Goal: Task Accomplishment & Management: Manage account settings

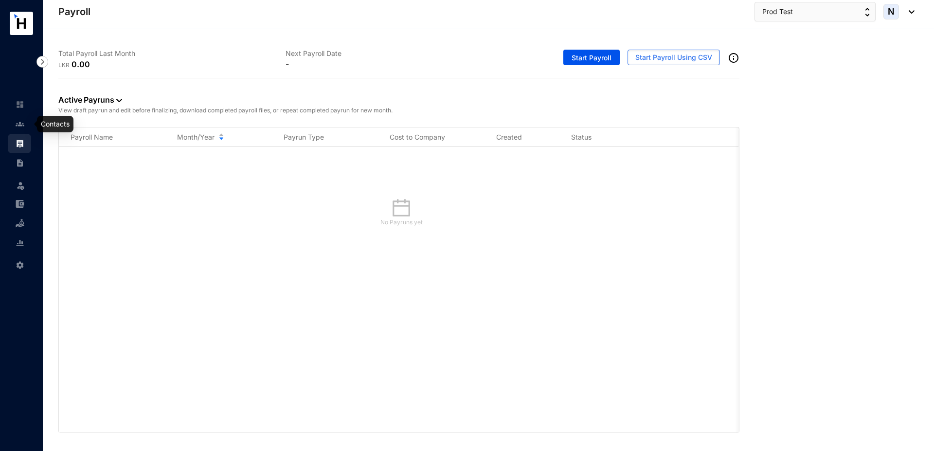
click at [24, 127] on link at bounding box center [28, 124] width 24 height 10
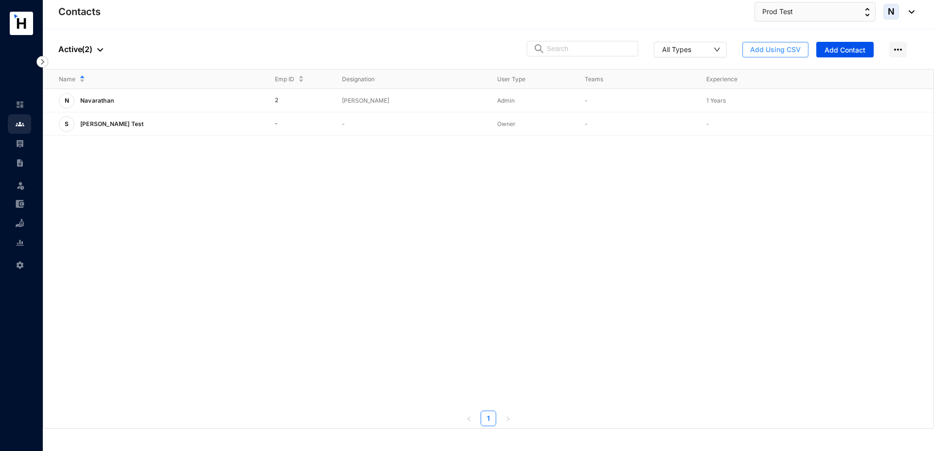
click at [751, 55] on button "Add Using CSV" at bounding box center [776, 50] width 66 height 16
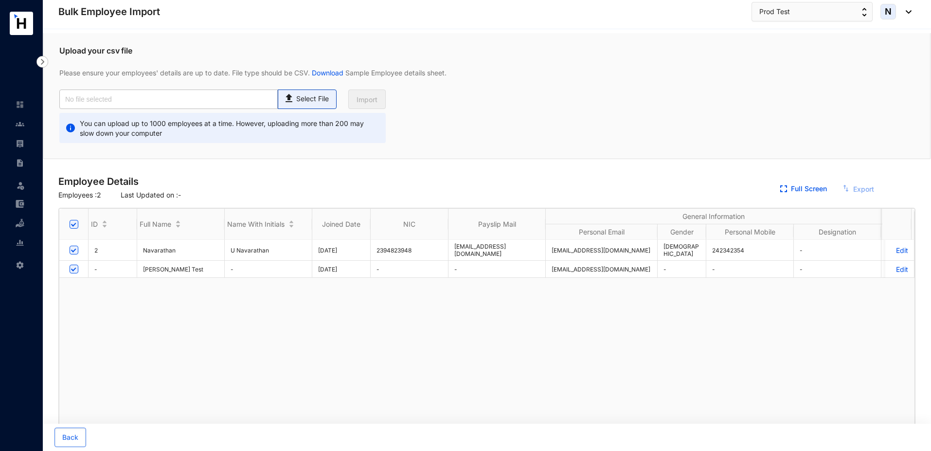
checkbox input "true"
click at [246, 100] on input "text" at bounding box center [168, 99] width 219 height 19
click at [299, 100] on p "Select File" at bounding box center [312, 99] width 33 height 10
click at [0, 0] on input "Select File" at bounding box center [0, 0] width 0 height 0
type input "Standard-v1.2.xlsx - Employees (1).csv"
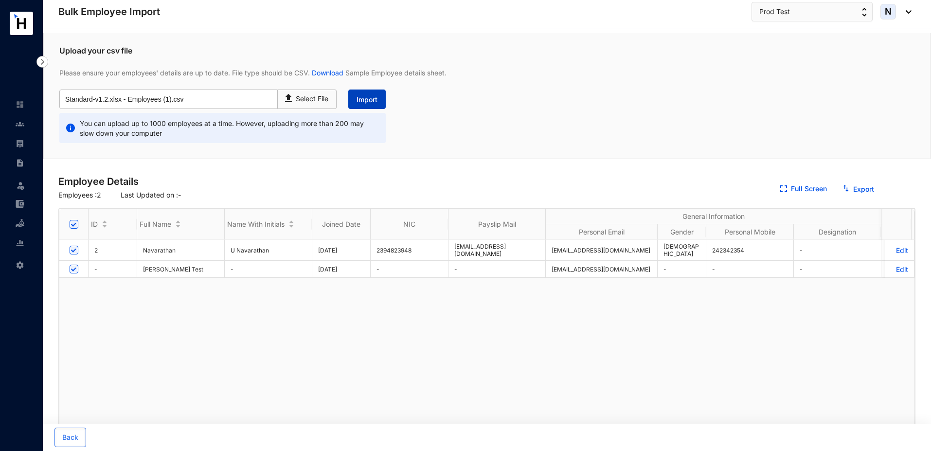
click at [360, 97] on span "Import" at bounding box center [367, 100] width 21 height 10
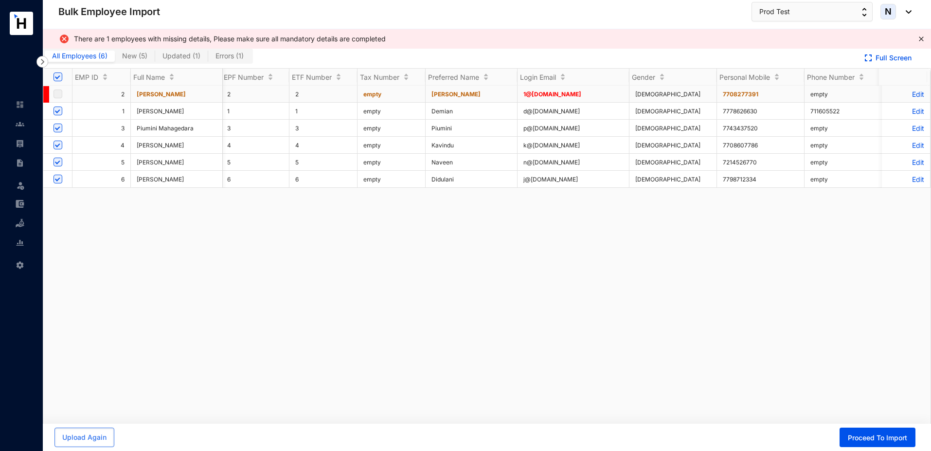
click at [907, 95] on p "Edit" at bounding box center [906, 94] width 36 height 8
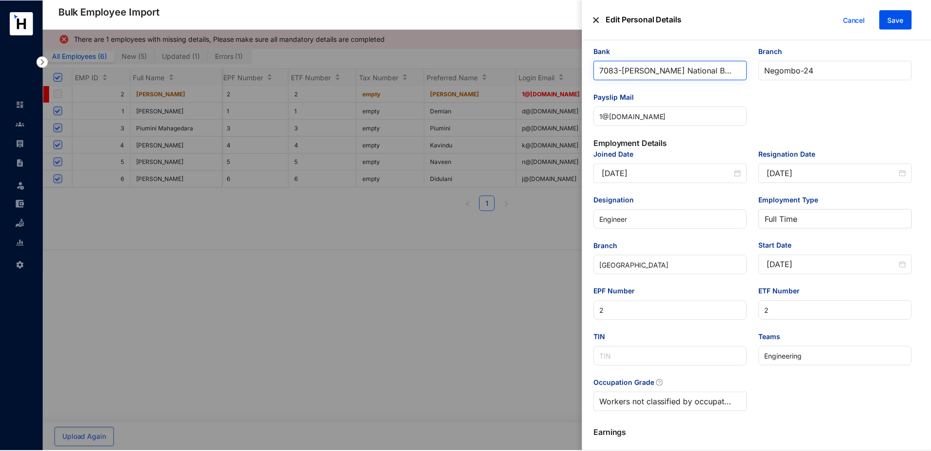
scroll to position [303, 0]
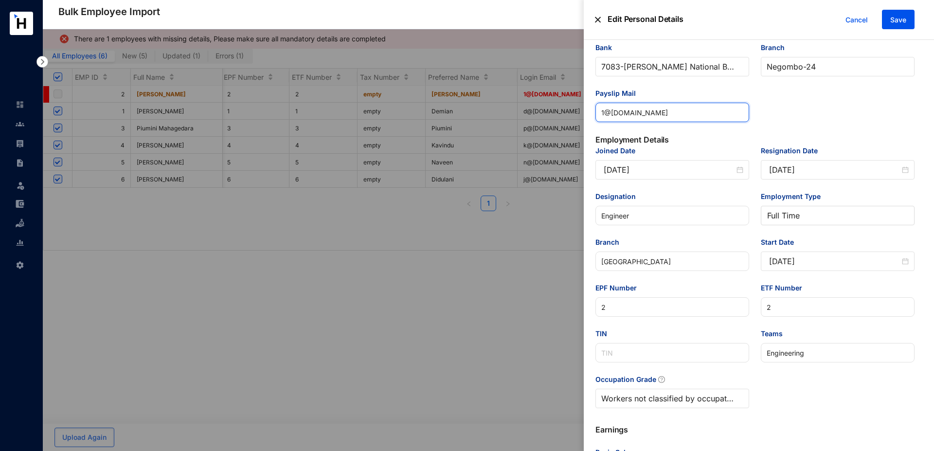
click at [604, 114] on input "1@[DOMAIN_NAME]" at bounding box center [673, 112] width 154 height 19
type input "[EMAIL_ADDRESS][DOMAIN_NAME]"
click at [893, 22] on span "Save" at bounding box center [899, 20] width 16 height 10
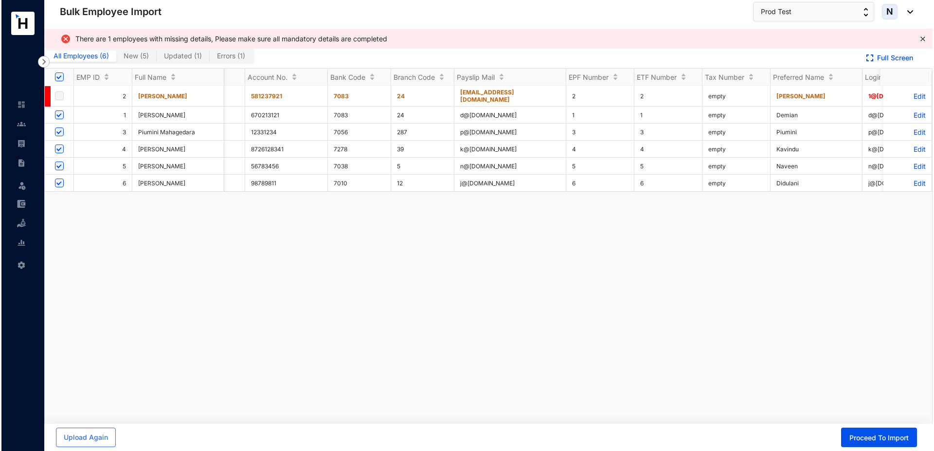
scroll to position [0, 758]
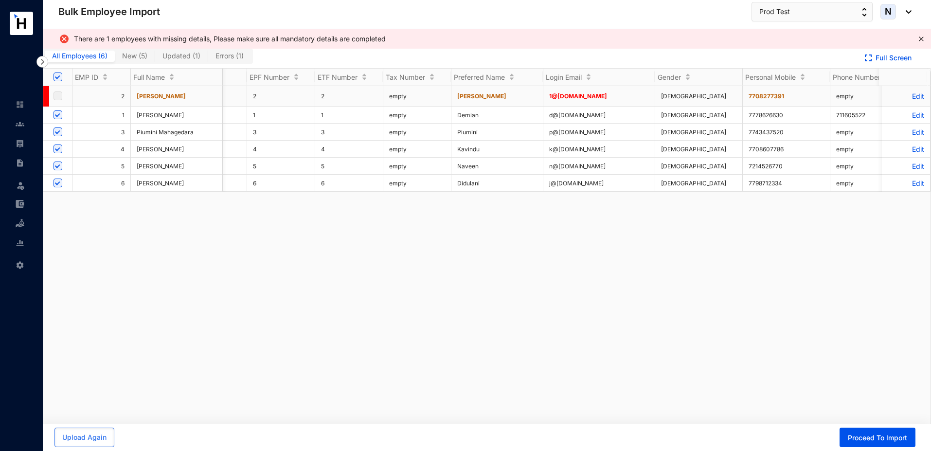
click at [904, 93] on p "Edit" at bounding box center [906, 96] width 36 height 8
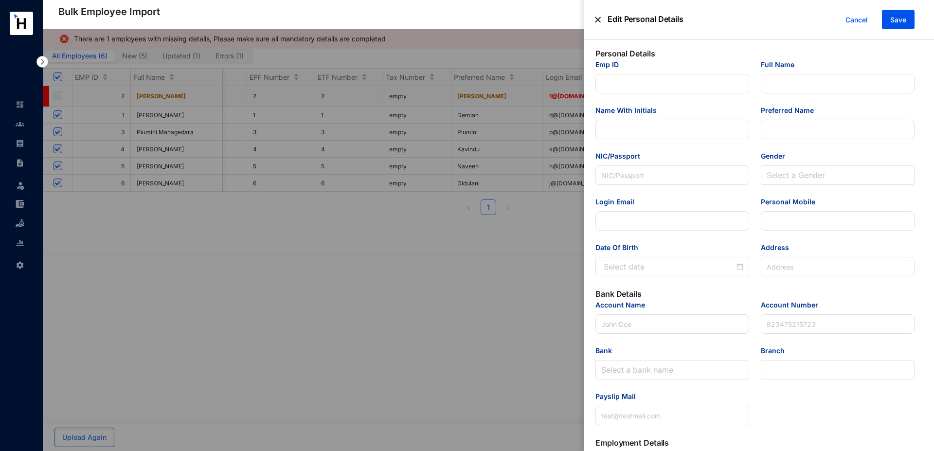
type input "2"
type input "[PERSON_NAME]"
type input "901543313V"
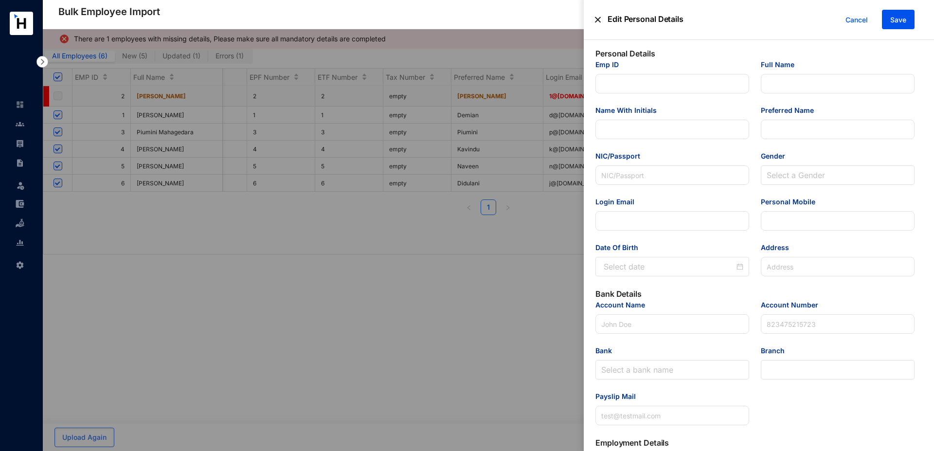
type input "1@[DOMAIN_NAME]"
type input "7708277391"
type input "546, Gamunu Mv, [GEOGRAPHIC_DATA]"
type input "[PERSON_NAME]"
type input "581237921"
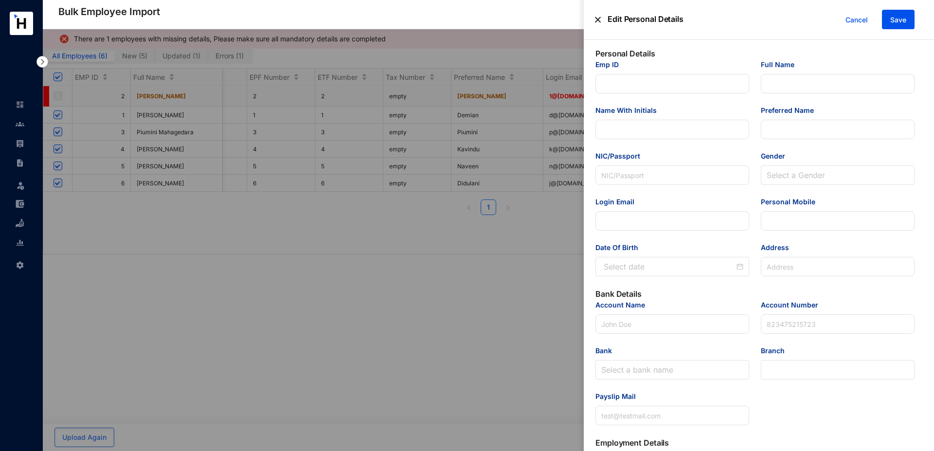
type input "[EMAIL_ADDRESS][DOMAIN_NAME]"
type input "Engineer"
type input "[GEOGRAPHIC_DATA]"
type input "2"
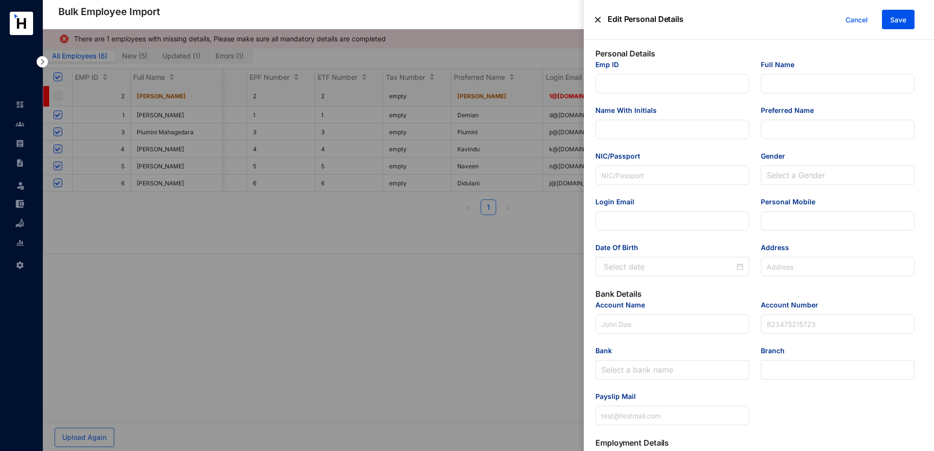
type input "Engineering"
type Salary "300000"
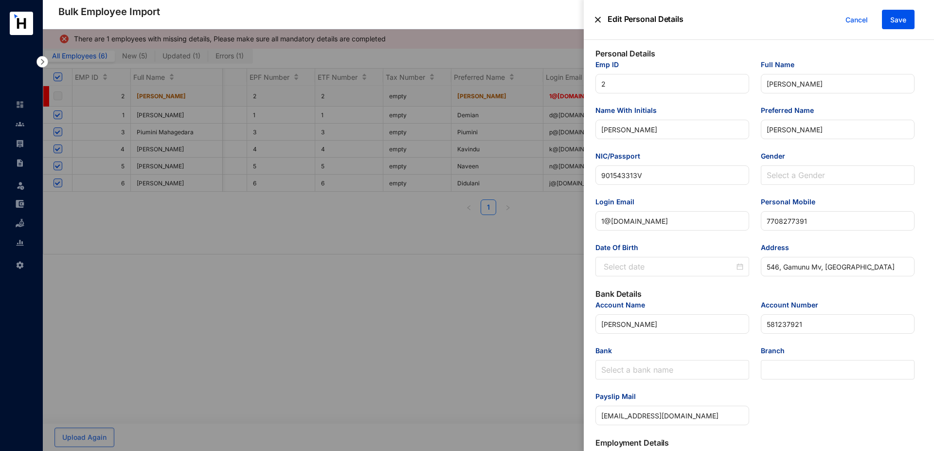
type input "[DATE]"
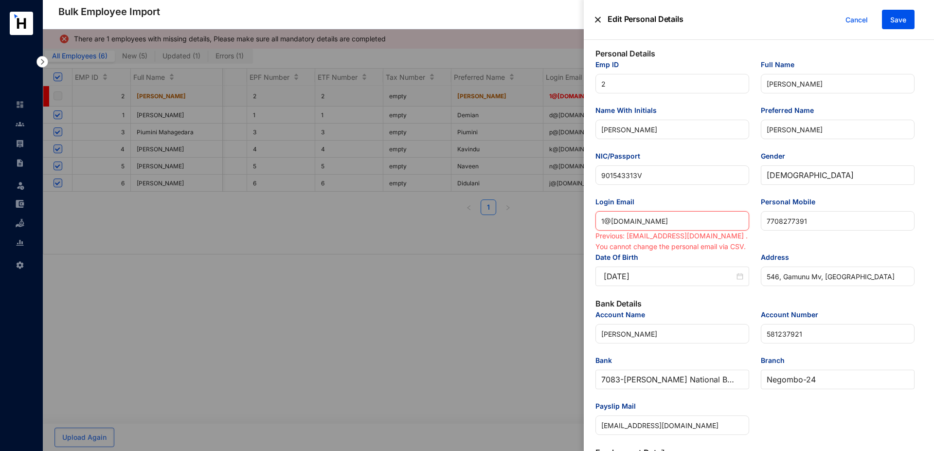
click at [602, 222] on input "1@[DOMAIN_NAME]" at bounding box center [673, 220] width 154 height 19
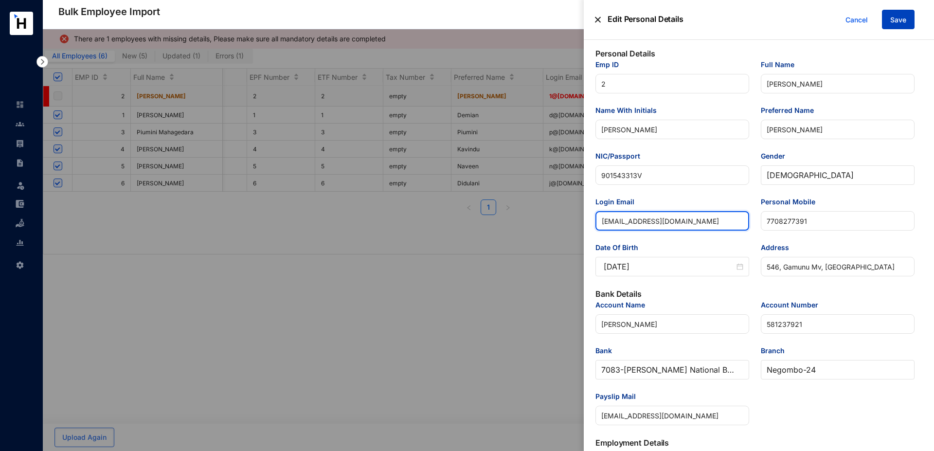
type input "[EMAIL_ADDRESS][DOMAIN_NAME]"
click at [896, 22] on span "Save" at bounding box center [899, 20] width 16 height 10
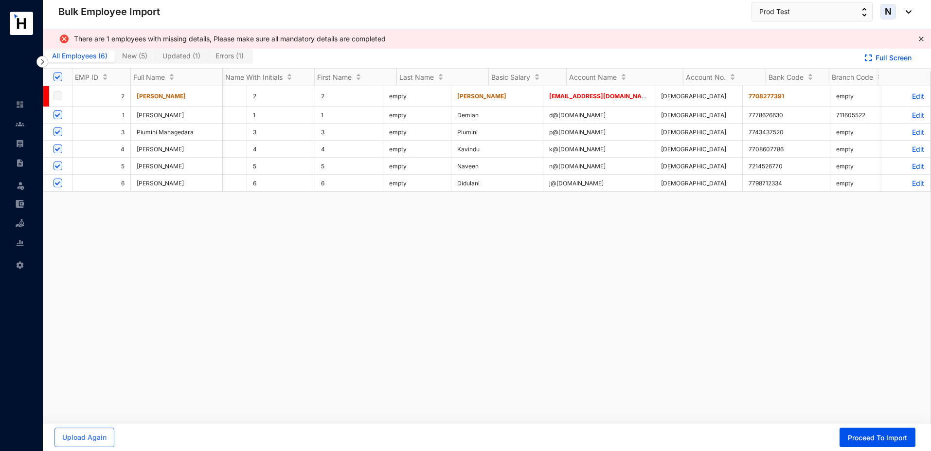
scroll to position [0, 640]
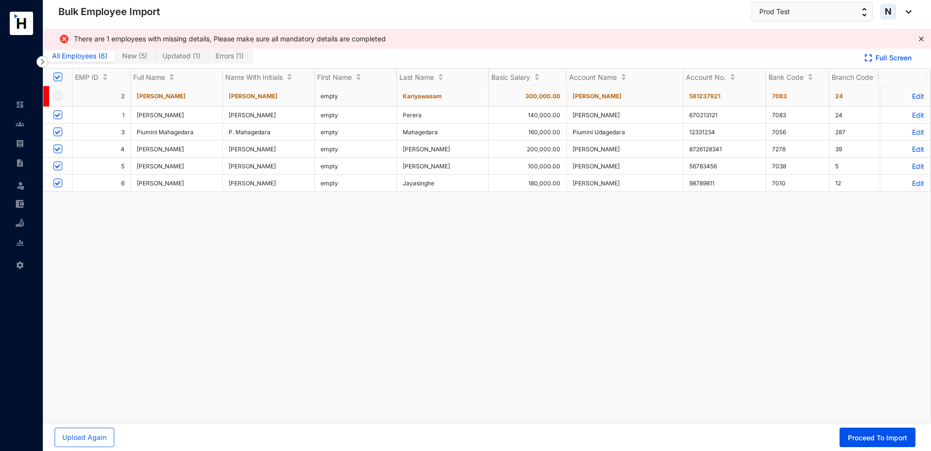
click at [906, 94] on p "Edit" at bounding box center [906, 96] width 36 height 8
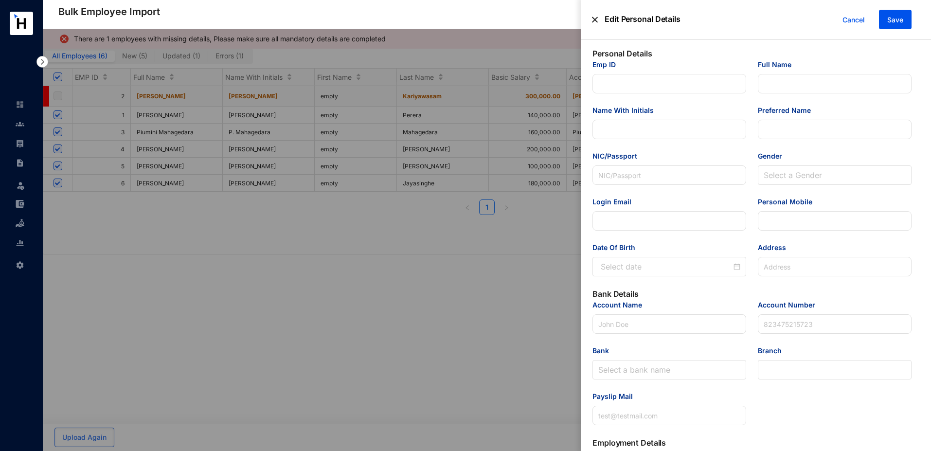
type input "2"
type input "[PERSON_NAME]"
type input "901543313V"
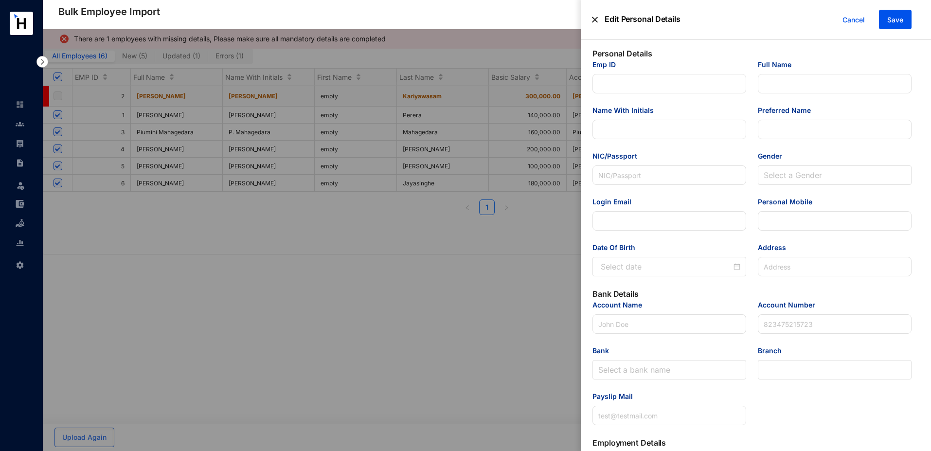
type input "[EMAIL_ADDRESS][DOMAIN_NAME]"
type input "7708277391"
type input "546, Gamunu Mv, [GEOGRAPHIC_DATA]"
type input "[PERSON_NAME]"
type input "581237921"
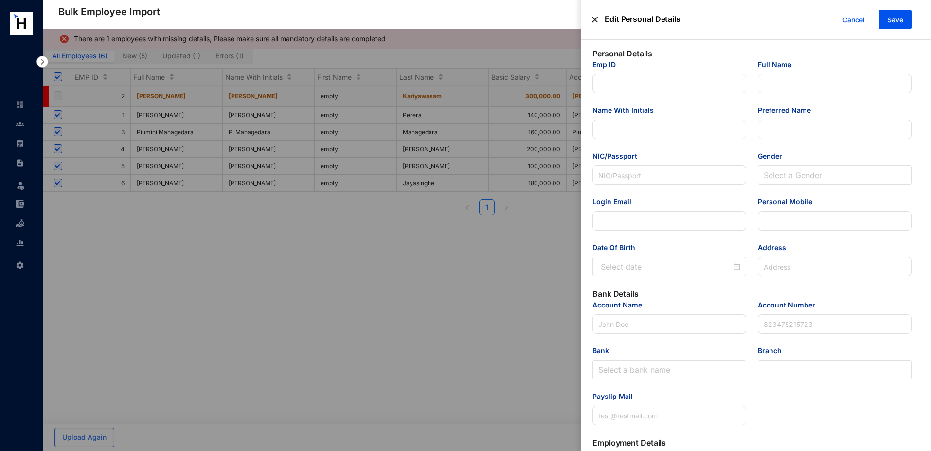
type input "[EMAIL_ADDRESS][DOMAIN_NAME]"
type input "Engineer"
type input "Colombo"
type input "2"
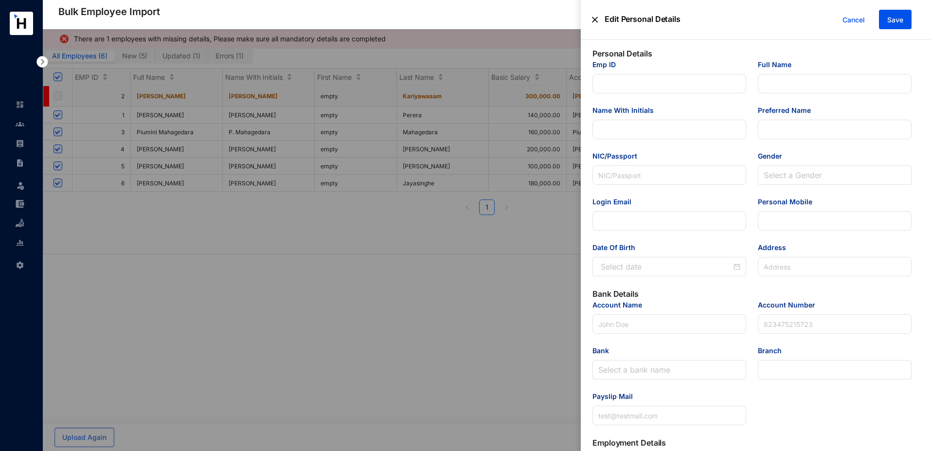
type input "Engineering"
type Salary "300000"
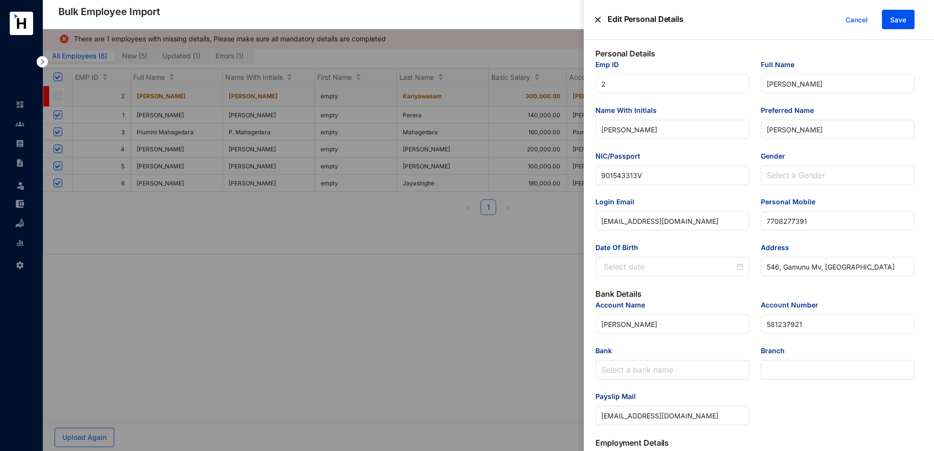
type input "1980-01-02"
type input "2021-10-29"
type input "2025-10-01"
type input "2021-10-29"
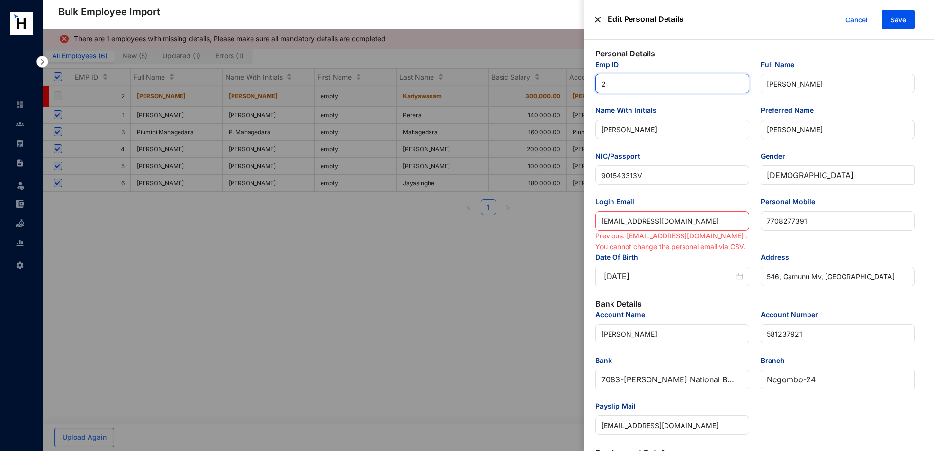
click at [615, 84] on input "2" at bounding box center [673, 83] width 154 height 19
type input "20"
click at [903, 23] on span "Save" at bounding box center [899, 20] width 16 height 10
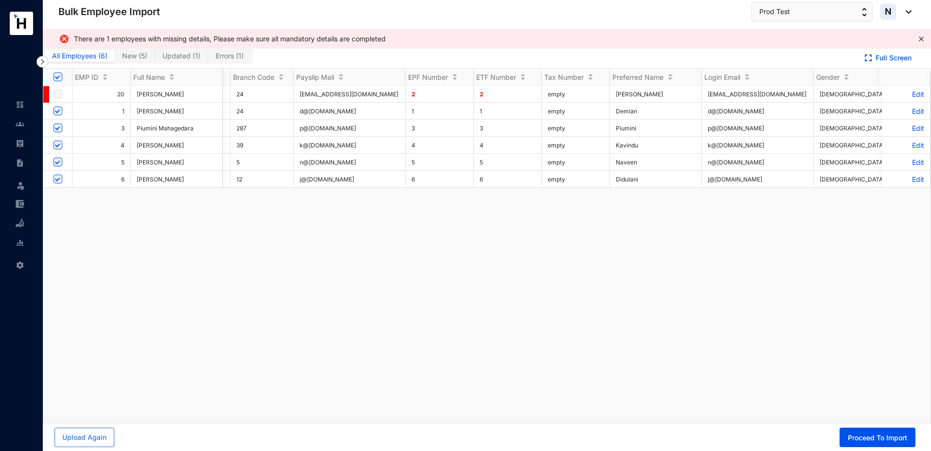
scroll to position [0, 1183]
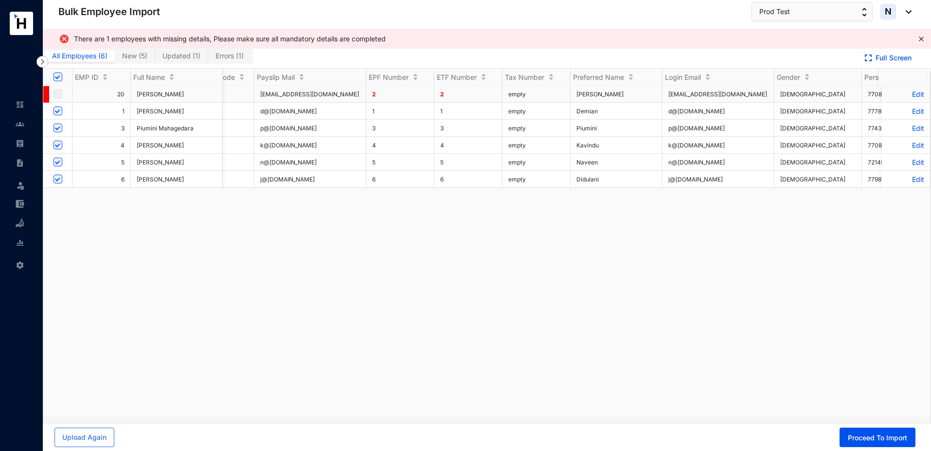
click at [905, 94] on p "Edit" at bounding box center [906, 94] width 36 height 8
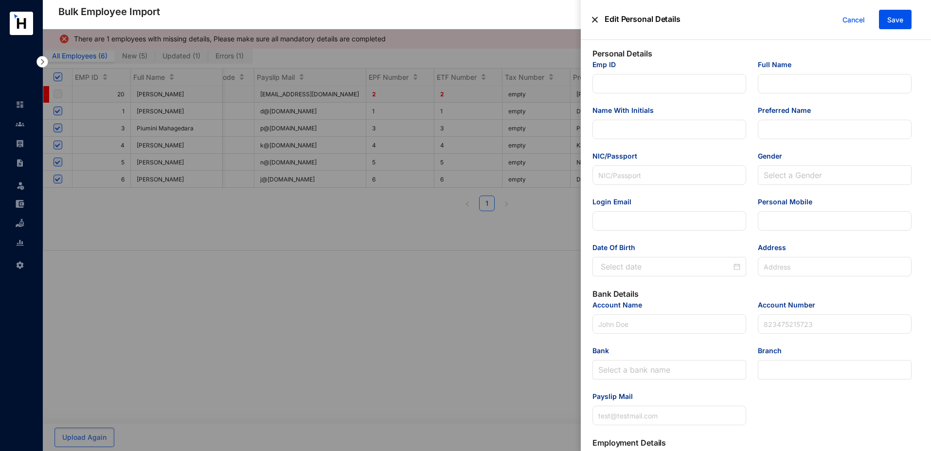
type input "20"
type input "[PERSON_NAME]"
type input "901543313V"
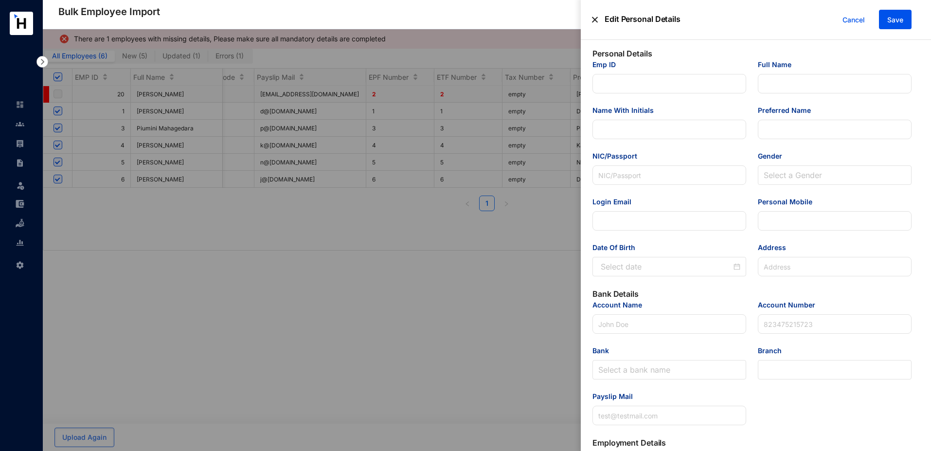
type input "[EMAIL_ADDRESS][DOMAIN_NAME]"
type input "7708277391"
type input "546, Gamunu Mv, [GEOGRAPHIC_DATA]"
type input "[PERSON_NAME]"
type input "581237921"
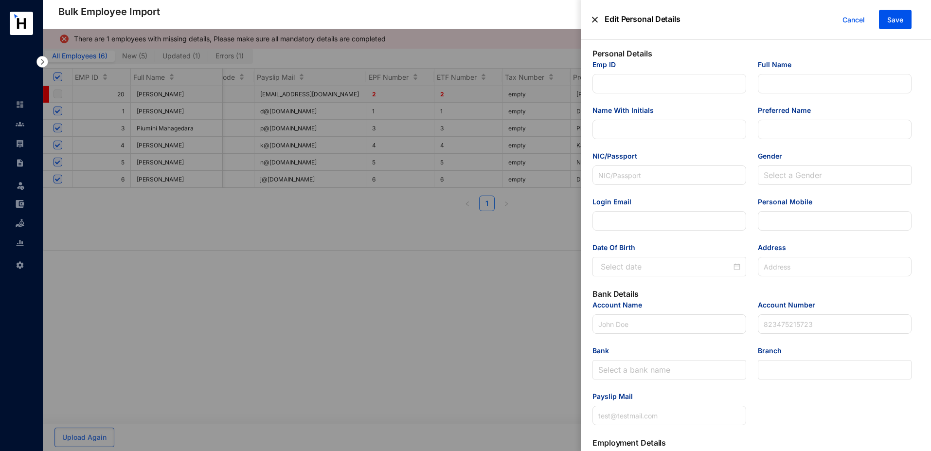
type input "[EMAIL_ADDRESS][DOMAIN_NAME]"
type input "Engineer"
type input "[GEOGRAPHIC_DATA]"
type input "2"
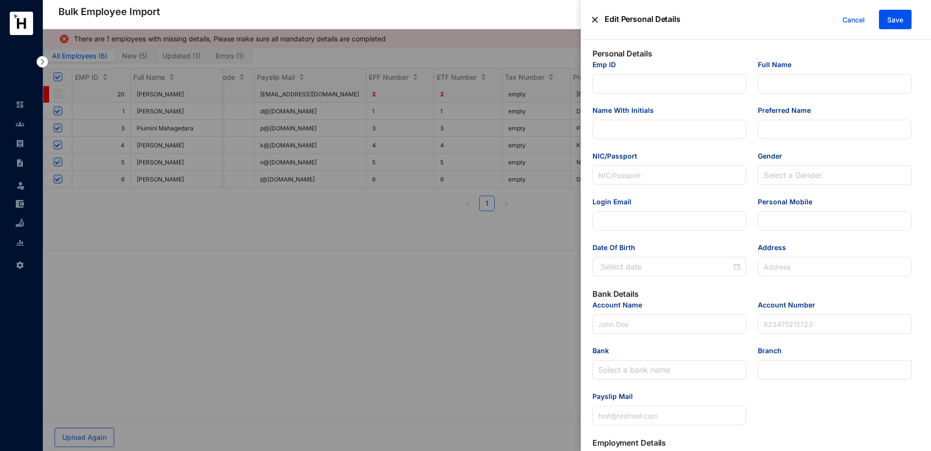
type input "Engineering"
type Salary "300000"
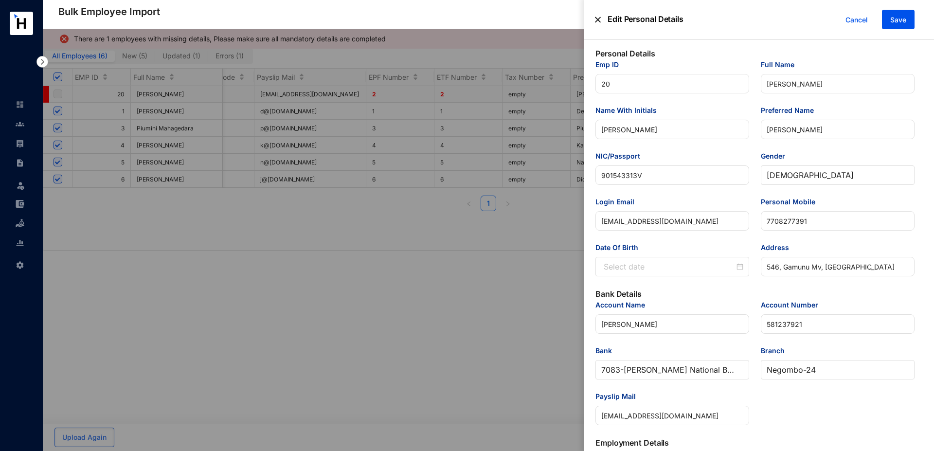
type input "[DATE]"
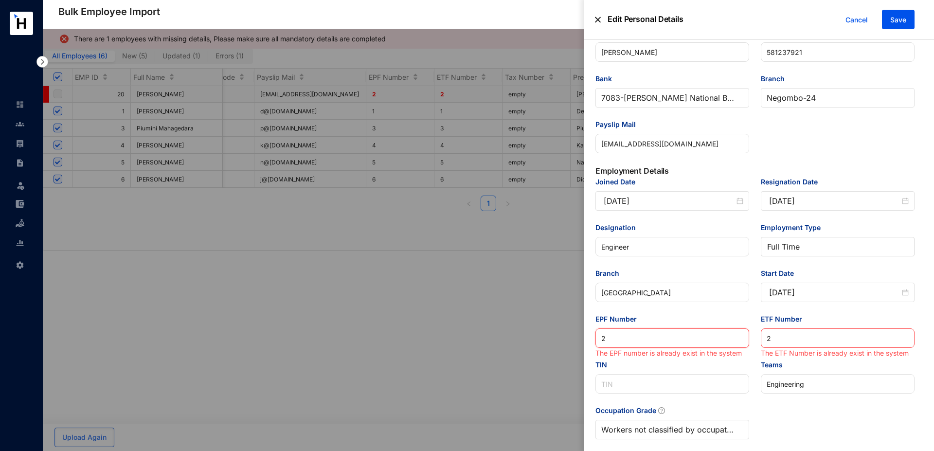
click at [625, 337] on input "2" at bounding box center [673, 337] width 154 height 19
type input "20"
click at [779, 342] on input "2" at bounding box center [838, 337] width 154 height 19
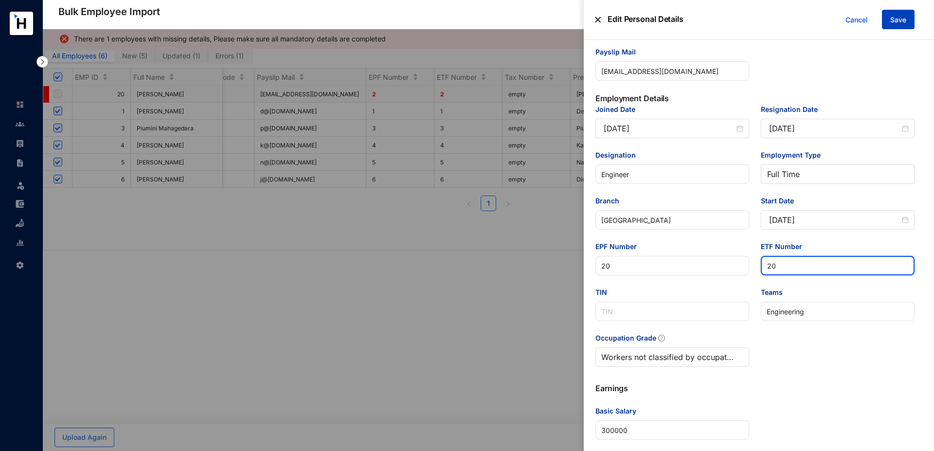
type input "20"
click at [904, 20] on span "Save" at bounding box center [899, 20] width 16 height 10
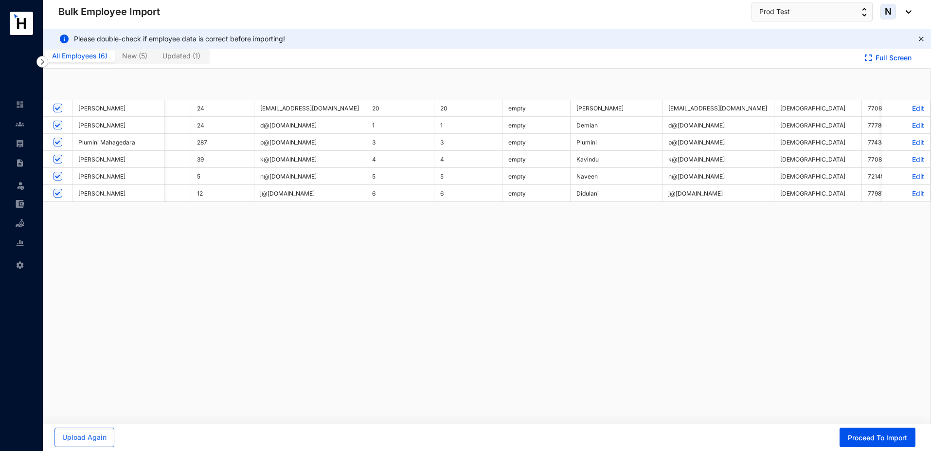
checkbox input "true"
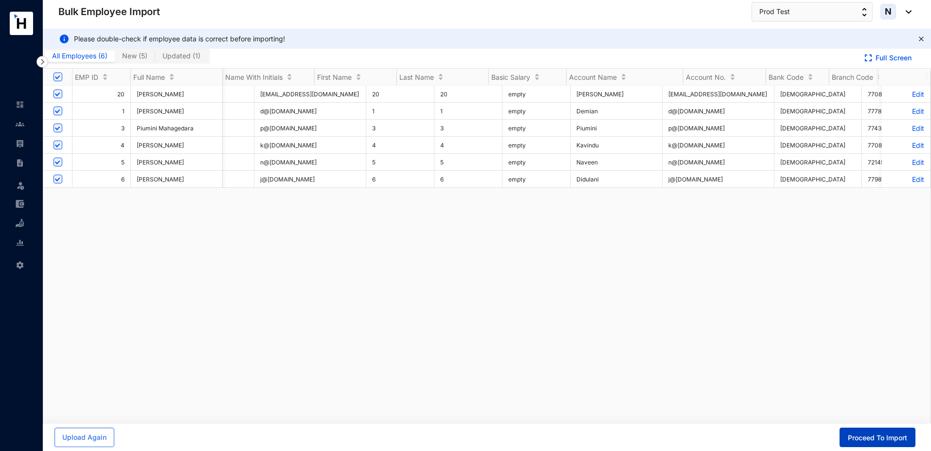
click at [894, 439] on span "Proceed To Import" at bounding box center [877, 438] width 59 height 10
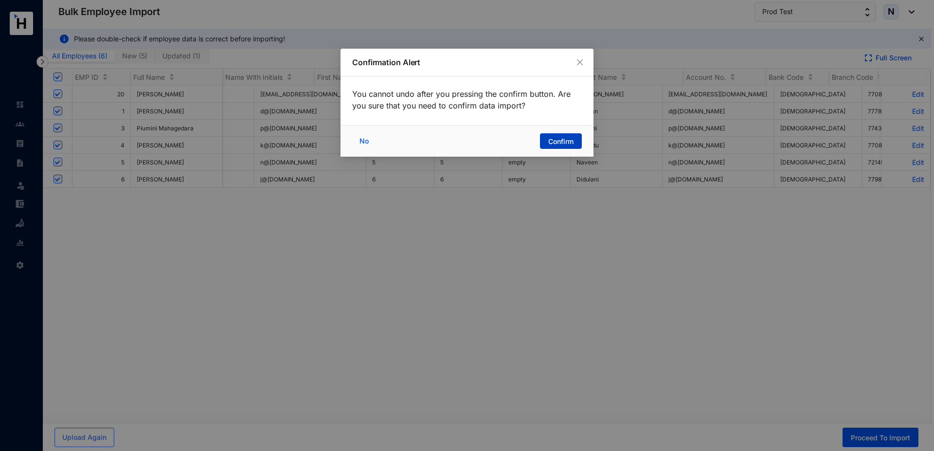
click at [551, 140] on span "Confirm" at bounding box center [560, 142] width 25 height 10
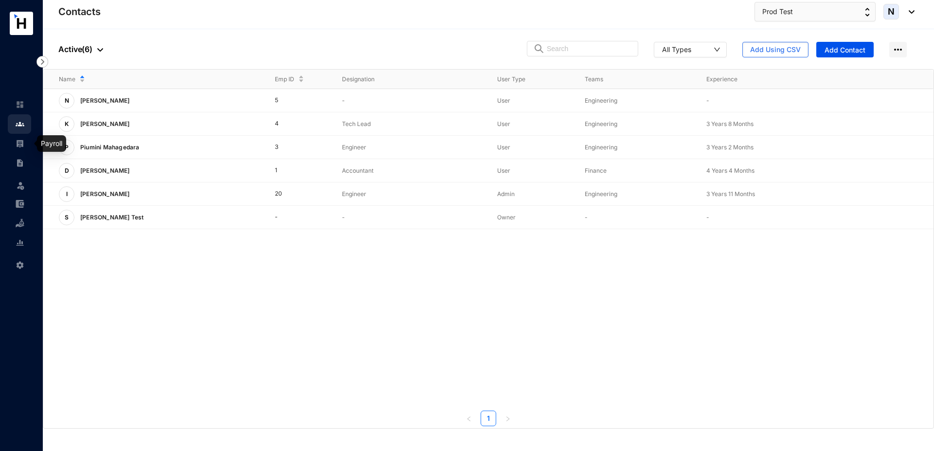
click at [20, 148] on link at bounding box center [28, 144] width 24 height 10
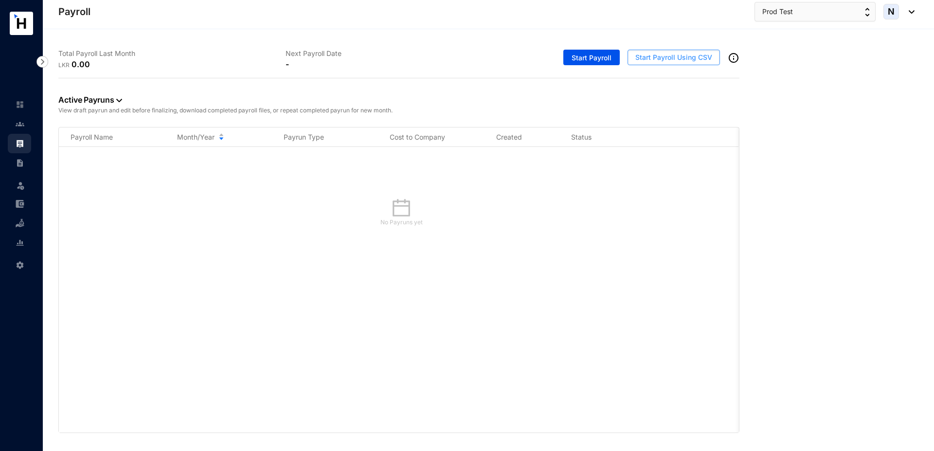
click at [644, 61] on span "Start Payroll Using CSV" at bounding box center [674, 58] width 77 height 10
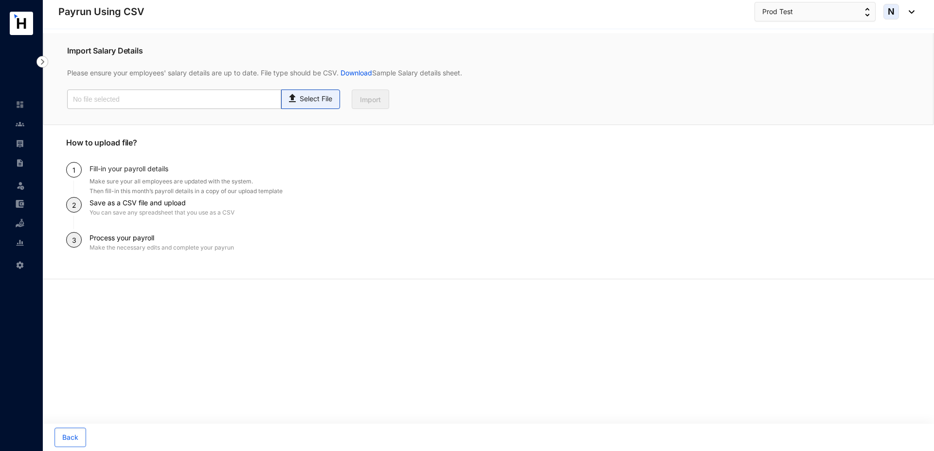
click at [310, 102] on p "Select File" at bounding box center [316, 99] width 33 height 10
click at [0, 0] on input "Select File" at bounding box center [0, 0] width 0 height 0
type input "Standard T5- Payroll (2).csv"
click at [377, 104] on span "Import" at bounding box center [370, 100] width 21 height 10
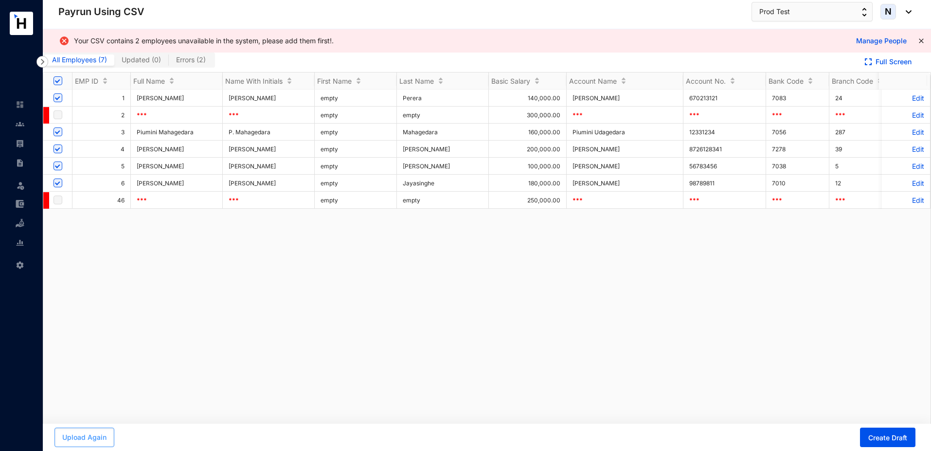
click at [82, 438] on span "Upload Again" at bounding box center [84, 438] width 44 height 10
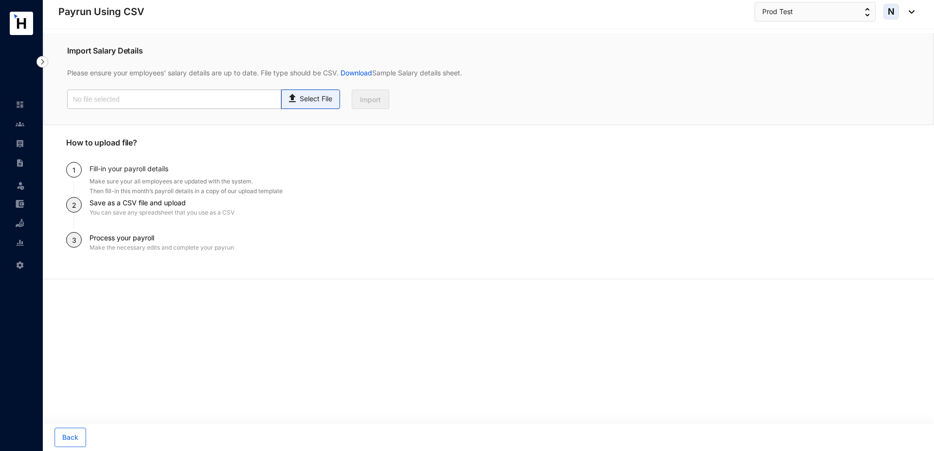
click at [298, 97] on img at bounding box center [293, 97] width 13 height 14
click at [0, 0] on input "Select File" at bounding box center [0, 0] width 0 height 0
type input "Standard T5- Payroll (2).csv"
click at [365, 105] on button "Import" at bounding box center [370, 99] width 37 height 19
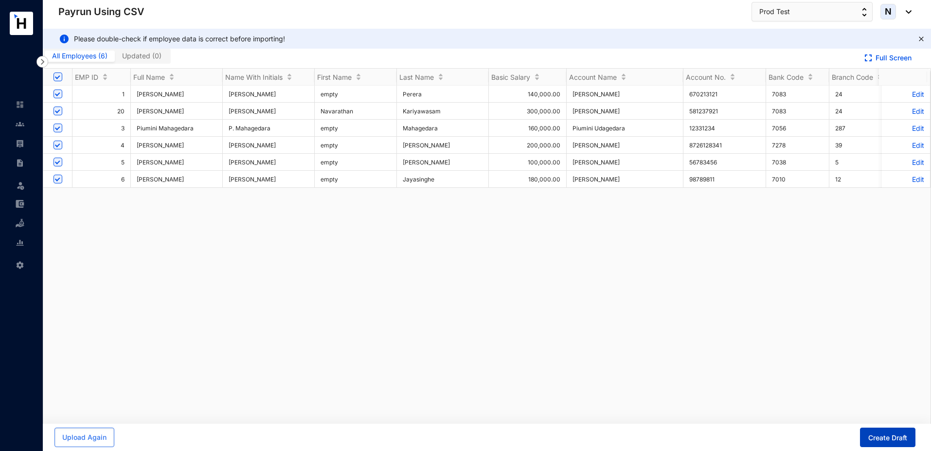
click at [894, 435] on span "Create Draft" at bounding box center [888, 438] width 39 height 10
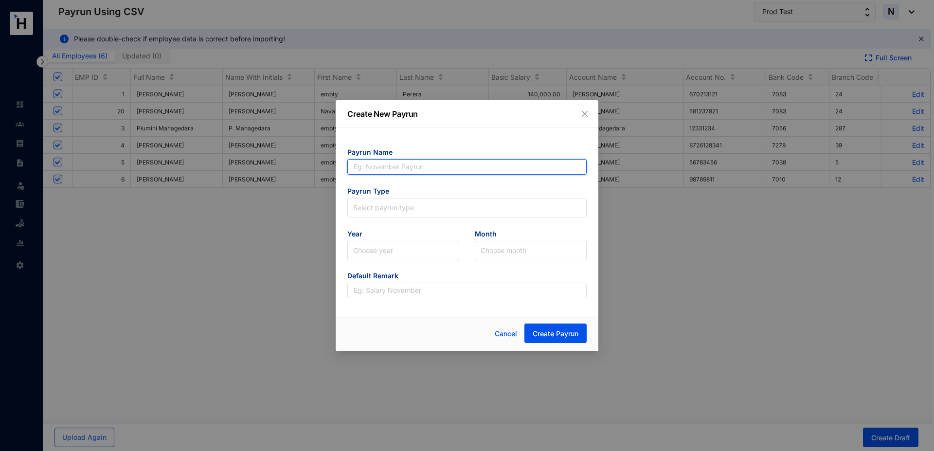
click at [414, 168] on input "text" at bounding box center [466, 167] width 239 height 16
click at [362, 170] on input "text" at bounding box center [466, 167] width 239 height 16
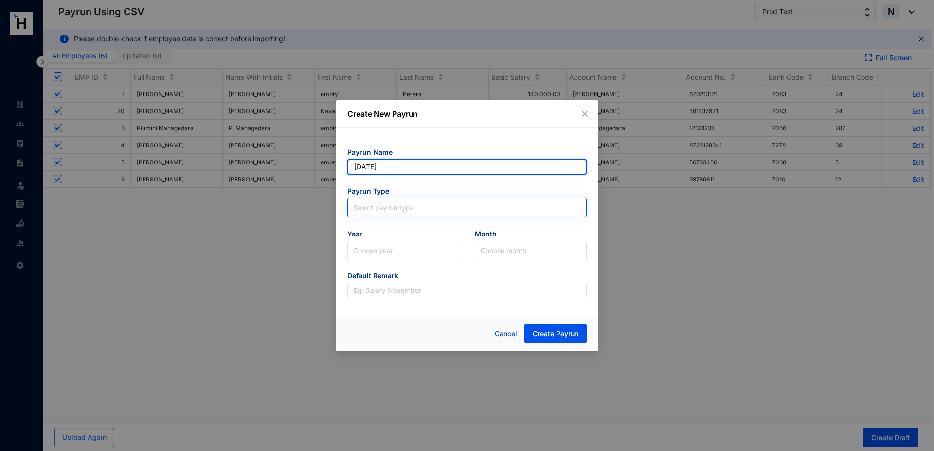
type input "[DATE]"
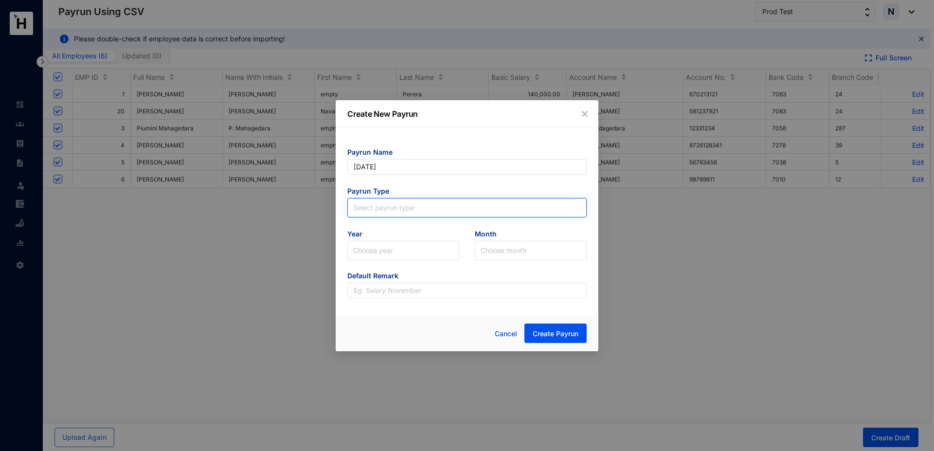
click at [374, 202] on input "search" at bounding box center [467, 206] width 228 height 15
type input "[DATE]"
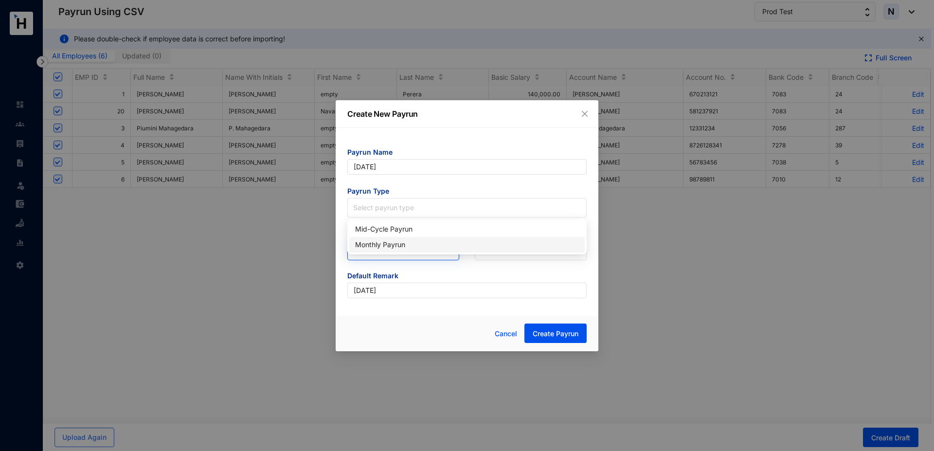
click at [374, 247] on div "Monthly Payrun" at bounding box center [467, 244] width 224 height 11
click at [374, 247] on input "search" at bounding box center [403, 250] width 100 height 18
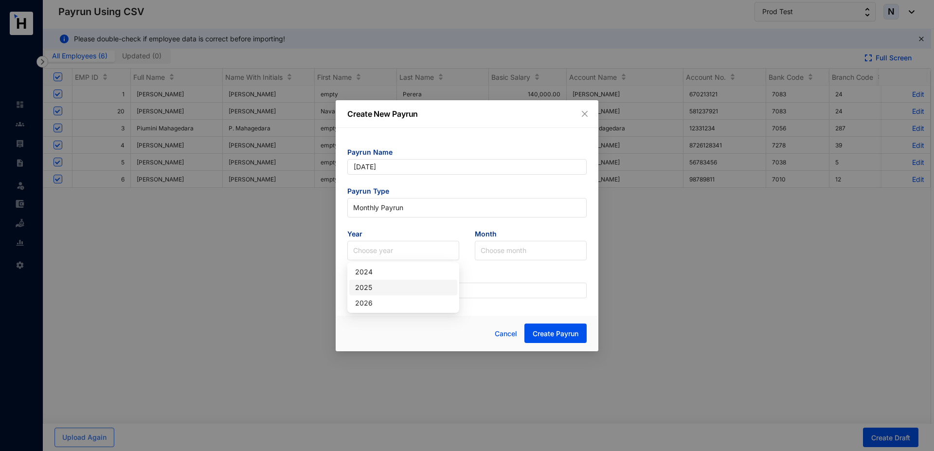
click at [381, 284] on div "2025" at bounding box center [403, 287] width 96 height 11
click at [496, 251] on input "search" at bounding box center [531, 250] width 100 height 18
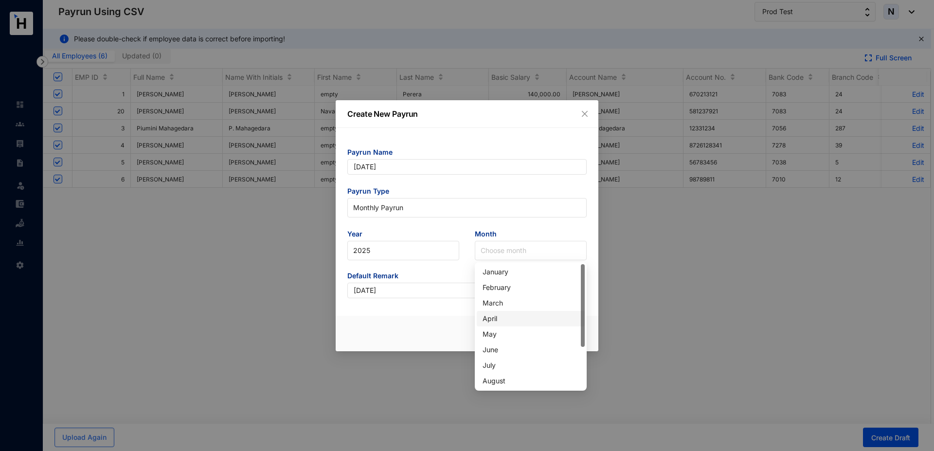
click at [499, 320] on div "April" at bounding box center [531, 318] width 96 height 11
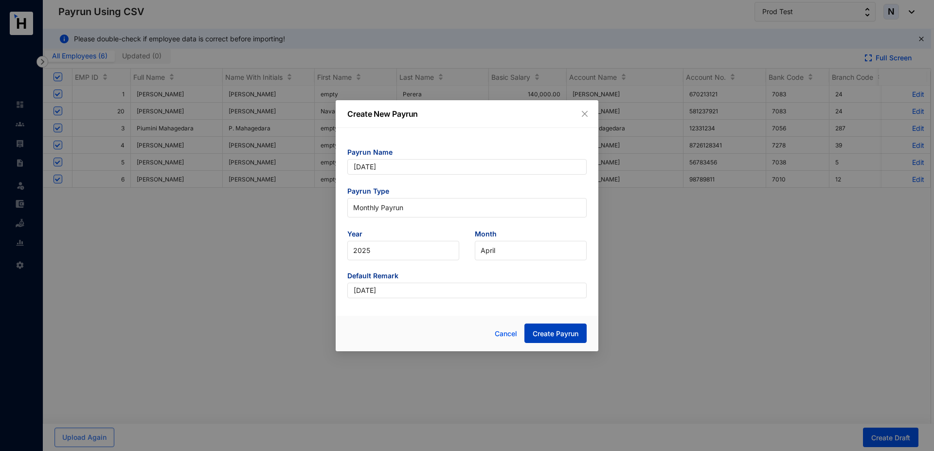
click at [542, 333] on span "Create Payrun" at bounding box center [556, 334] width 46 height 10
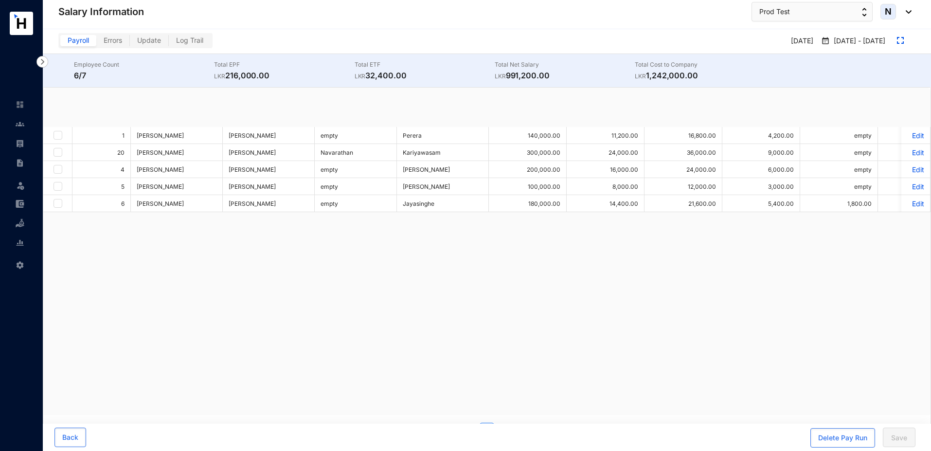
checkbox input "true"
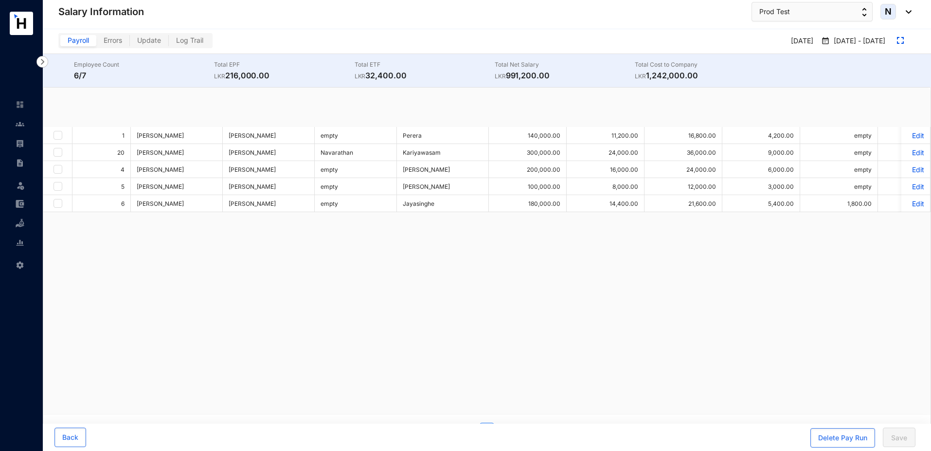
checkbox input "true"
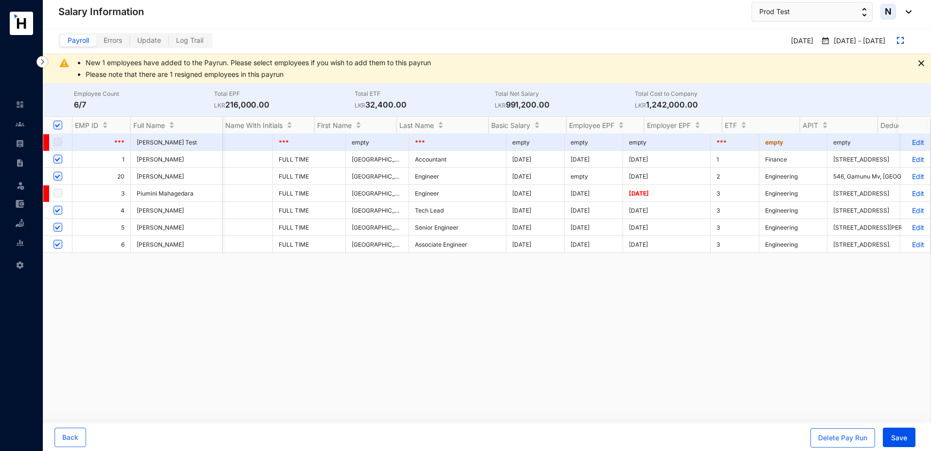
drag, startPoint x: 665, startPoint y: 212, endPoint x: 625, endPoint y: 213, distance: 39.9
click at [625, 213] on td "[DATE]" at bounding box center [667, 210] width 88 height 17
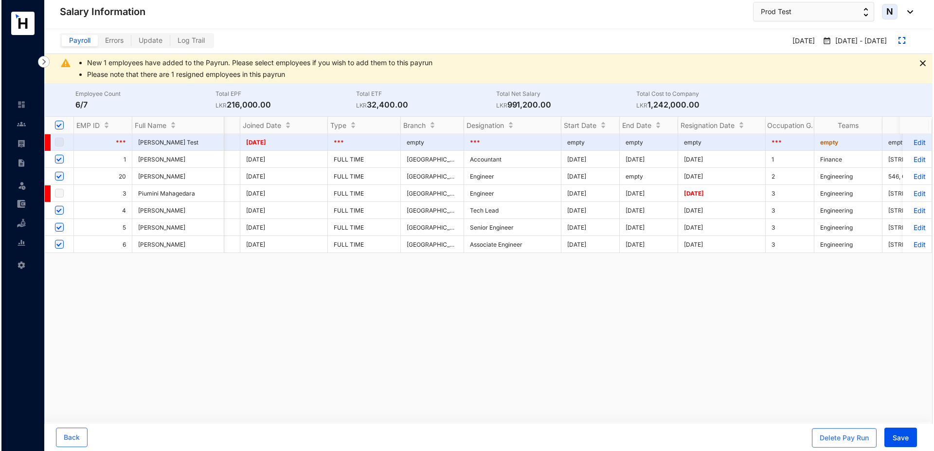
scroll to position [0, 1969]
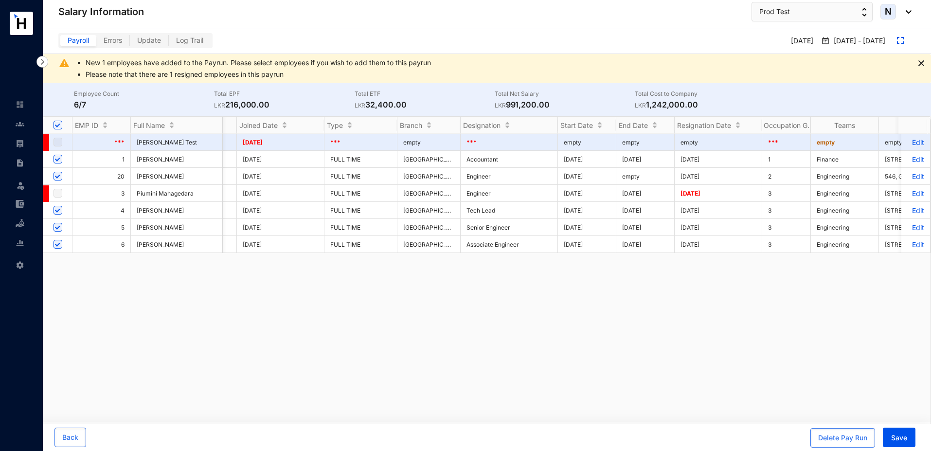
drag, startPoint x: 565, startPoint y: 212, endPoint x: 608, endPoint y: 213, distance: 42.9
click at [608, 213] on td "[DATE]" at bounding box center [587, 210] width 58 height 17
click at [893, 438] on span "Save" at bounding box center [900, 438] width 16 height 10
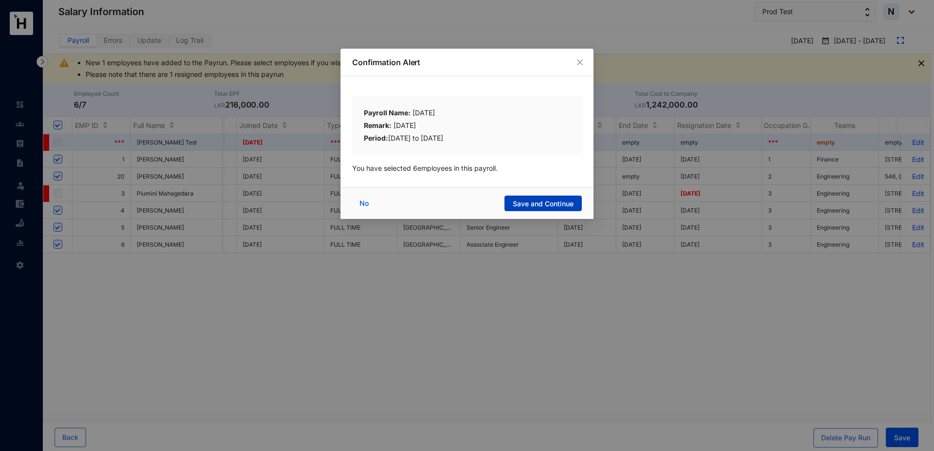
click at [519, 201] on span "Save and Continue" at bounding box center [543, 204] width 61 height 10
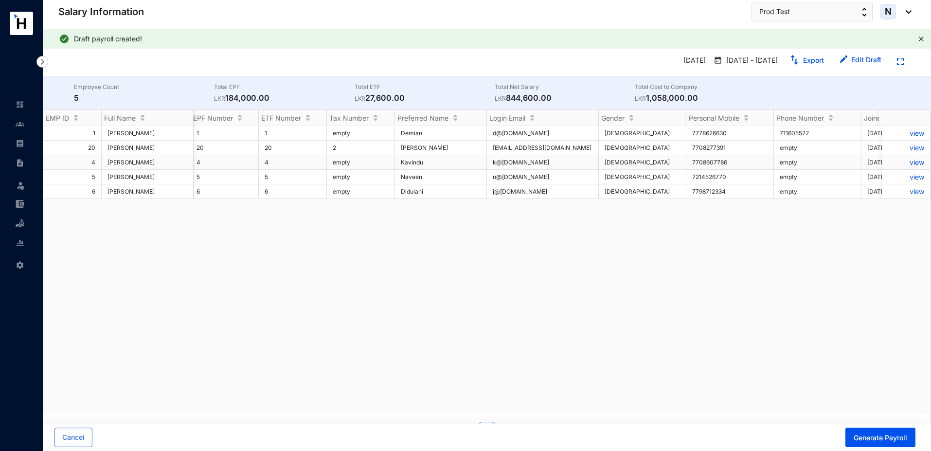
scroll to position [0, 1472]
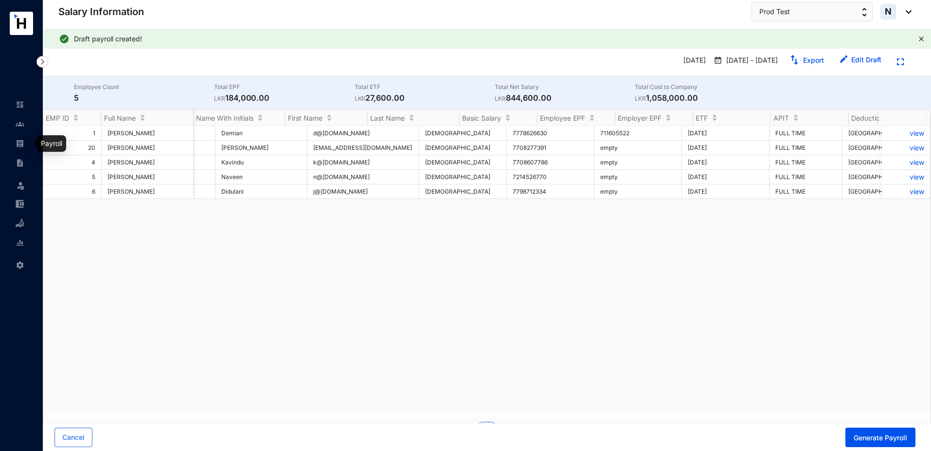
click at [21, 147] on img at bounding box center [20, 143] width 9 height 9
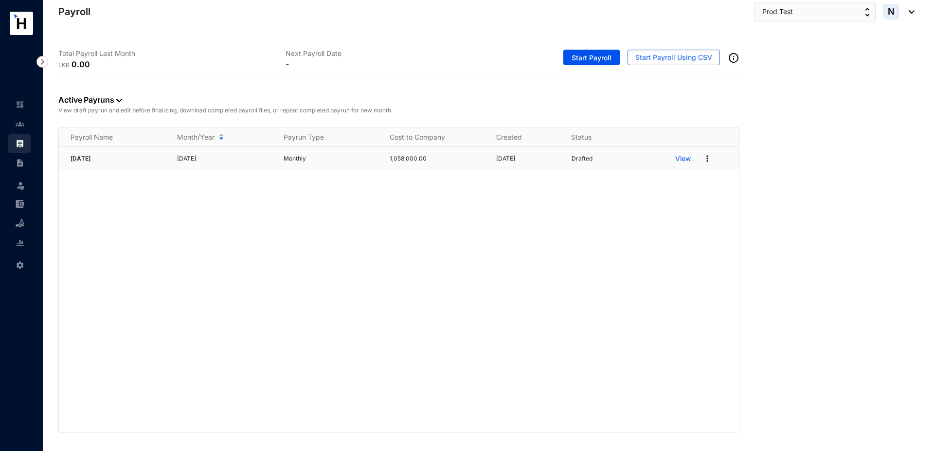
click at [706, 158] on img at bounding box center [708, 159] width 10 height 10
click at [682, 183] on p "Delete" at bounding box center [670, 178] width 69 height 17
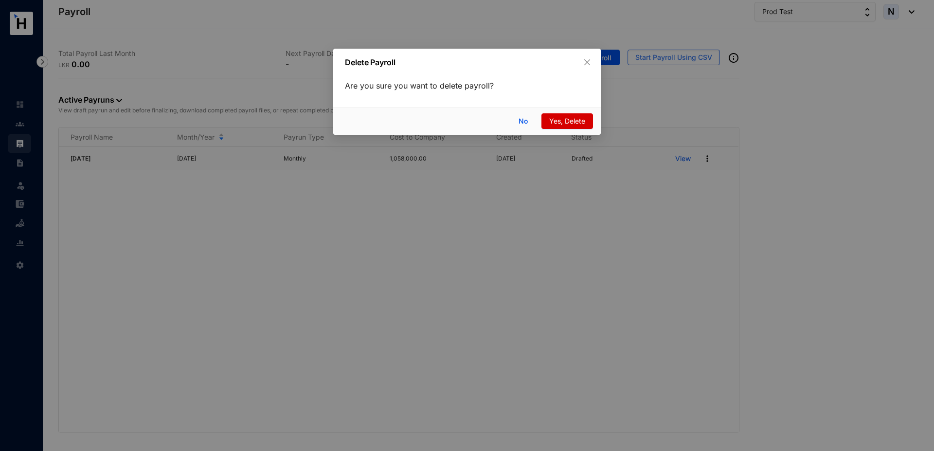
click at [560, 122] on span "Yes, Delete" at bounding box center [567, 121] width 36 height 11
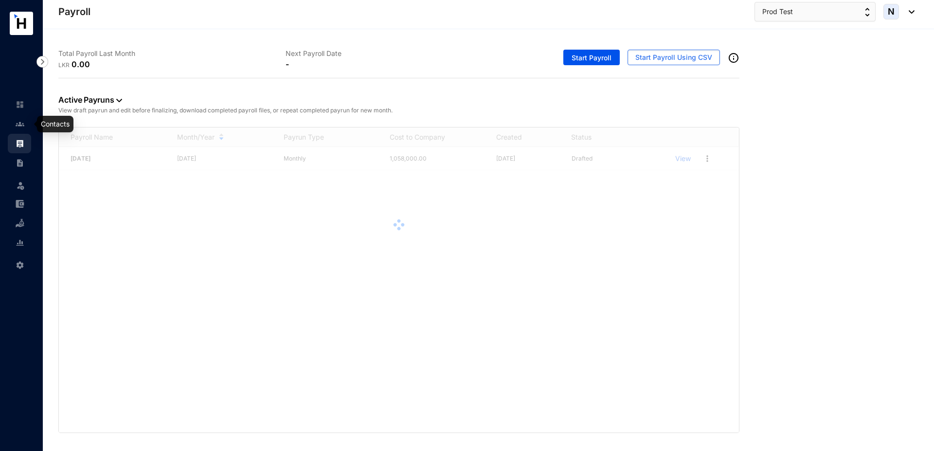
click at [19, 127] on img at bounding box center [20, 124] width 9 height 9
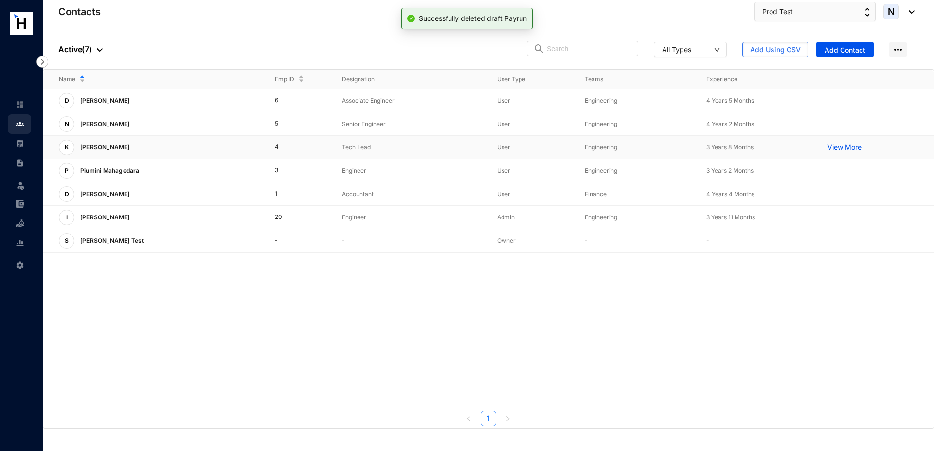
click at [134, 150] on p "[PERSON_NAME]" at bounding box center [103, 148] width 59 height 16
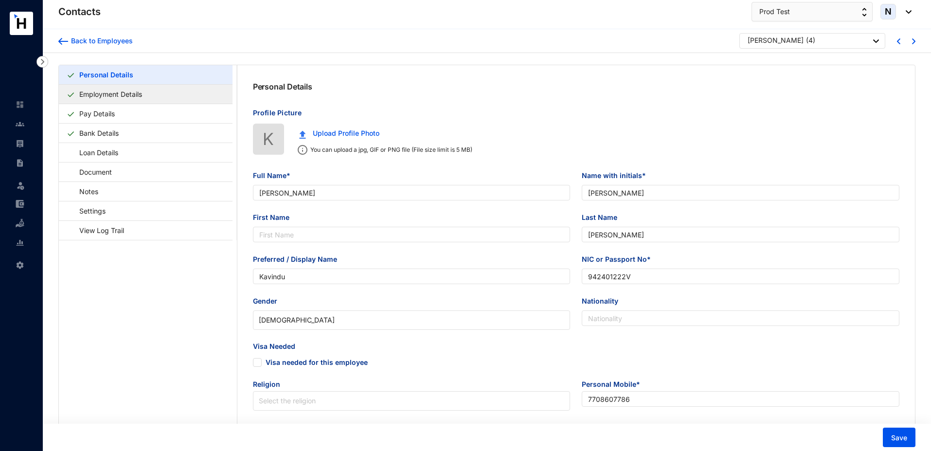
type input "[PERSON_NAME]"
type input "Kavindu"
type input "942401222V"
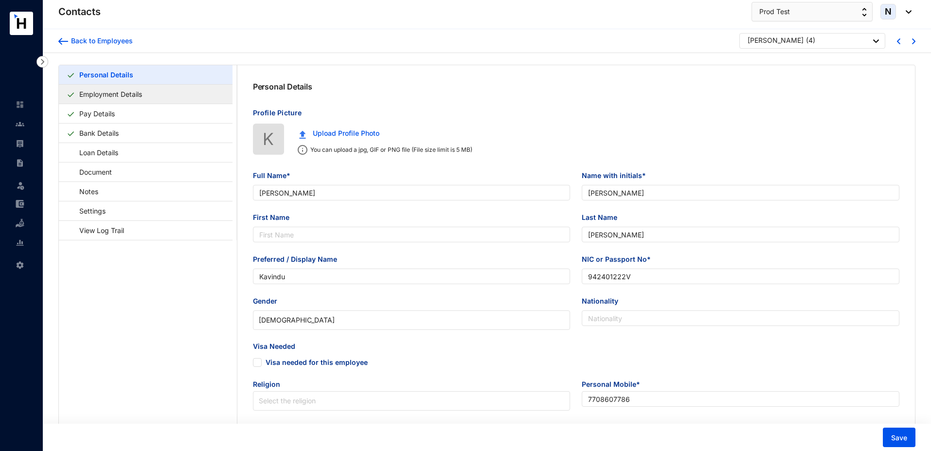
type input "7708607786"
type input "[STREET_ADDRESS]"
type input "[DATE]"
click at [111, 96] on link "Employment Details" at bounding box center [110, 94] width 71 height 20
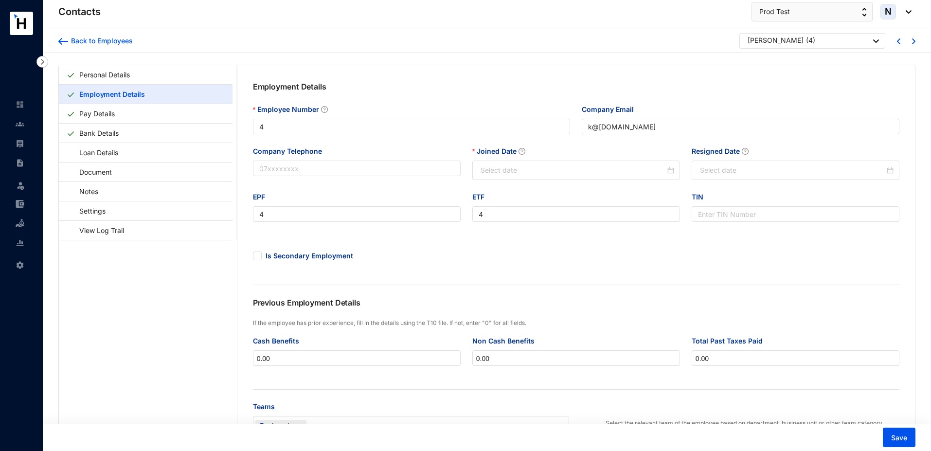
type input "2021-10-31"
type input "[DATE]"
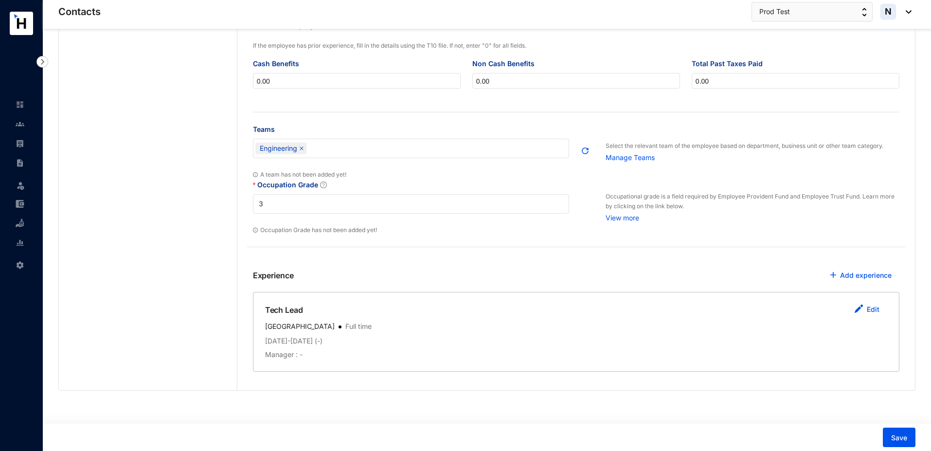
scroll to position [270, 0]
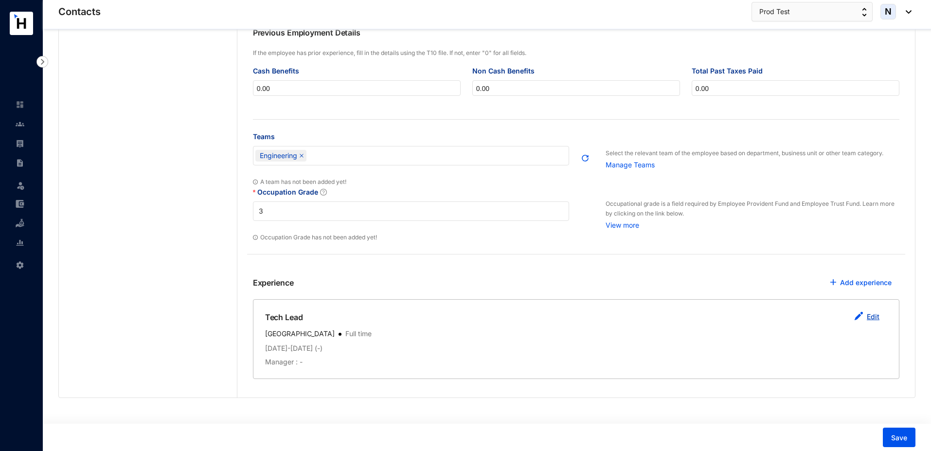
click at [873, 321] on link "Edit" at bounding box center [873, 316] width 13 height 8
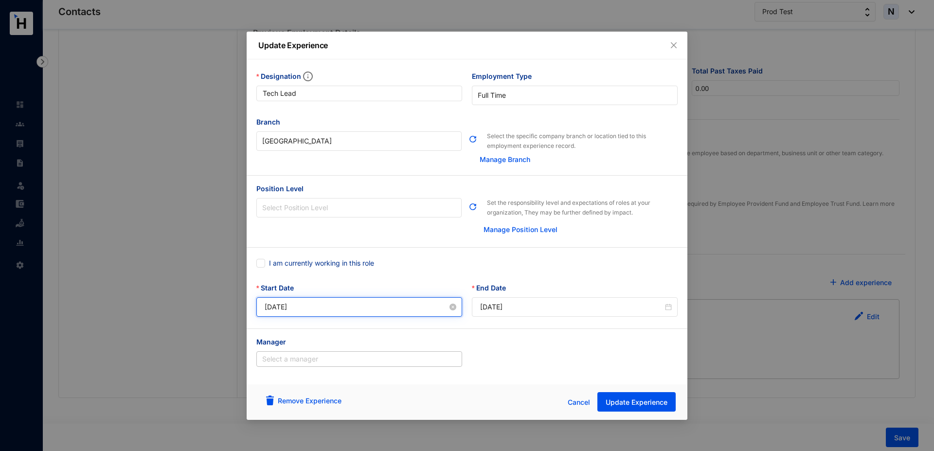
drag, startPoint x: 315, startPoint y: 306, endPoint x: 257, endPoint y: 309, distance: 57.5
click at [256, 309] on div "Start Date 2025-07-01" at bounding box center [360, 306] width 216 height 46
click at [583, 403] on span "Cancel" at bounding box center [579, 402] width 22 height 11
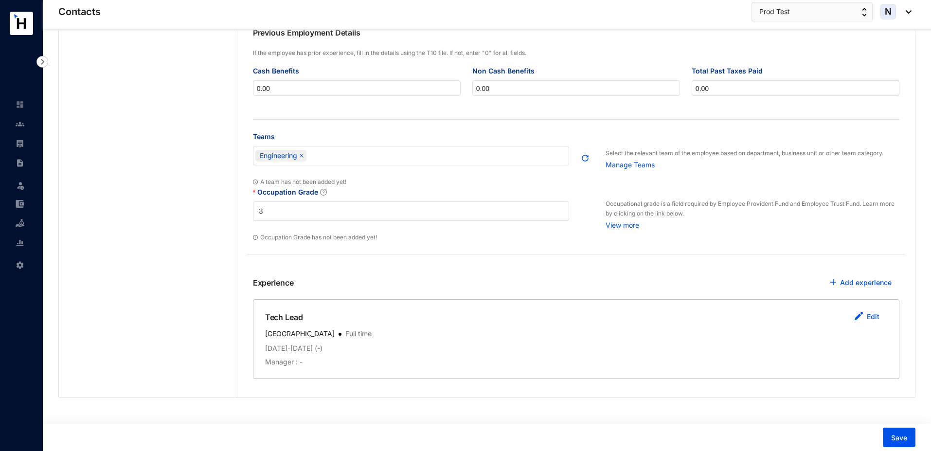
scroll to position [0, 0]
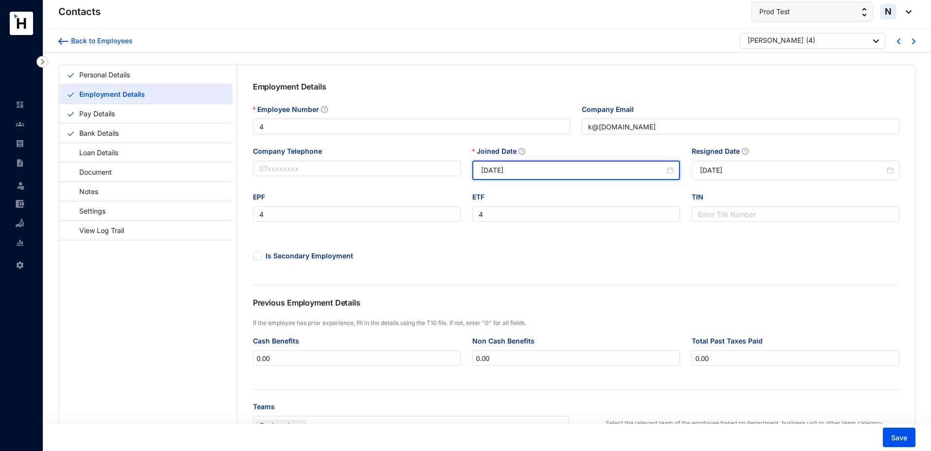
drag, startPoint x: 537, startPoint y: 171, endPoint x: 471, endPoint y: 169, distance: 66.2
click at [471, 169] on div "Joined Date 2021-10-31" at bounding box center [576, 169] width 219 height 46
paste input "5-07-0"
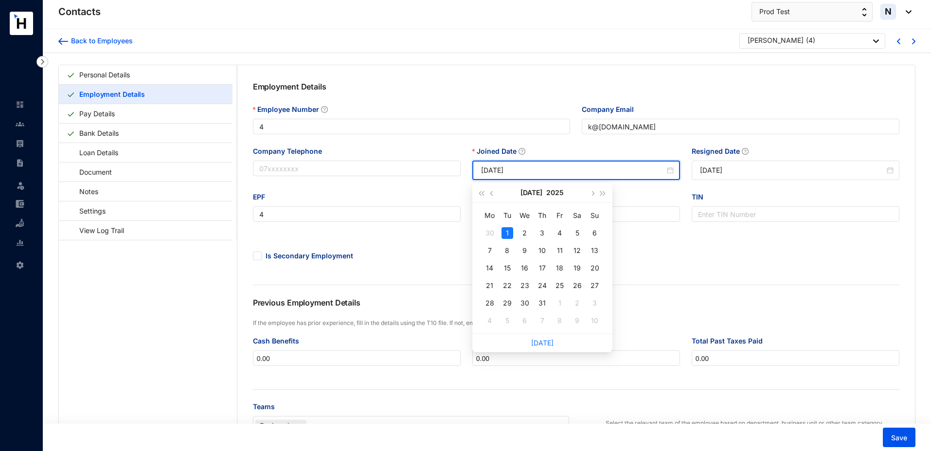
type input "[DATE]"
click at [650, 193] on div "ETF" at bounding box center [577, 199] width 208 height 15
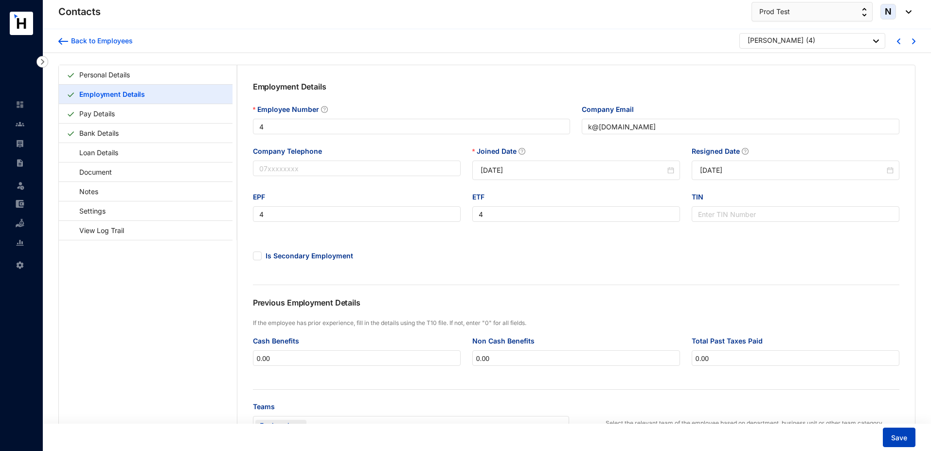
click at [900, 436] on span "Save" at bounding box center [900, 438] width 16 height 10
click at [899, 41] on img at bounding box center [898, 41] width 3 height 6
click at [21, 144] on img at bounding box center [20, 143] width 9 height 9
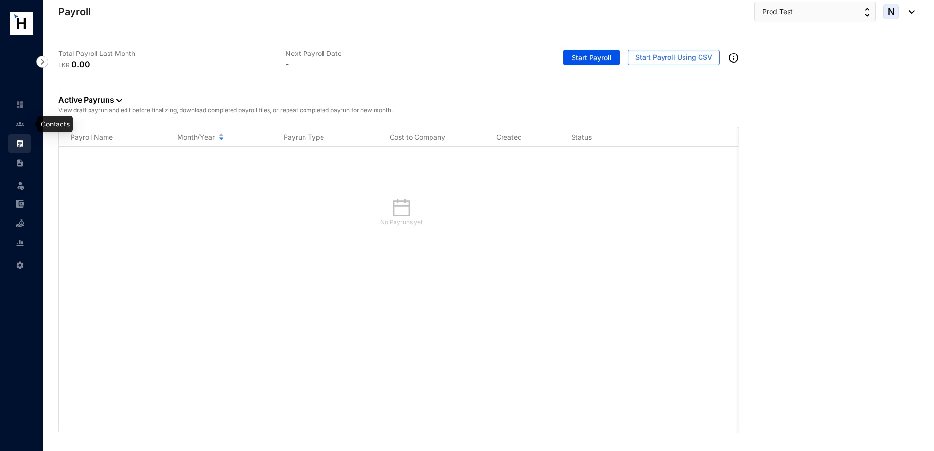
click at [21, 125] on img at bounding box center [20, 124] width 9 height 9
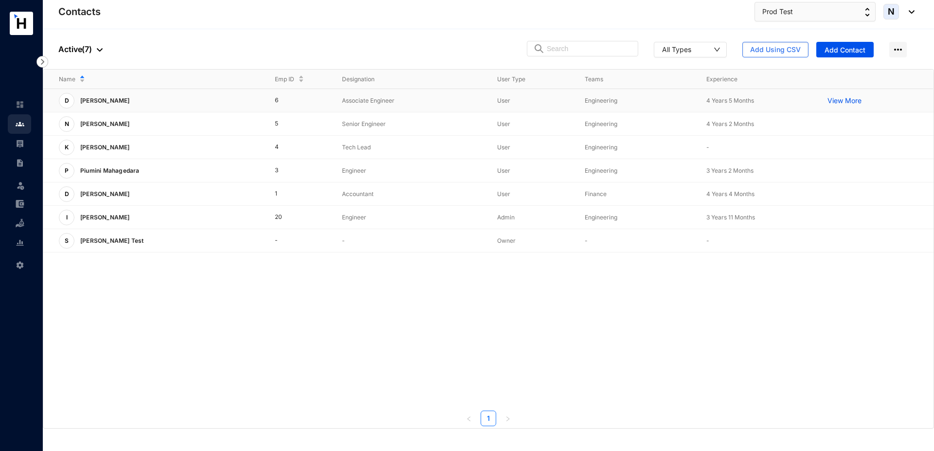
click at [130, 104] on p "[PERSON_NAME]" at bounding box center [103, 101] width 59 height 16
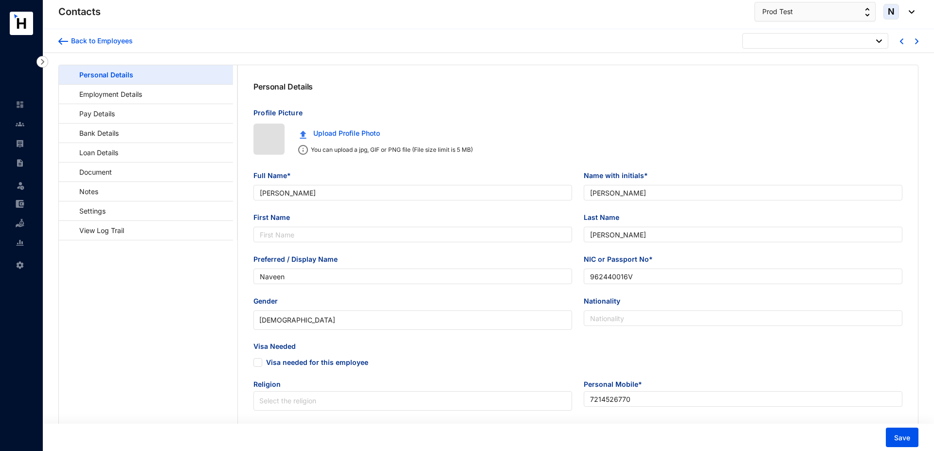
type input "[DATE]"
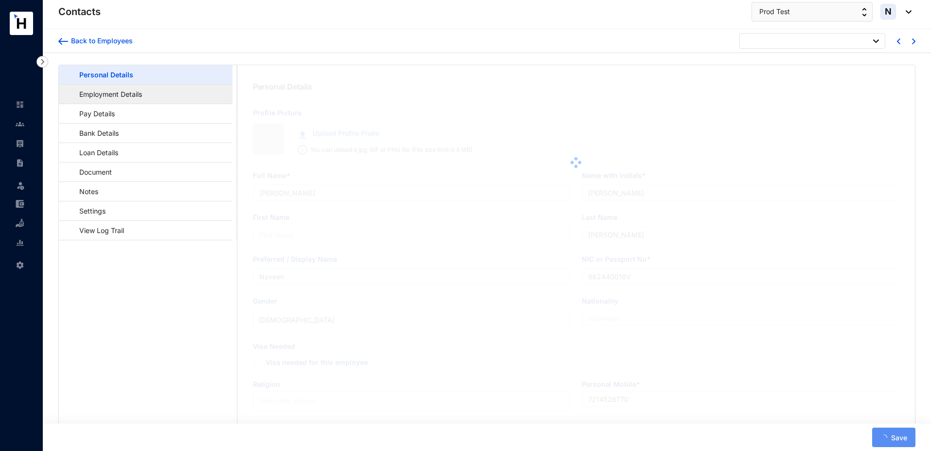
click at [100, 96] on link "Employment Details" at bounding box center [106, 94] width 79 height 20
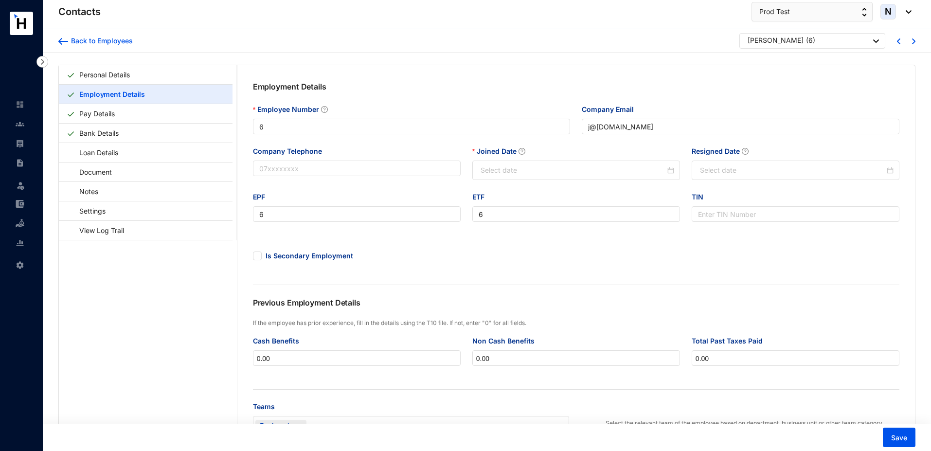
type input "6"
type input "j@[DOMAIN_NAME]"
type input "6"
type input "2021-11-02"
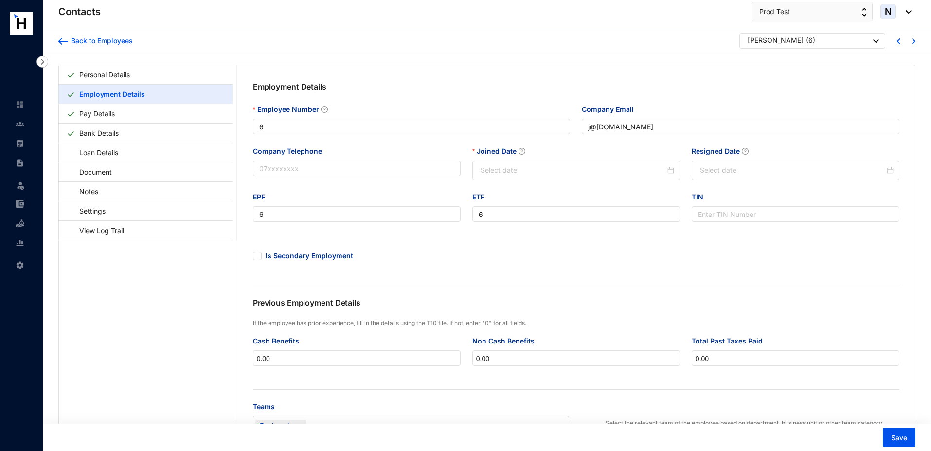
type input "[DATE]"
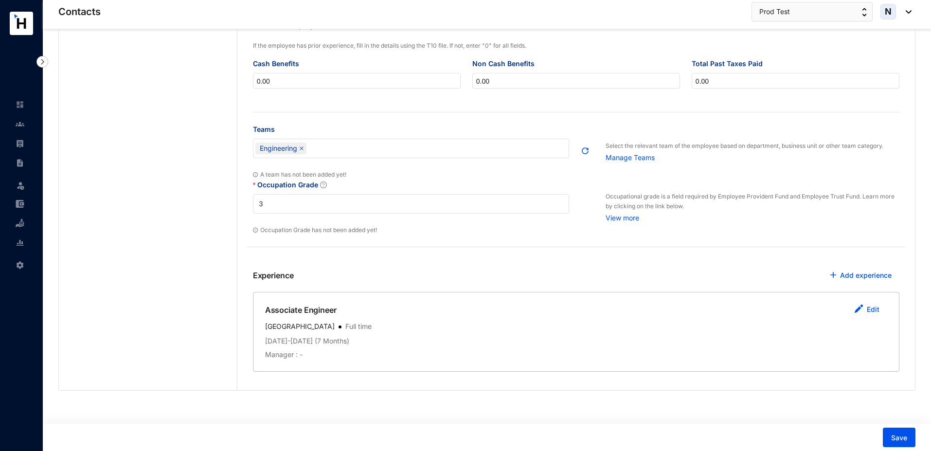
scroll to position [277, 0]
click at [865, 312] on button "Edit" at bounding box center [867, 310] width 41 height 19
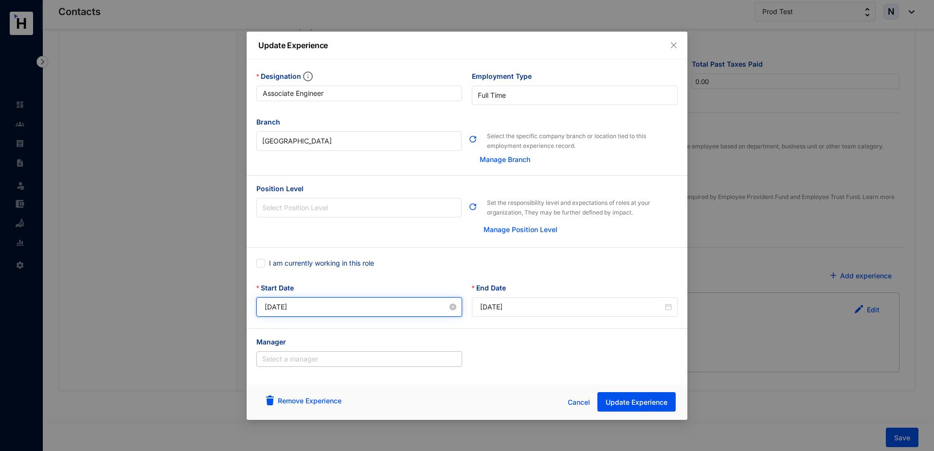
drag, startPoint x: 314, startPoint y: 304, endPoint x: 261, endPoint y: 310, distance: 53.4
click at [261, 310] on div "[DATE]" at bounding box center [359, 306] width 206 height 19
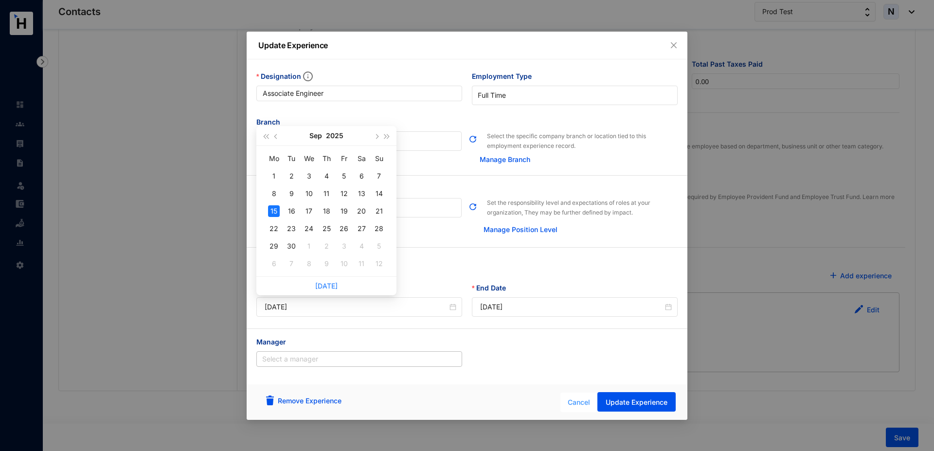
click at [580, 400] on span "Cancel" at bounding box center [579, 402] width 22 height 11
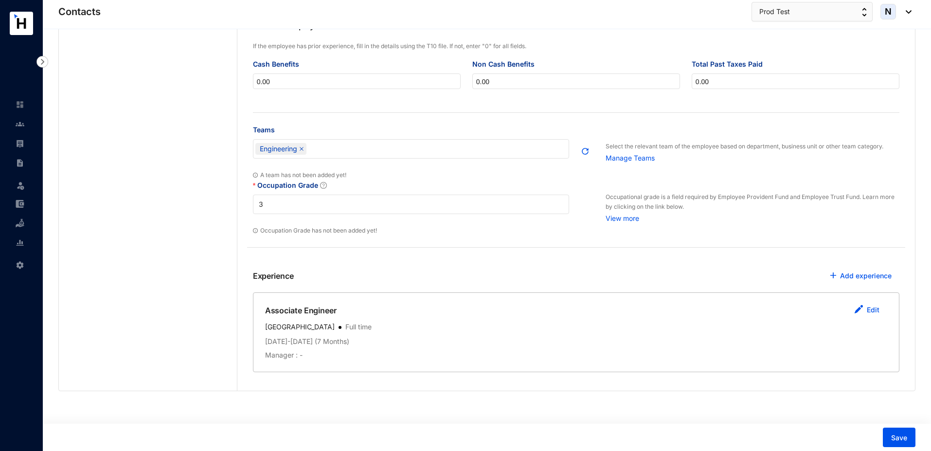
scroll to position [0, 0]
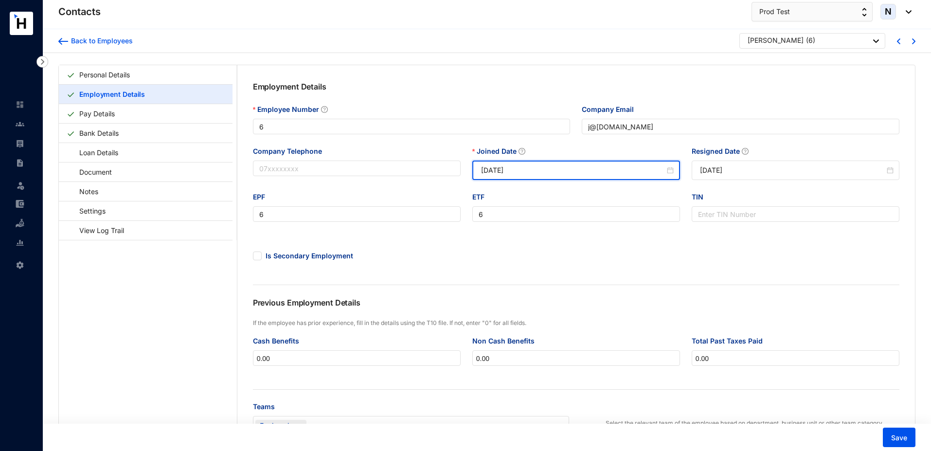
drag, startPoint x: 529, startPoint y: 171, endPoint x: 470, endPoint y: 168, distance: 59.5
click at [470, 168] on div "Joined Date 2021-11-02" at bounding box center [576, 169] width 219 height 46
paste input "5-09-15"
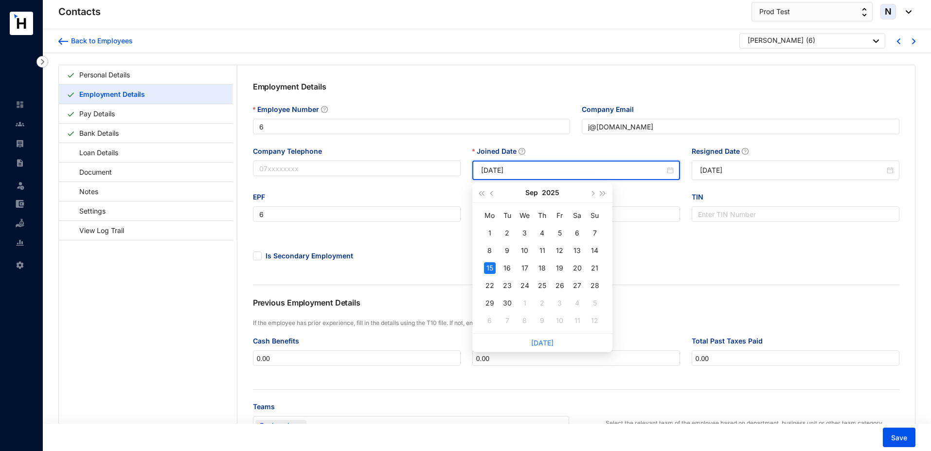
type input "[DATE]"
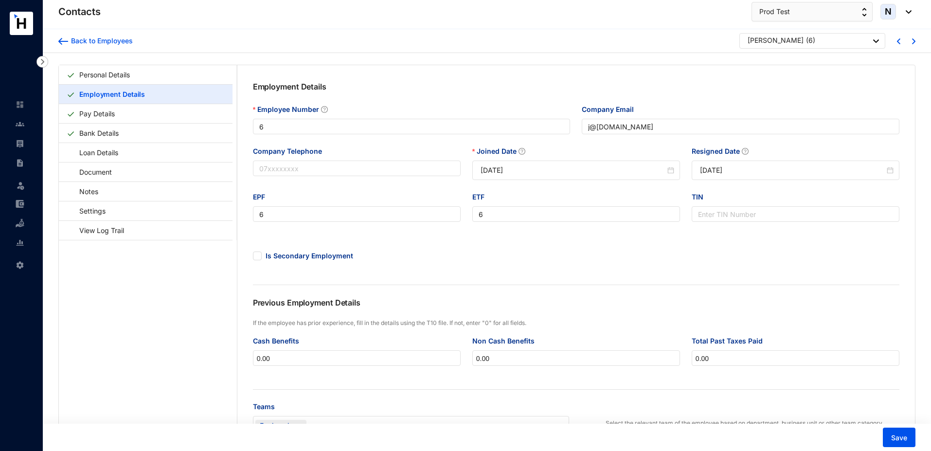
click at [817, 333] on div "Employment Details Employee Number 6 Company Email j@beta.com Company Telephone…" at bounding box center [576, 300] width 678 height 471
click at [890, 433] on button "Save" at bounding box center [899, 437] width 33 height 19
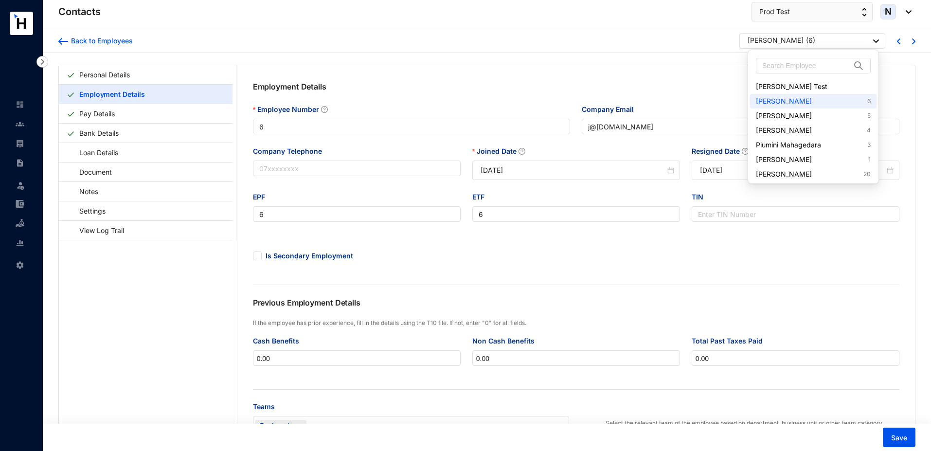
click at [833, 40] on div "Didulani Jayasinghe ( 6 )" at bounding box center [813, 42] width 131 height 12
click at [791, 116] on link "Naveen Fernando 5" at bounding box center [813, 116] width 115 height 10
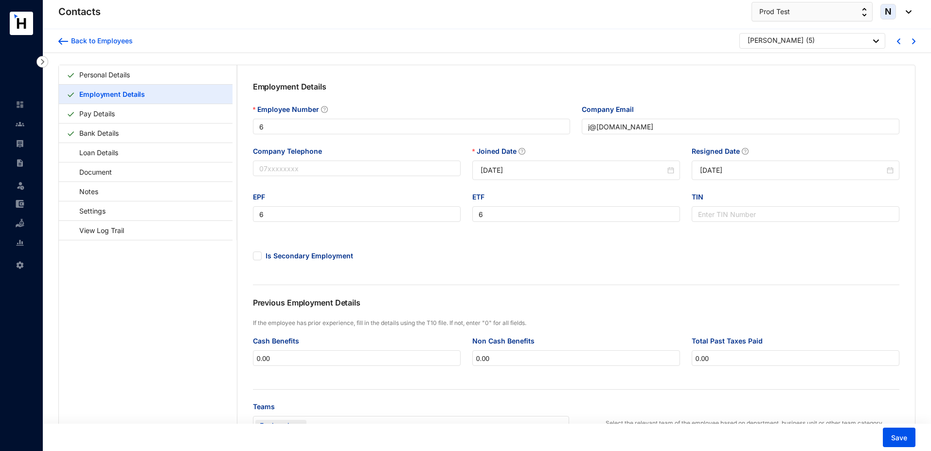
type input "5"
type input "n@[DOMAIN_NAME]"
type input "5"
type input "2021-11-01"
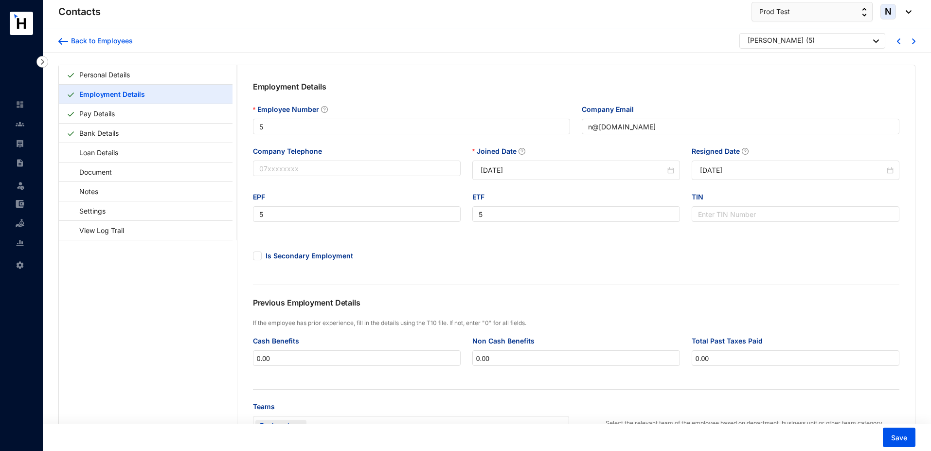
type input "[DATE]"
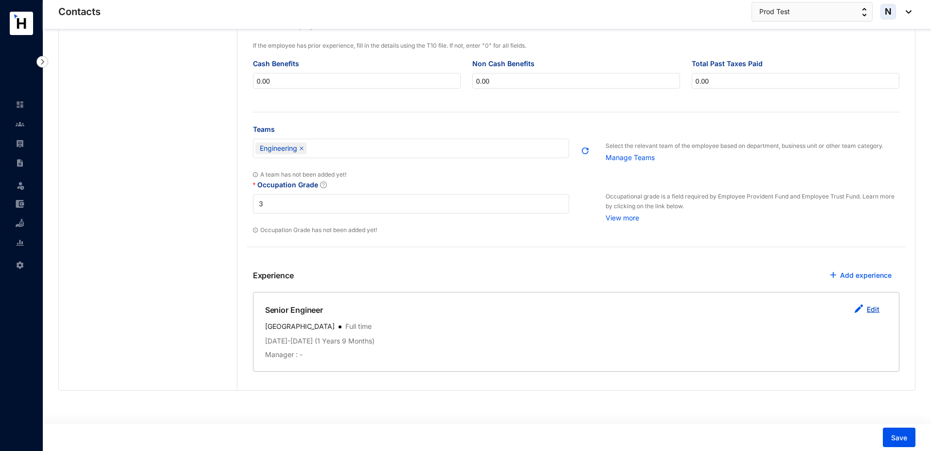
click at [867, 309] on button "Edit" at bounding box center [867, 309] width 41 height 19
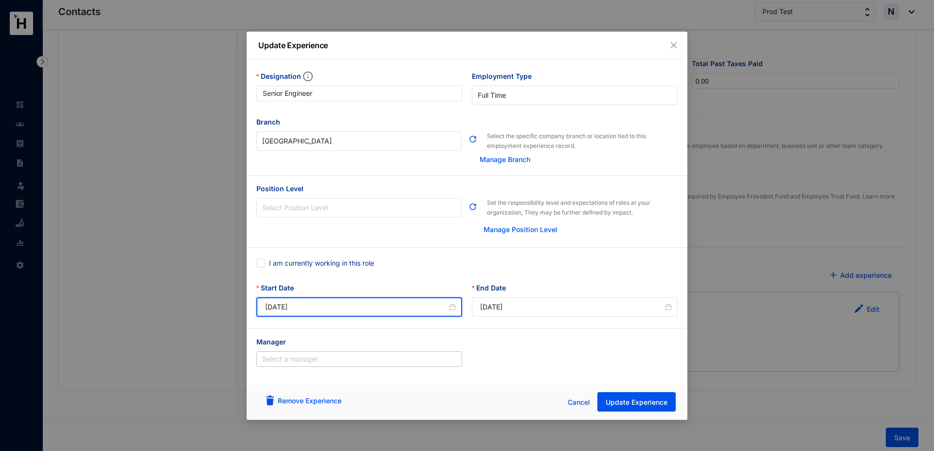
drag, startPoint x: 299, startPoint y: 307, endPoint x: 250, endPoint y: 302, distance: 49.9
click at [249, 302] on div "I am currently working in this role Start Date 2024-04-01 End Date 2026-01-01" at bounding box center [467, 288] width 441 height 81
click at [584, 401] on span "Cancel" at bounding box center [579, 402] width 22 height 11
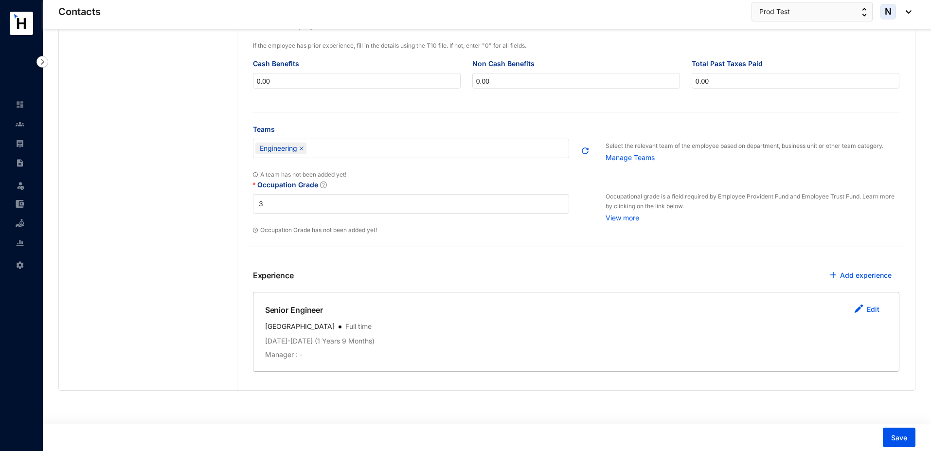
scroll to position [0, 0]
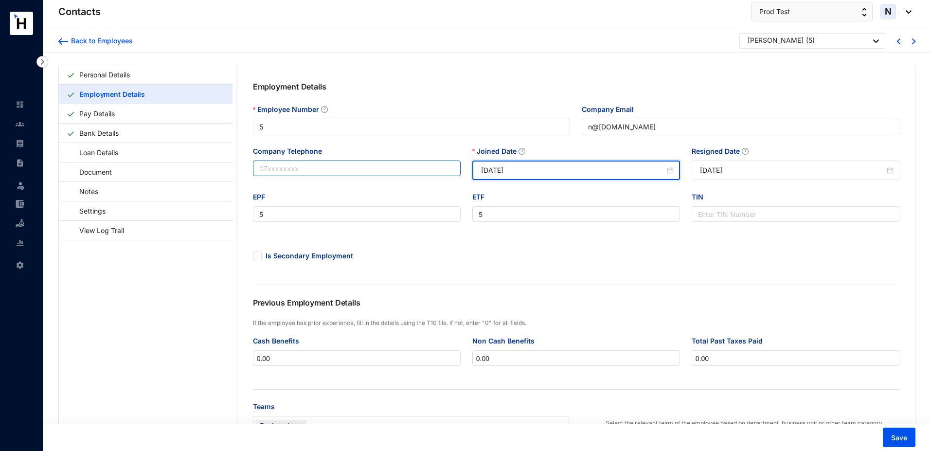
drag, startPoint x: 547, startPoint y: 171, endPoint x: 458, endPoint y: 173, distance: 88.6
click at [458, 173] on div "Company Telephone Joined Date 2021-11-01 Resigned Date 2026-01-01" at bounding box center [576, 169] width 658 height 46
paste input "4-04"
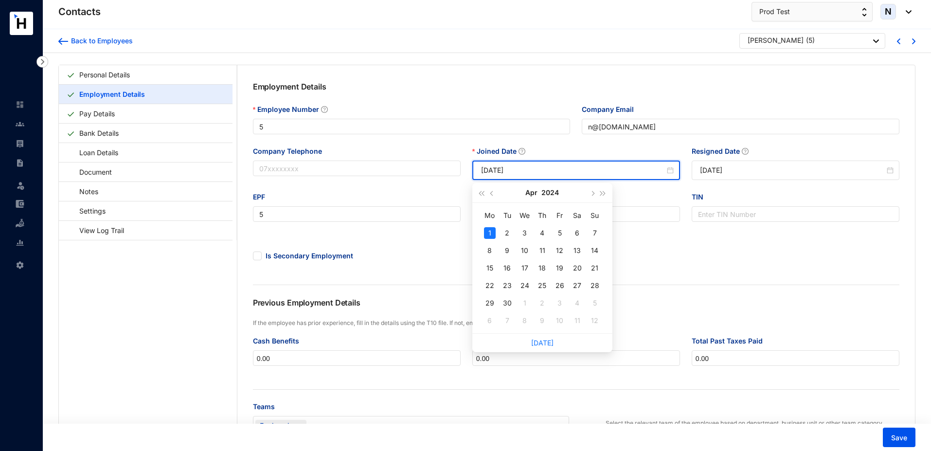
type input "[DATE]"
click at [730, 250] on div "Is Secondary Employment" at bounding box center [576, 253] width 658 height 39
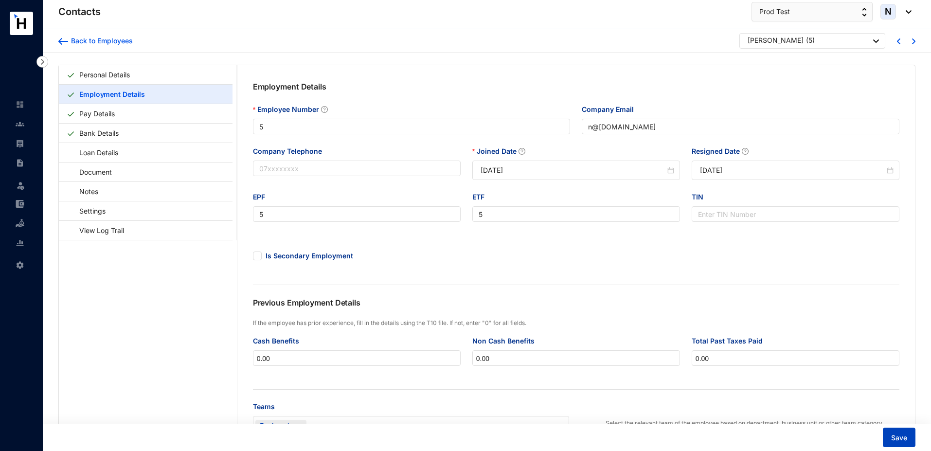
click at [887, 437] on button "Save" at bounding box center [899, 437] width 33 height 19
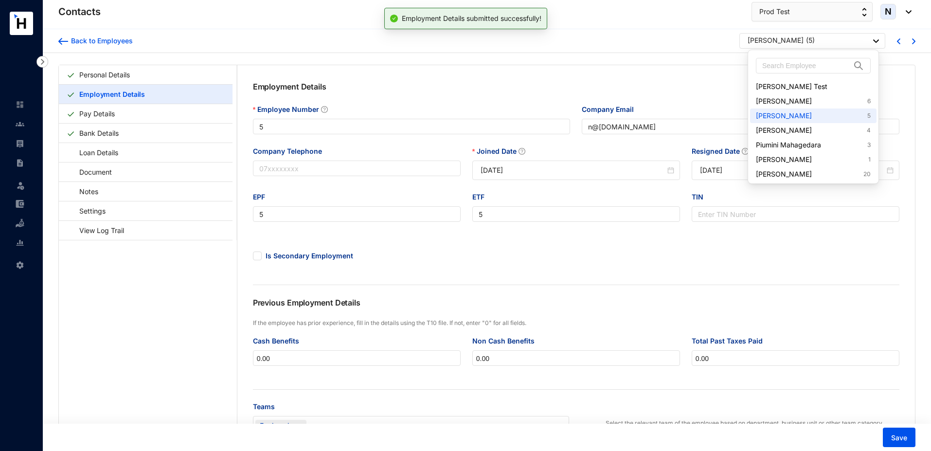
click at [809, 43] on p "( 5 )" at bounding box center [810, 42] width 9 height 12
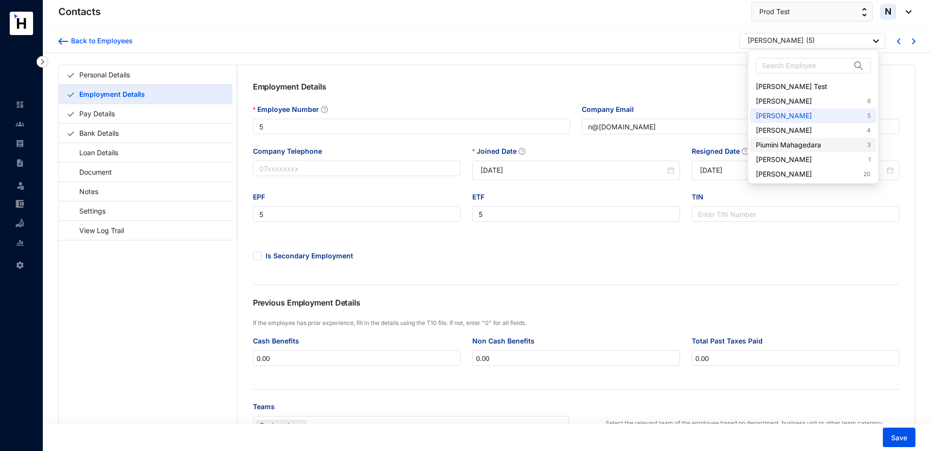
click at [809, 144] on link "Piumini Mahagedara 3" at bounding box center [813, 145] width 115 height 10
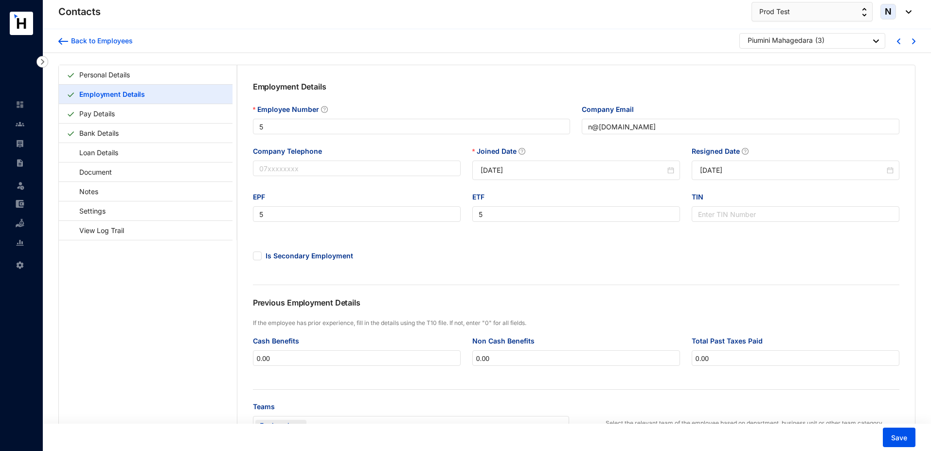
type input "3"
type input "p@[DOMAIN_NAME]"
type input "3"
type input "2021-10-30"
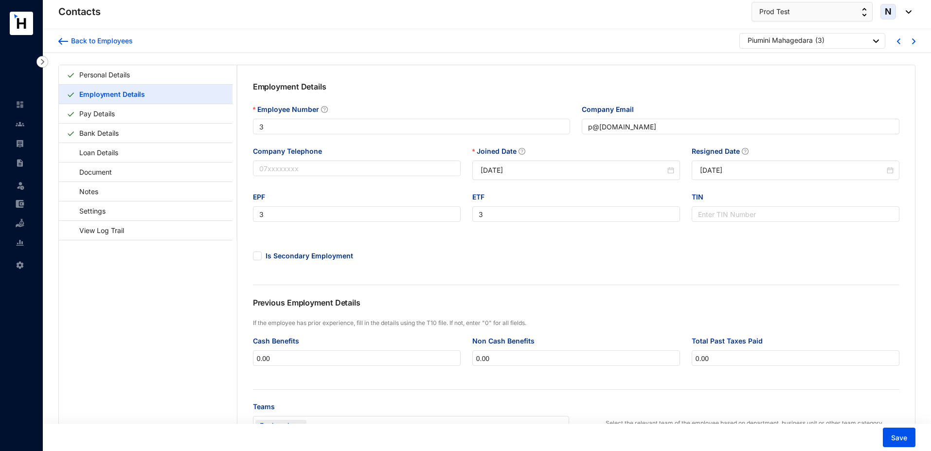
type input "2025-01-01"
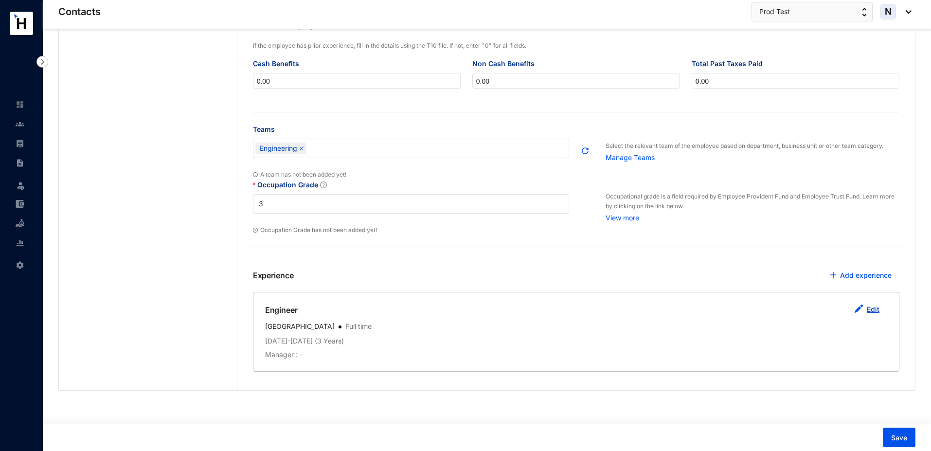
click at [865, 308] on button "Edit" at bounding box center [867, 309] width 41 height 19
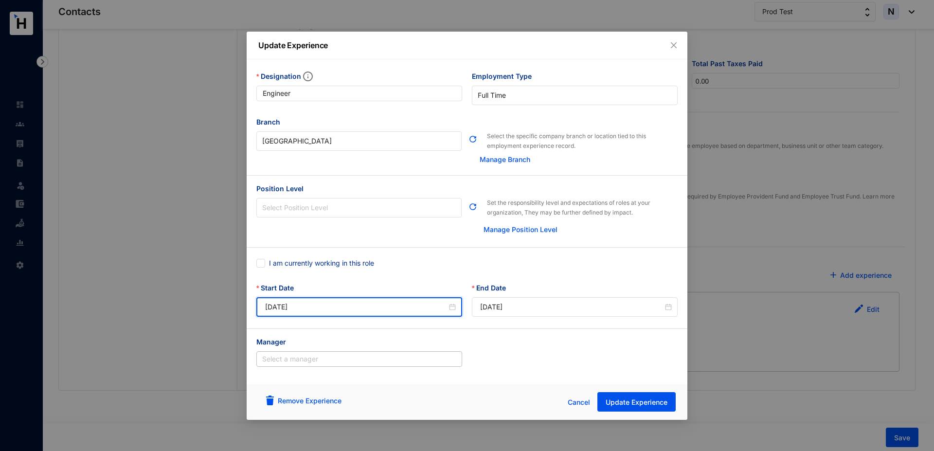
drag, startPoint x: 306, startPoint y: 307, endPoint x: 253, endPoint y: 306, distance: 53.5
click at [252, 306] on div "Start Date 2022-01-01" at bounding box center [360, 306] width 216 height 46
click at [580, 399] on span "Cancel" at bounding box center [579, 402] width 22 height 11
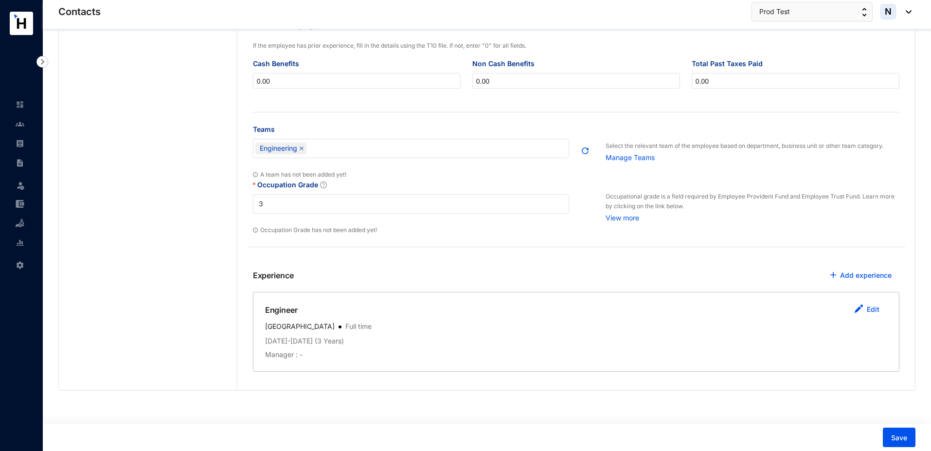
scroll to position [0, 0]
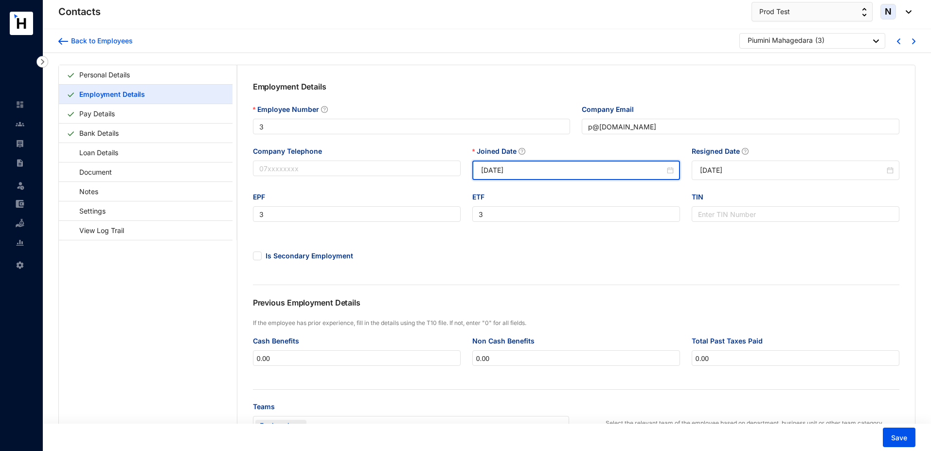
drag, startPoint x: 529, startPoint y: 172, endPoint x: 471, endPoint y: 166, distance: 58.2
click at [471, 166] on div "Joined Date 2021-10-30" at bounding box center [576, 169] width 219 height 46
paste input "2-01-01"
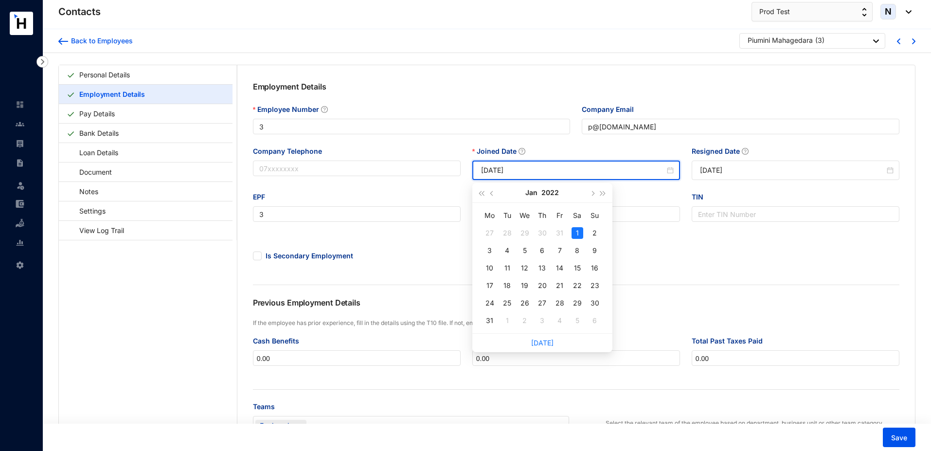
type input "[DATE]"
drag, startPoint x: 751, startPoint y: 234, endPoint x: 828, endPoint y: 351, distance: 139.8
click at [751, 235] on div "Employment Details Employee Number 3 Company Email p@beta.com Company Telephone…" at bounding box center [576, 300] width 678 height 471
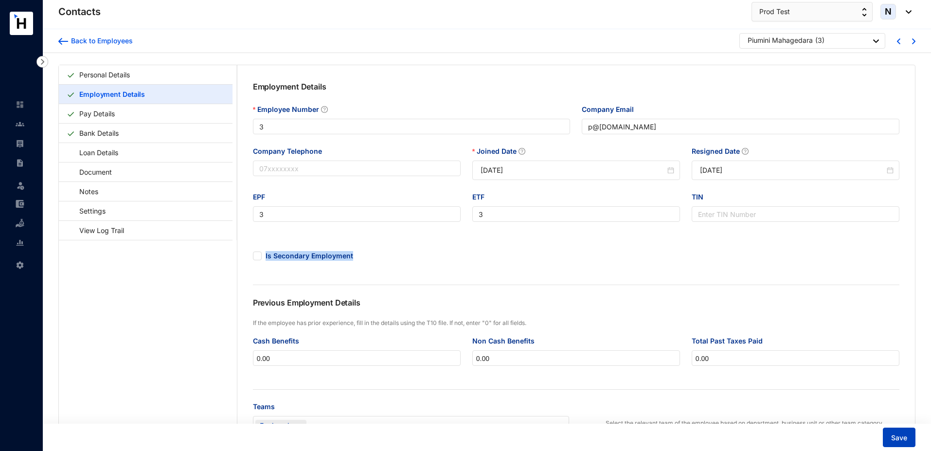
click at [900, 437] on span "Save" at bounding box center [900, 438] width 16 height 10
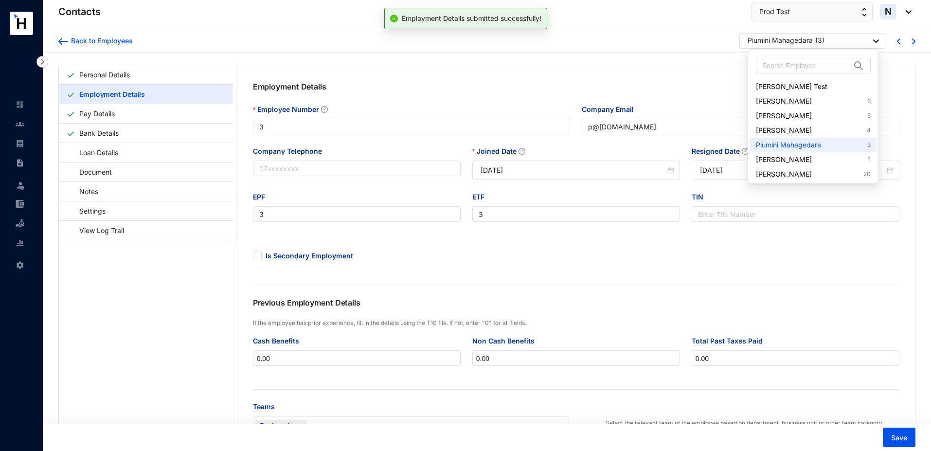
click at [816, 40] on p "( 3 )" at bounding box center [820, 42] width 9 height 12
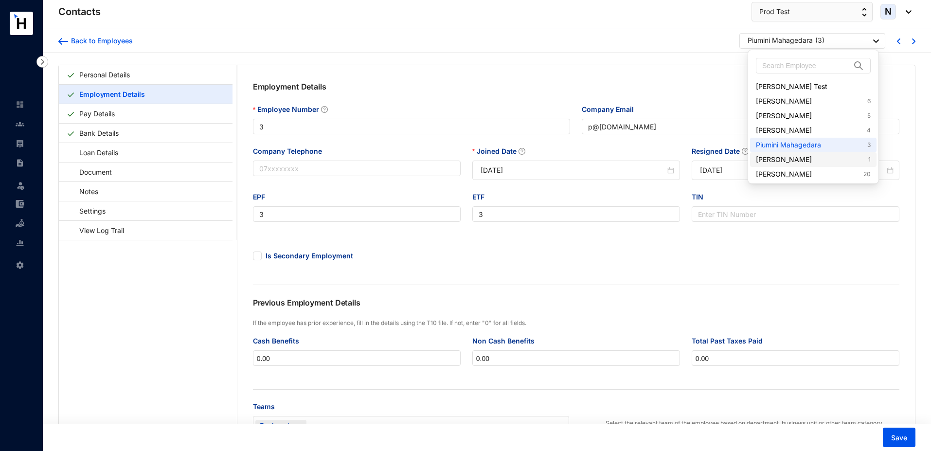
click at [795, 162] on link "Demian Perera 1" at bounding box center [813, 160] width 115 height 10
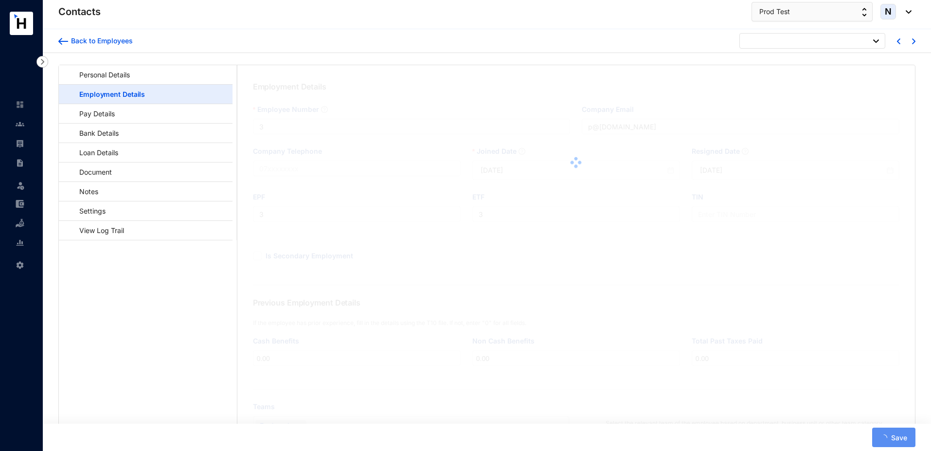
scroll to position [279, 0]
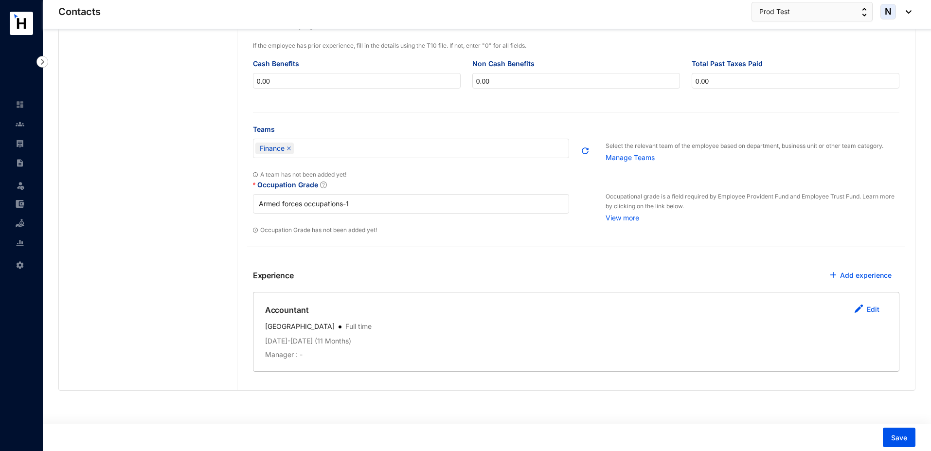
type input "1"
type input "d@[DOMAIN_NAME]"
type input "1"
type input "2021-10-28"
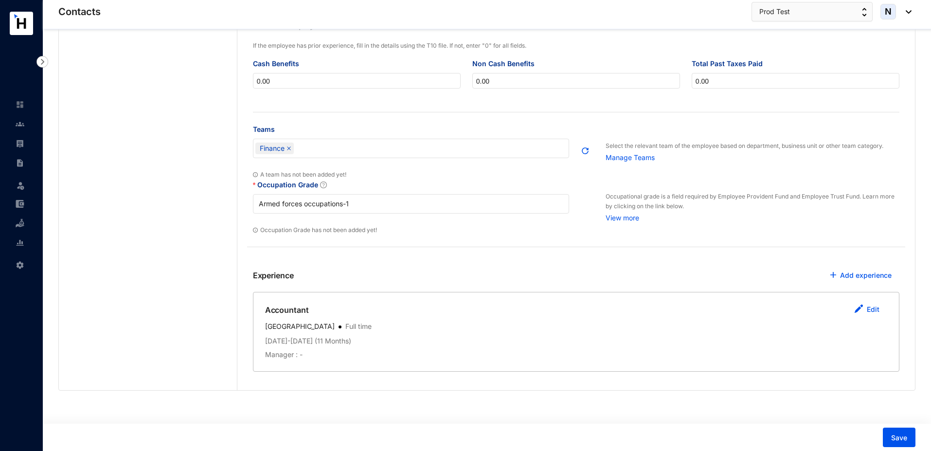
type input "[DATE]"
click at [869, 310] on link "Edit" at bounding box center [873, 309] width 13 height 8
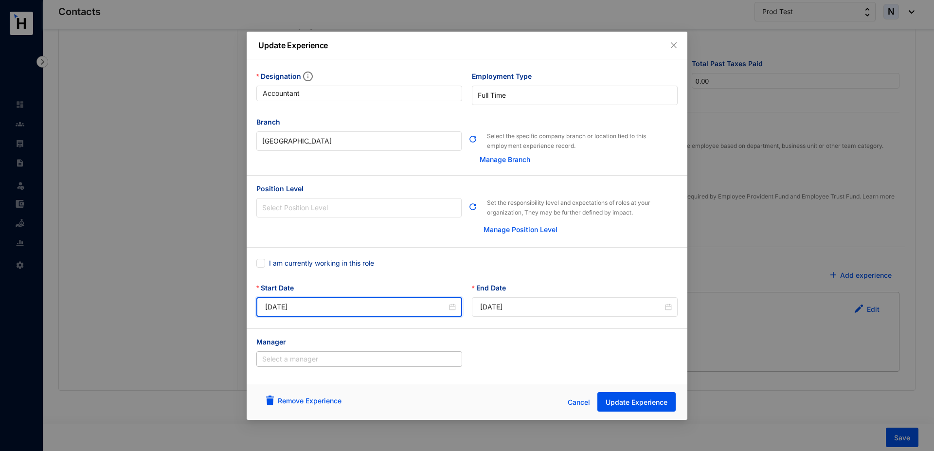
drag, startPoint x: 314, startPoint y: 308, endPoint x: 255, endPoint y: 307, distance: 59.4
click at [255, 307] on div "Start Date 2025-04-01" at bounding box center [360, 306] width 216 height 46
click at [580, 405] on span "Cancel" at bounding box center [579, 402] width 22 height 11
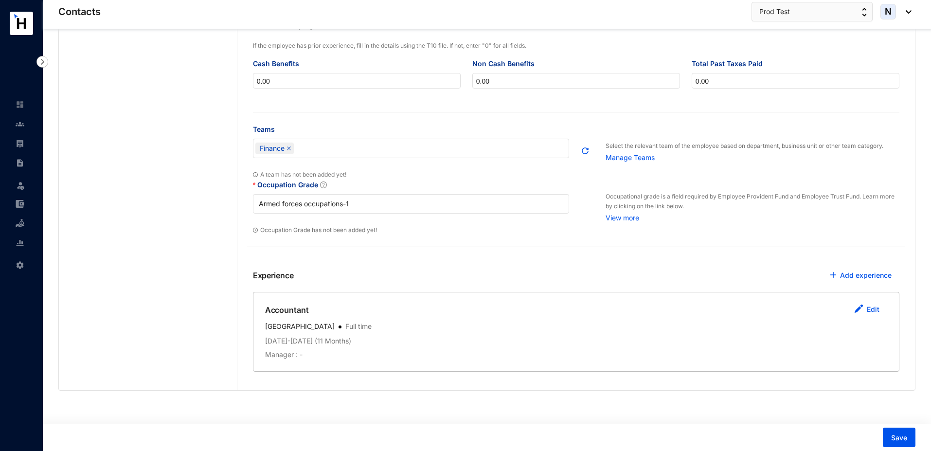
scroll to position [0, 0]
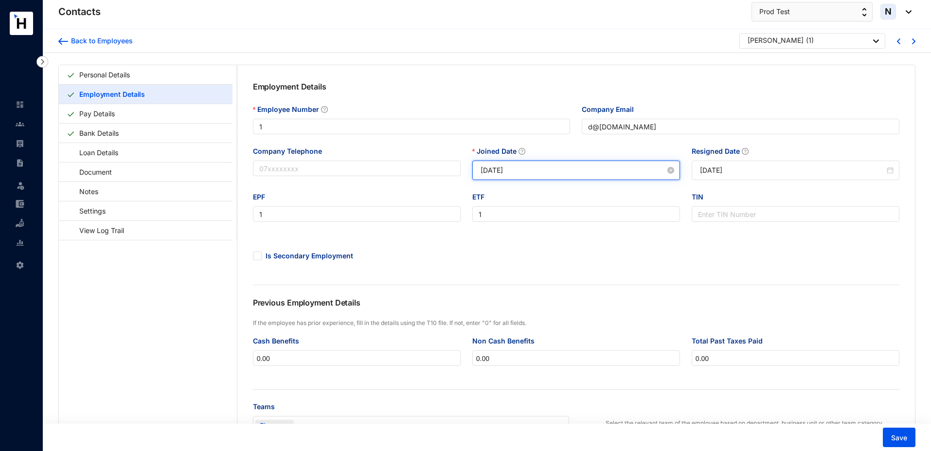
drag, startPoint x: 562, startPoint y: 173, endPoint x: 477, endPoint y: 171, distance: 84.7
click at [477, 171] on div "2021-10-28" at bounding box center [577, 170] width 208 height 19
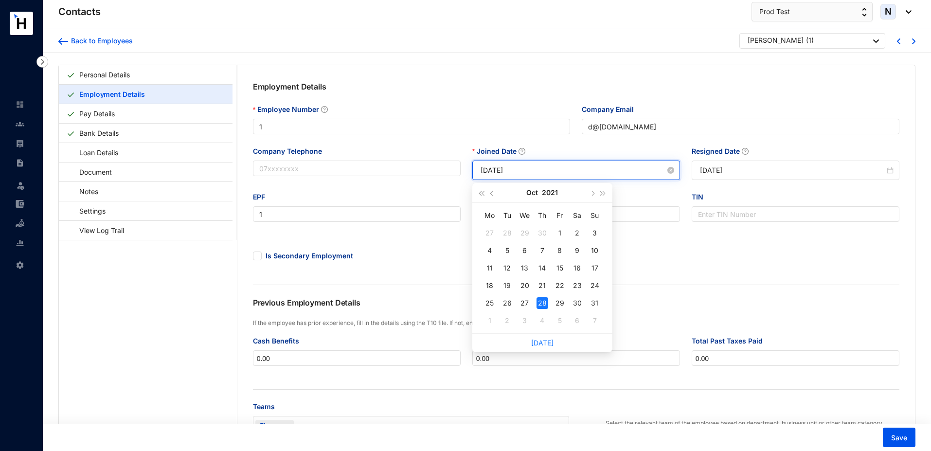
paste input "5-04-01"
type input "[DATE]"
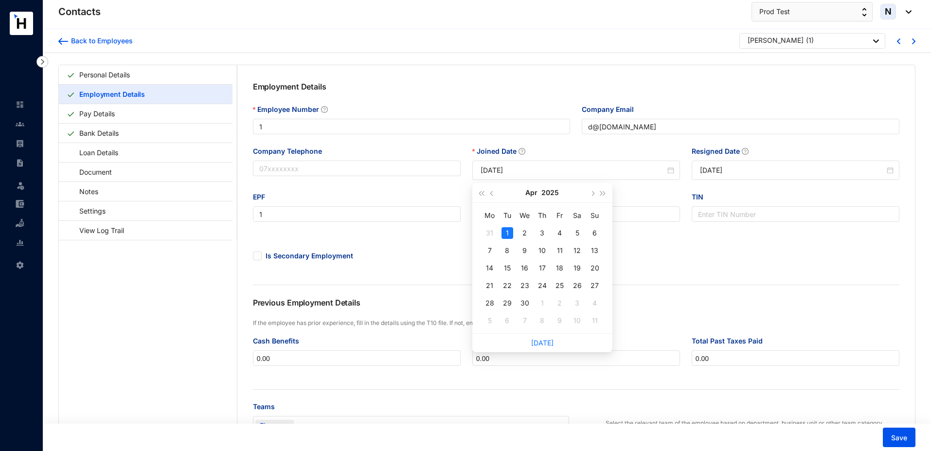
click at [767, 283] on div "Employment Details Employee Number 1 Company Email d@beta.com Company Telephone…" at bounding box center [576, 300] width 678 height 471
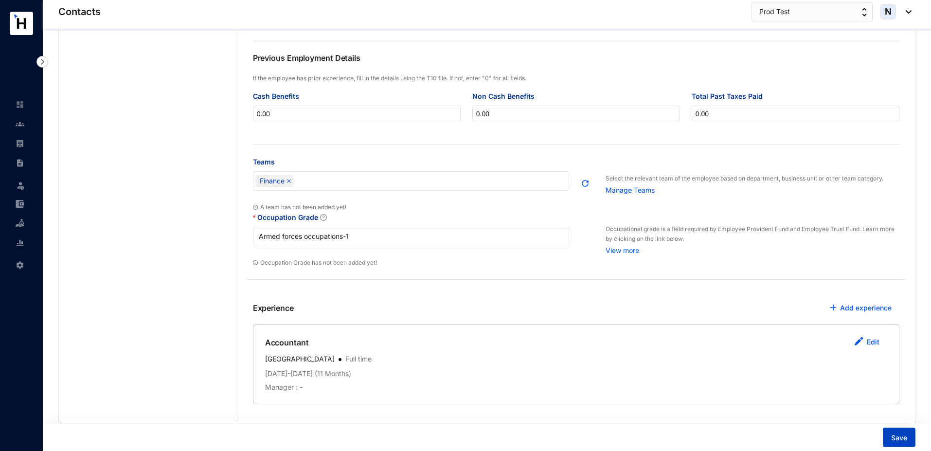
scroll to position [279, 0]
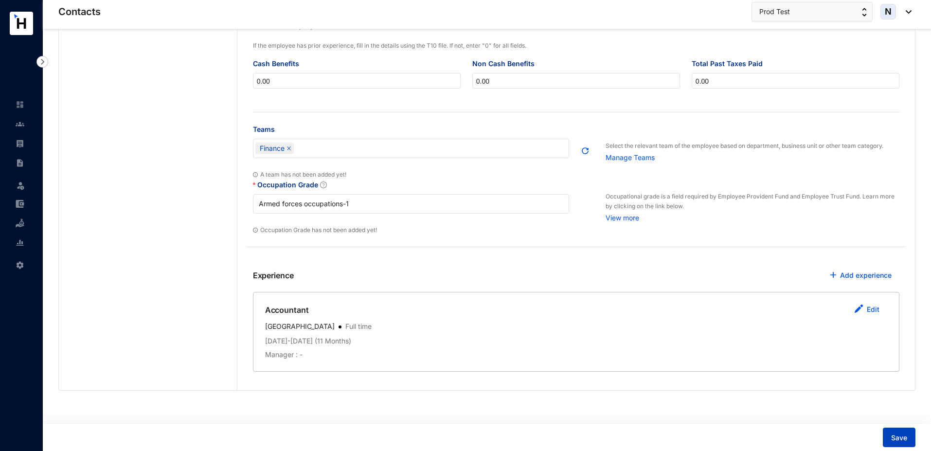
click at [895, 445] on button "Save" at bounding box center [899, 437] width 33 height 19
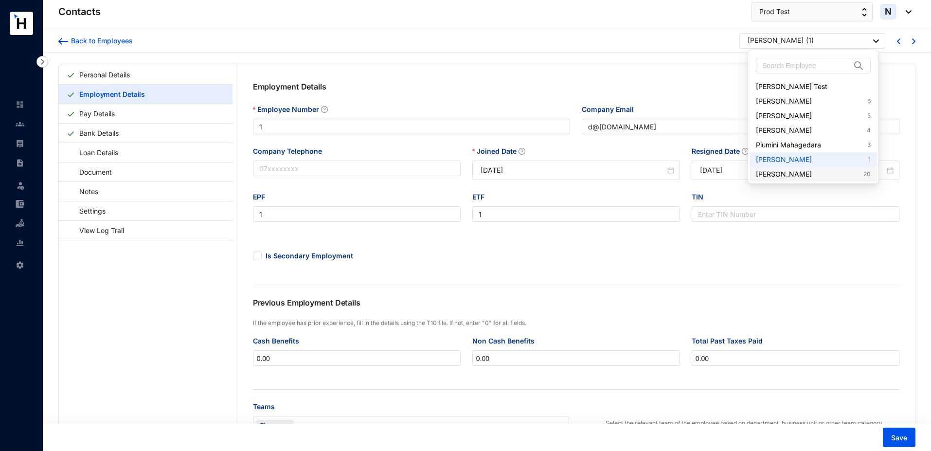
click at [781, 178] on link "Iresh Kariyawasam 20" at bounding box center [813, 174] width 115 height 10
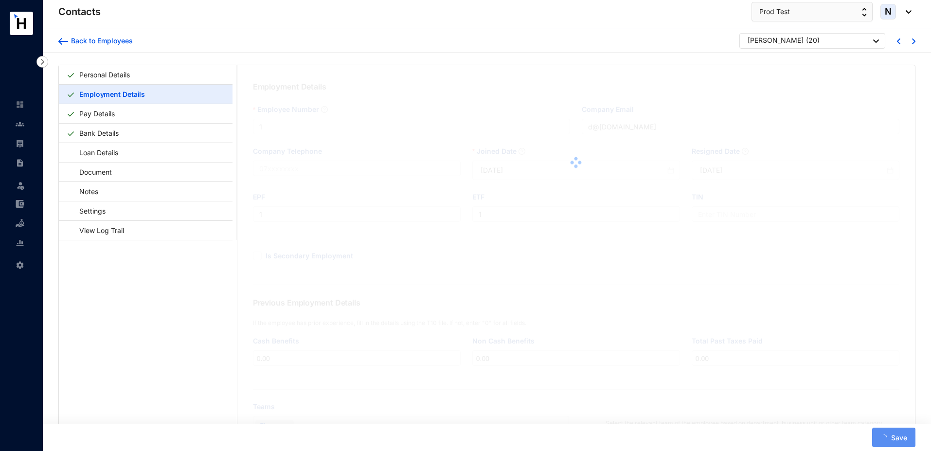
type input "20"
type input "1@beta.com"
type input "20"
type input "2"
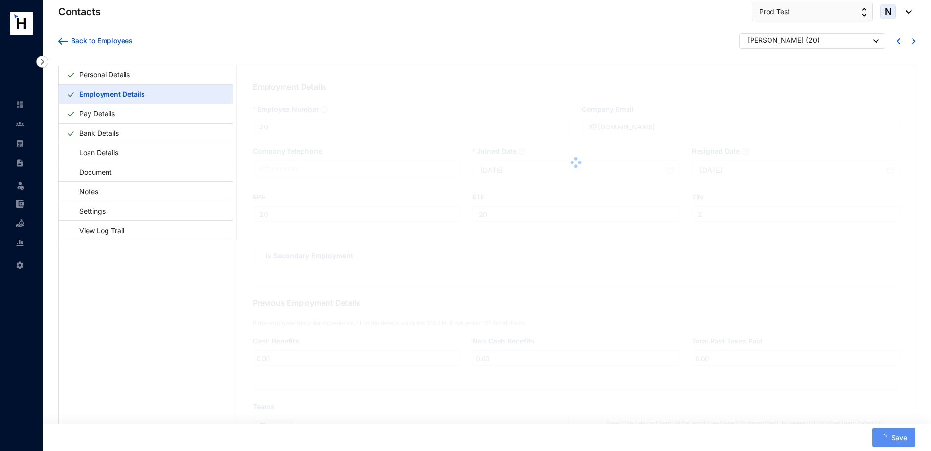
type input "[DATE]"
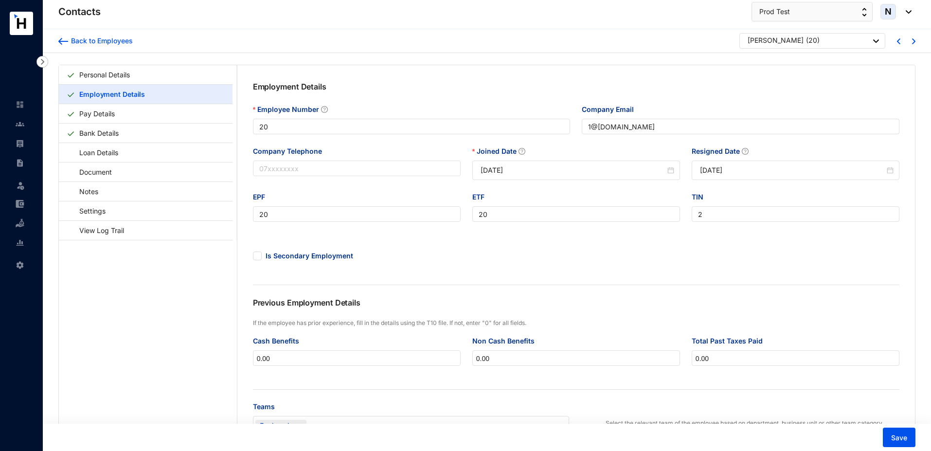
click at [19, 127] on img at bounding box center [20, 124] width 9 height 9
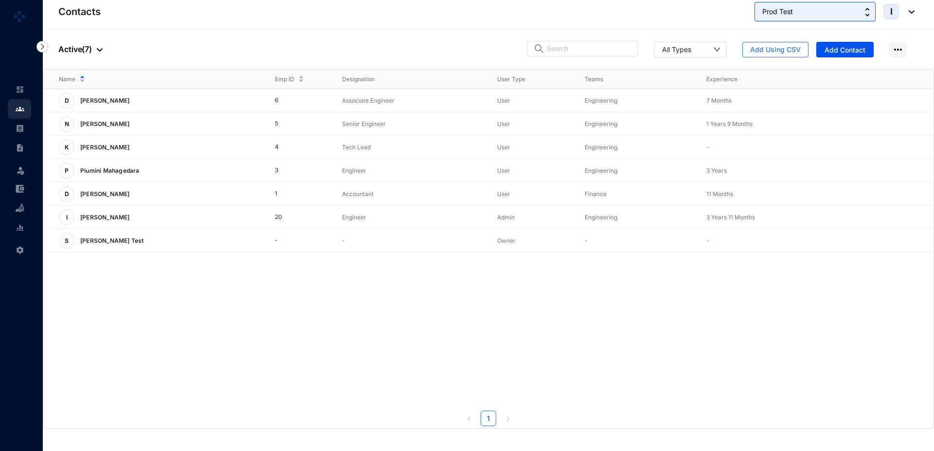
click at [803, 16] on button "Prod Test" at bounding box center [815, 11] width 121 height 19
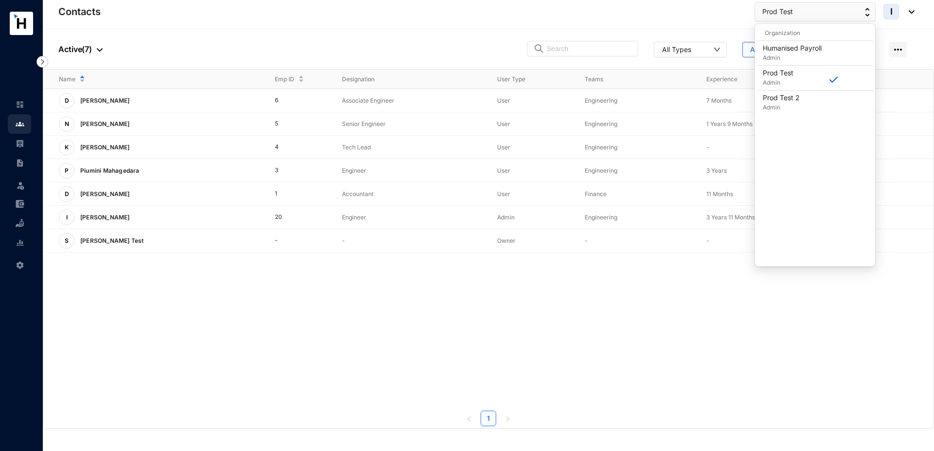
click at [656, 29] on header "Contacts Prod Test I" at bounding box center [489, 14] width 892 height 29
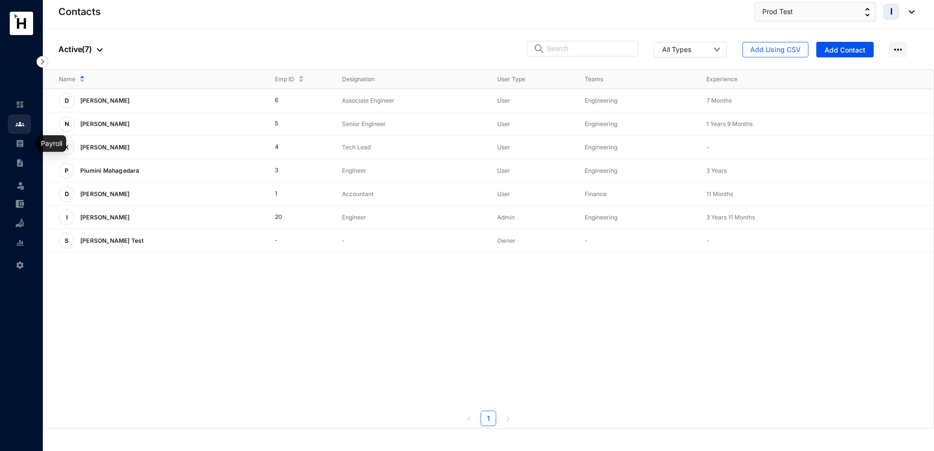
click at [25, 147] on link at bounding box center [28, 144] width 24 height 10
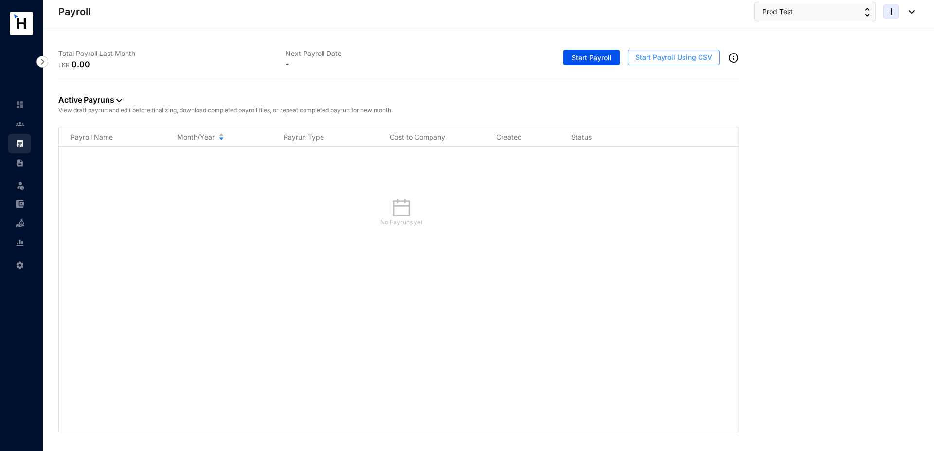
click at [656, 59] on span "Start Payroll Using CSV" at bounding box center [674, 58] width 77 height 10
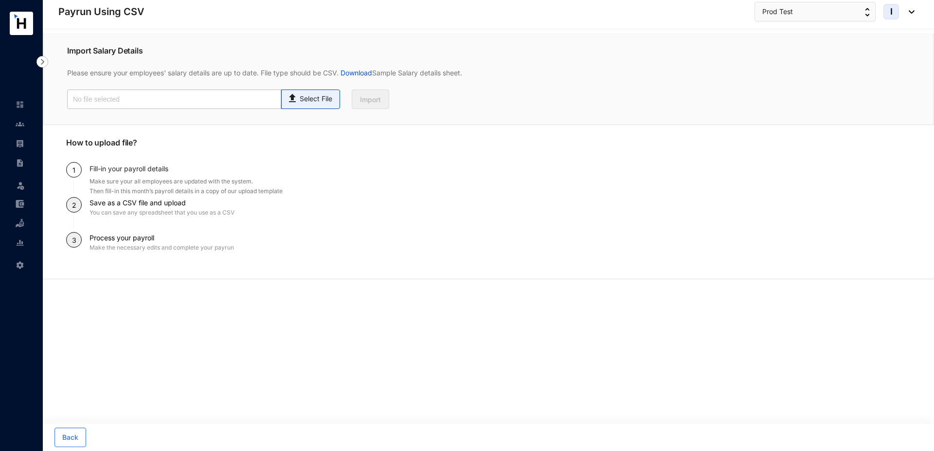
click at [313, 98] on p "Select File" at bounding box center [316, 99] width 33 height 10
click at [0, 0] on input "Select File" at bounding box center [0, 0] width 0 height 0
type input "Standard T5- Payroll (2).csv"
click at [360, 106] on button "Import" at bounding box center [370, 99] width 37 height 19
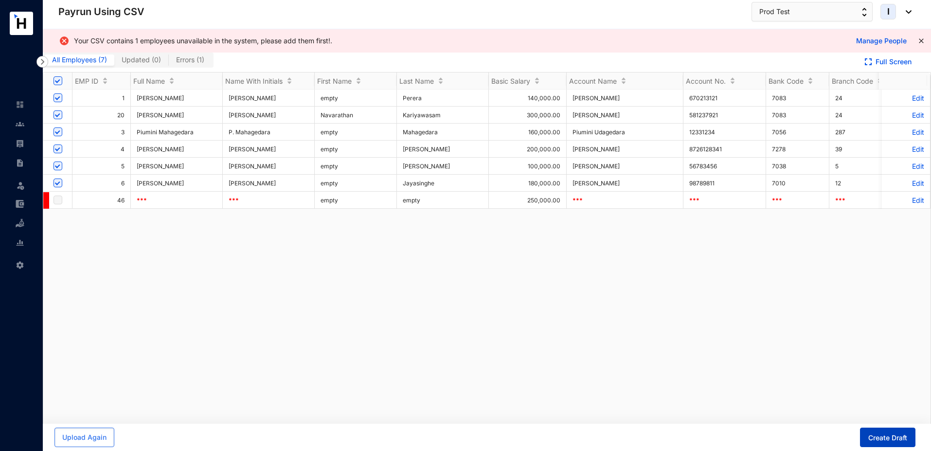
click at [882, 441] on span "Create Draft" at bounding box center [888, 438] width 39 height 10
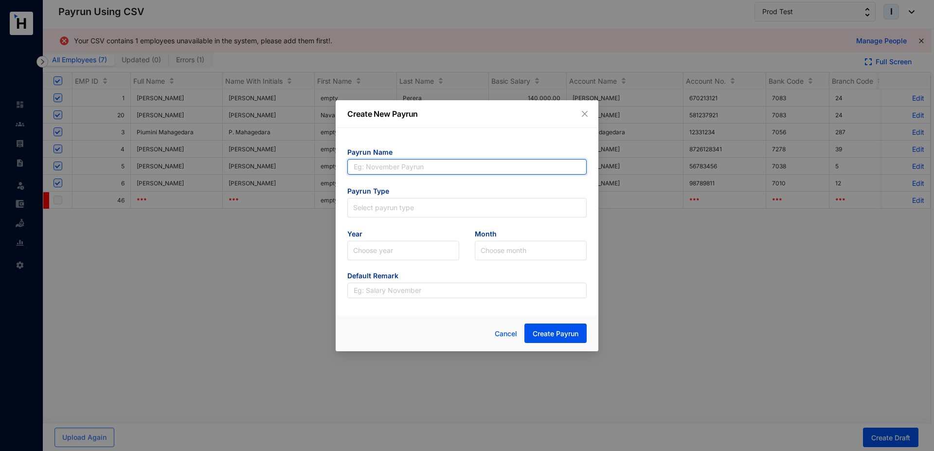
click at [448, 167] on input "text" at bounding box center [466, 167] width 239 height 16
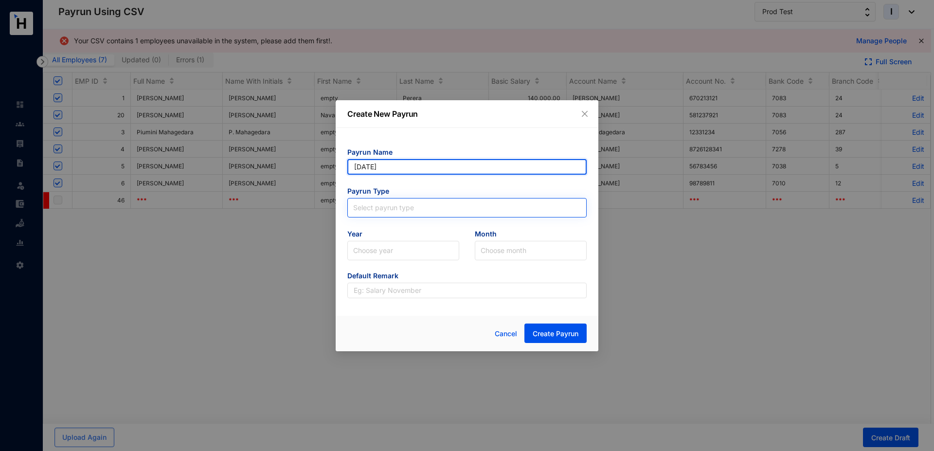
type input "[DATE]"
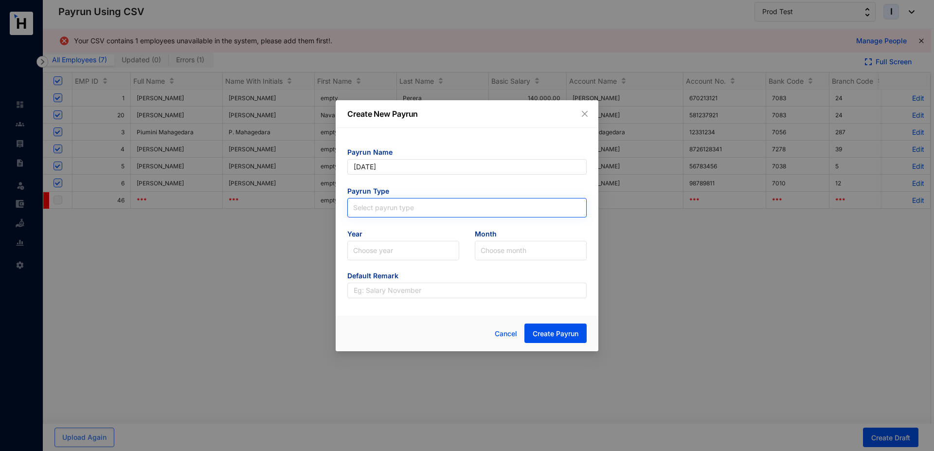
type input "[DATE]"
click at [368, 208] on input "search" at bounding box center [467, 206] width 228 height 15
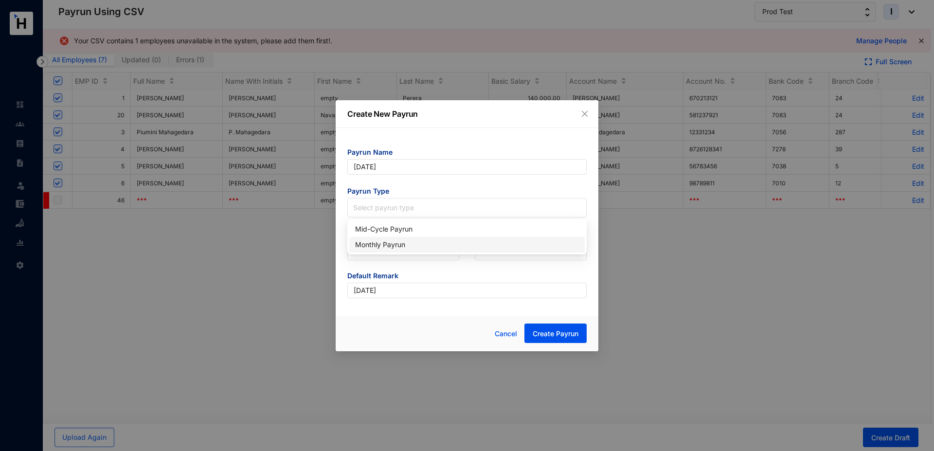
click at [378, 245] on div "Monthly Payrun" at bounding box center [467, 244] width 224 height 11
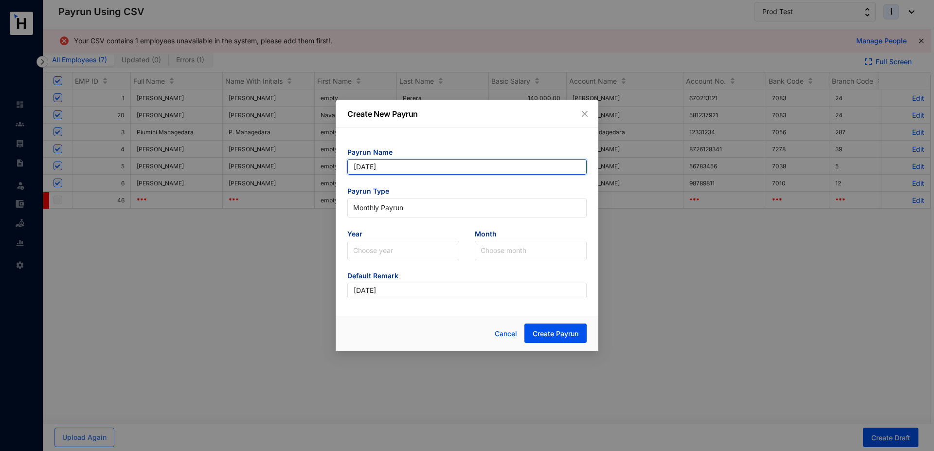
click at [406, 166] on input "[DATE]" at bounding box center [466, 167] width 239 height 16
type input "April 2025 csv"
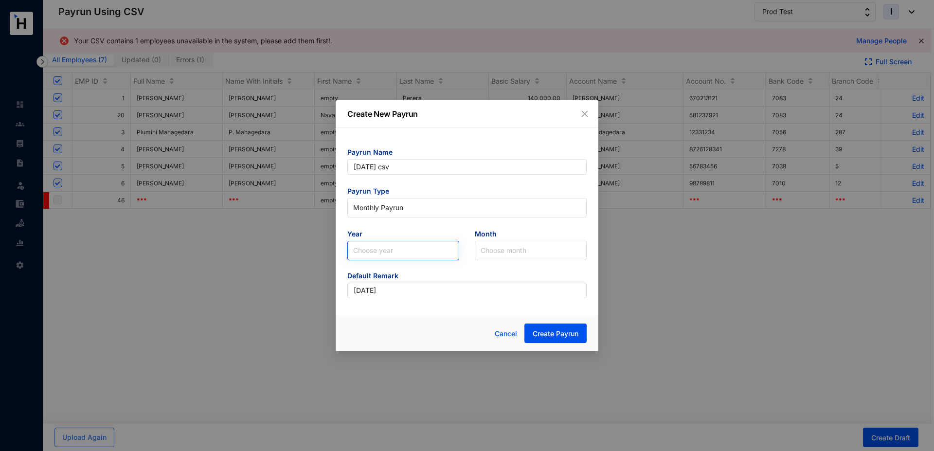
type input "April 2025 csv"
click at [395, 251] on input "search" at bounding box center [403, 250] width 100 height 18
click at [381, 287] on div "2025" at bounding box center [403, 287] width 96 height 11
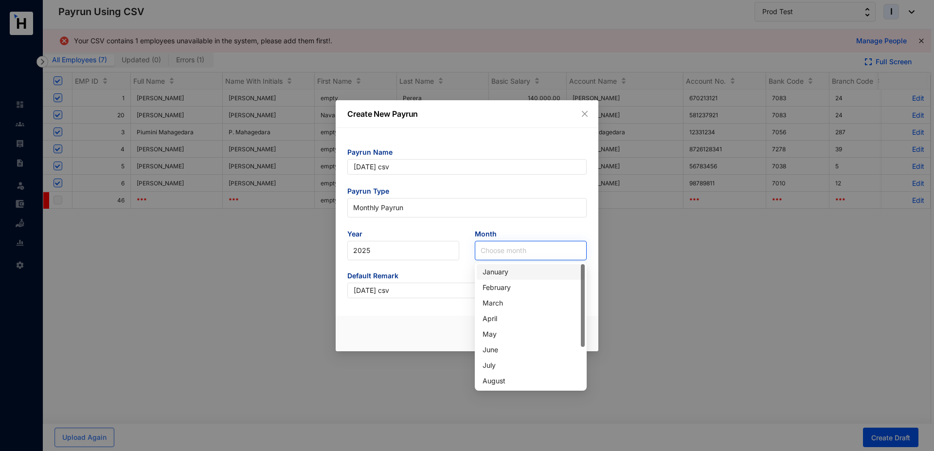
click at [487, 251] on input "search" at bounding box center [531, 250] width 100 height 18
click at [497, 318] on div "April" at bounding box center [531, 318] width 96 height 11
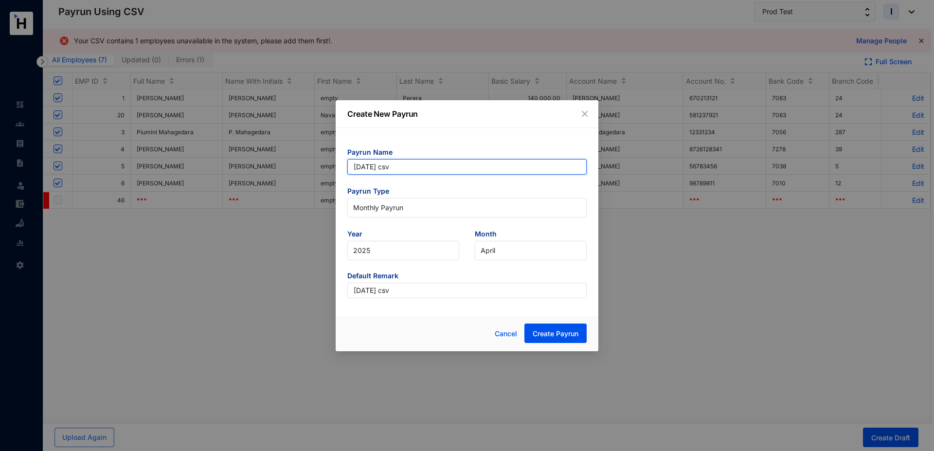
click at [405, 166] on input "April 2025 csv" at bounding box center [466, 167] width 239 height 16
type input "[DATE] CSV"
click at [552, 331] on span "Create Payrun" at bounding box center [556, 334] width 46 height 10
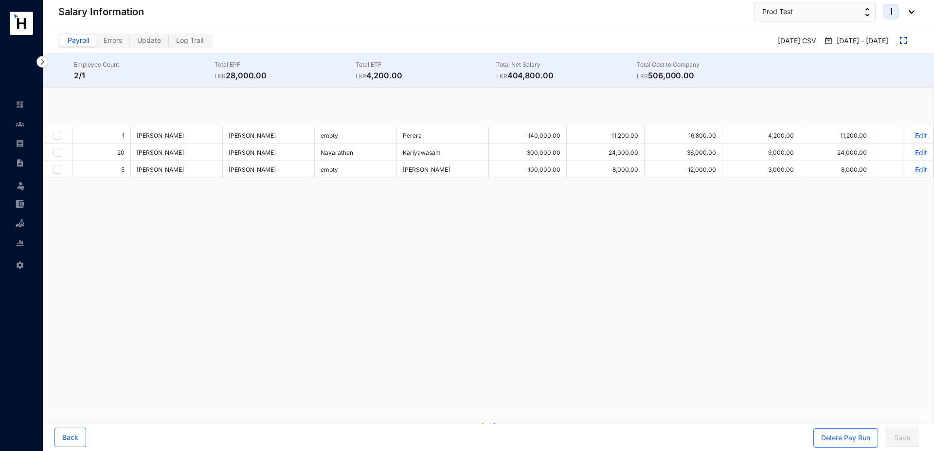
checkbox input "true"
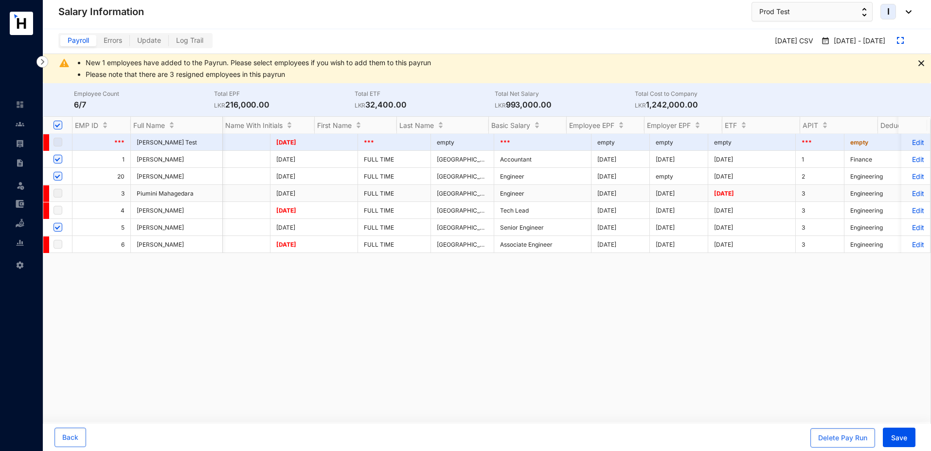
click at [908, 193] on p "Edit" at bounding box center [916, 193] width 17 height 8
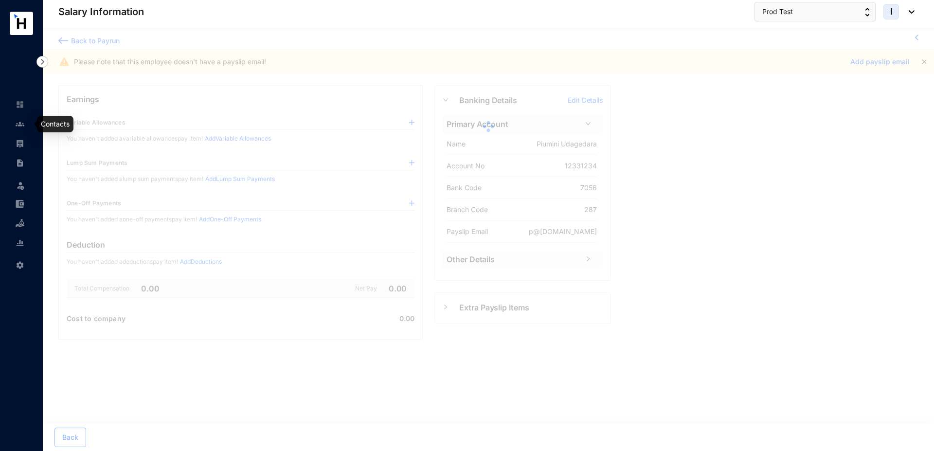
click at [24, 128] on img at bounding box center [20, 124] width 9 height 9
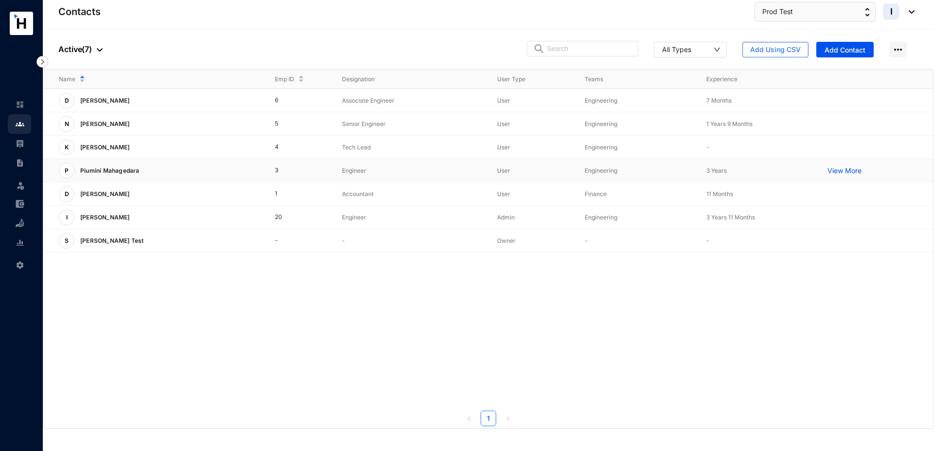
click at [153, 171] on div "P Piumini Mahagedara" at bounding box center [159, 171] width 201 height 16
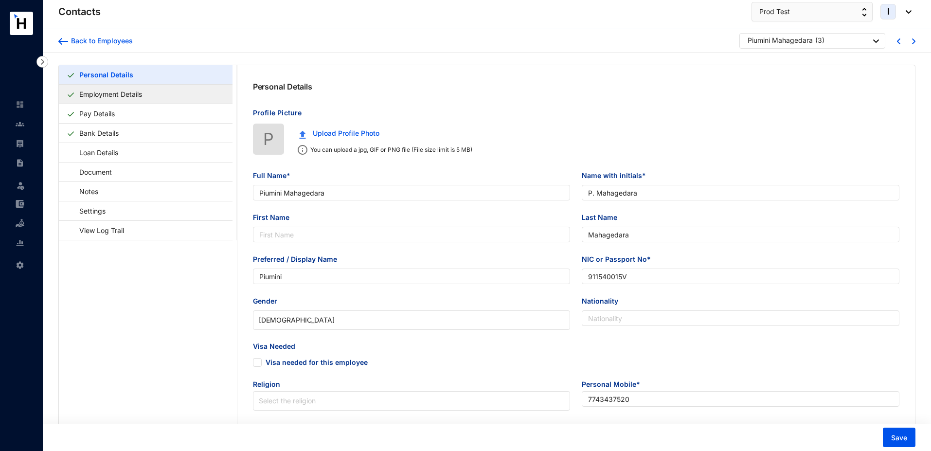
type input "Piumini Mahagedara"
type input "P. Mahagedara"
type input "Mahagedara"
type input "Piumini"
type input "911540015V"
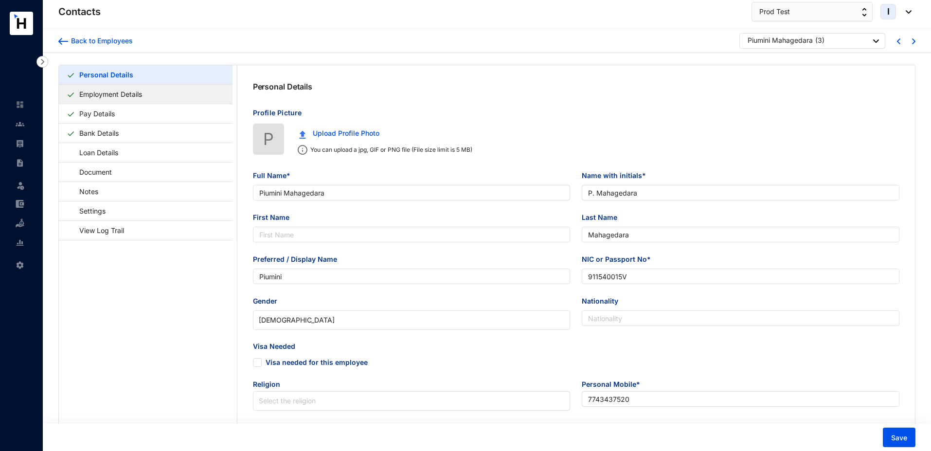
type input "7743437520"
type input "[STREET_ADDRESS]"
type input "[DATE]"
click at [106, 92] on link "Employment Details" at bounding box center [110, 94] width 71 height 20
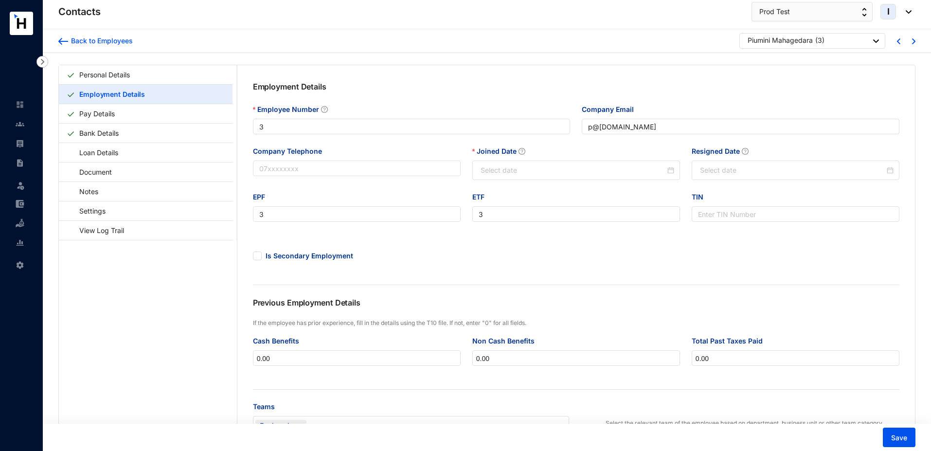
type input "[DATE]"
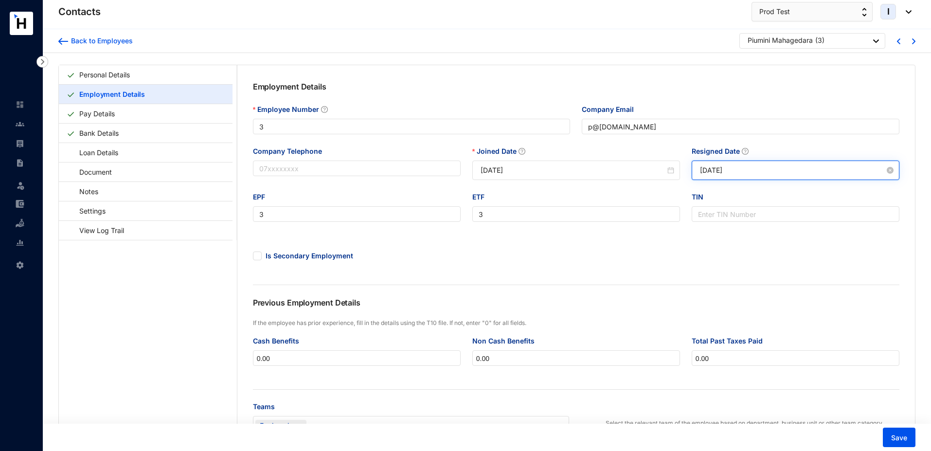
click at [757, 173] on input "[DATE]" at bounding box center [792, 170] width 185 height 11
paste input "6"
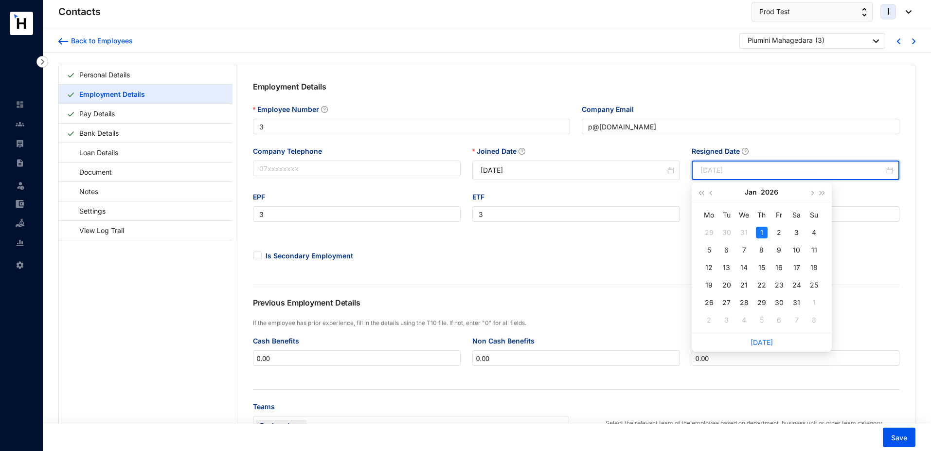
click at [765, 231] on div "1" at bounding box center [762, 233] width 12 height 12
type input "[DATE]"
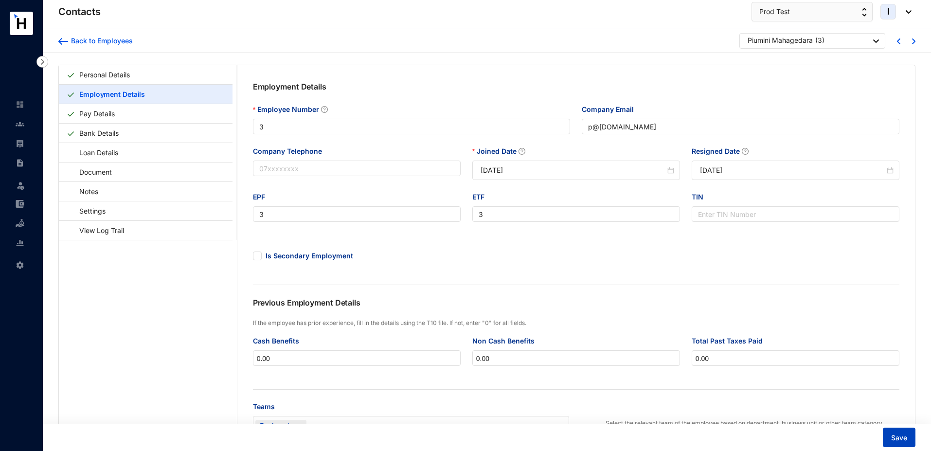
click at [902, 438] on span "Save" at bounding box center [900, 438] width 16 height 10
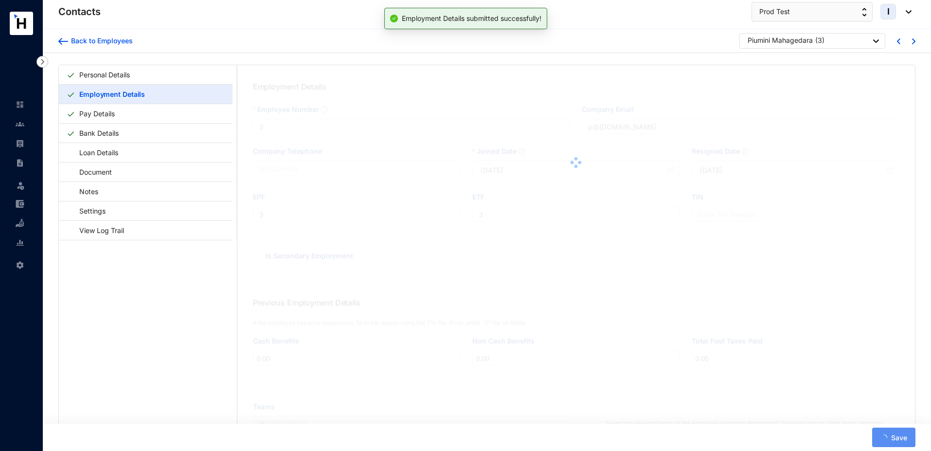
click at [16, 148] on link at bounding box center [28, 144] width 24 height 10
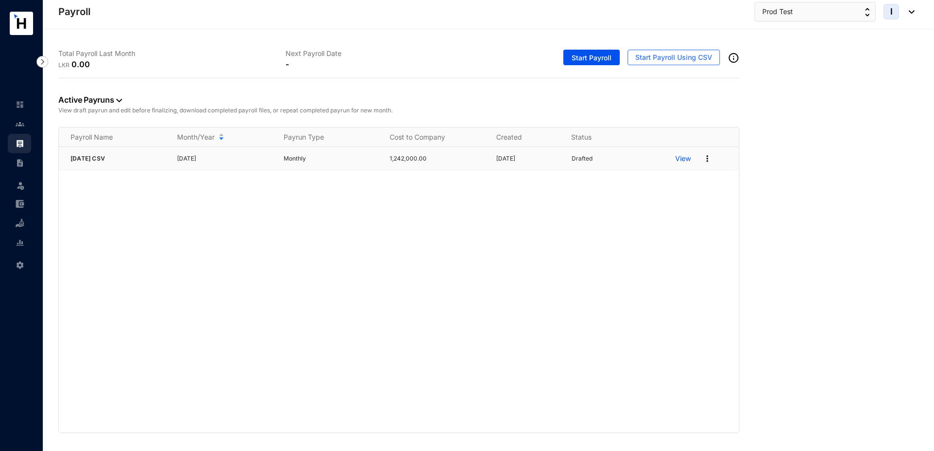
click at [686, 161] on p "View" at bounding box center [683, 159] width 16 height 10
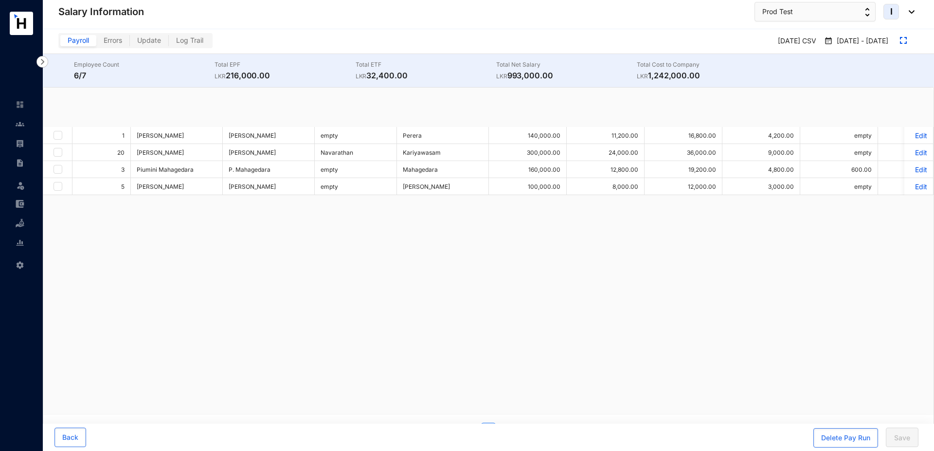
checkbox input "true"
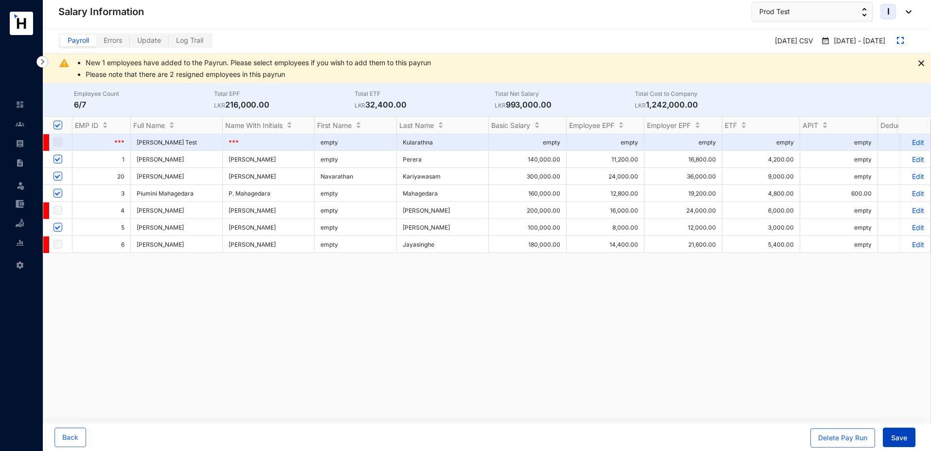
click at [896, 438] on span "Save" at bounding box center [900, 438] width 16 height 10
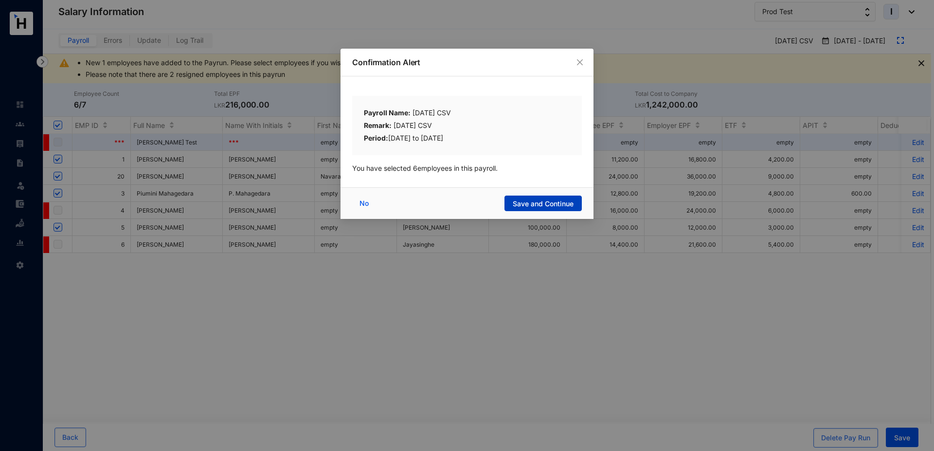
click at [540, 206] on span "Save and Continue" at bounding box center [543, 204] width 61 height 10
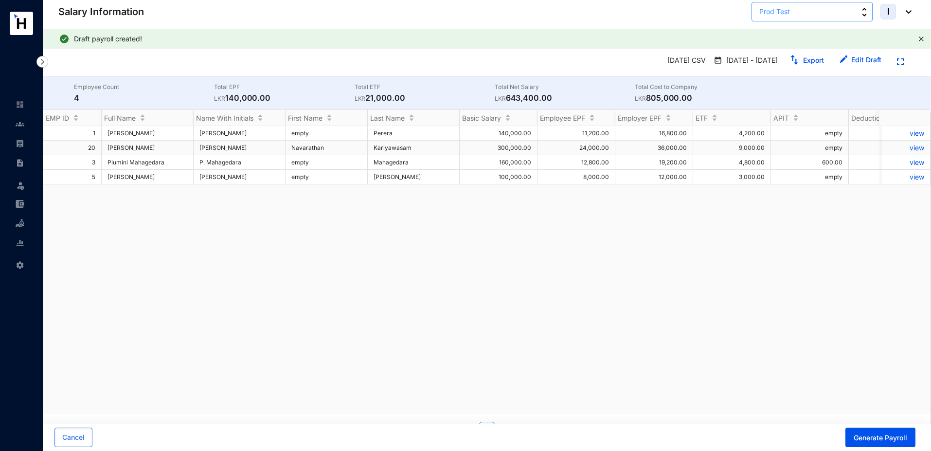
click at [776, 14] on span "Prod Test" at bounding box center [775, 11] width 31 height 11
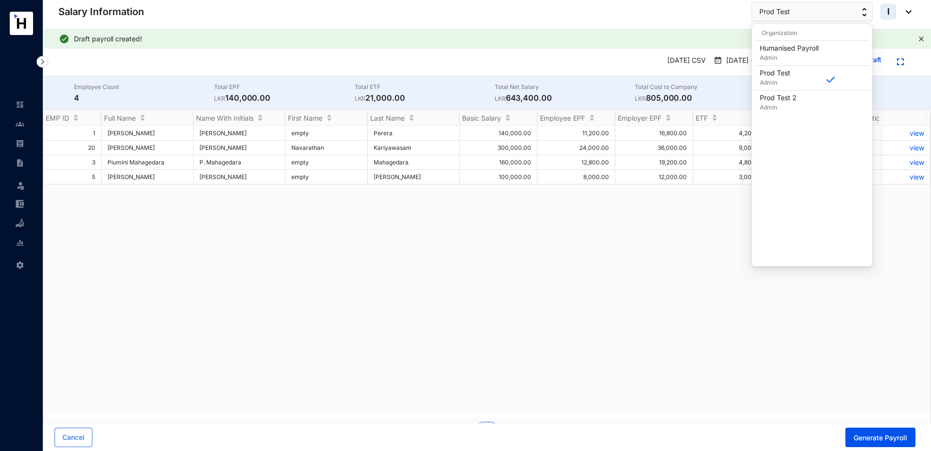
click at [715, 268] on div "1 Demian Perera D. Perera empty Perera 140,000.00 11,200.00 16,800.00 4,200.00 …" at bounding box center [487, 270] width 888 height 288
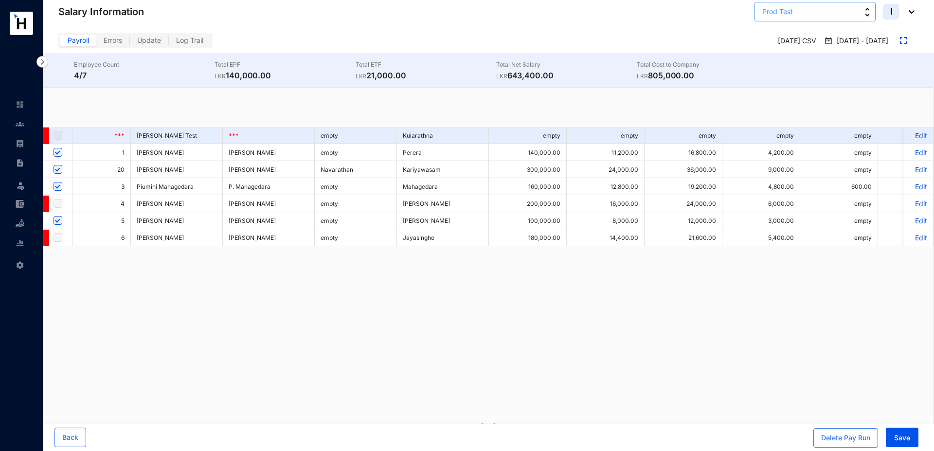
click at [804, 19] on button "Prod Test" at bounding box center [815, 11] width 121 height 19
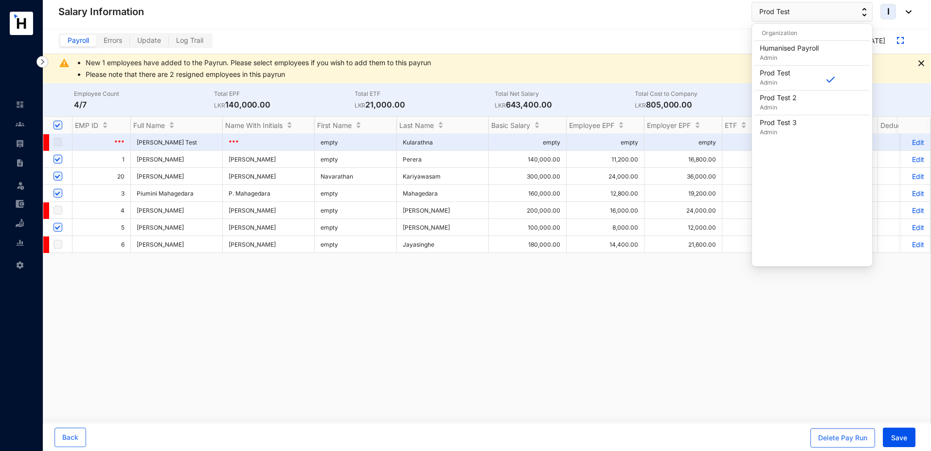
click at [731, 284] on div "*** Sandeepa Kularathna Test *** empty Kularathna empty empty empty empty empty…" at bounding box center [487, 278] width 888 height 288
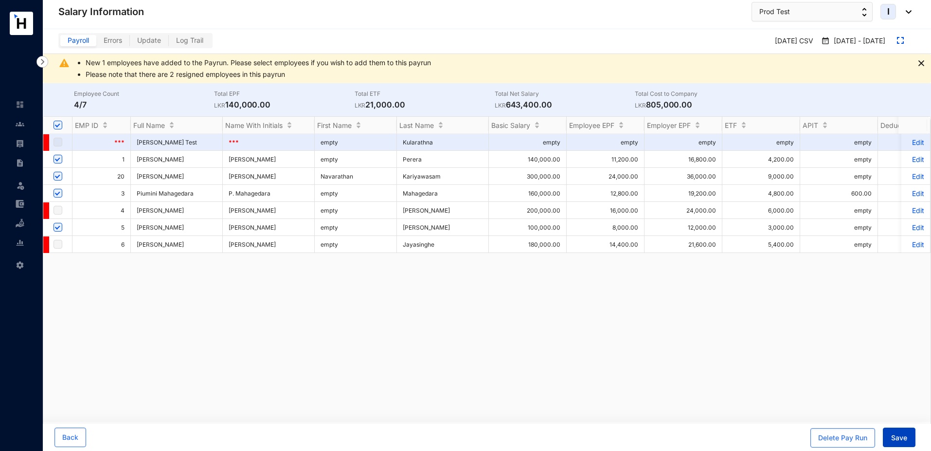
click at [901, 441] on span "Save" at bounding box center [900, 438] width 16 height 10
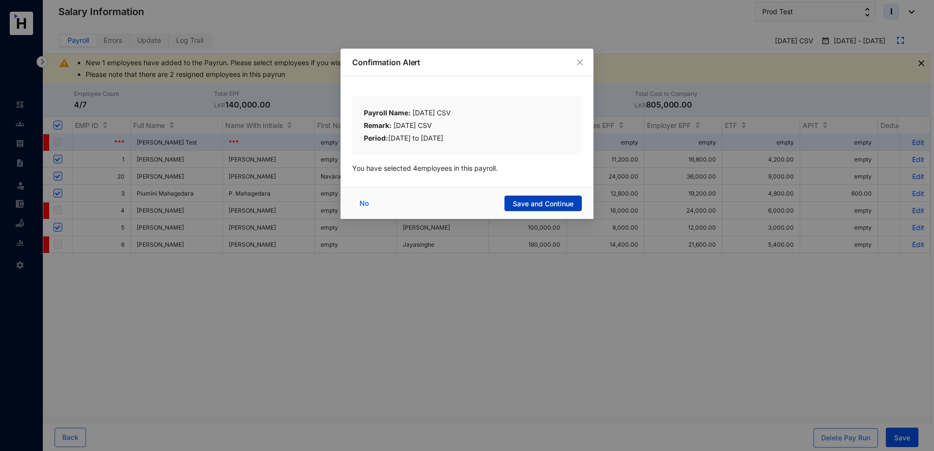
click at [545, 204] on span "Save and Continue" at bounding box center [543, 204] width 61 height 10
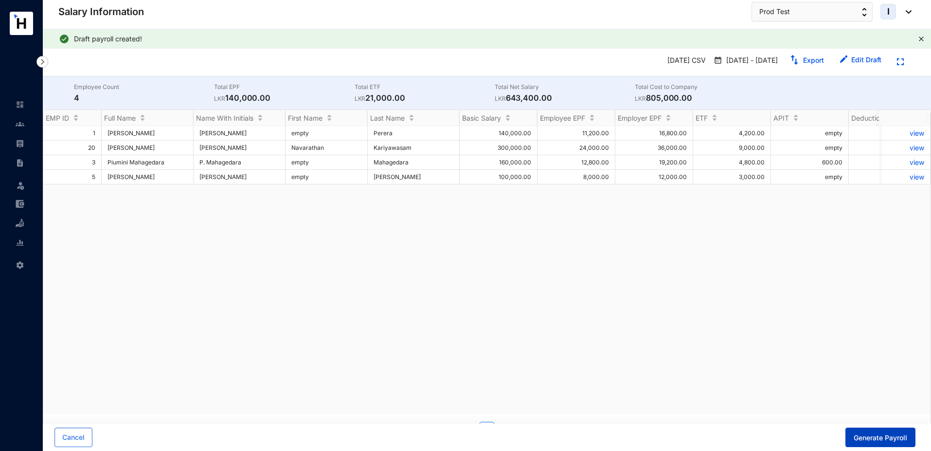
click at [869, 440] on span "Generate Payroll" at bounding box center [881, 438] width 54 height 10
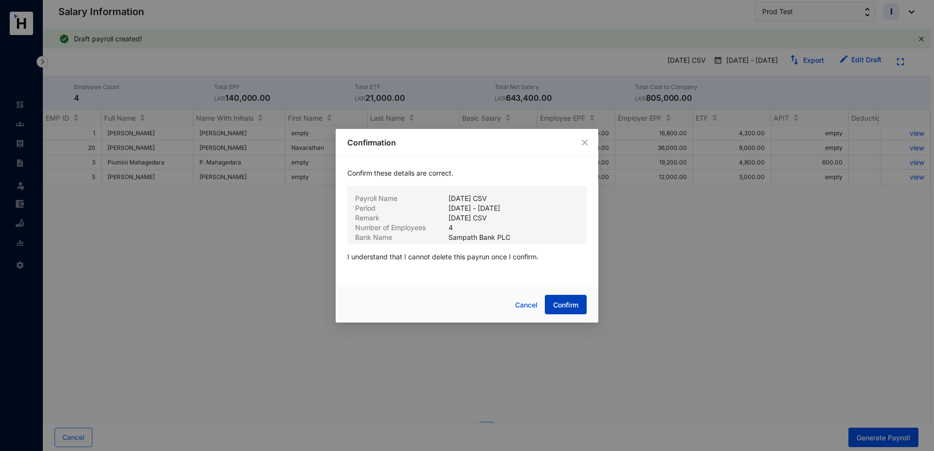
click at [566, 306] on span "Confirm" at bounding box center [565, 305] width 25 height 10
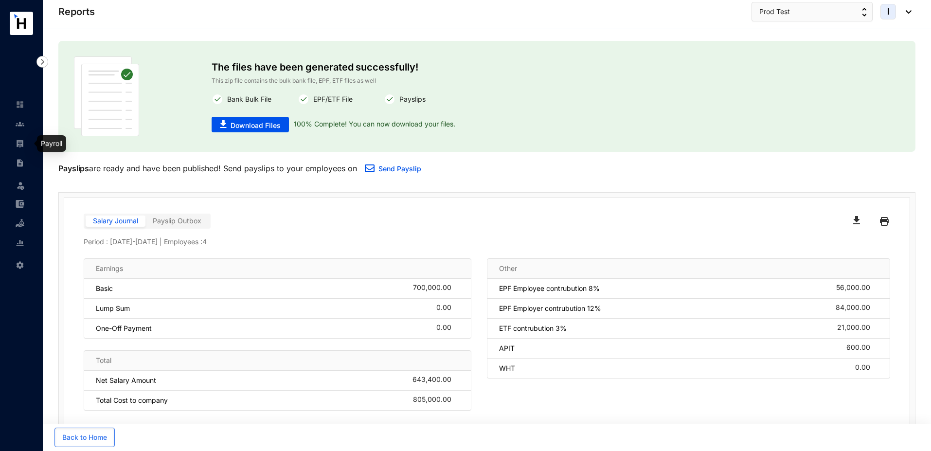
click at [20, 146] on img at bounding box center [20, 143] width 9 height 9
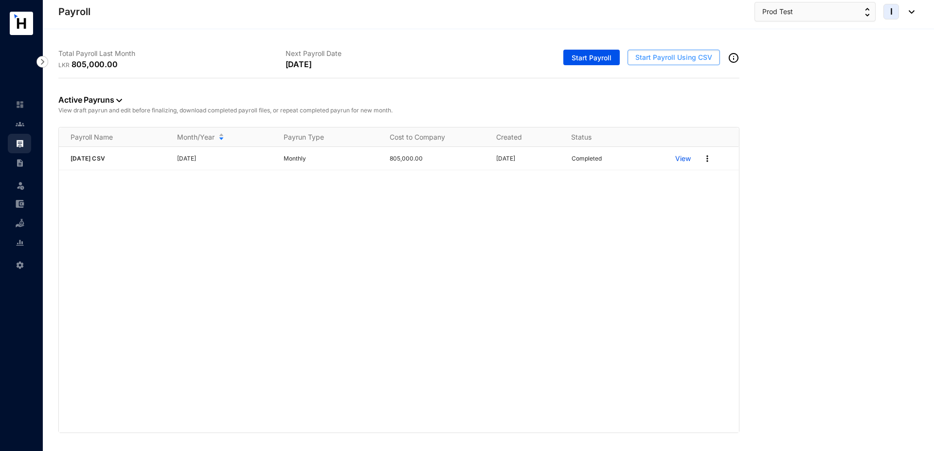
click at [642, 57] on span "Start Payroll Using CSV" at bounding box center [674, 58] width 77 height 10
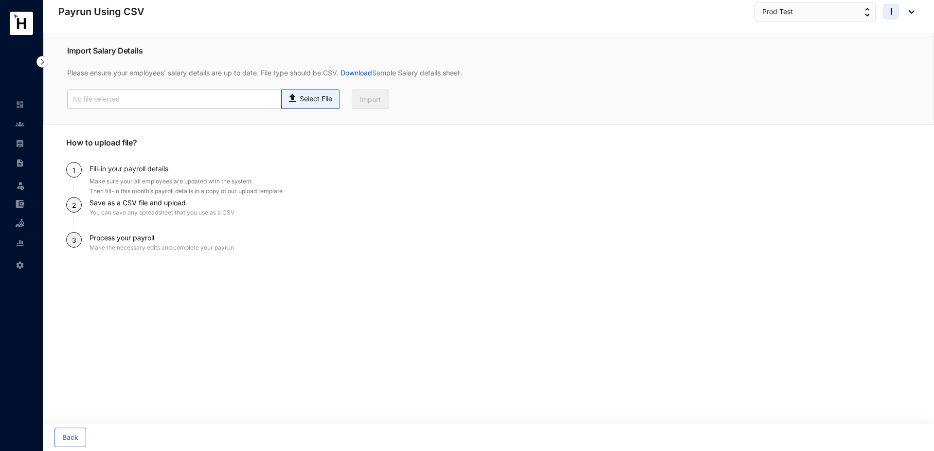
click at [311, 97] on p "Select File" at bounding box center [316, 99] width 33 height 10
click at [0, 0] on input "Select File" at bounding box center [0, 0] width 0 height 0
type input "Standard T5- Payroll (2).csv"
click at [366, 100] on span "Import" at bounding box center [370, 100] width 21 height 10
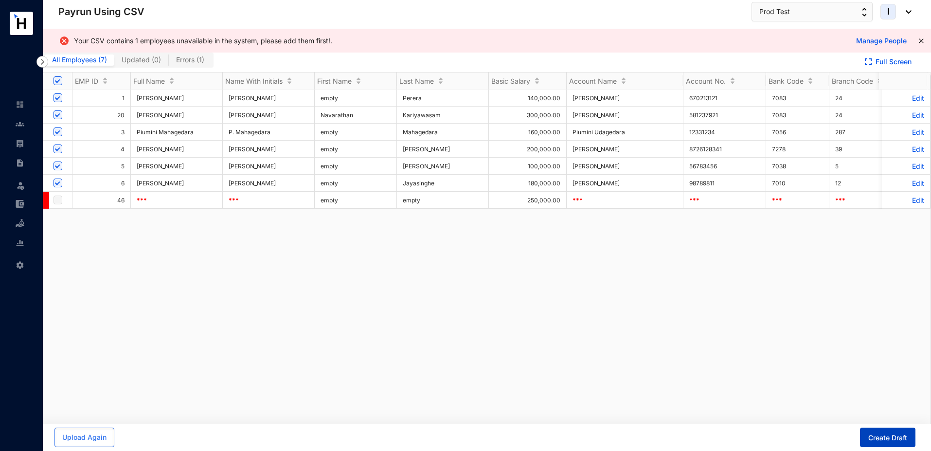
click at [869, 431] on button "Create Draft" at bounding box center [887, 437] width 55 height 19
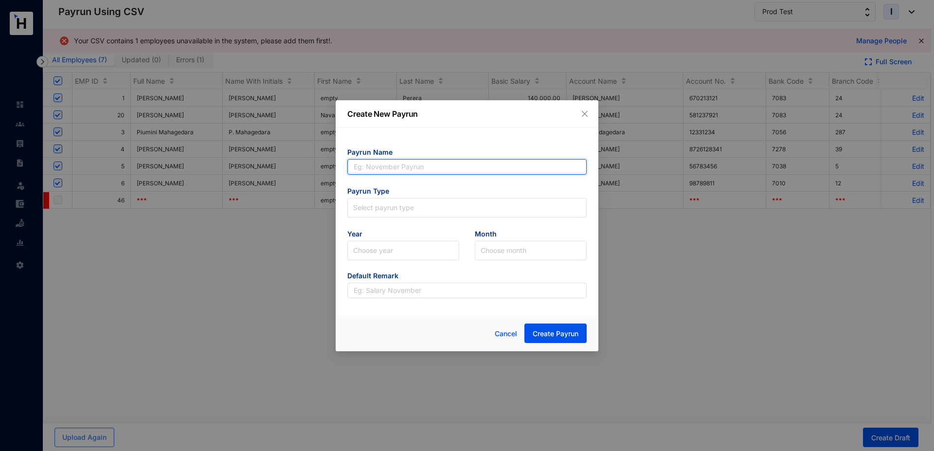
click at [371, 170] on input "text" at bounding box center [466, 167] width 239 height 16
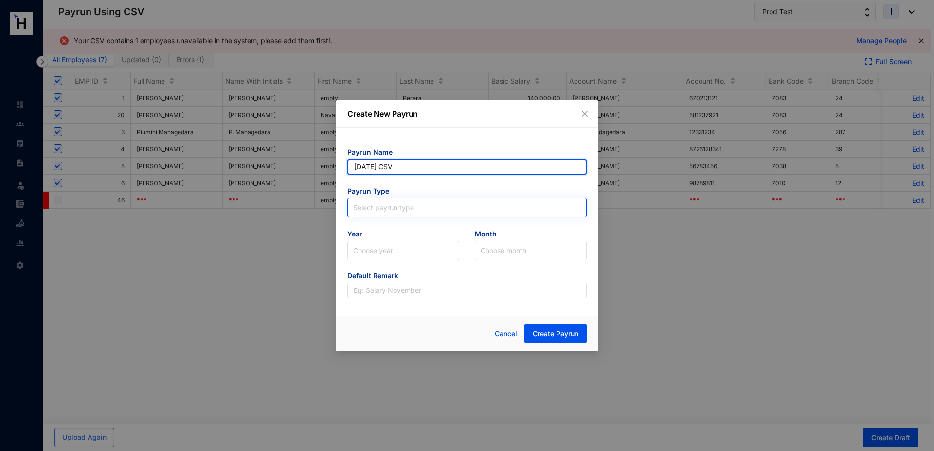
type input "[DATE] CSV"
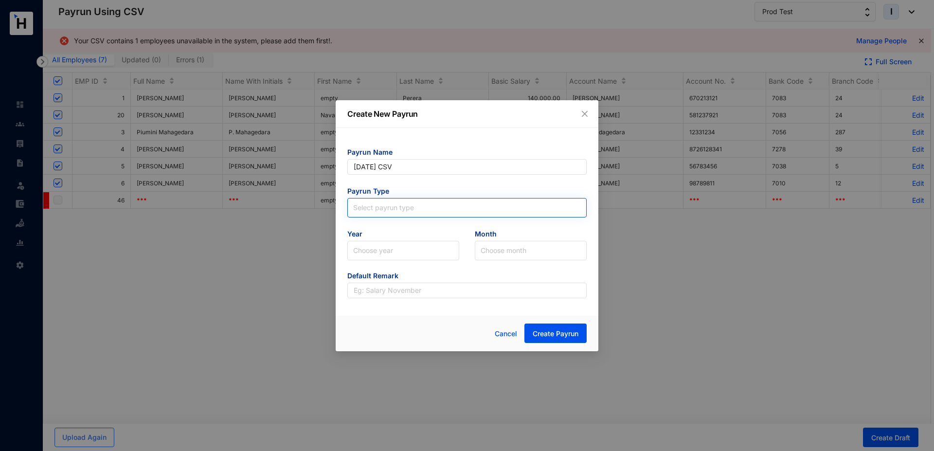
type input "[DATE] CSV"
click at [399, 206] on input "search" at bounding box center [467, 206] width 228 height 15
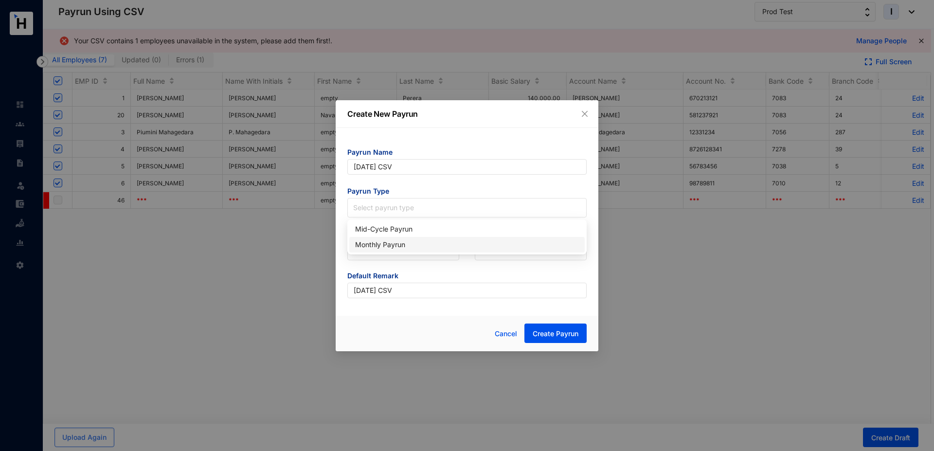
click at [377, 250] on div "Monthly Payrun" at bounding box center [467, 244] width 224 height 11
click at [377, 250] on input "search" at bounding box center [403, 250] width 100 height 18
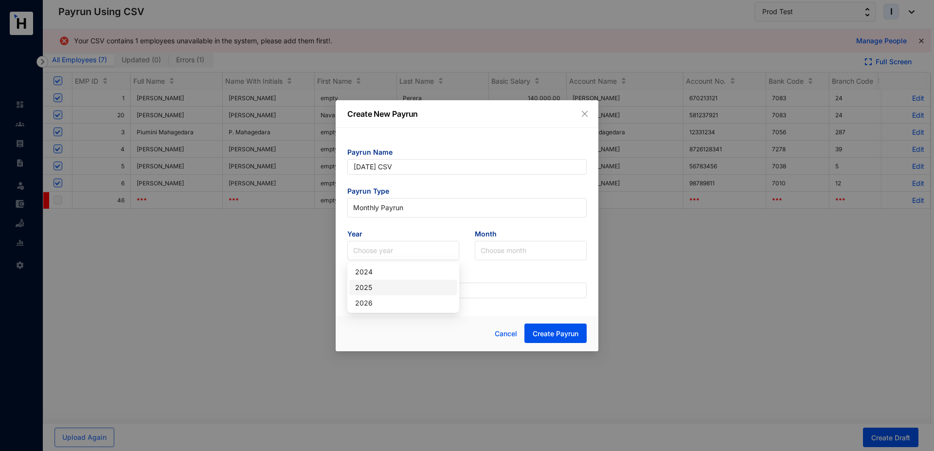
click at [375, 290] on div "2025" at bounding box center [403, 287] width 96 height 11
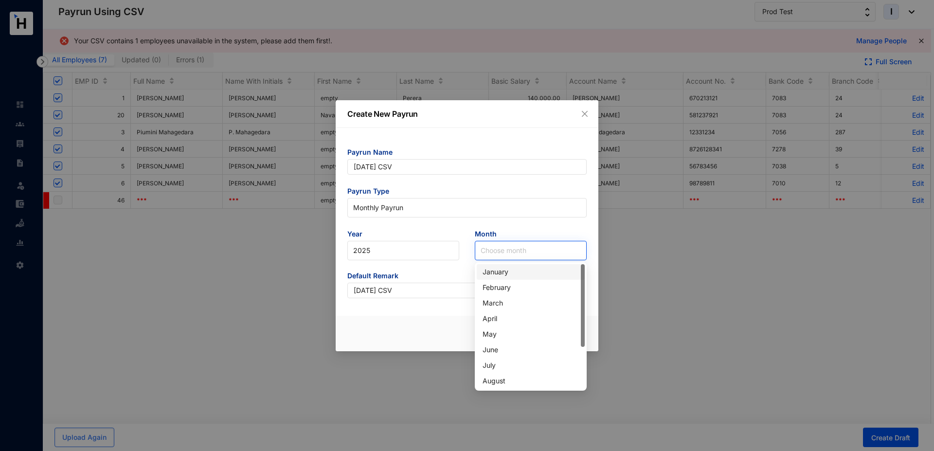
click at [499, 241] on input "search" at bounding box center [531, 250] width 100 height 18
click at [505, 338] on div "May" at bounding box center [531, 334] width 96 height 11
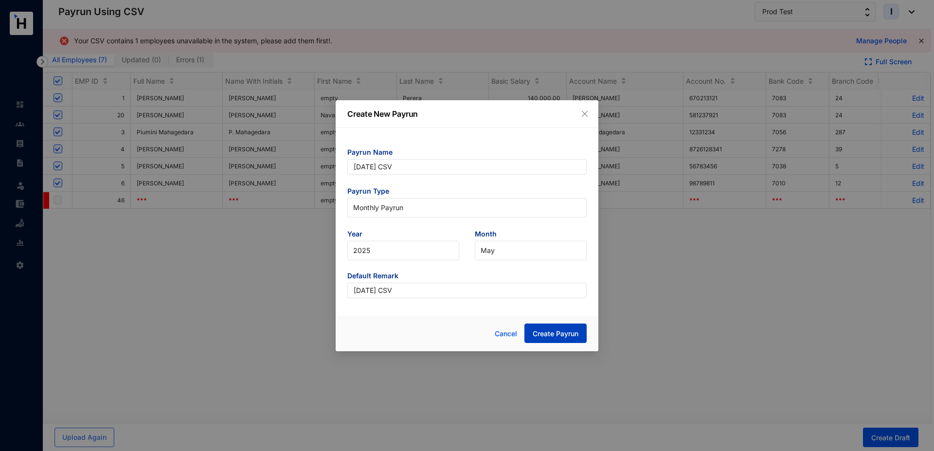
click at [560, 336] on span "Create Payrun" at bounding box center [556, 334] width 46 height 10
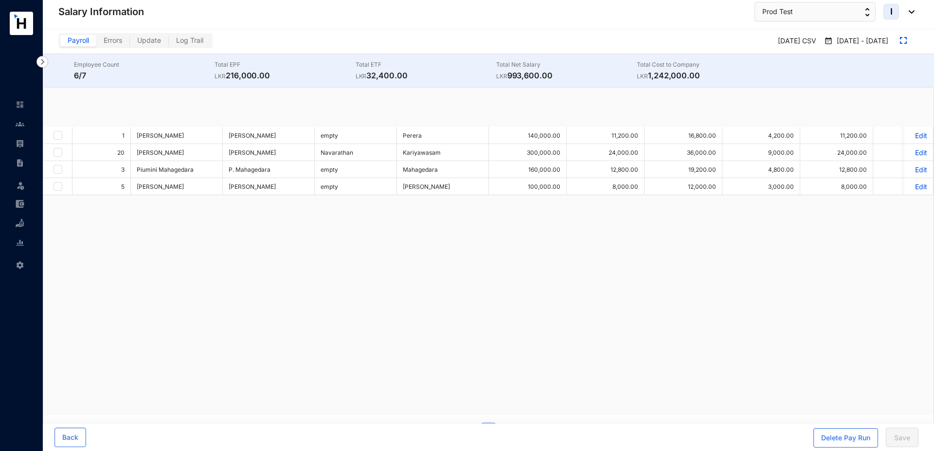
checkbox input "true"
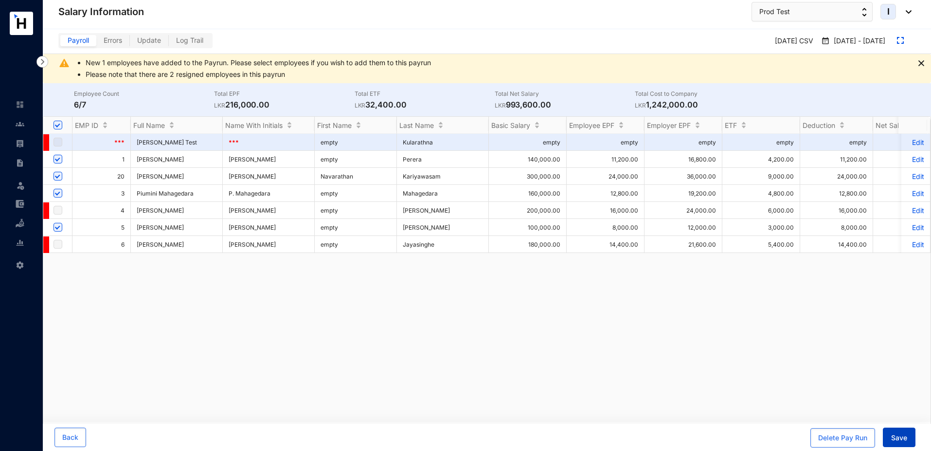
click at [888, 439] on button "Save" at bounding box center [899, 437] width 33 height 19
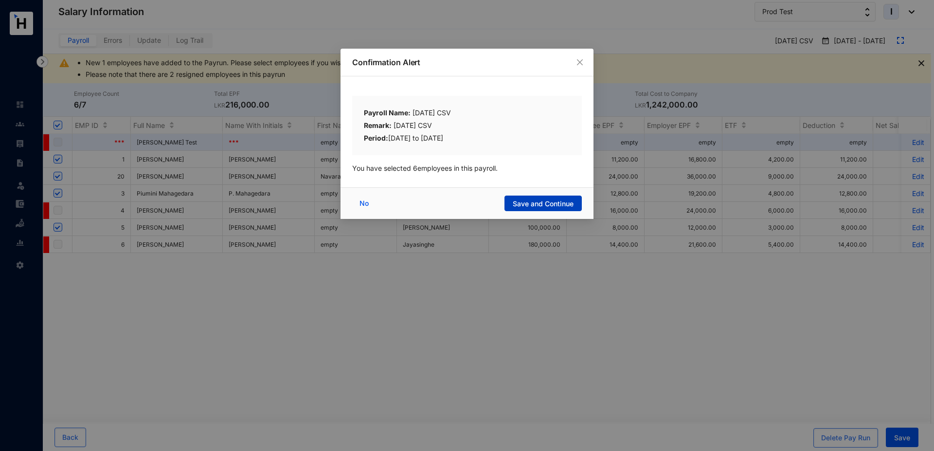
click at [517, 201] on span "Save and Continue" at bounding box center [543, 204] width 61 height 10
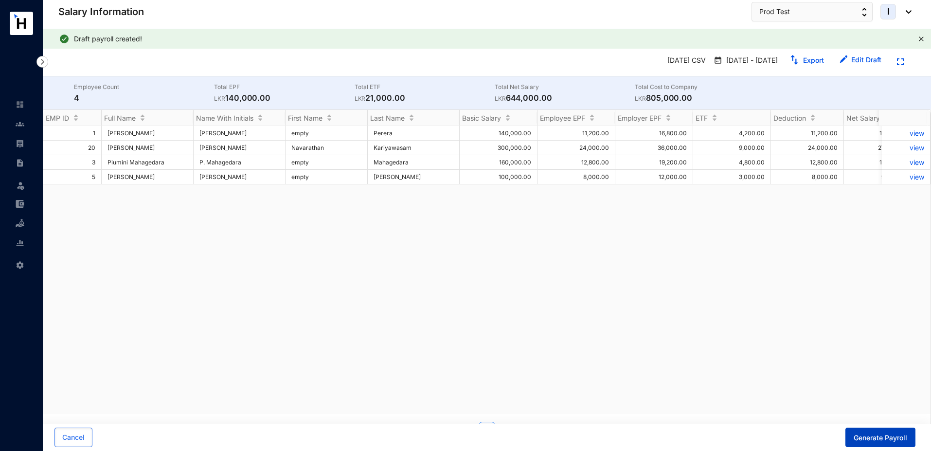
click at [885, 439] on span "Generate Payroll" at bounding box center [881, 438] width 54 height 10
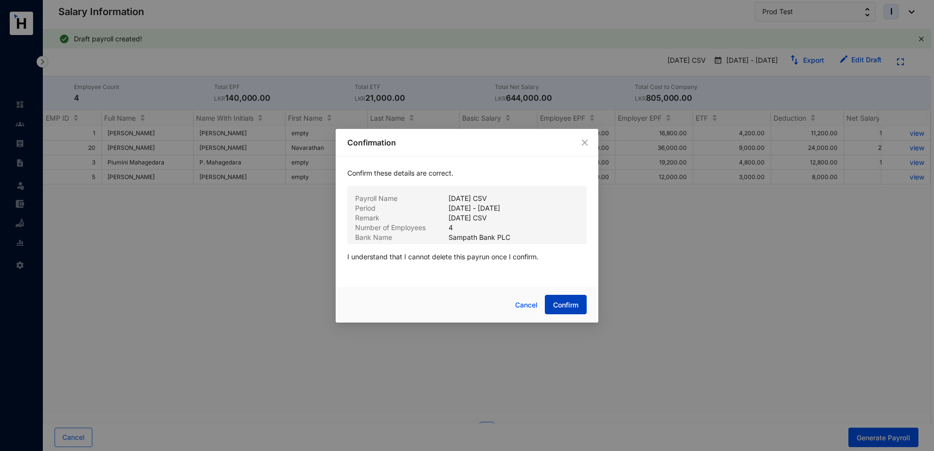
click at [563, 310] on button "Confirm" at bounding box center [566, 304] width 42 height 19
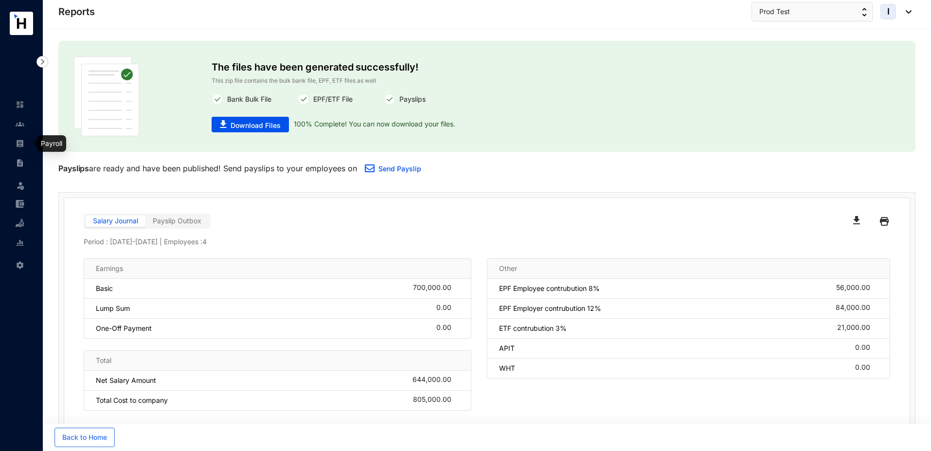
click at [20, 142] on img at bounding box center [20, 143] width 9 height 9
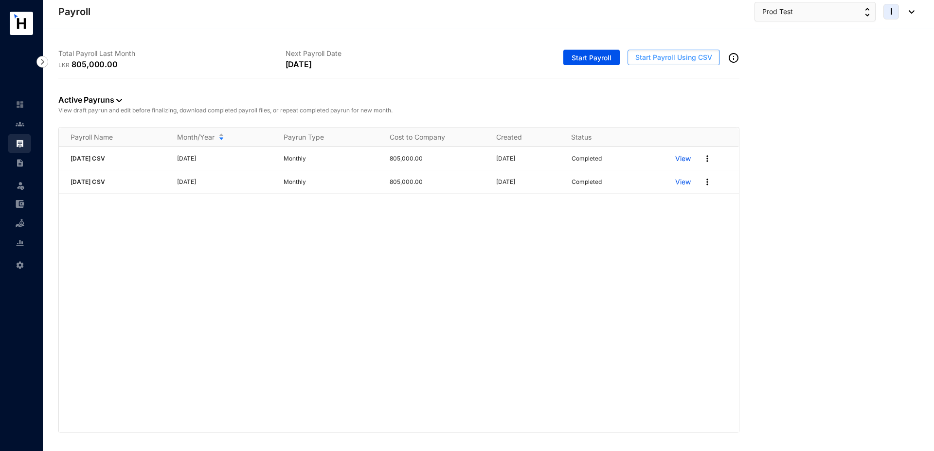
click at [649, 59] on span "Start Payroll Using CSV" at bounding box center [674, 58] width 77 height 10
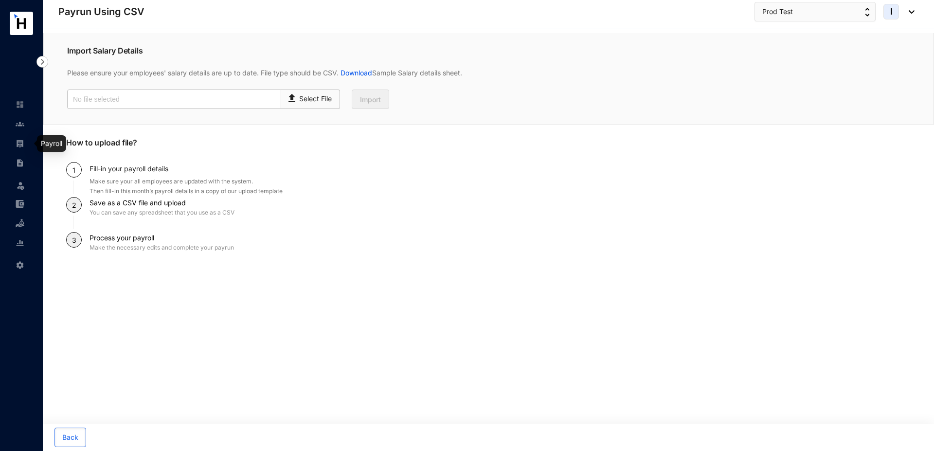
click at [27, 144] on link at bounding box center [28, 144] width 24 height 10
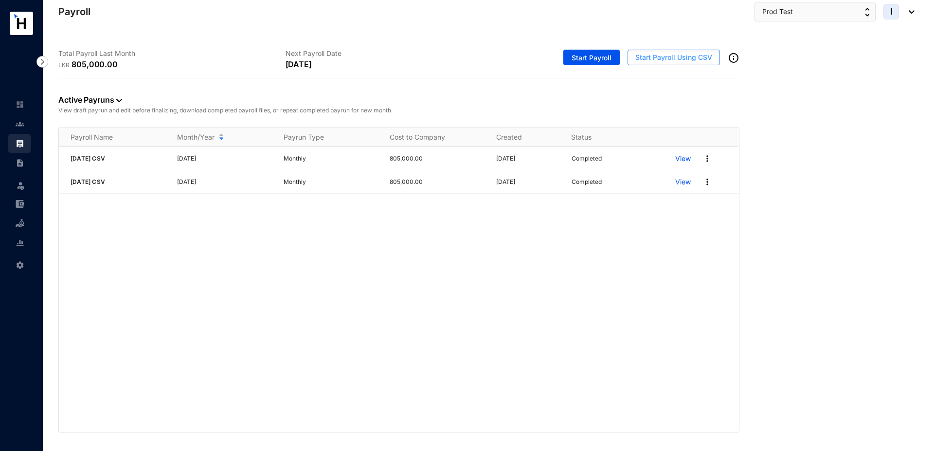
click at [662, 54] on span "Start Payroll Using CSV" at bounding box center [674, 58] width 77 height 10
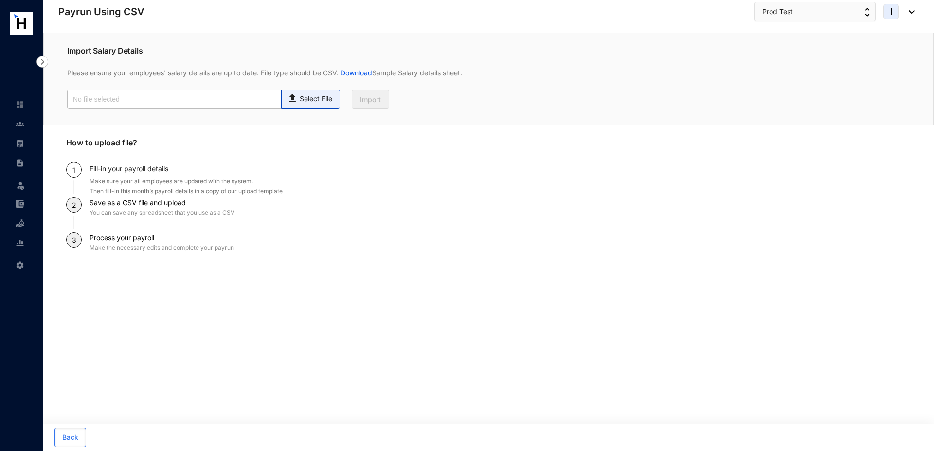
click at [300, 100] on p "Select File" at bounding box center [316, 99] width 33 height 10
click at [0, 0] on input "Select File" at bounding box center [0, 0] width 0 height 0
type input "Standard T5- Payroll (2).csv"
click at [366, 102] on span "Import" at bounding box center [370, 100] width 21 height 10
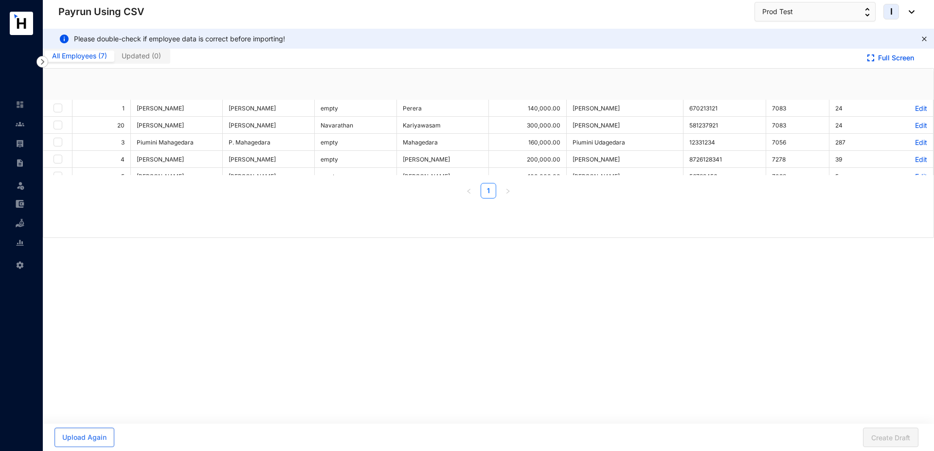
checkbox input "true"
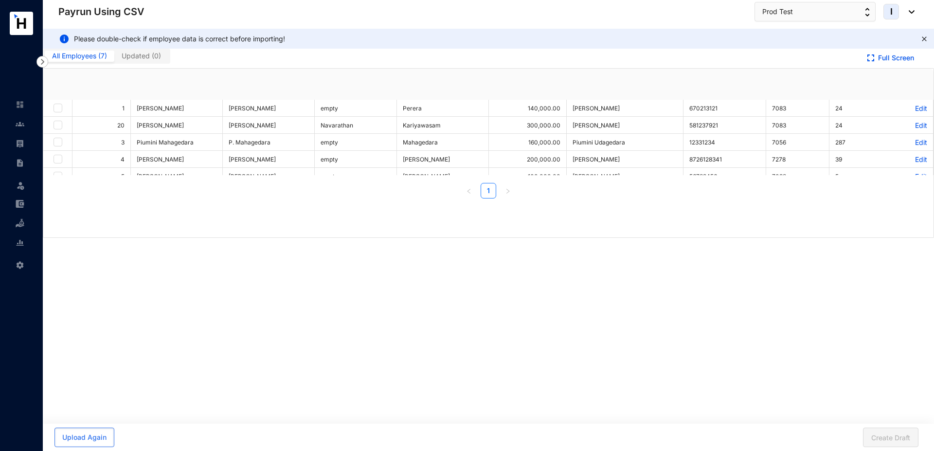
checkbox input "true"
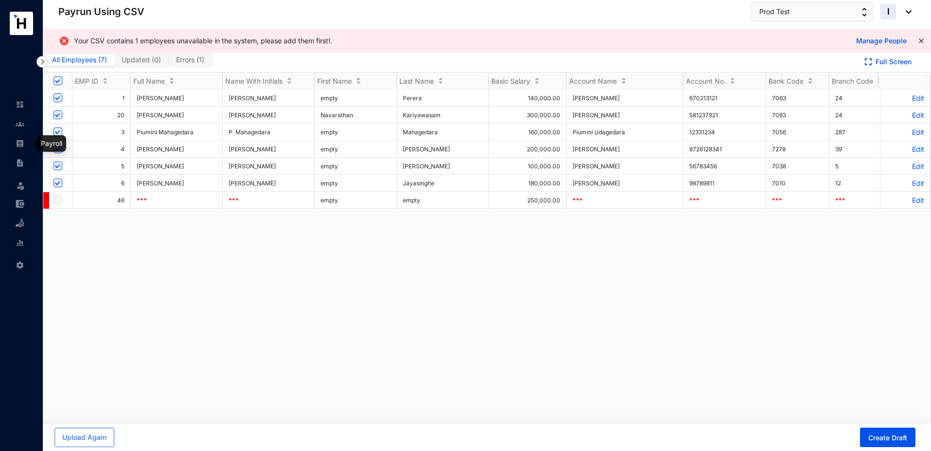
click at [18, 146] on img at bounding box center [20, 143] width 9 height 9
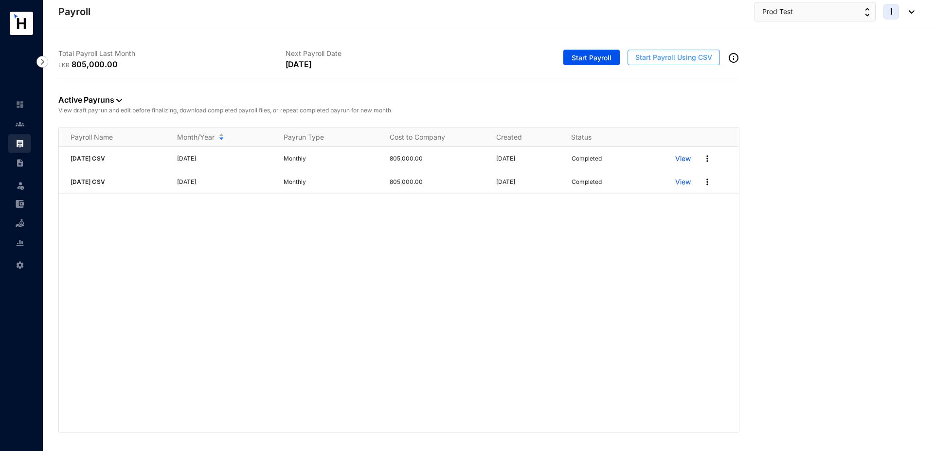
click at [648, 61] on span "Start Payroll Using CSV" at bounding box center [674, 58] width 77 height 10
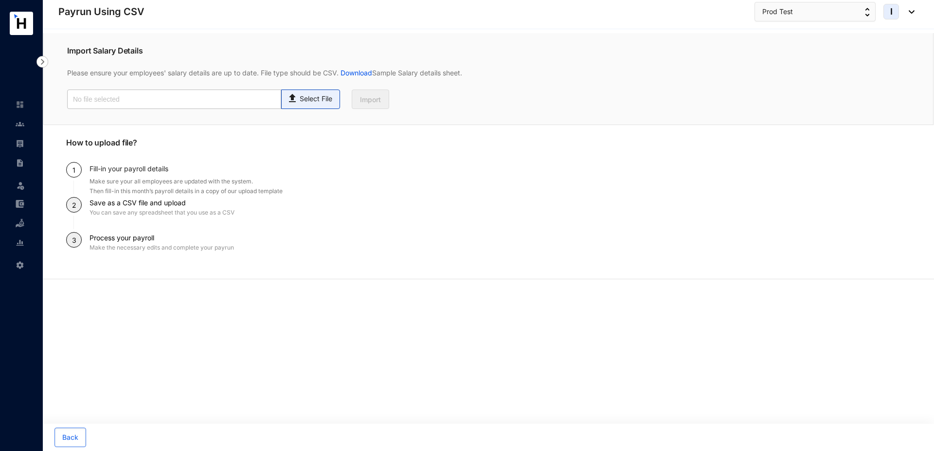
click at [291, 102] on img at bounding box center [293, 97] width 13 height 14
click at [0, 0] on input "Select File" at bounding box center [0, 0] width 0 height 0
type input "Standard T5- Payroll (2).csv"
click at [364, 102] on span "Import" at bounding box center [370, 100] width 21 height 10
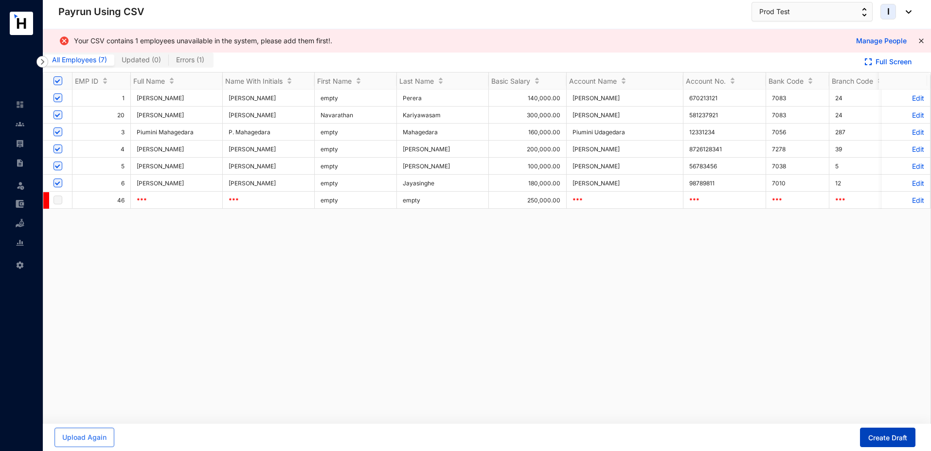
click at [901, 440] on span "Create Draft" at bounding box center [888, 438] width 39 height 10
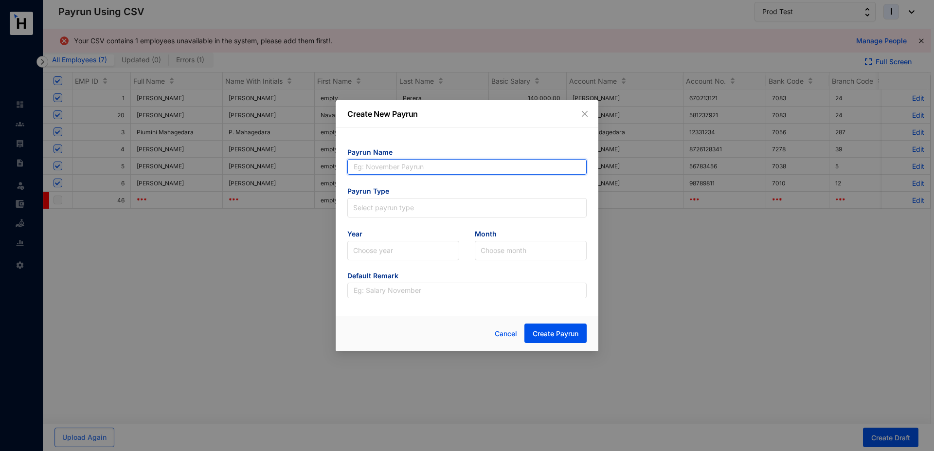
click at [393, 166] on input "text" at bounding box center [466, 167] width 239 height 16
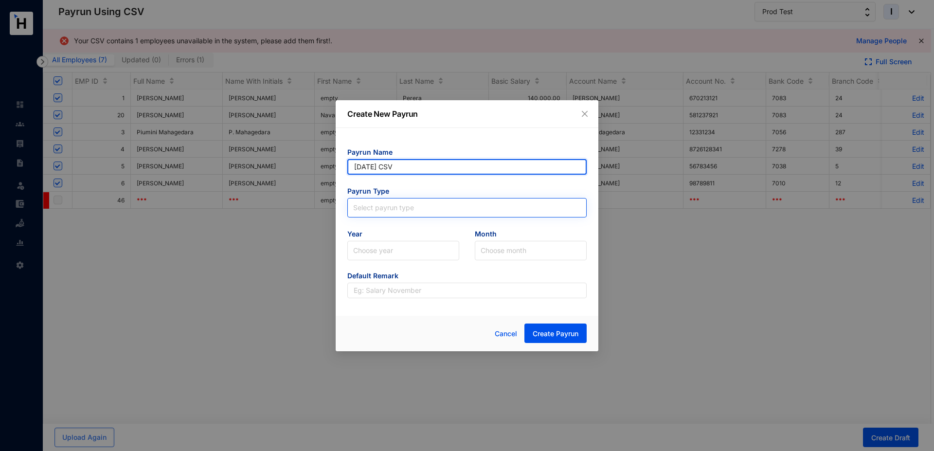
type input "June 2025 CSV"
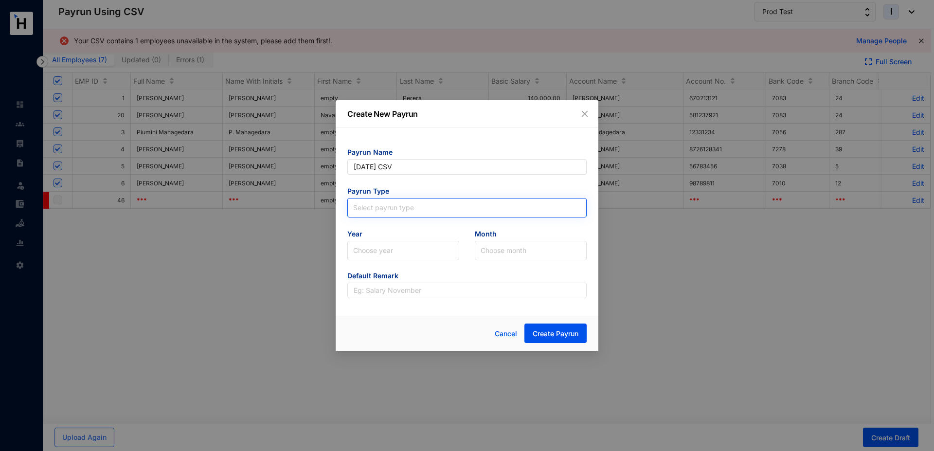
click at [400, 210] on input "search" at bounding box center [467, 206] width 228 height 15
type input "June 2025 CSV"
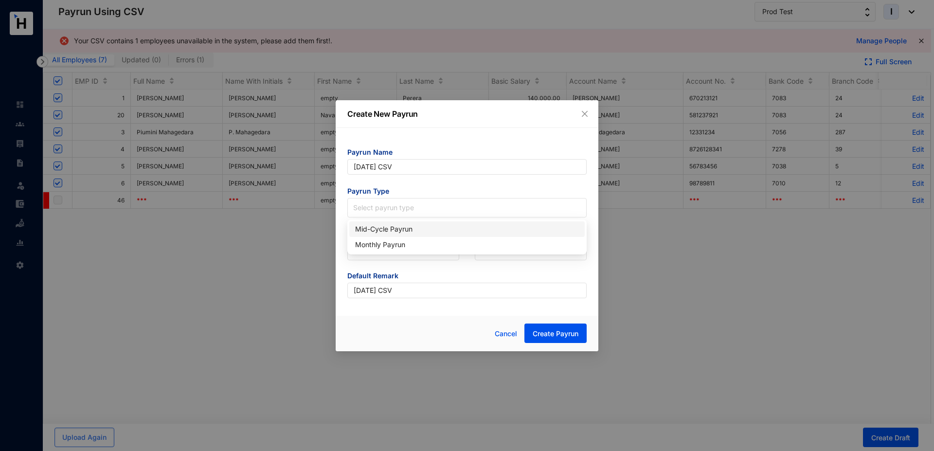
click at [392, 233] on div "Mid-Cycle Payrun" at bounding box center [467, 229] width 224 height 11
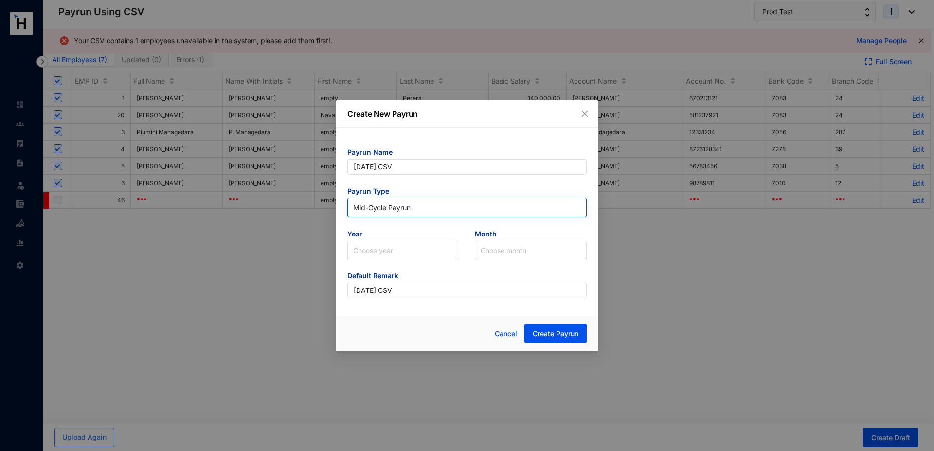
click at [383, 212] on span "Mid-Cycle Payrun" at bounding box center [467, 208] width 228 height 15
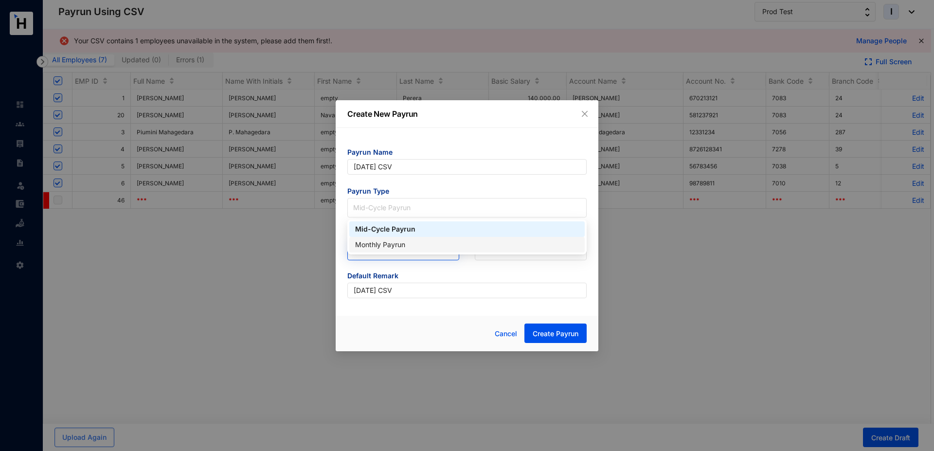
click at [384, 250] on div "Monthly Payrun" at bounding box center [467, 244] width 224 height 11
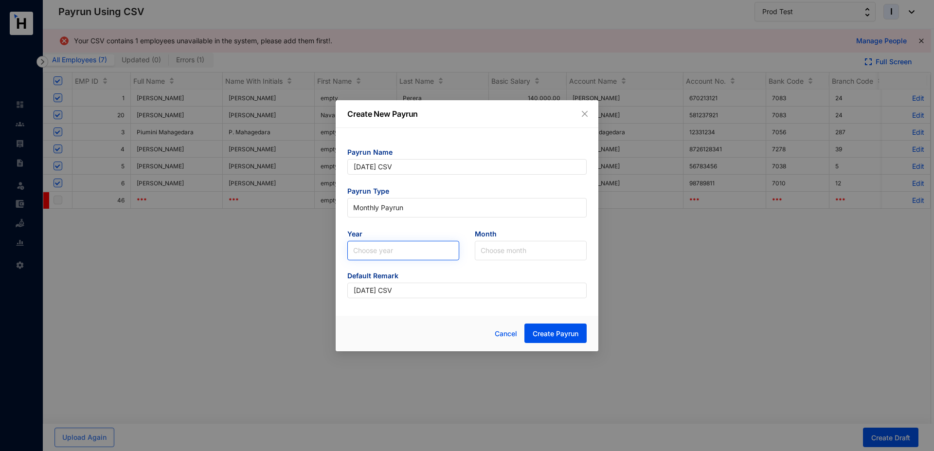
click at [380, 248] on input "search" at bounding box center [403, 250] width 100 height 18
click at [365, 255] on input "search" at bounding box center [403, 250] width 100 height 18
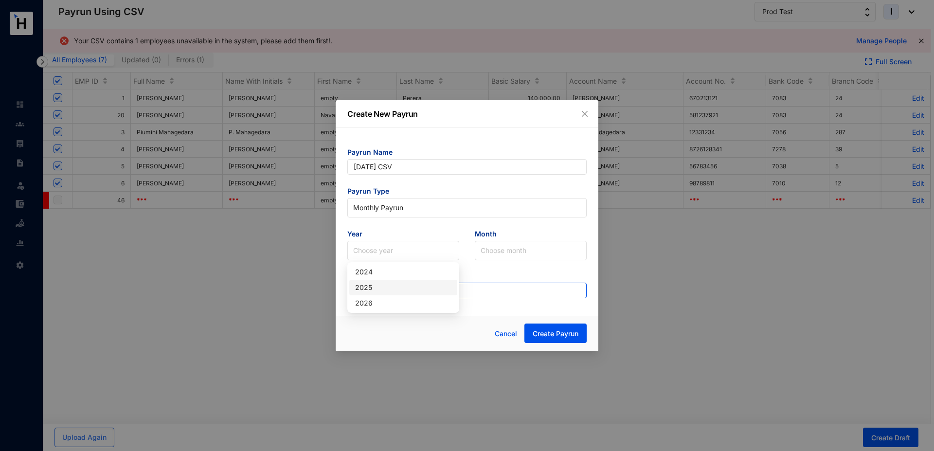
click at [372, 290] on div "2025" at bounding box center [403, 287] width 96 height 11
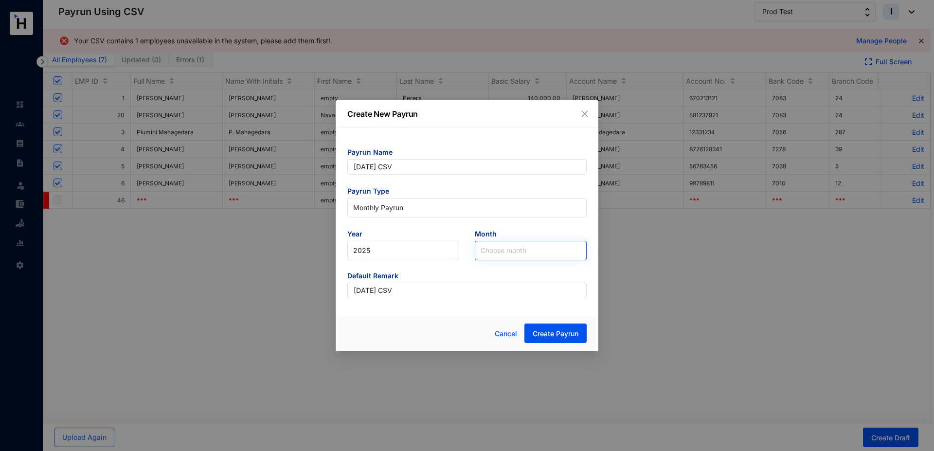
click at [512, 255] on input "search" at bounding box center [531, 250] width 100 height 18
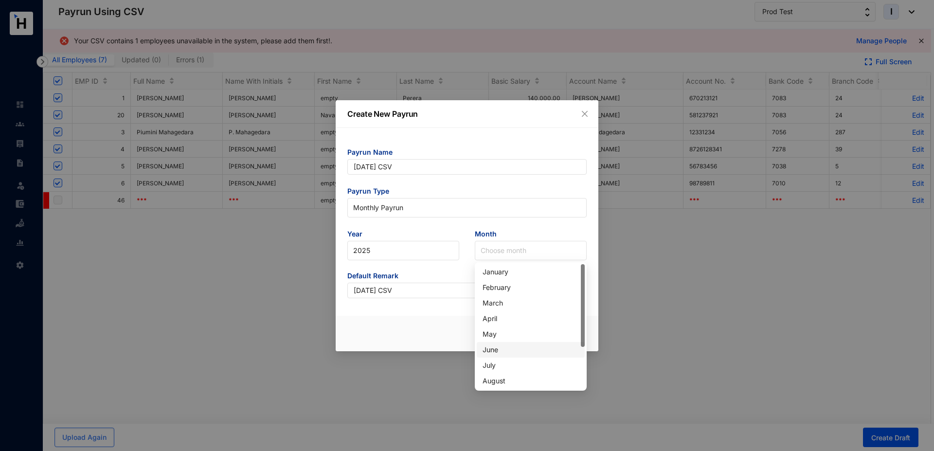
click at [504, 351] on div "June" at bounding box center [531, 350] width 96 height 11
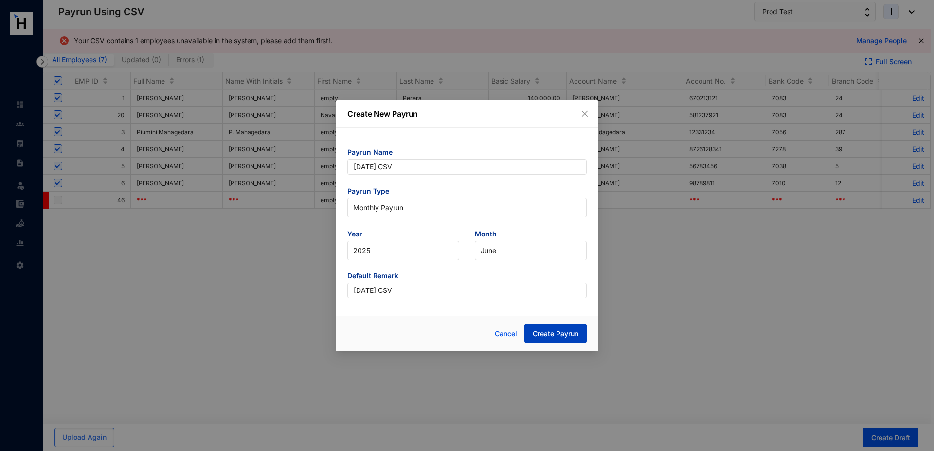
click at [551, 334] on span "Create Payrun" at bounding box center [556, 334] width 46 height 10
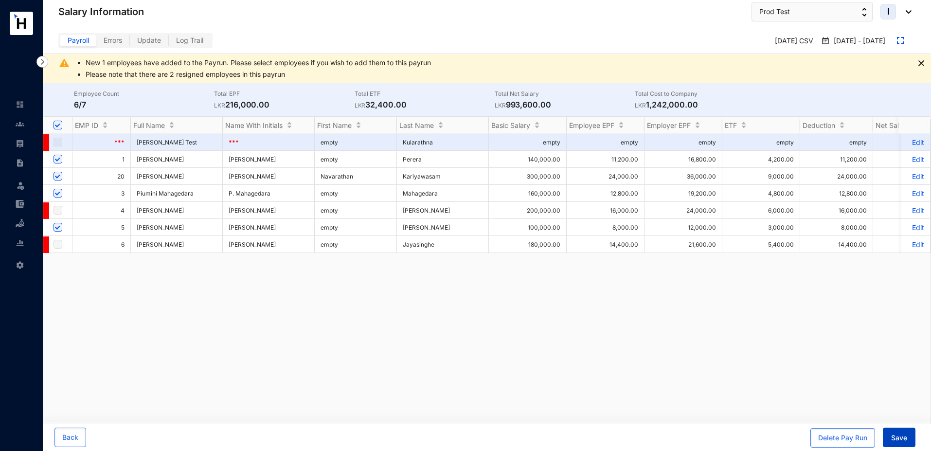
click at [902, 436] on span "Save" at bounding box center [900, 438] width 16 height 10
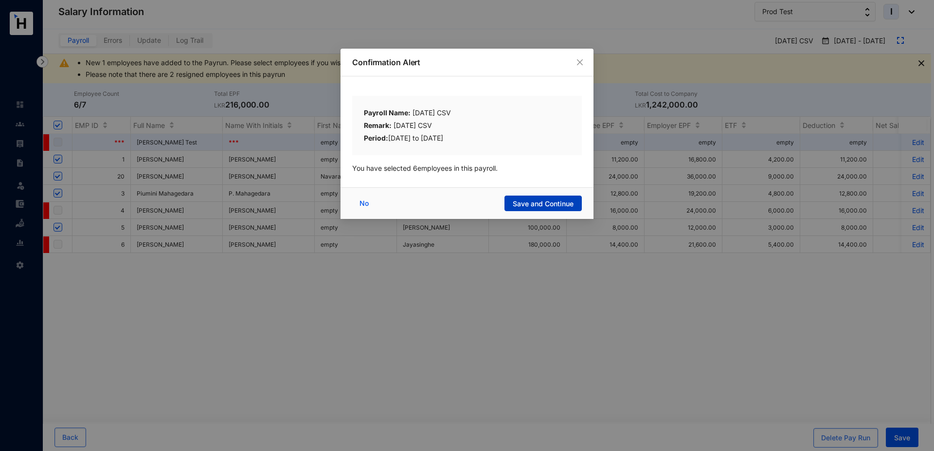
click at [532, 201] on span "Save and Continue" at bounding box center [543, 204] width 61 height 10
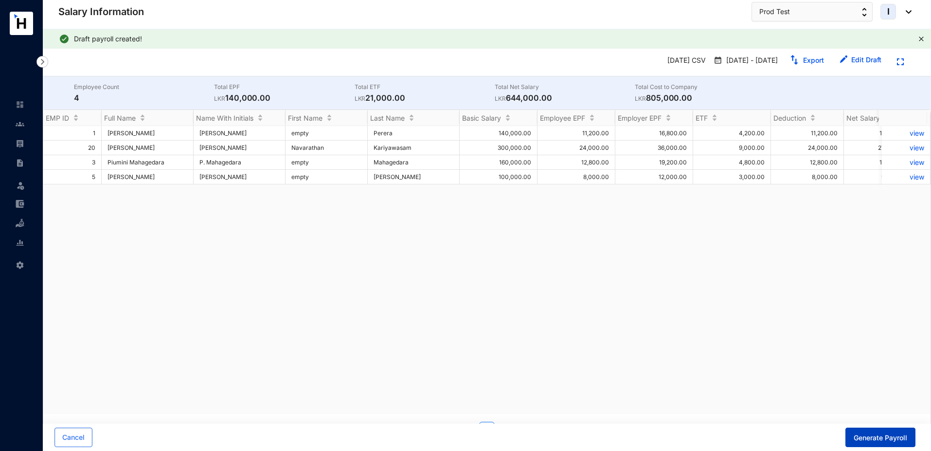
click at [871, 439] on span "Generate Payroll" at bounding box center [881, 438] width 54 height 10
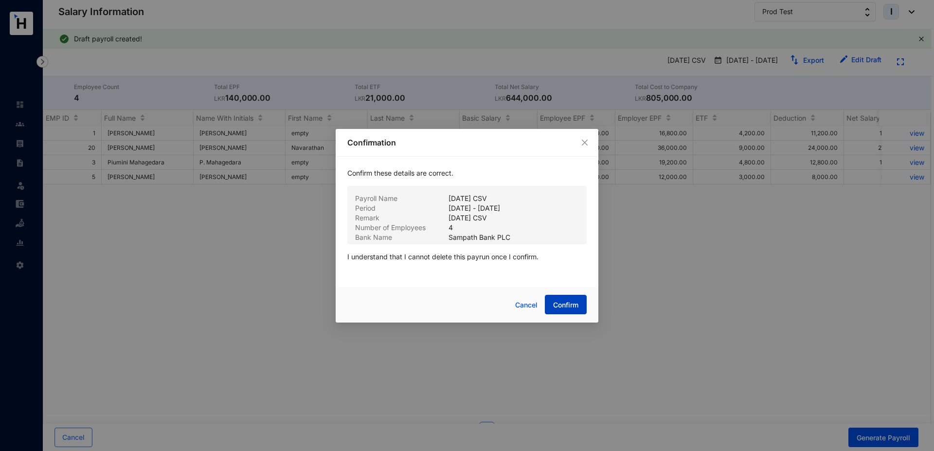
click at [561, 308] on span "Confirm" at bounding box center [565, 305] width 25 height 10
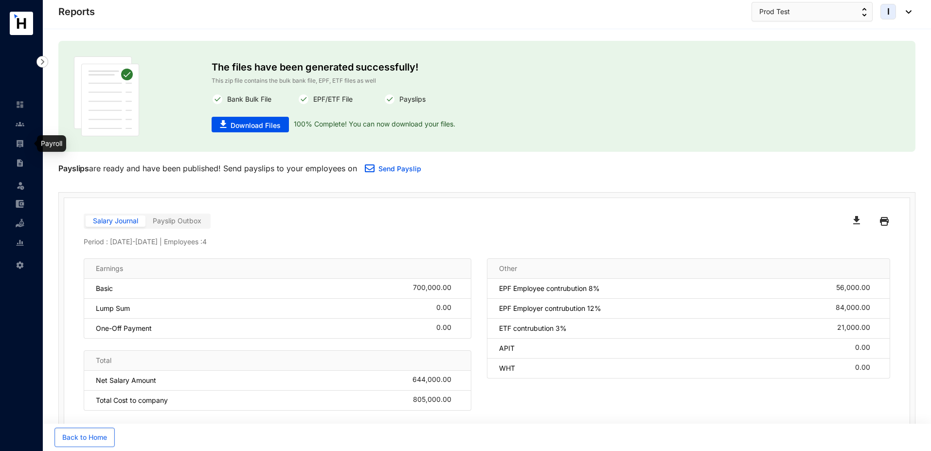
click at [25, 144] on link at bounding box center [28, 144] width 24 height 10
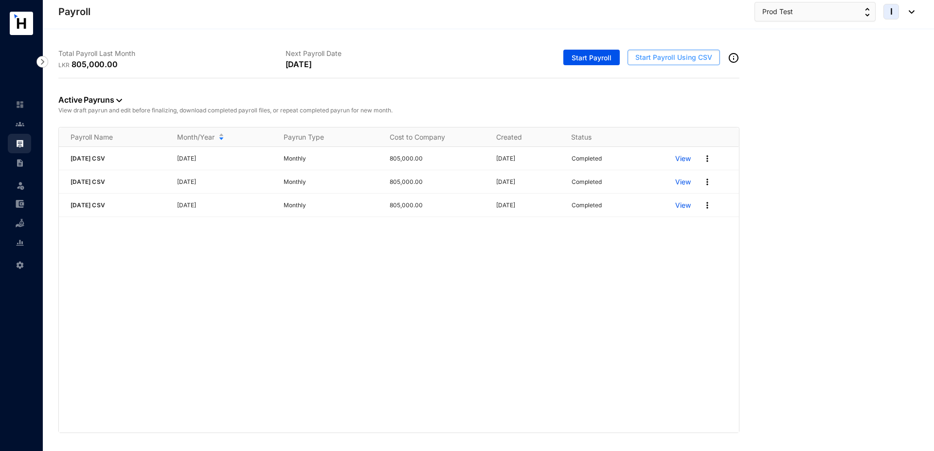
click at [676, 55] on span "Start Payroll Using CSV" at bounding box center [674, 58] width 77 height 10
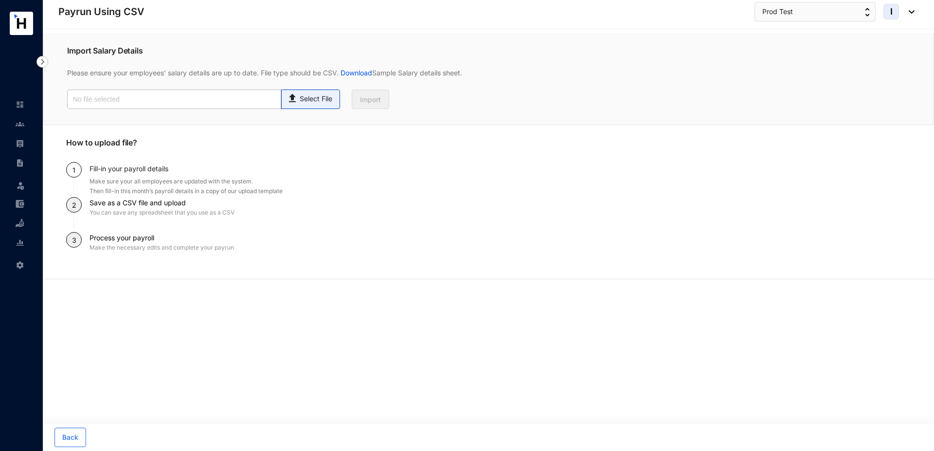
click at [310, 98] on p "Select File" at bounding box center [316, 99] width 33 height 10
click at [0, 0] on input "Select File" at bounding box center [0, 0] width 0 height 0
type input "Standard-v1.2.xlsx - Employees (1).csv"
click at [373, 104] on span "Import" at bounding box center [370, 100] width 21 height 10
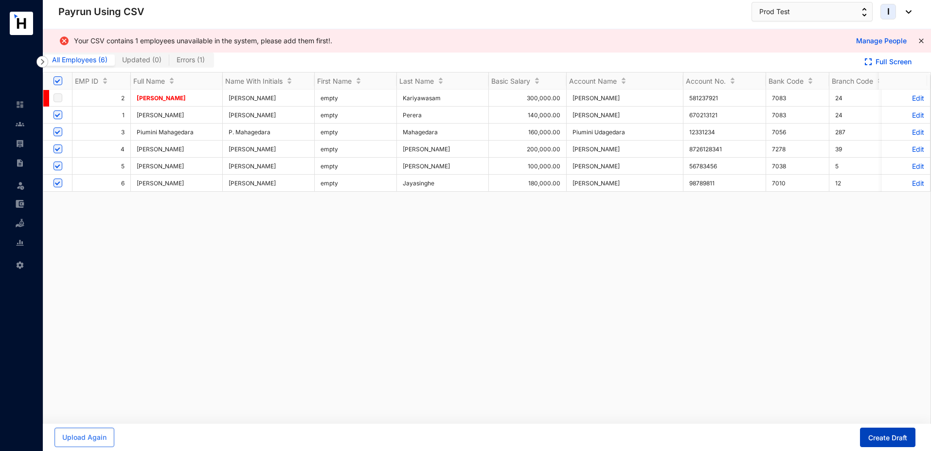
click at [881, 442] on span "Create Draft" at bounding box center [888, 438] width 39 height 10
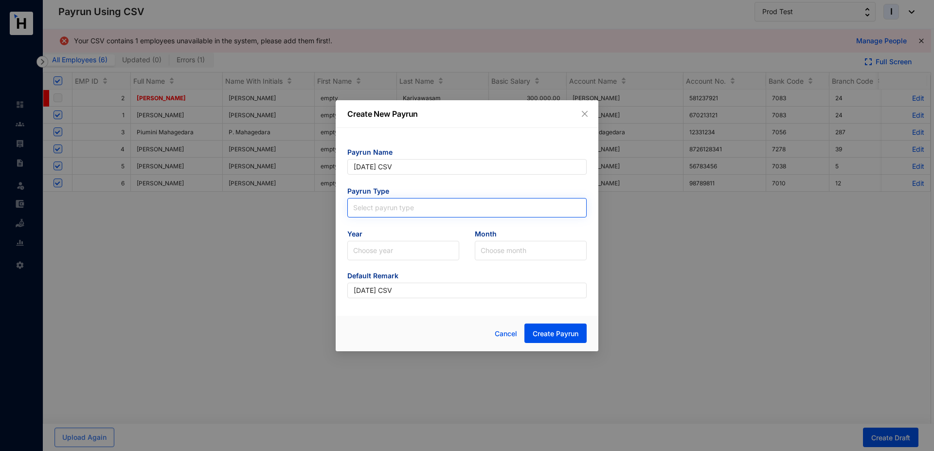
click at [376, 202] on input "search" at bounding box center [467, 206] width 228 height 15
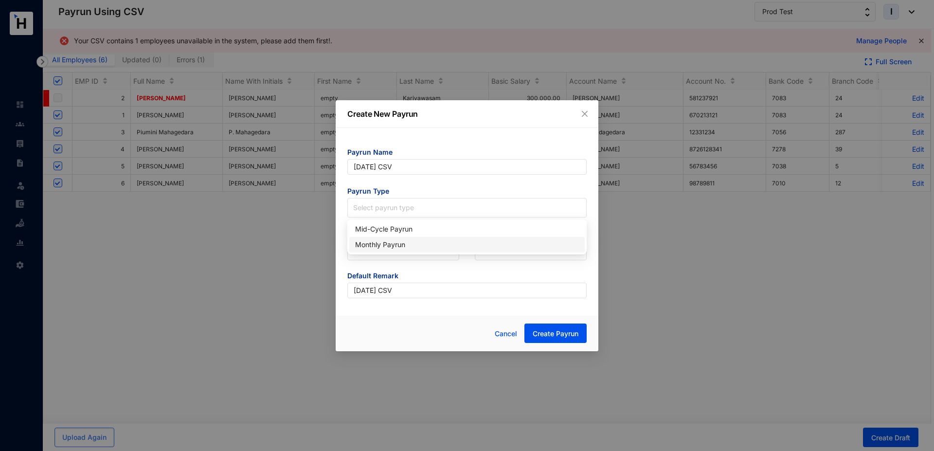
click at [371, 248] on div "Monthly Payrun" at bounding box center [467, 244] width 224 height 11
click at [371, 248] on input "search" at bounding box center [403, 250] width 100 height 18
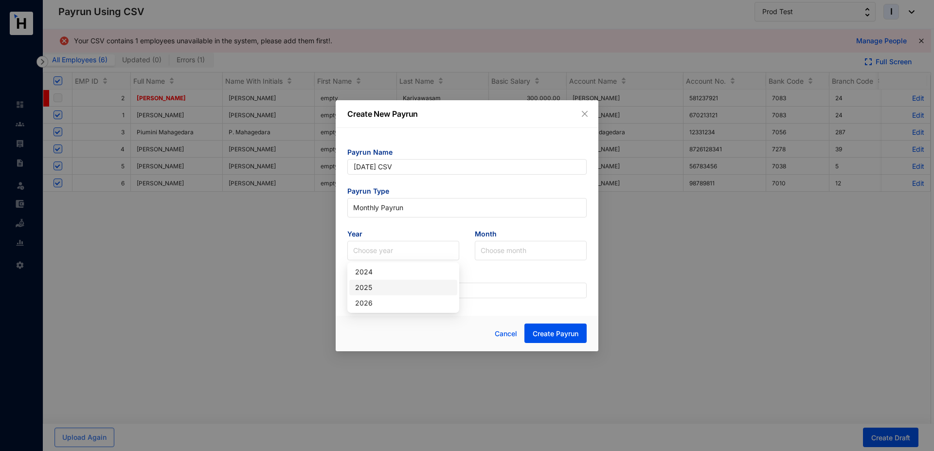
click at [372, 286] on div "2025" at bounding box center [403, 287] width 96 height 11
click at [497, 253] on input "search" at bounding box center [531, 250] width 100 height 18
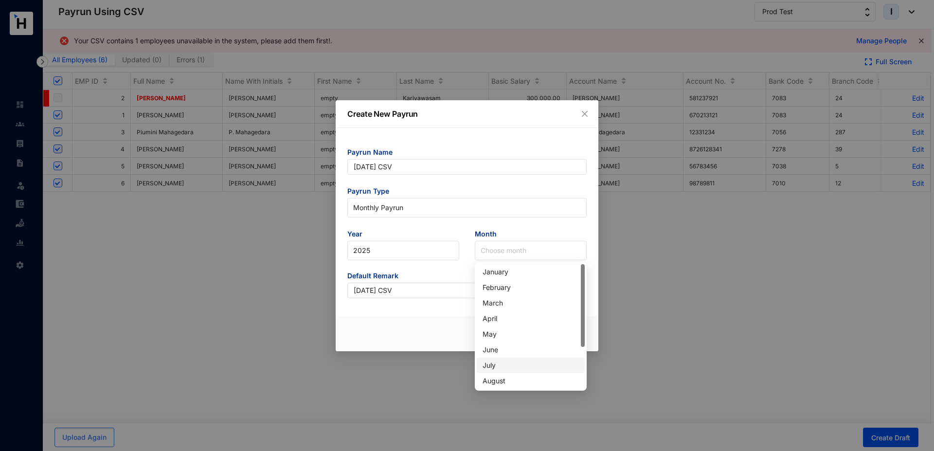
click at [503, 363] on div "July" at bounding box center [531, 365] width 96 height 11
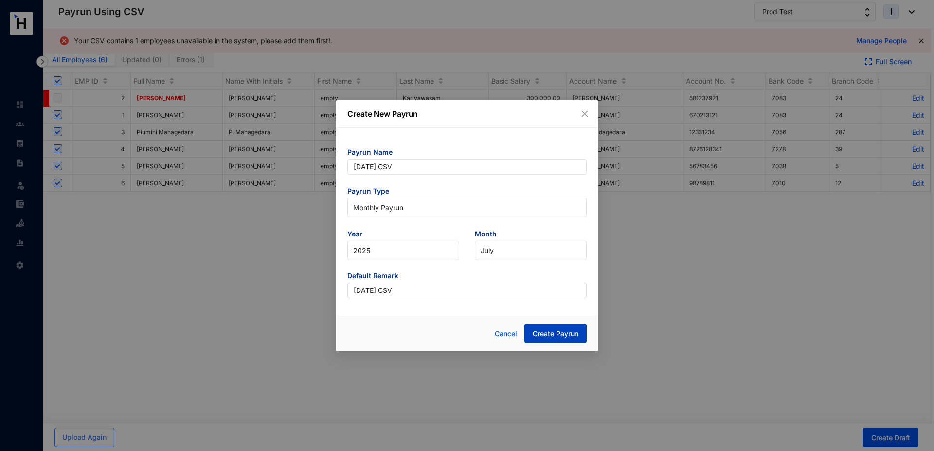
click at [559, 338] on span "Create Payrun" at bounding box center [556, 334] width 46 height 10
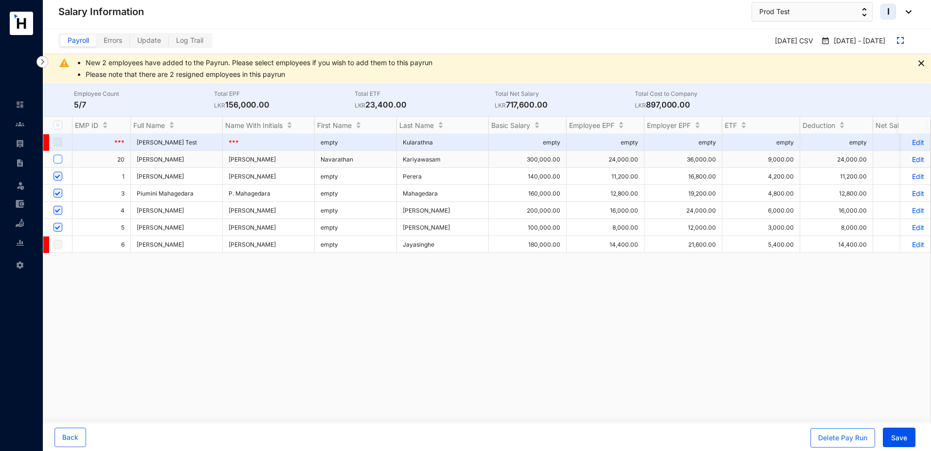
click at [56, 160] on input "checkbox" at bounding box center [58, 159] width 9 height 9
checkbox input "true"
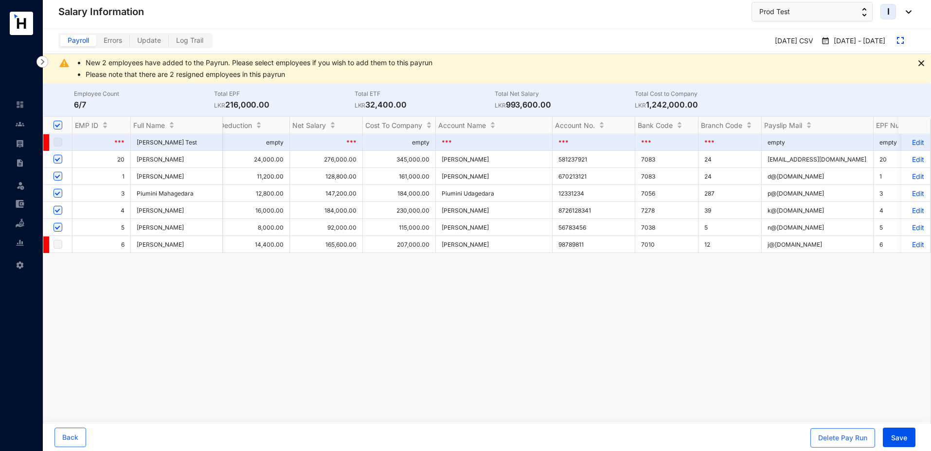
click at [911, 160] on p "Edit" at bounding box center [916, 159] width 17 height 8
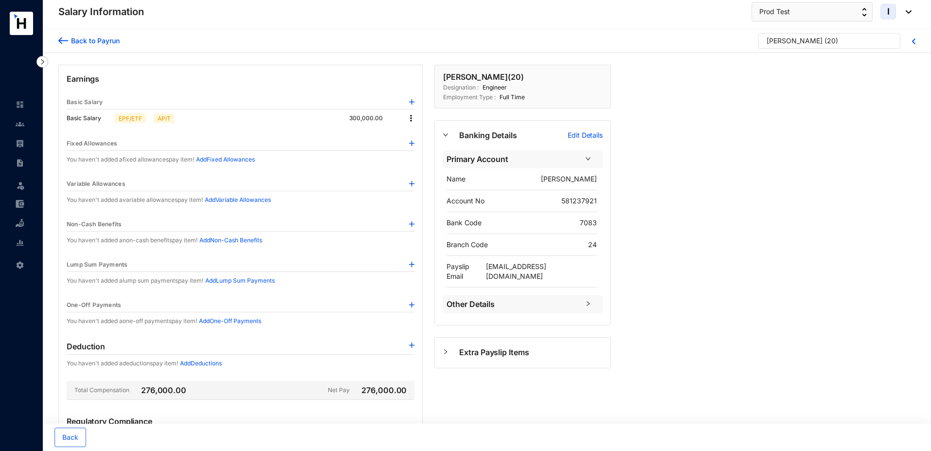
click at [99, 40] on div "Back to Payrun" at bounding box center [94, 41] width 52 height 10
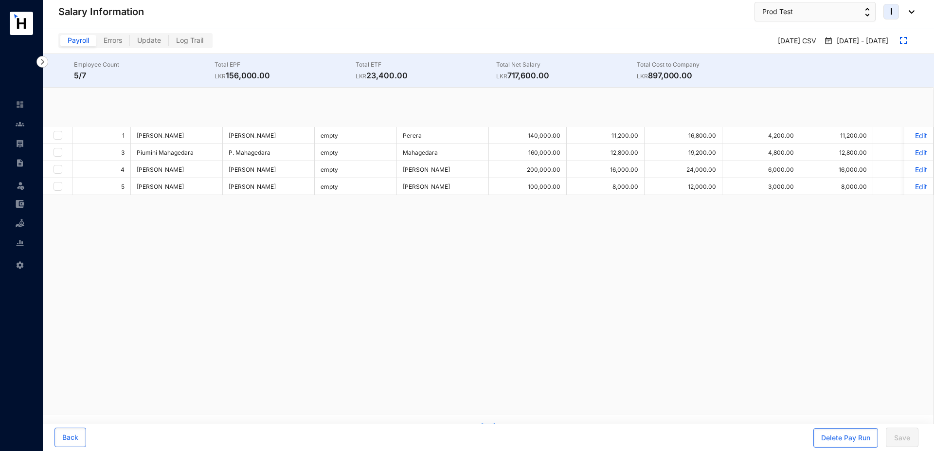
checkbox input "true"
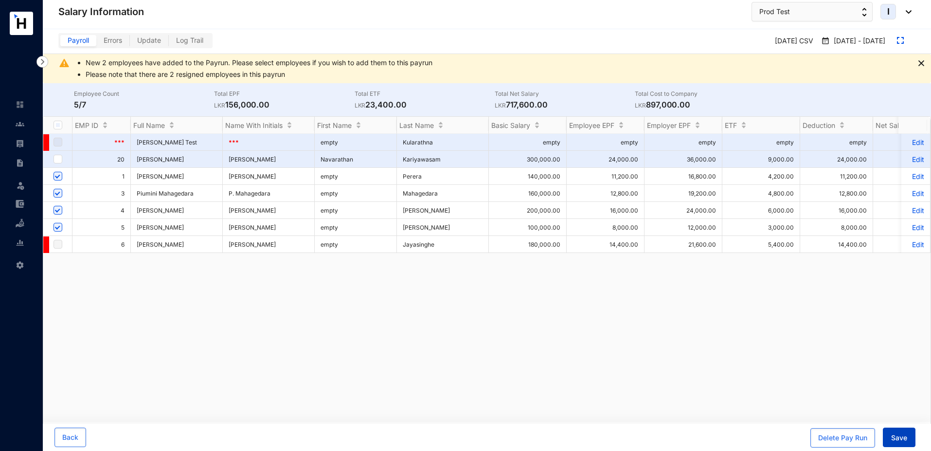
click at [894, 434] on span "Save" at bounding box center [900, 438] width 16 height 10
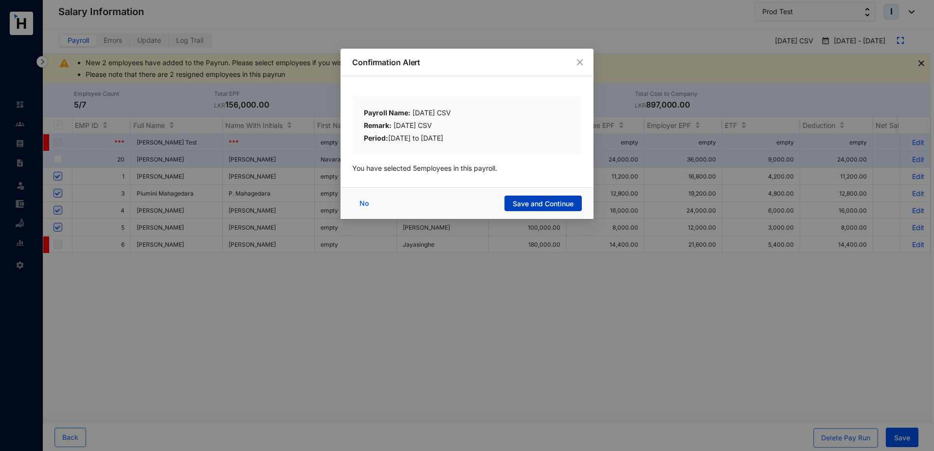
click at [541, 202] on span "Save and Continue" at bounding box center [543, 204] width 61 height 10
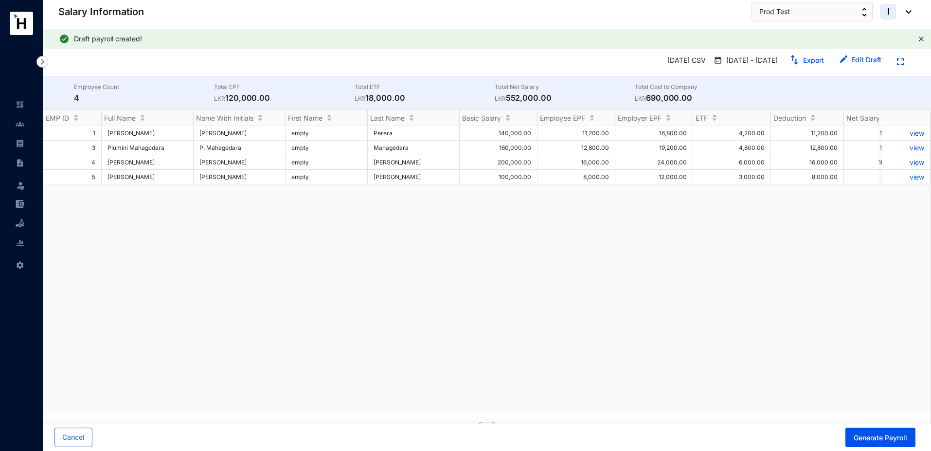
click at [241, 52] on div "July 2025 CSV Jul 1 - Jul 31 Export Edit Draft" at bounding box center [487, 63] width 889 height 28
click at [795, 16] on button "Prod Test" at bounding box center [812, 11] width 121 height 19
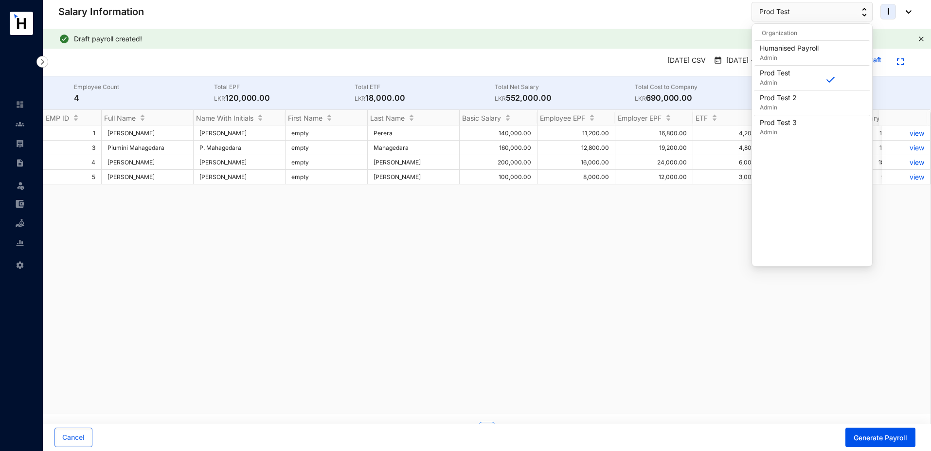
click at [653, 215] on div "1 Demian Perera D. Perera empty Perera 140,000.00 11,200.00 16,800.00 4,200.00 …" at bounding box center [487, 270] width 888 height 288
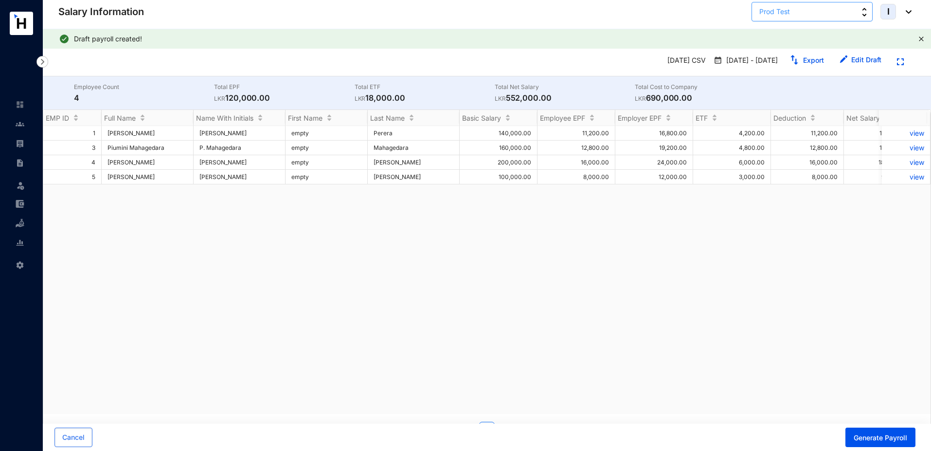
click at [795, 17] on button "Prod Test" at bounding box center [812, 11] width 121 height 19
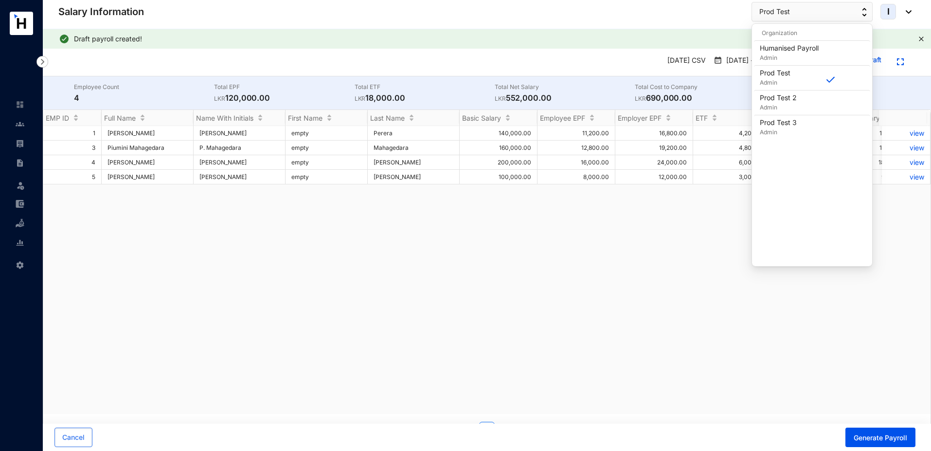
click at [688, 312] on div "1 Demian Perera D. Perera empty Perera 140,000.00 11,200.00 16,800.00 4,200.00 …" at bounding box center [487, 270] width 888 height 288
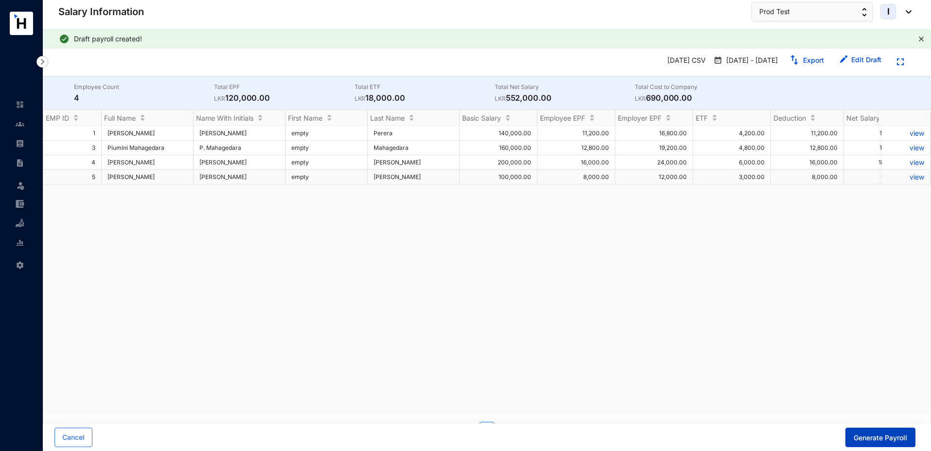
click at [869, 440] on span "Generate Payroll" at bounding box center [881, 438] width 54 height 10
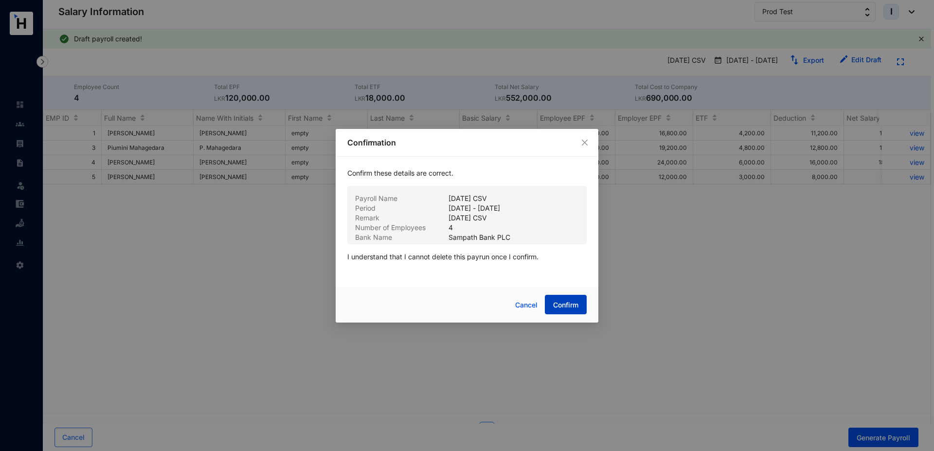
click at [566, 310] on button "Confirm" at bounding box center [566, 304] width 42 height 19
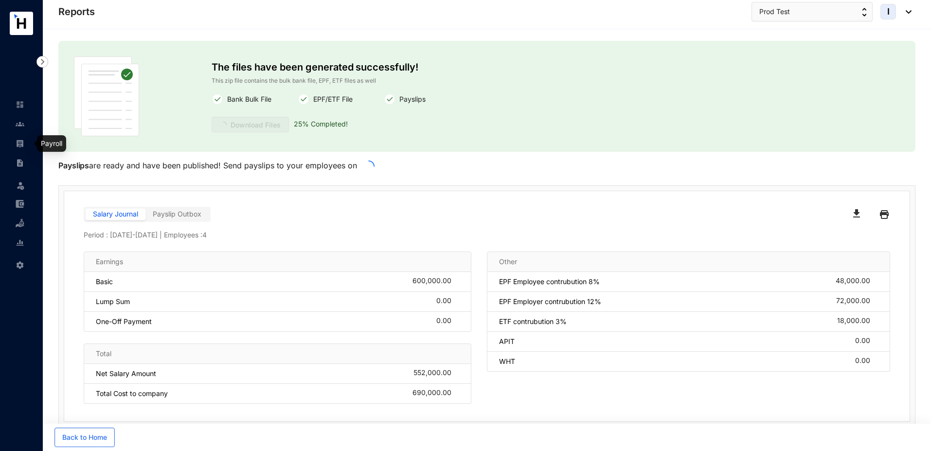
click at [20, 143] on img at bounding box center [20, 143] width 9 height 9
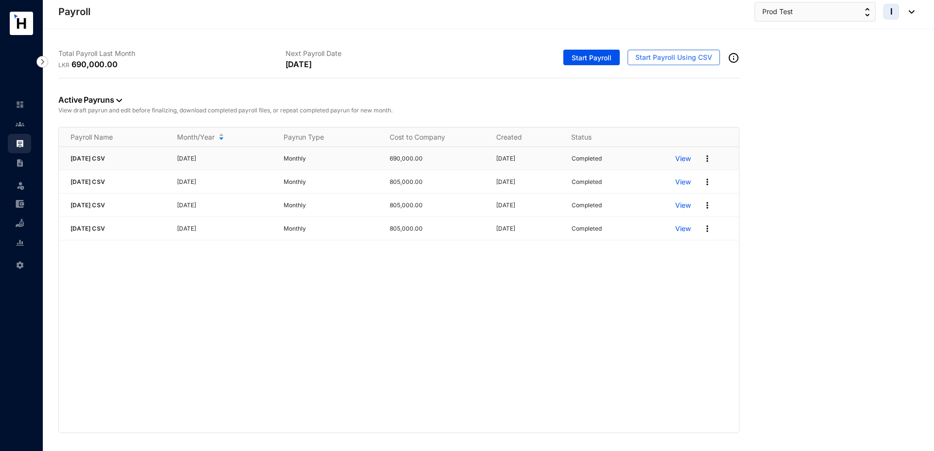
click at [710, 161] on img at bounding box center [708, 159] width 10 height 10
click at [668, 243] on p "Edit Pay Run" at bounding box center [670, 244] width 69 height 17
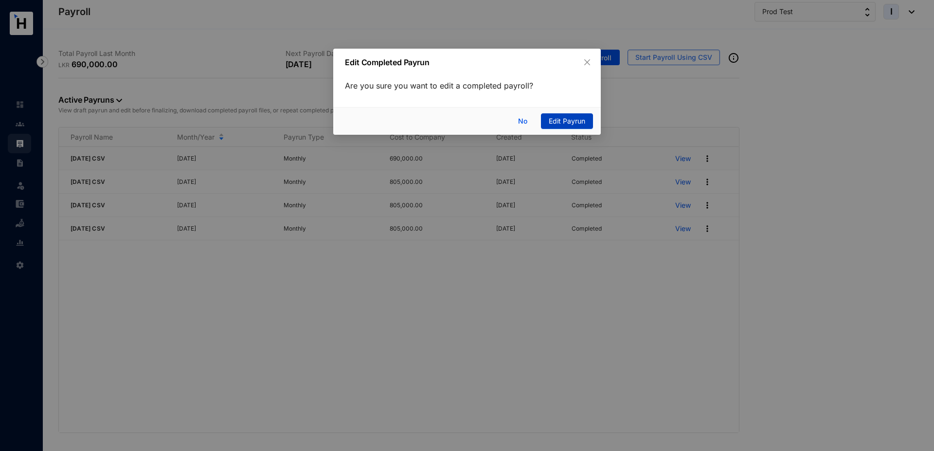
click at [549, 120] on span "Edit Payrun" at bounding box center [567, 121] width 36 height 11
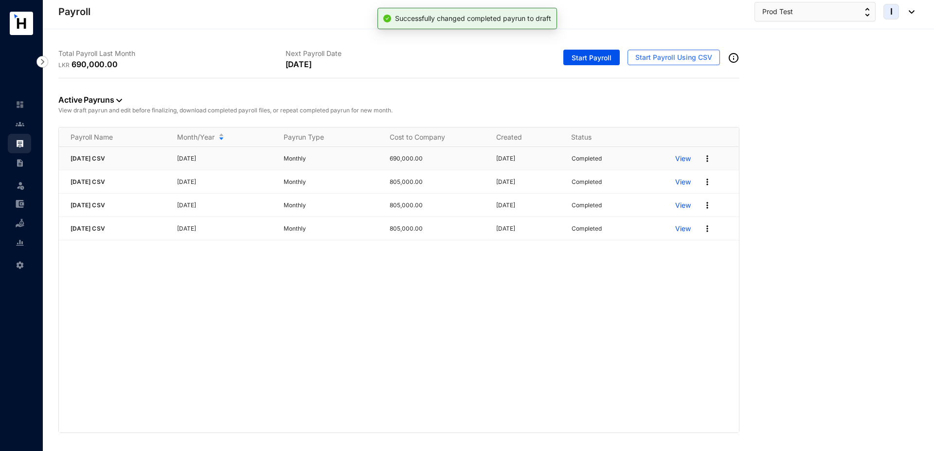
click at [684, 159] on p "View" at bounding box center [683, 159] width 16 height 10
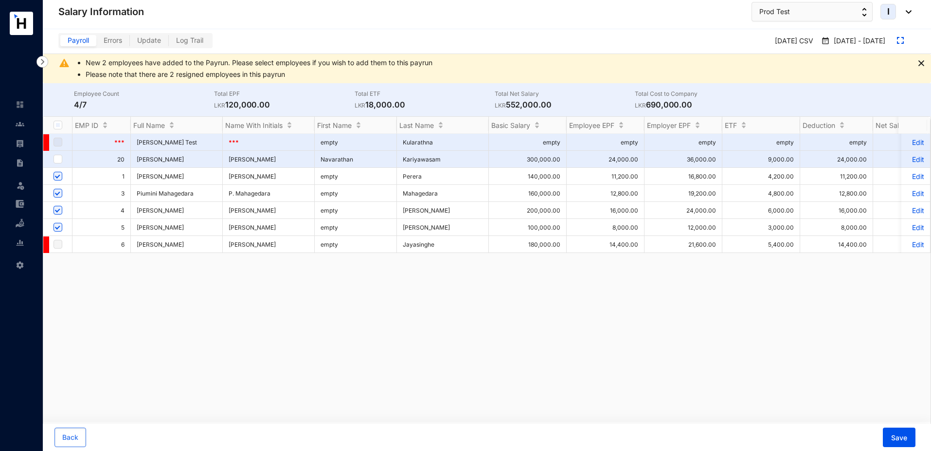
click at [913, 192] on p "Edit" at bounding box center [916, 193] width 17 height 8
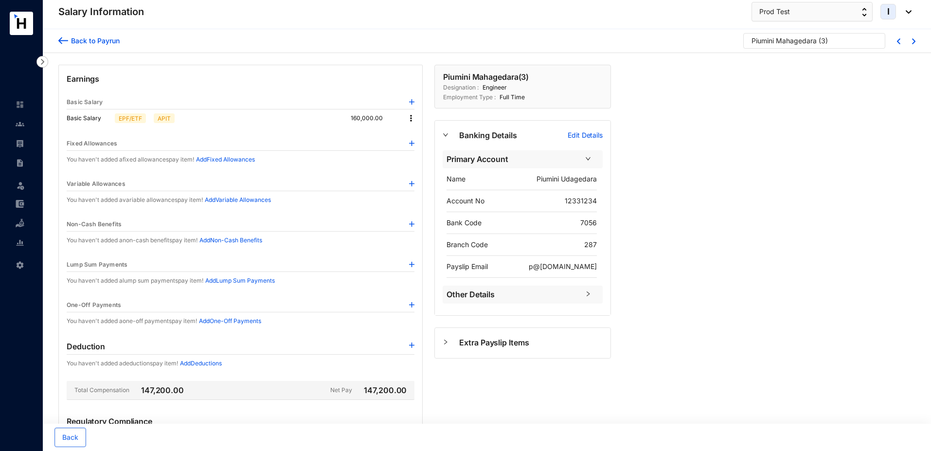
scroll to position [128, 0]
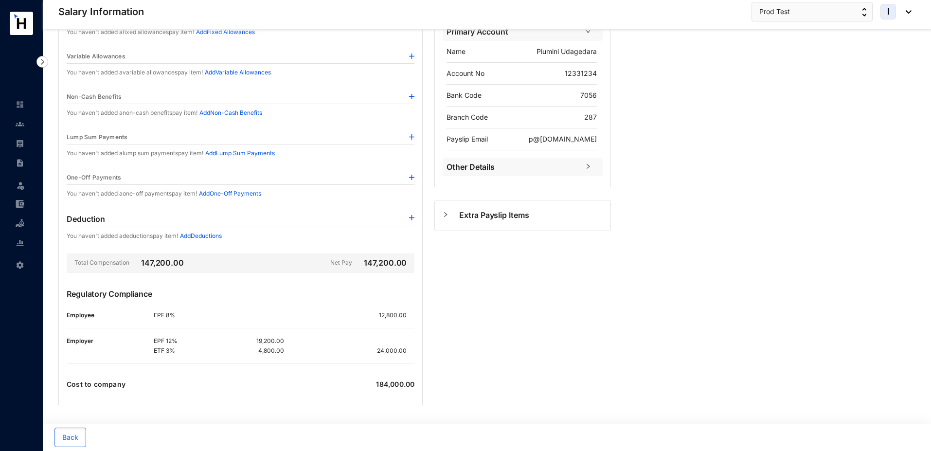
click at [414, 139] on img at bounding box center [411, 136] width 5 height 5
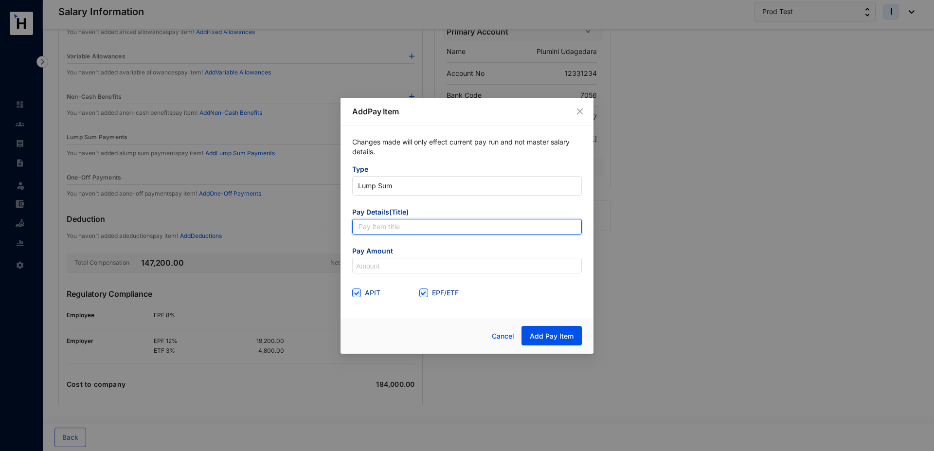
click at [400, 228] on input "text" at bounding box center [467, 227] width 230 height 16
type input "Bonus"
click at [374, 271] on input at bounding box center [467, 266] width 229 height 16
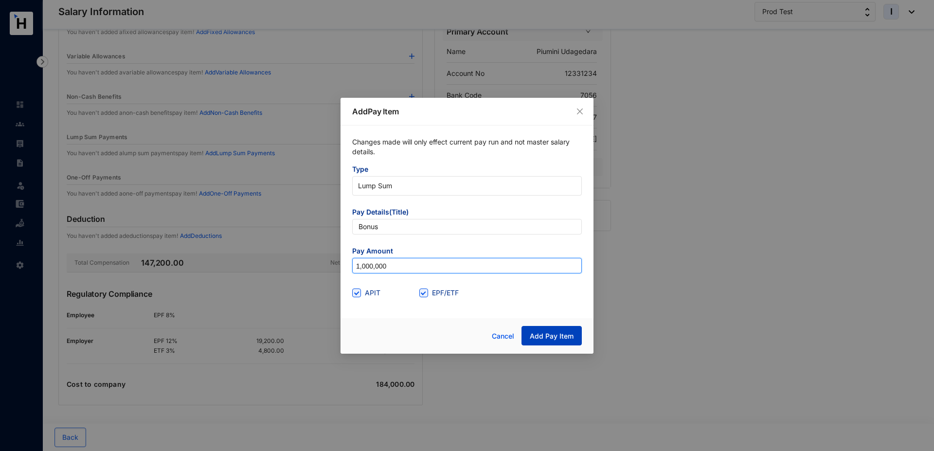
type input "1,000,000"
click at [548, 336] on span "Add Pay Item" at bounding box center [552, 336] width 44 height 10
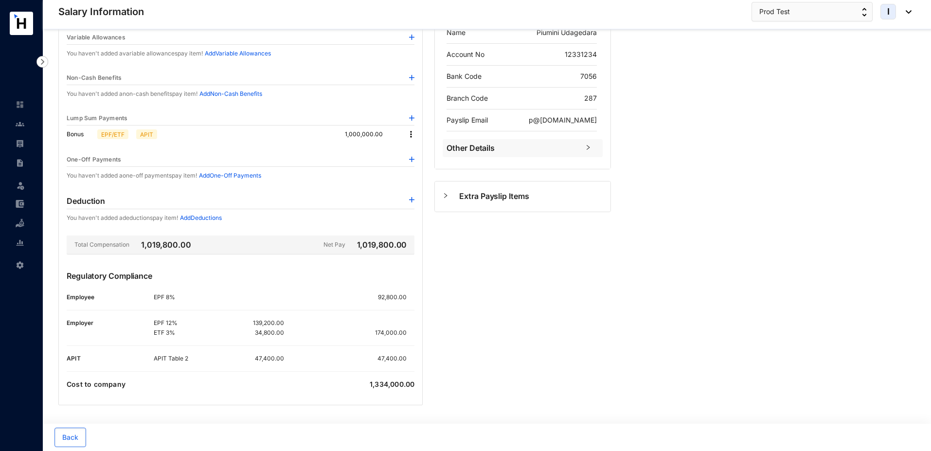
scroll to position [0, 0]
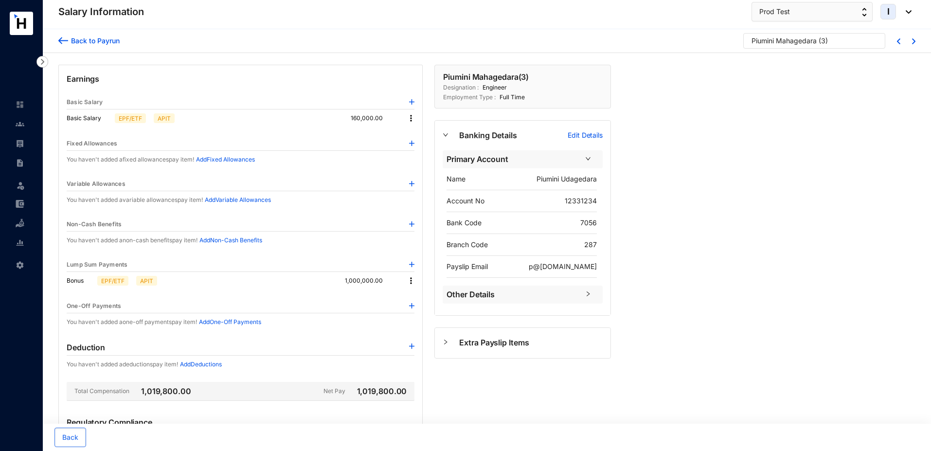
drag, startPoint x: 381, startPoint y: 265, endPoint x: 0, endPoint y: 345, distance: 389.2
click at [0, 345] on div "Salary Information Leave Settings Salary Information Prod Test I Back to Payrun…" at bounding box center [465, 299] width 931 height 598
click at [369, 279] on p "1,000,000.00" at bounding box center [372, 281] width 54 height 10
click at [23, 141] on img at bounding box center [20, 143] width 9 height 9
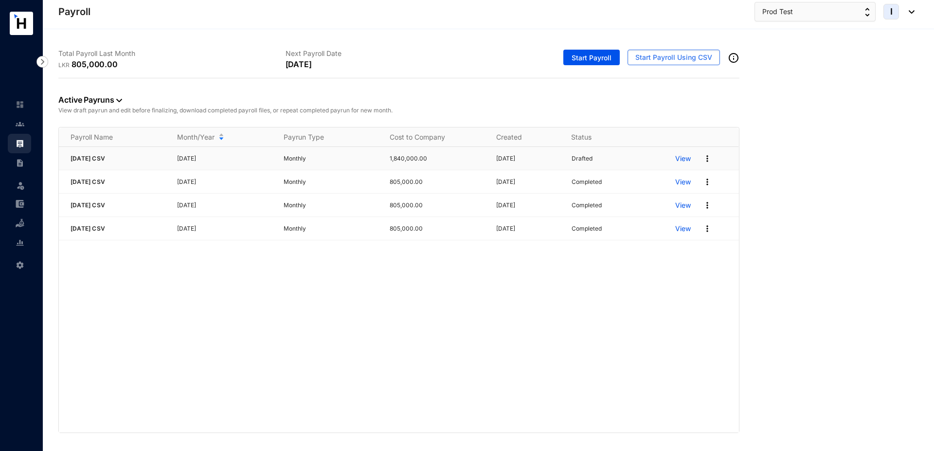
click at [685, 160] on p "View" at bounding box center [683, 159] width 16 height 10
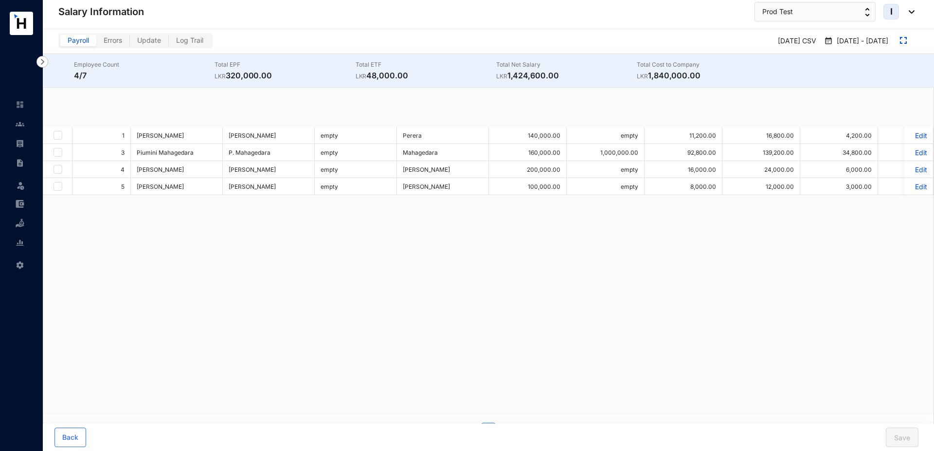
checkbox input "true"
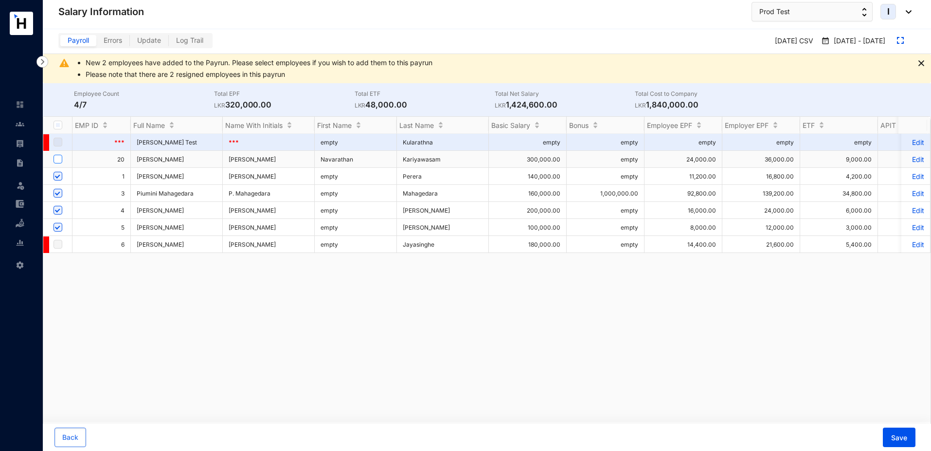
click at [55, 161] on input "checkbox" at bounding box center [58, 159] width 9 height 9
checkbox input "true"
click at [912, 194] on p "Edit" at bounding box center [916, 193] width 17 height 8
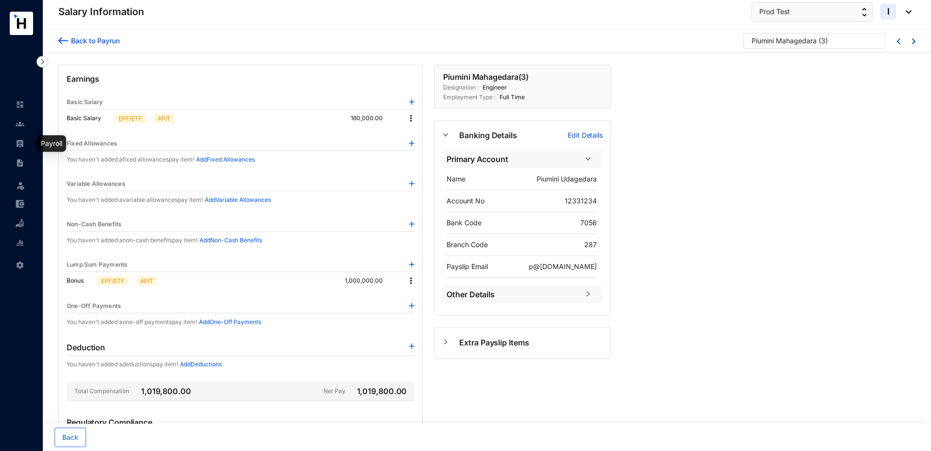
click at [18, 145] on img at bounding box center [20, 143] width 9 height 9
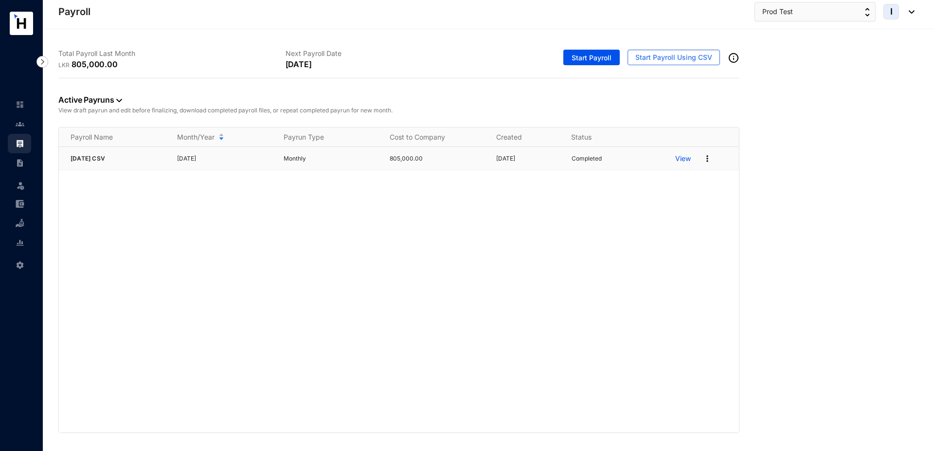
click at [681, 161] on p "View" at bounding box center [683, 159] width 16 height 10
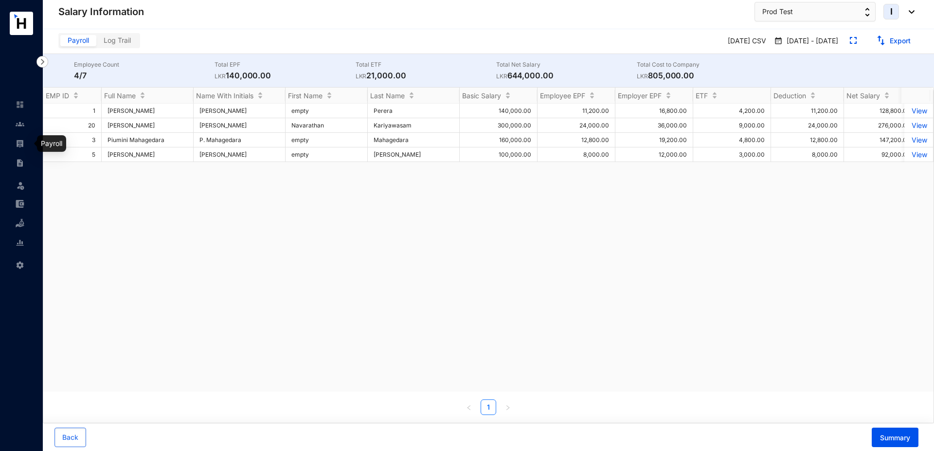
click at [20, 143] on img at bounding box center [20, 143] width 9 height 9
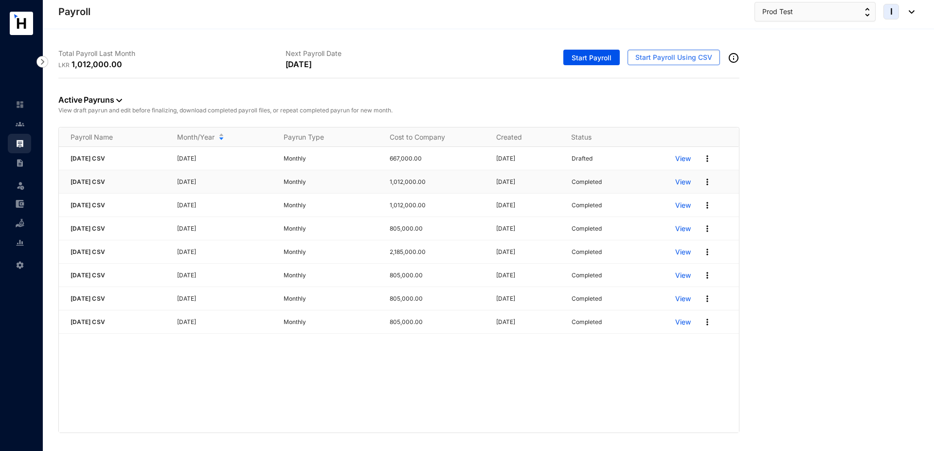
click at [685, 181] on p "View" at bounding box center [683, 182] width 16 height 10
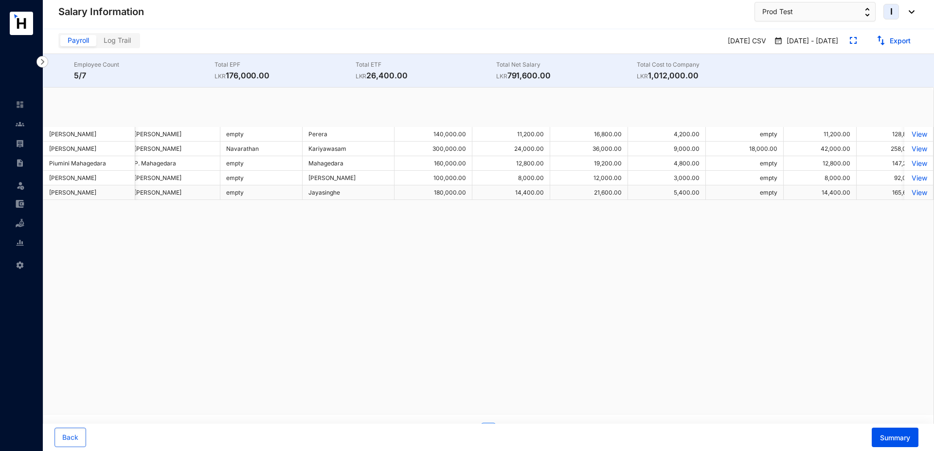
scroll to position [0, 65]
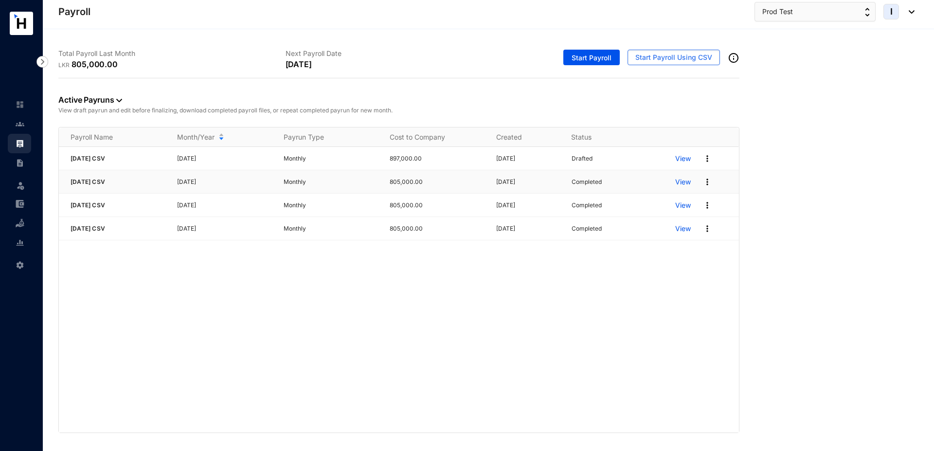
click at [687, 181] on p "View" at bounding box center [683, 182] width 16 height 10
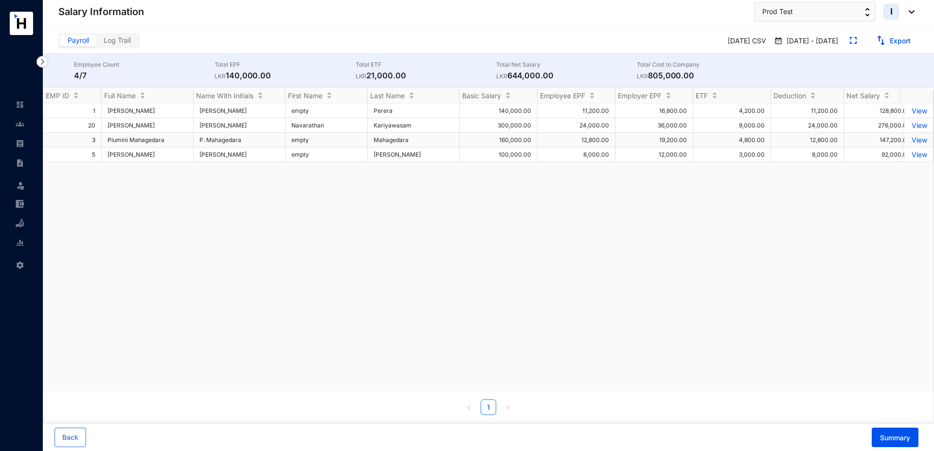
click at [912, 139] on p "View" at bounding box center [919, 140] width 17 height 8
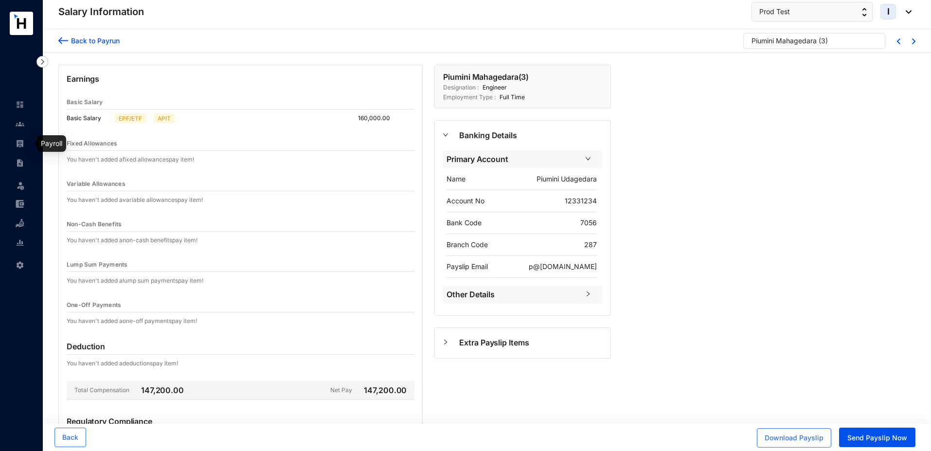
click at [20, 142] on img at bounding box center [20, 143] width 9 height 9
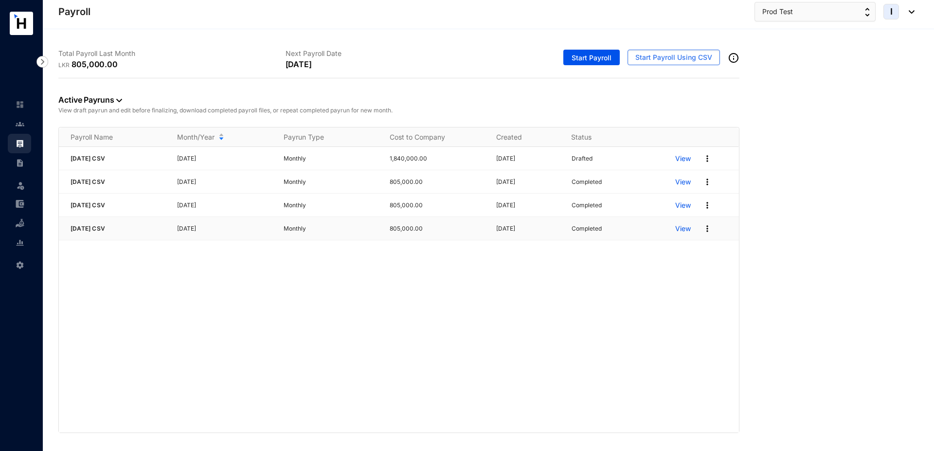
click at [687, 229] on p "View" at bounding box center [683, 229] width 16 height 10
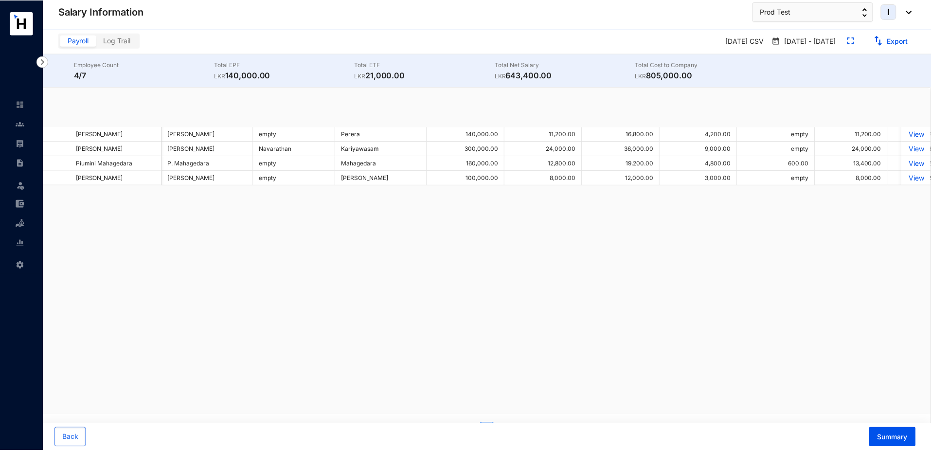
scroll to position [0, 32]
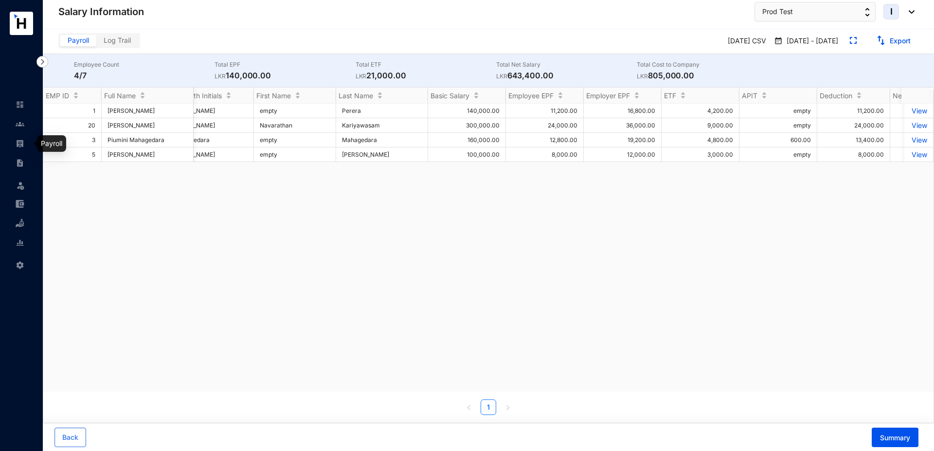
click at [22, 143] on img at bounding box center [20, 143] width 9 height 9
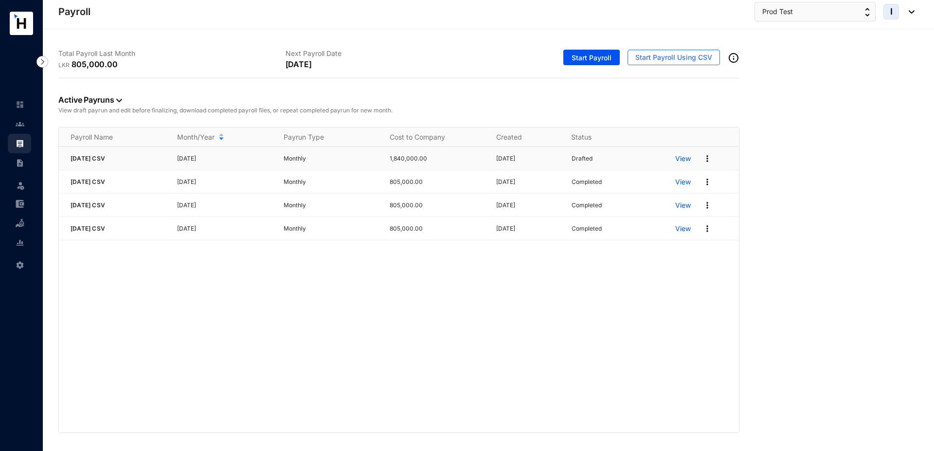
click at [708, 159] on img at bounding box center [708, 159] width 10 height 10
click at [659, 182] on p "Edit" at bounding box center [670, 178] width 69 height 17
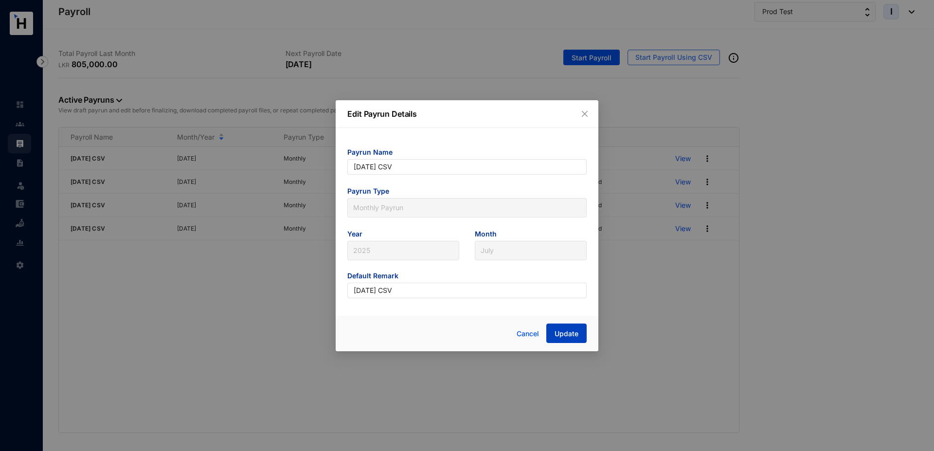
click at [573, 338] on span "Update" at bounding box center [567, 334] width 24 height 10
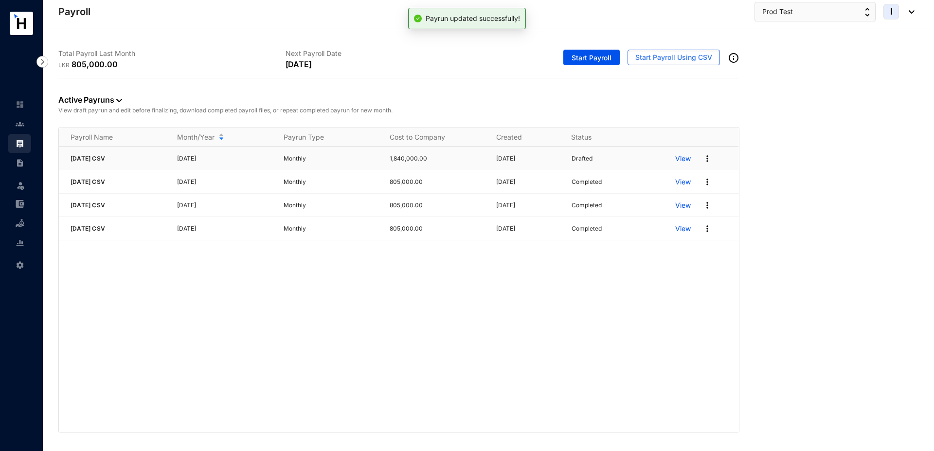
click at [685, 161] on p "View" at bounding box center [683, 159] width 16 height 10
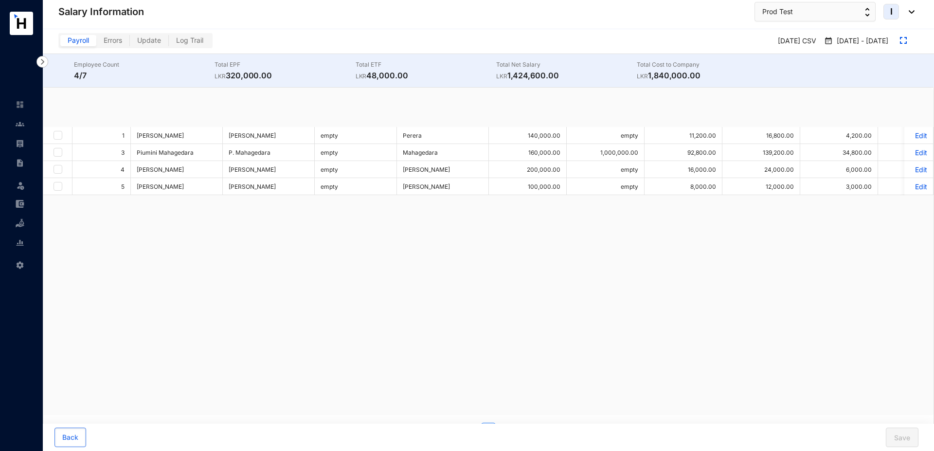
checkbox input "true"
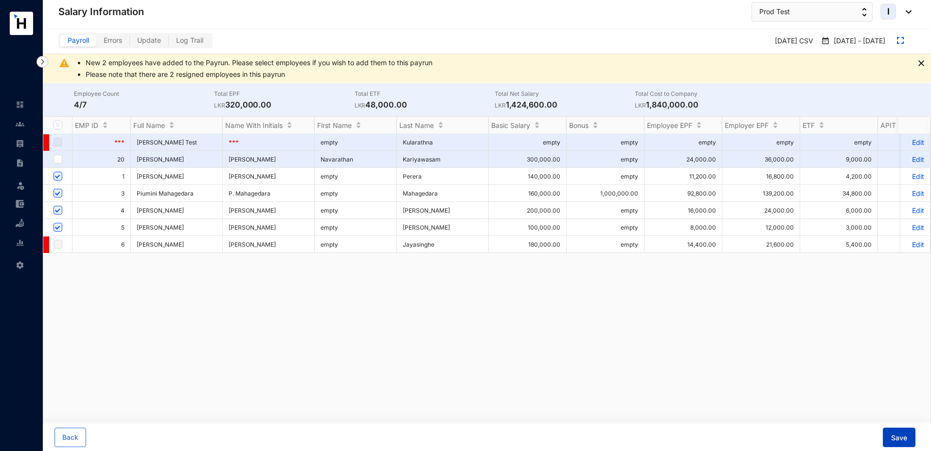
click at [897, 436] on span "Save" at bounding box center [900, 438] width 16 height 10
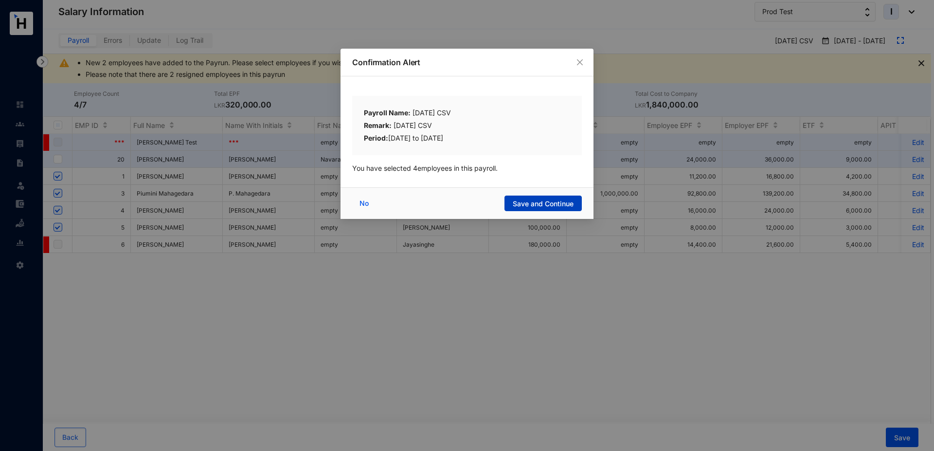
click at [537, 201] on span "Save and Continue" at bounding box center [543, 204] width 61 height 10
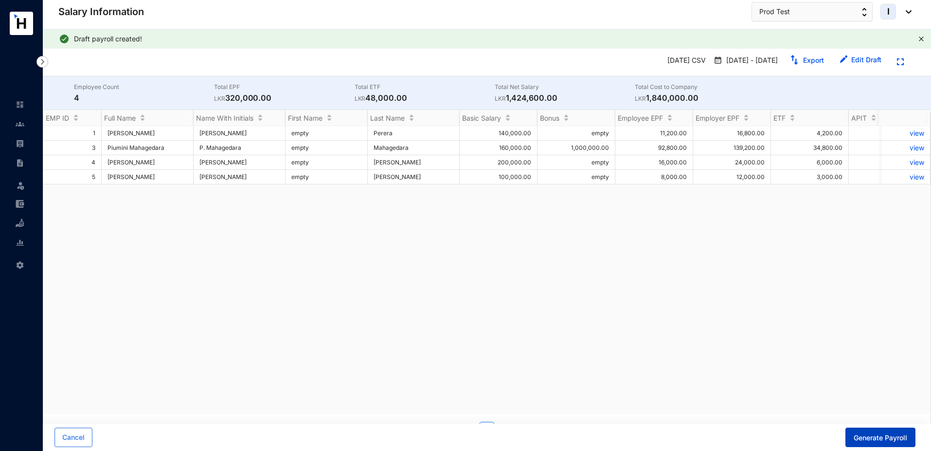
click at [874, 438] on span "Generate Payroll" at bounding box center [881, 438] width 54 height 10
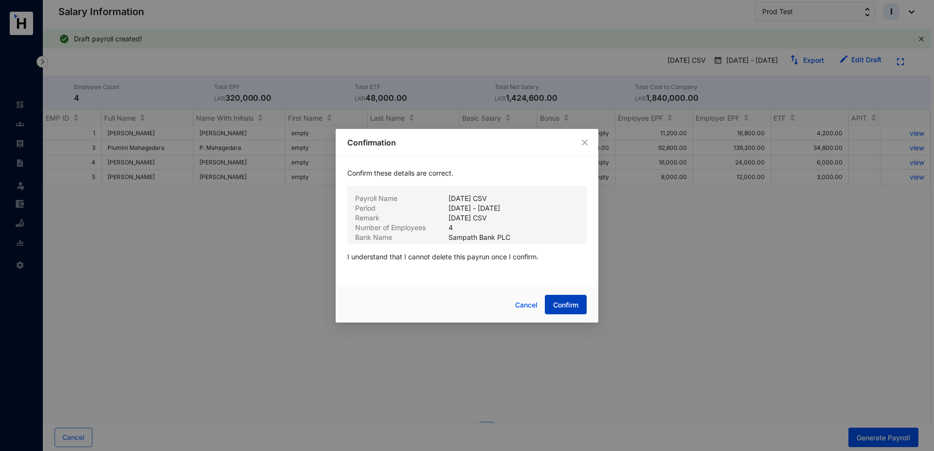
click at [569, 308] on span "Confirm" at bounding box center [565, 305] width 25 height 10
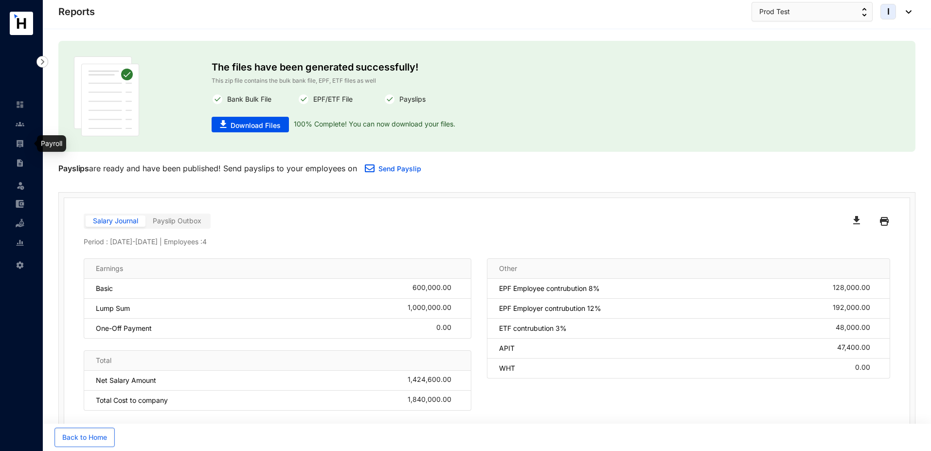
click at [22, 146] on img at bounding box center [20, 143] width 9 height 9
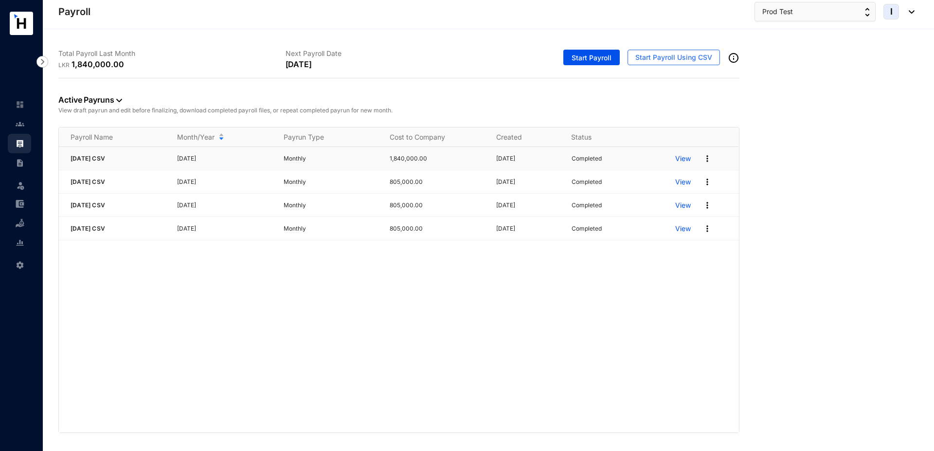
click at [710, 160] on img at bounding box center [708, 159] width 10 height 10
click at [658, 225] on p "Archive Pay Run" at bounding box center [670, 222] width 69 height 17
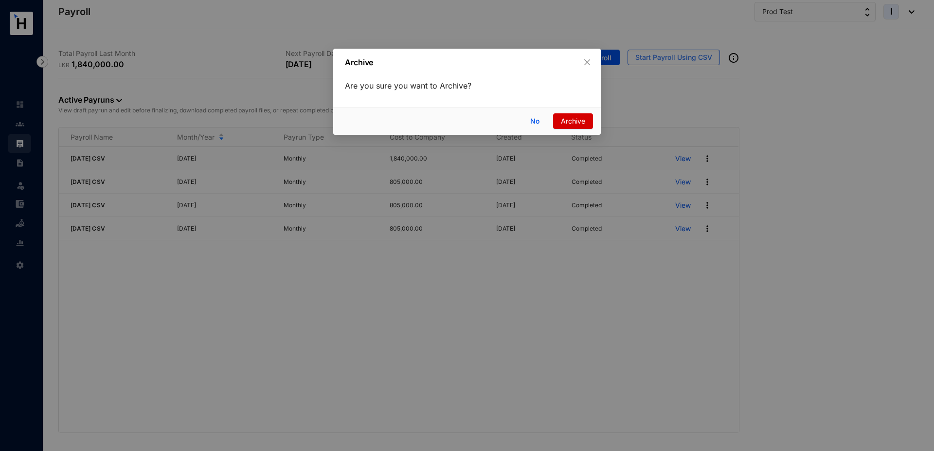
click at [569, 118] on span "Archive" at bounding box center [573, 121] width 24 height 11
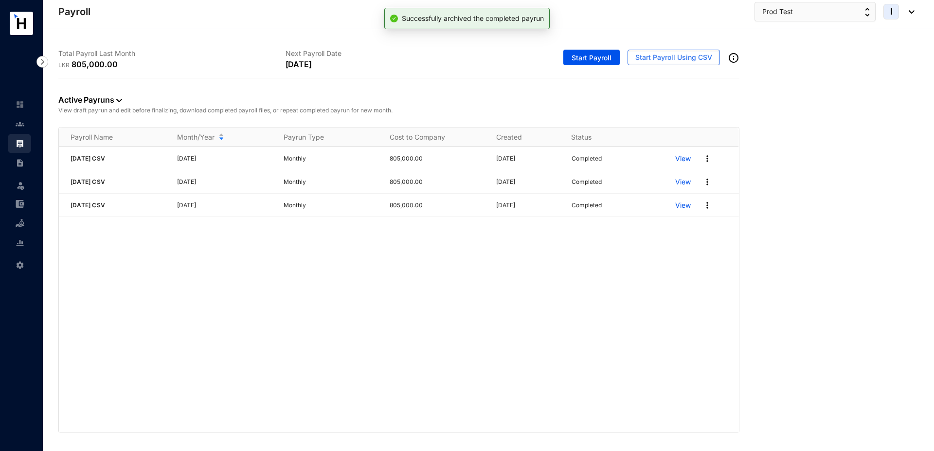
click at [709, 156] on img at bounding box center [708, 159] width 10 height 10
click at [655, 224] on p "Archive Pay Run" at bounding box center [670, 222] width 69 height 17
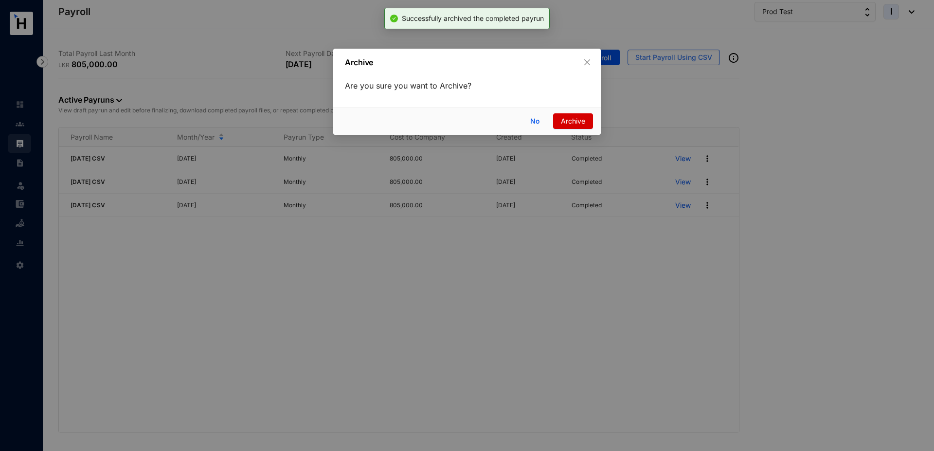
click at [571, 120] on span "Archive" at bounding box center [573, 121] width 24 height 11
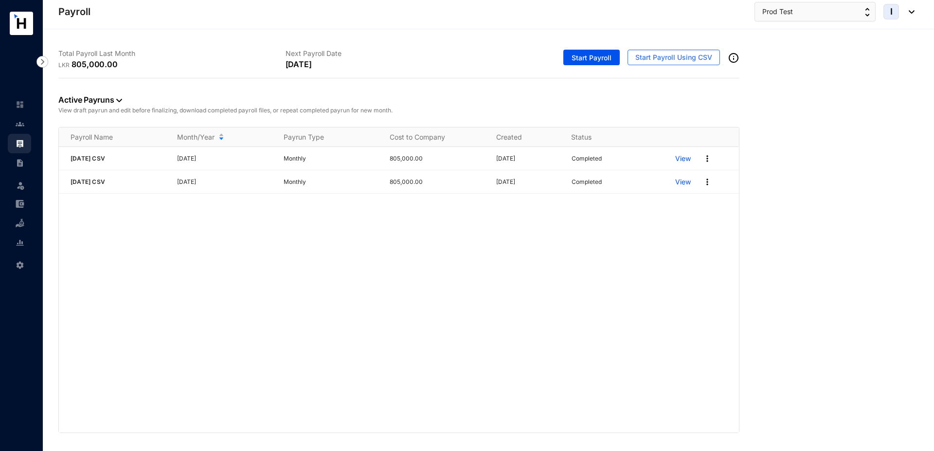
click at [709, 160] on img at bounding box center [708, 159] width 10 height 10
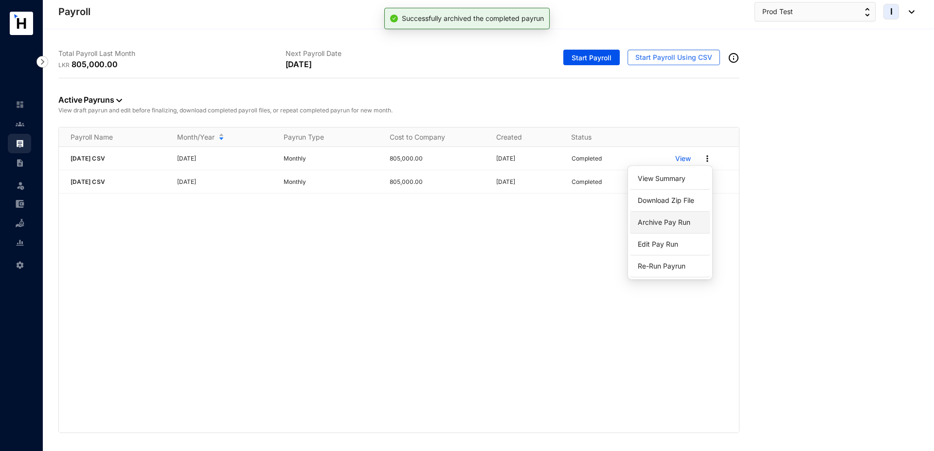
click at [666, 222] on p "Archive Pay Run" at bounding box center [670, 222] width 69 height 17
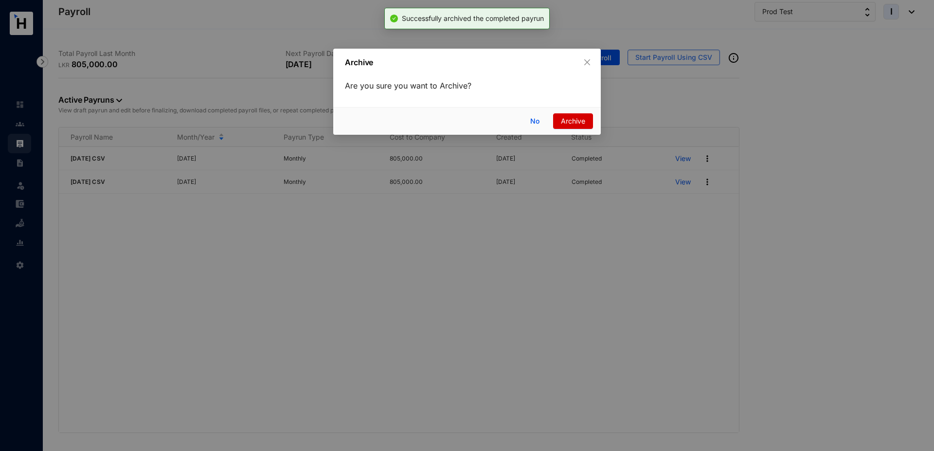
click at [565, 125] on span "Archive" at bounding box center [573, 121] width 24 height 11
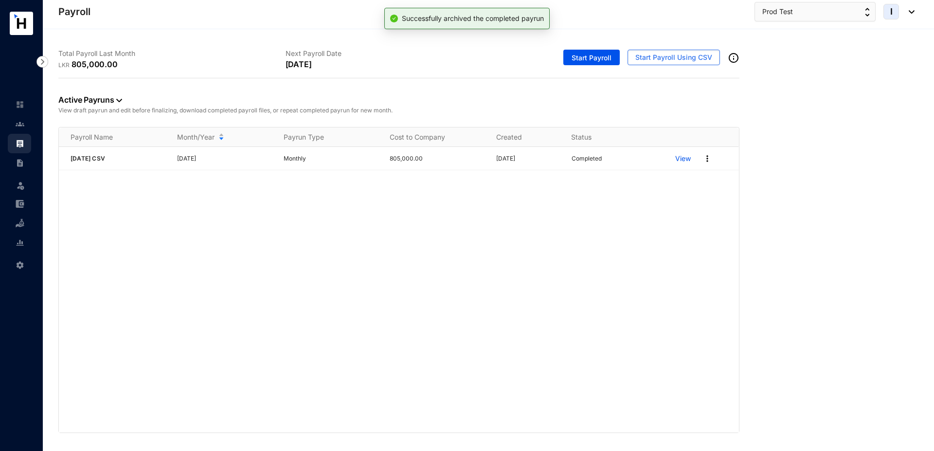
click at [709, 157] on img at bounding box center [708, 159] width 10 height 10
click at [656, 251] on p "Edit Pay Run" at bounding box center [670, 244] width 69 height 17
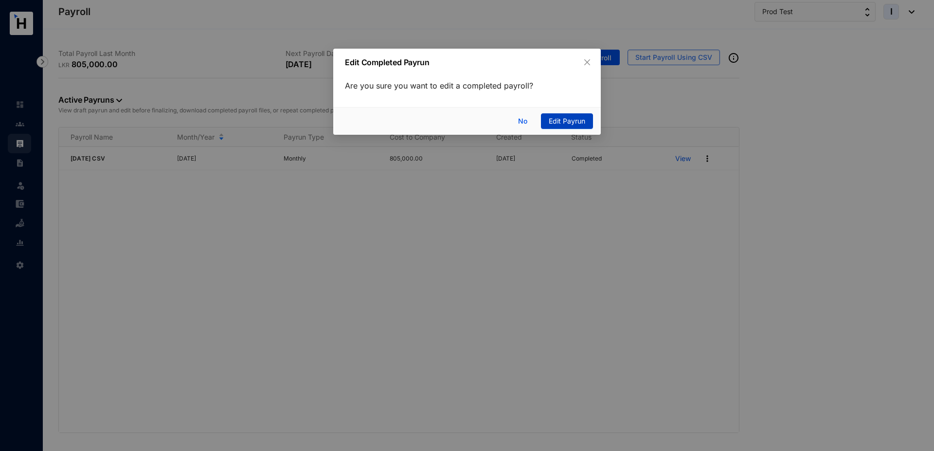
click at [551, 120] on span "Edit Payrun" at bounding box center [567, 121] width 36 height 11
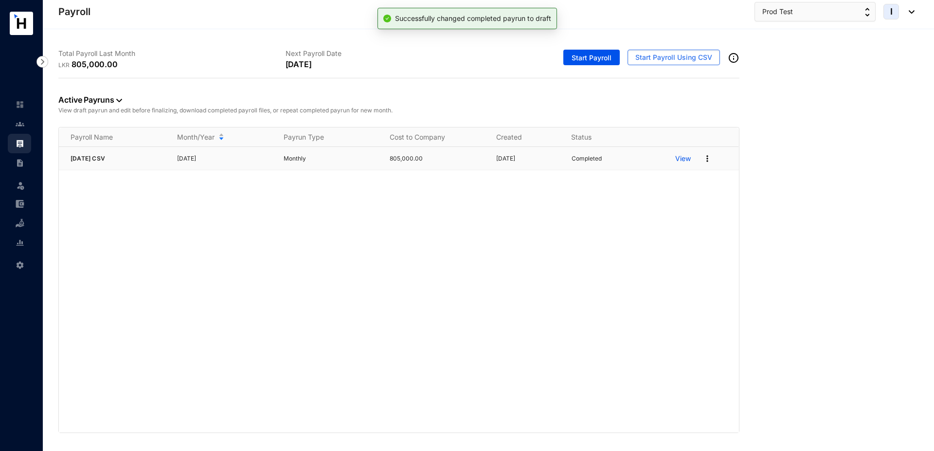
click at [682, 158] on p "View" at bounding box center [683, 159] width 16 height 10
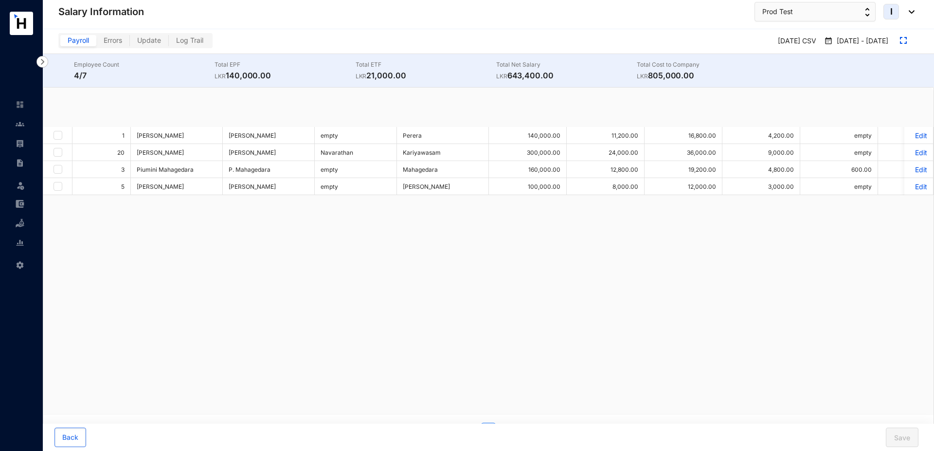
checkbox input "true"
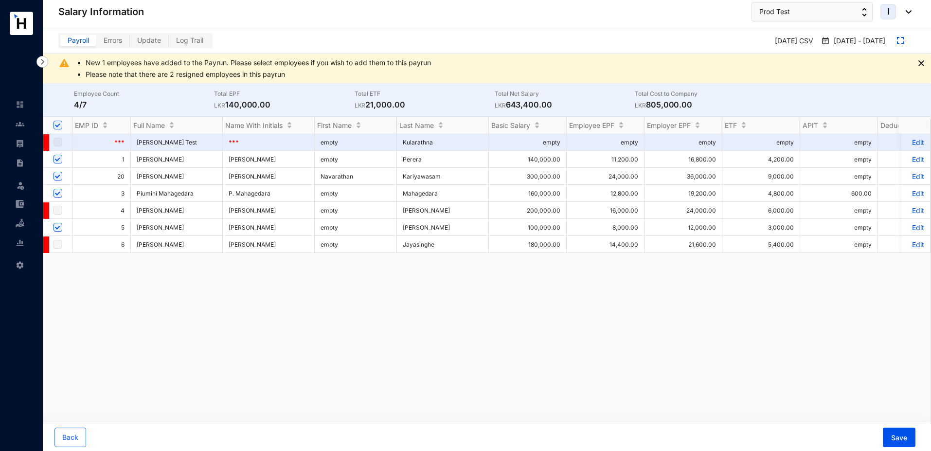
click at [912, 194] on p "Edit" at bounding box center [916, 193] width 17 height 8
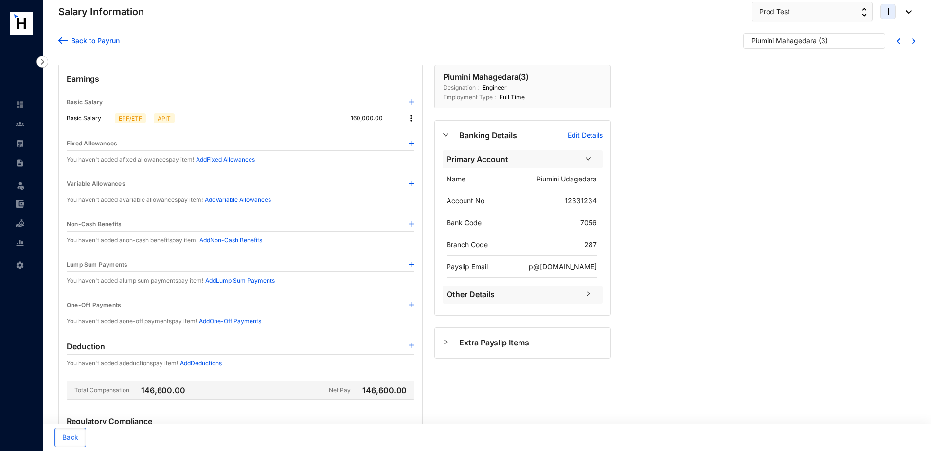
click at [413, 115] on img at bounding box center [411, 118] width 10 height 10
click at [413, 130] on li "Edit" at bounding box center [420, 135] width 24 height 16
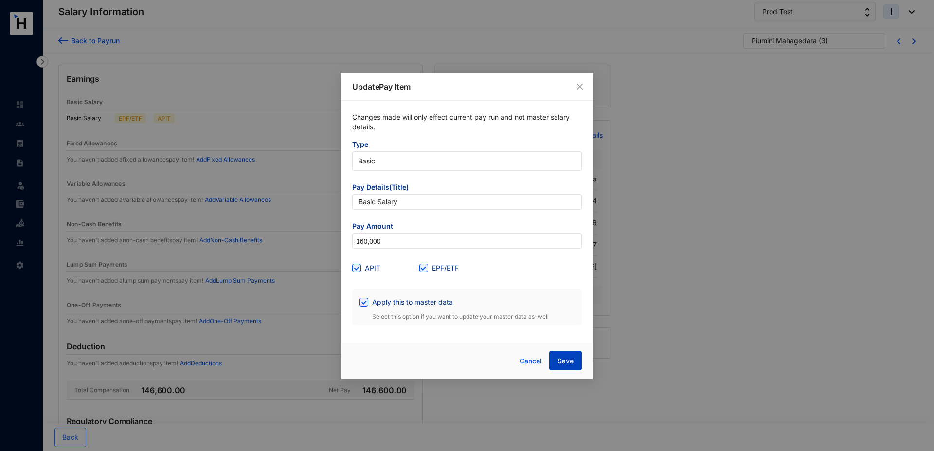
click at [564, 362] on span "Save" at bounding box center [566, 361] width 16 height 10
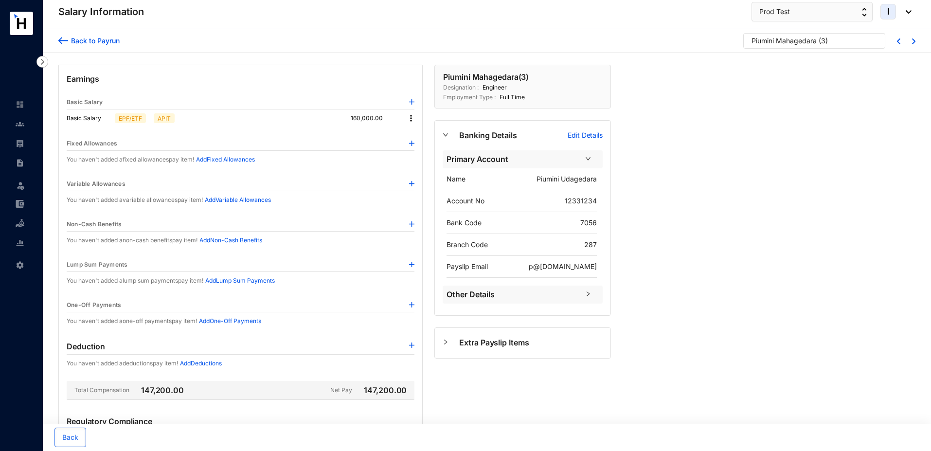
click at [70, 42] on div "Back to Payrun" at bounding box center [94, 41] width 52 height 10
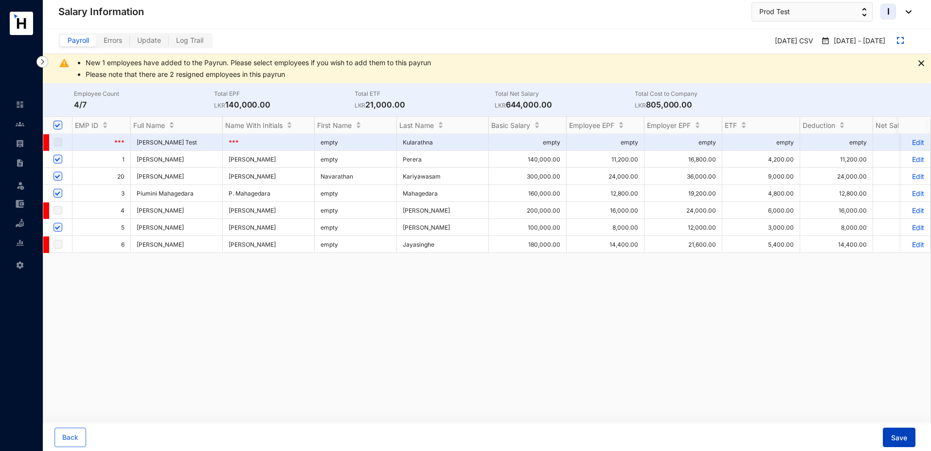
click at [896, 438] on span "Save" at bounding box center [900, 438] width 16 height 10
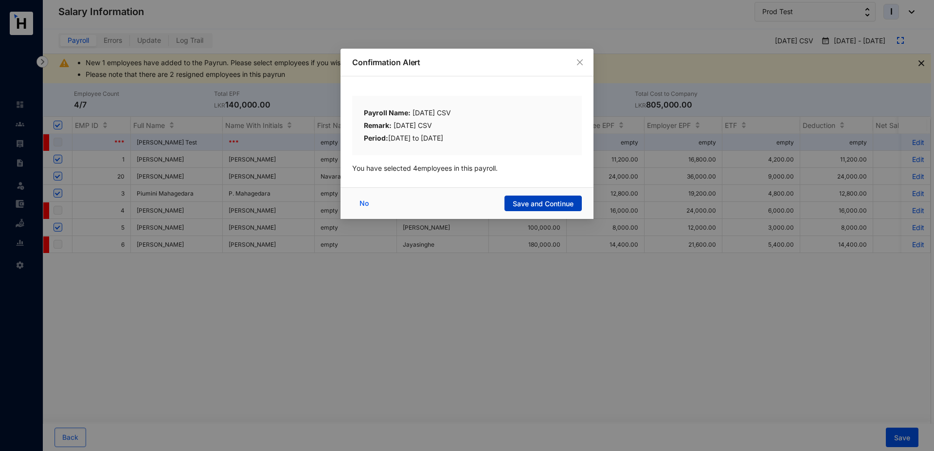
click at [518, 207] on span "Save and Continue" at bounding box center [543, 204] width 61 height 10
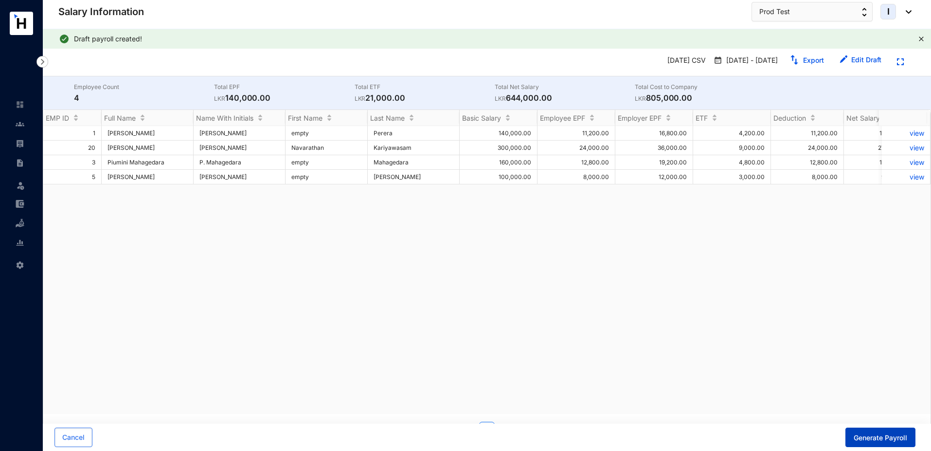
click at [874, 440] on span "Generate Payroll" at bounding box center [881, 438] width 54 height 10
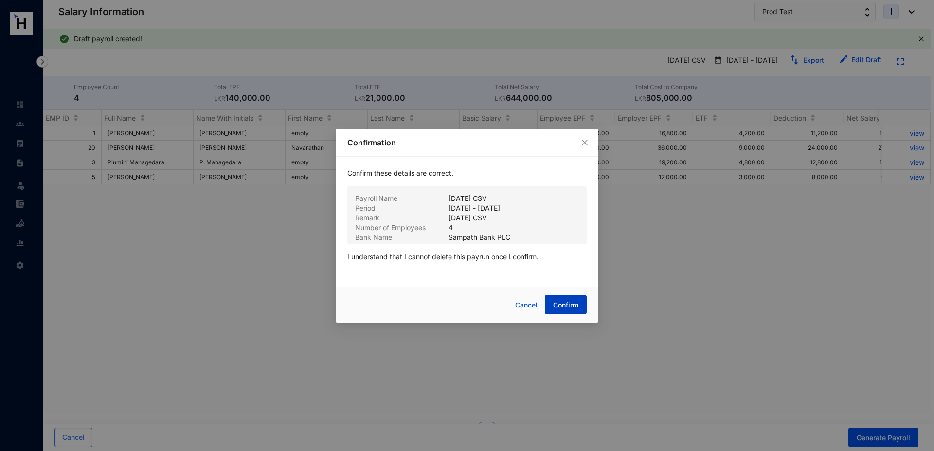
click at [565, 309] on span "Confirm" at bounding box center [565, 305] width 25 height 10
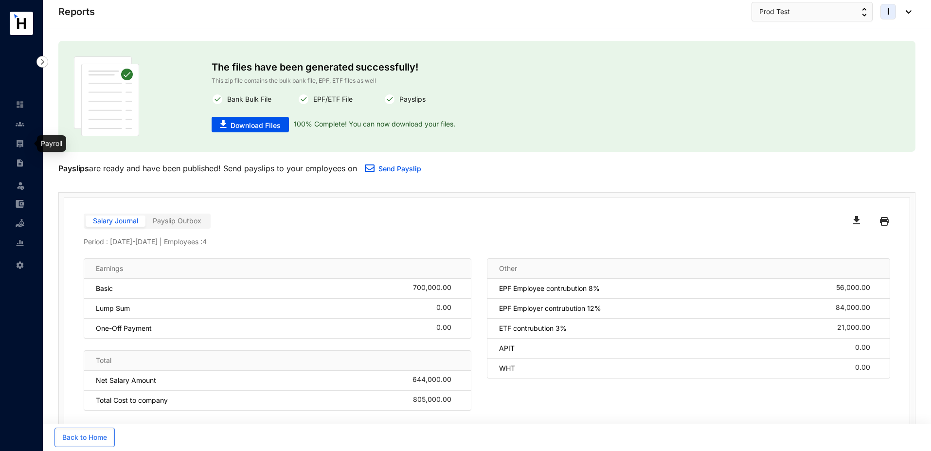
click at [22, 143] on img at bounding box center [20, 143] width 9 height 9
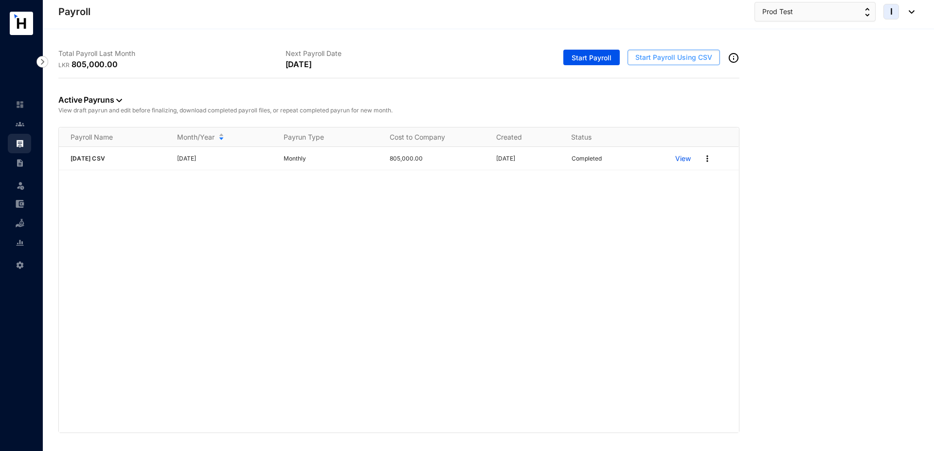
click at [646, 58] on span "Start Payroll Using CSV" at bounding box center [674, 58] width 77 height 10
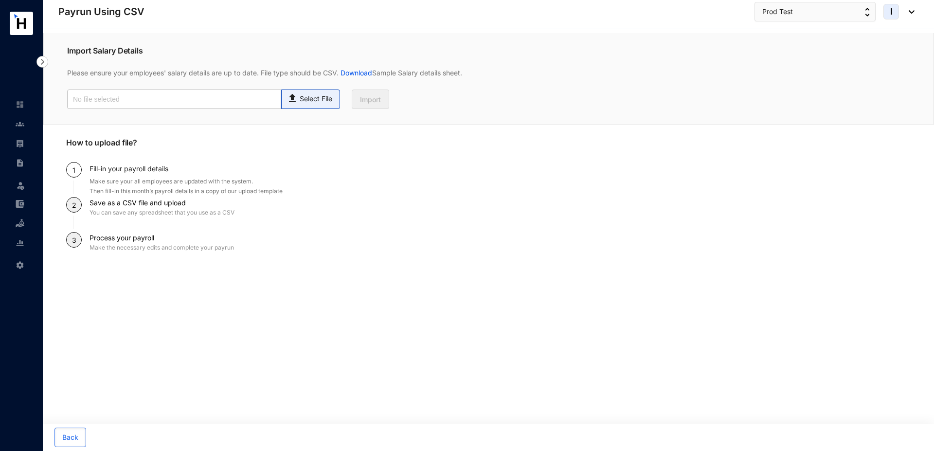
click at [328, 103] on p "Select File" at bounding box center [316, 99] width 33 height 10
click at [0, 0] on input "Select File" at bounding box center [0, 0] width 0 height 0
type input "Standard-v1.2.xlsx - Employees (1).csv"
click at [363, 102] on span "Import" at bounding box center [370, 100] width 21 height 10
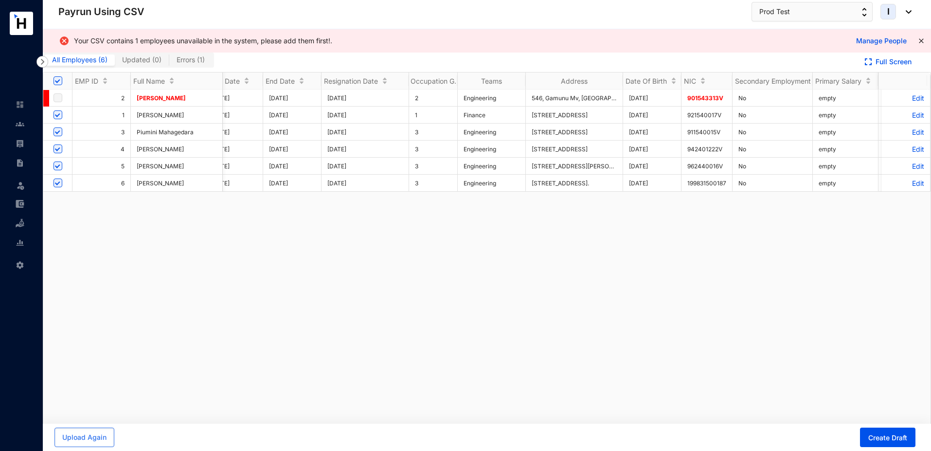
scroll to position [0, 1885]
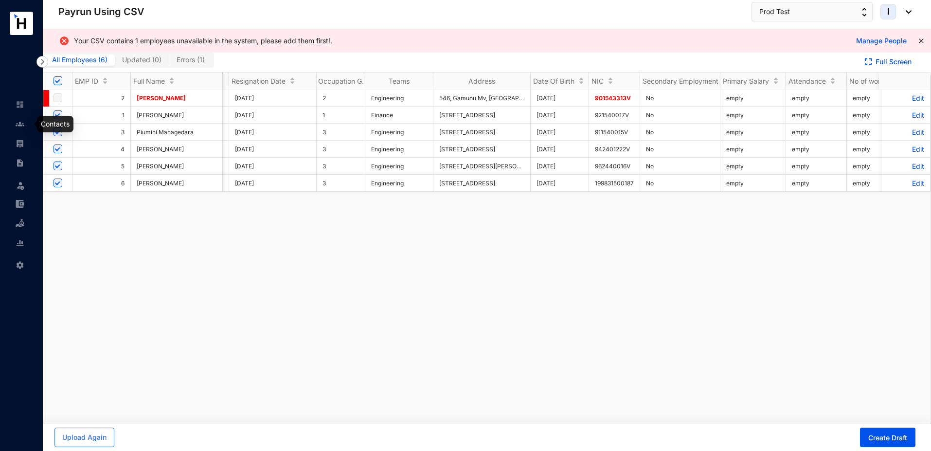
click at [21, 125] on img at bounding box center [20, 124] width 9 height 9
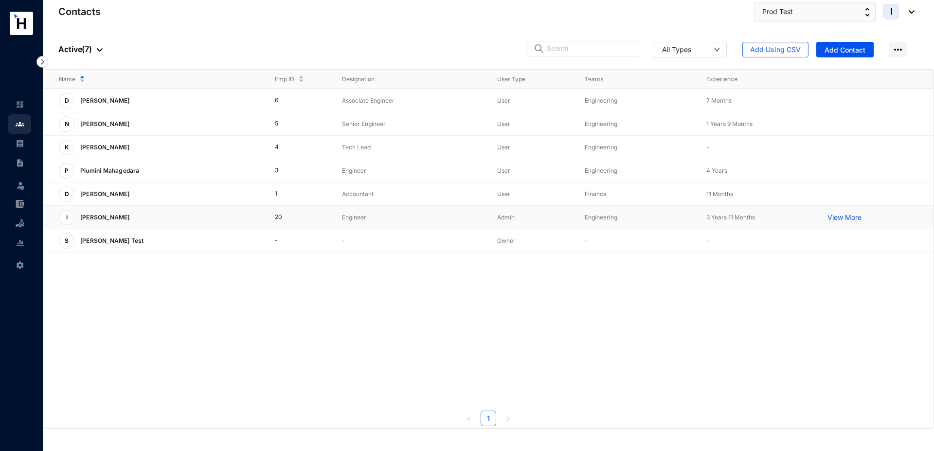
click at [436, 223] on td "Engineer" at bounding box center [404, 217] width 155 height 23
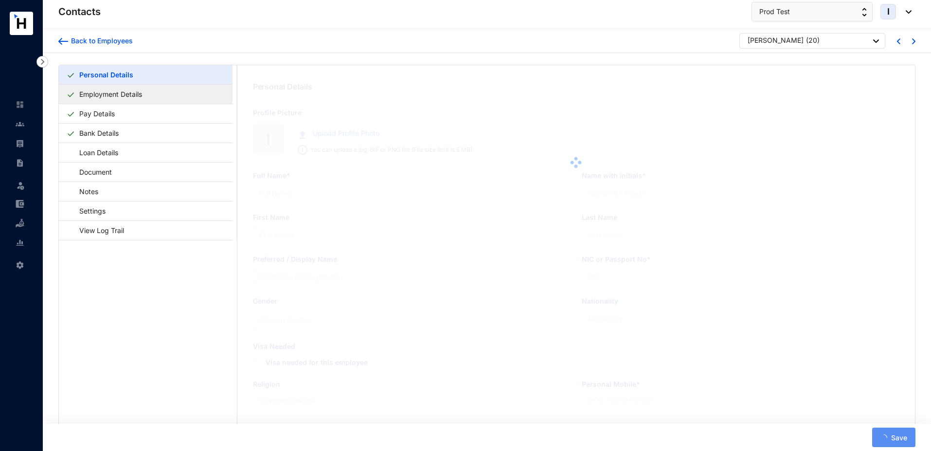
type input "[PERSON_NAME]"
type input "Navarathan"
type input "Kariyawasam"
type input "[PERSON_NAME]"
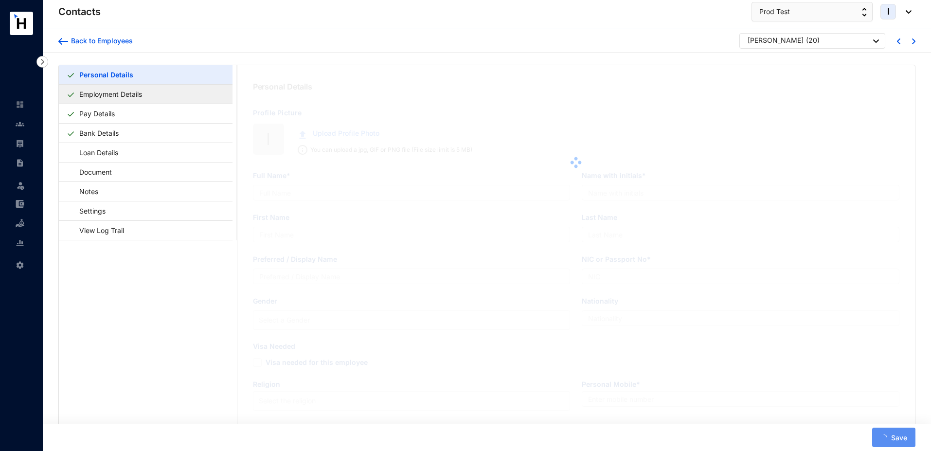
type input "901543313V"
type input "Sri Lankan"
type input "7708277391"
type input "546, Gamunu Mv, Yakkala"
type input "fdfdf"
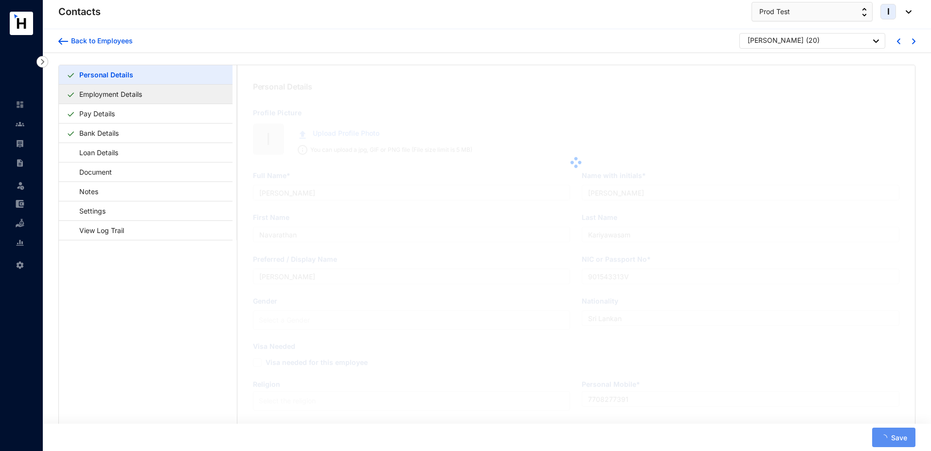
radio input "true"
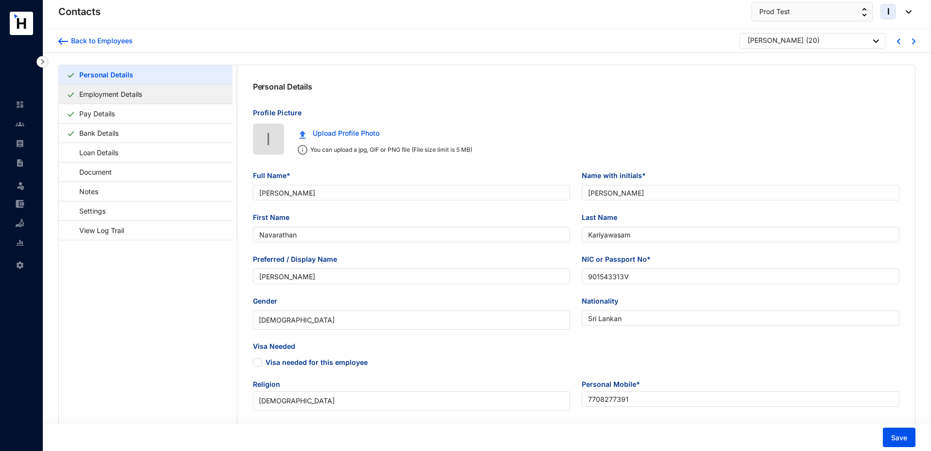
type input "1980-01-02"
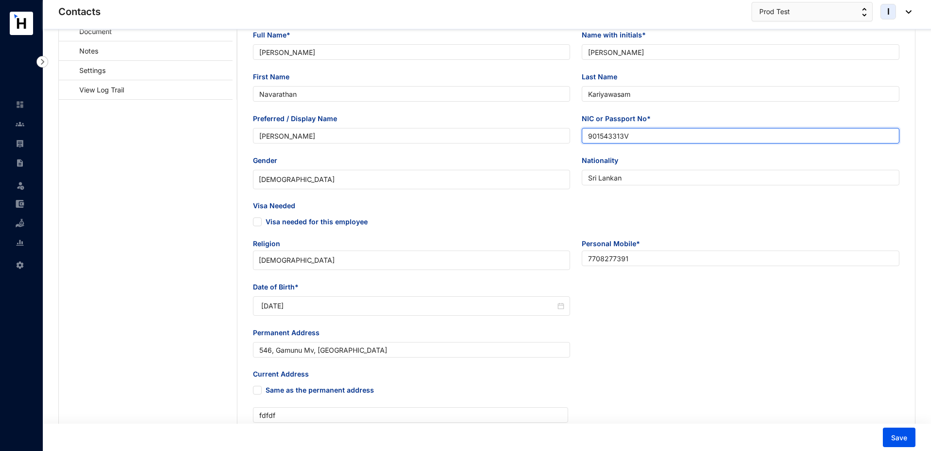
click at [593, 138] on input "901543313V" at bounding box center [741, 136] width 318 height 16
type input "951543313V"
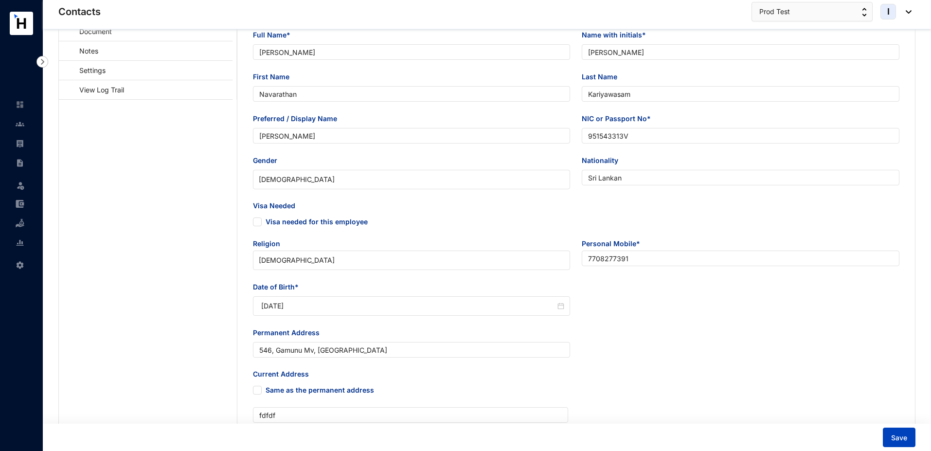
click at [901, 444] on button "Save" at bounding box center [899, 437] width 33 height 19
click at [25, 143] on link at bounding box center [28, 144] width 24 height 10
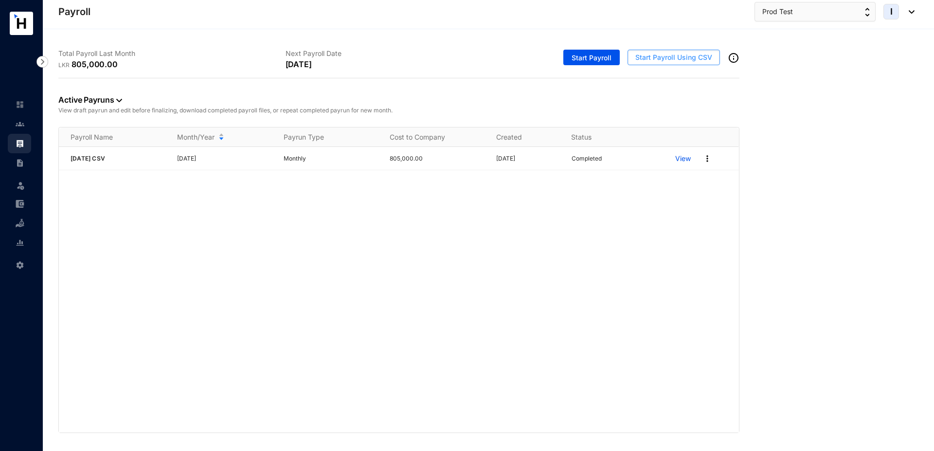
click at [655, 56] on span "Start Payroll Using CSV" at bounding box center [674, 58] width 77 height 10
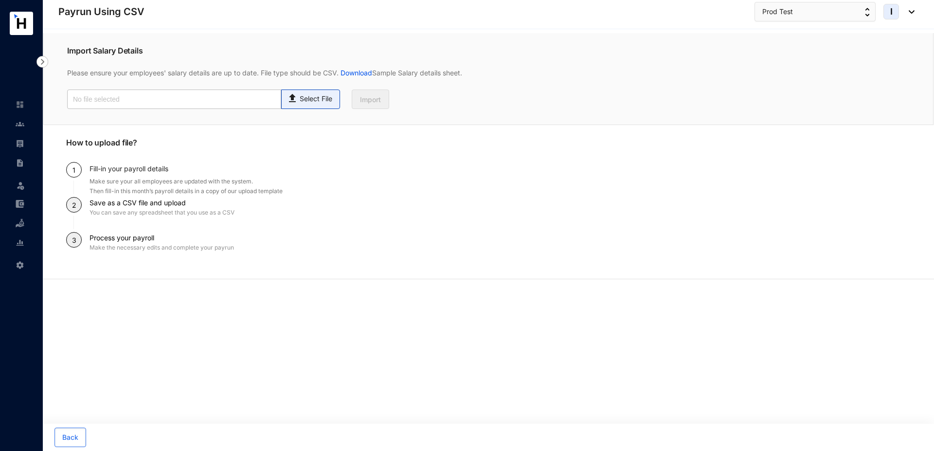
click at [316, 105] on span "Select File" at bounding box center [310, 99] width 59 height 19
click at [0, 0] on input "Select File" at bounding box center [0, 0] width 0 height 0
type input "Standard-v1.2.xlsx - Employees (1).csv"
click at [368, 104] on span "Import" at bounding box center [370, 100] width 21 height 10
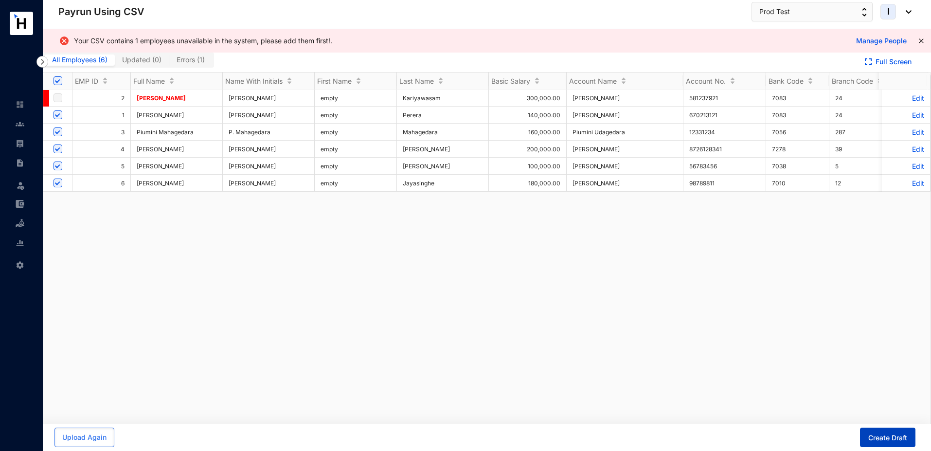
click at [896, 440] on span "Create Draft" at bounding box center [888, 438] width 39 height 10
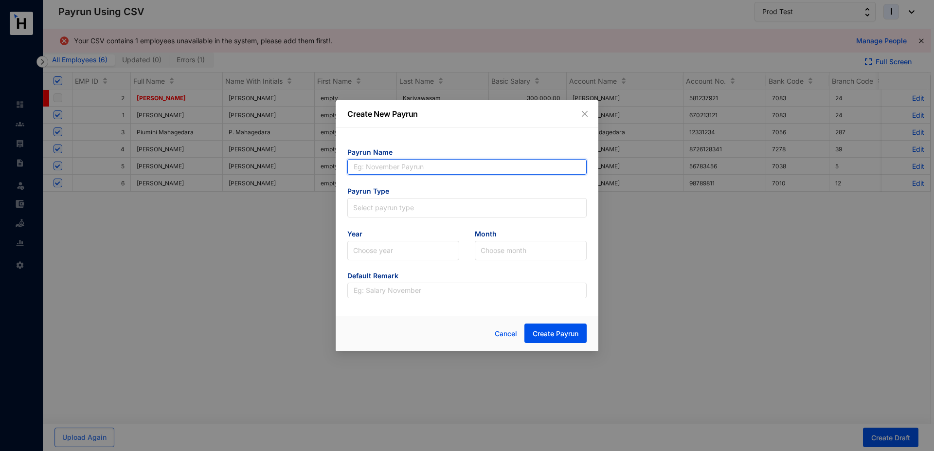
click at [369, 167] on input "text" at bounding box center [466, 167] width 239 height 16
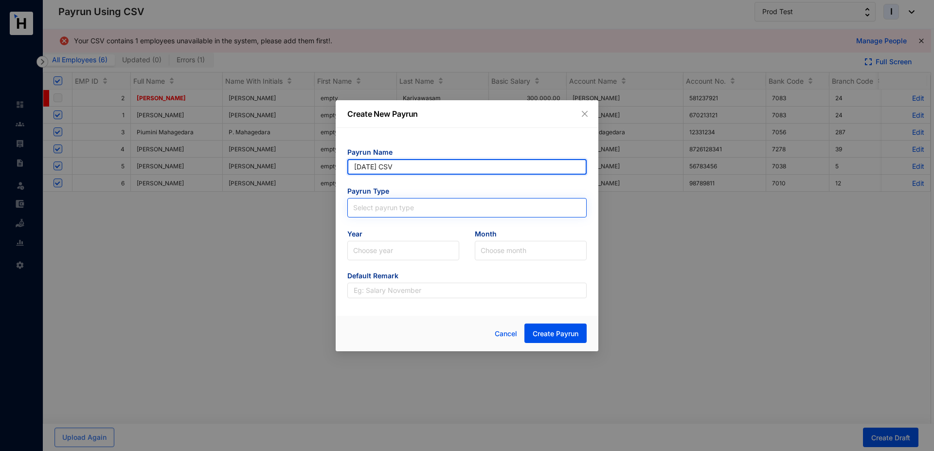
type input "[DATE] CSV"
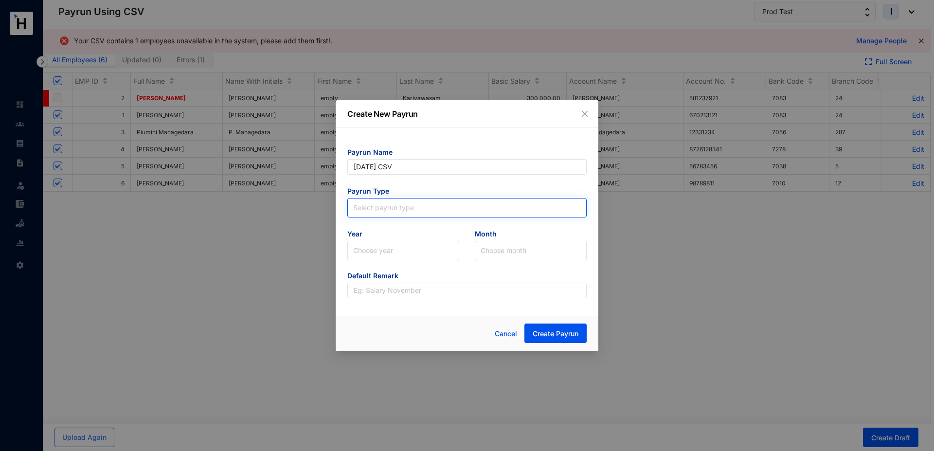
click at [387, 210] on input "search" at bounding box center [467, 206] width 228 height 15
type input "[DATE] CSV"
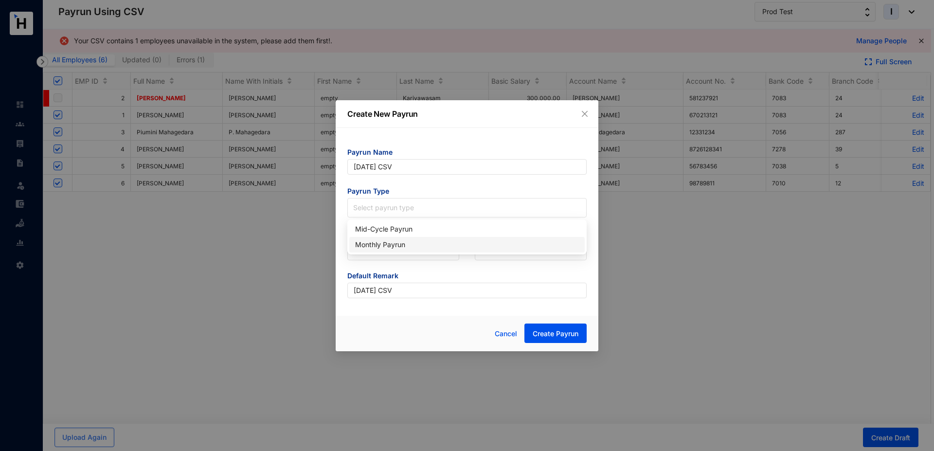
click at [385, 246] on div "Monthly Payrun" at bounding box center [467, 244] width 224 height 11
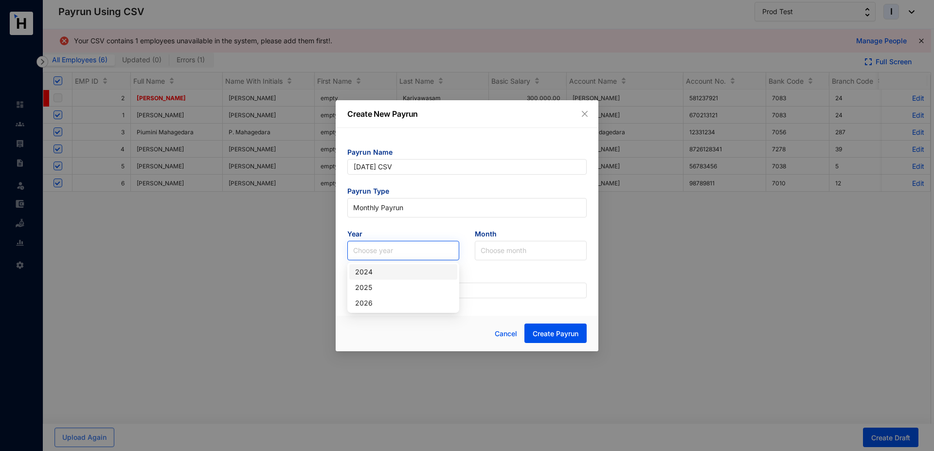
click at [381, 248] on input "search" at bounding box center [403, 250] width 100 height 18
click at [374, 288] on div "2025" at bounding box center [403, 287] width 96 height 11
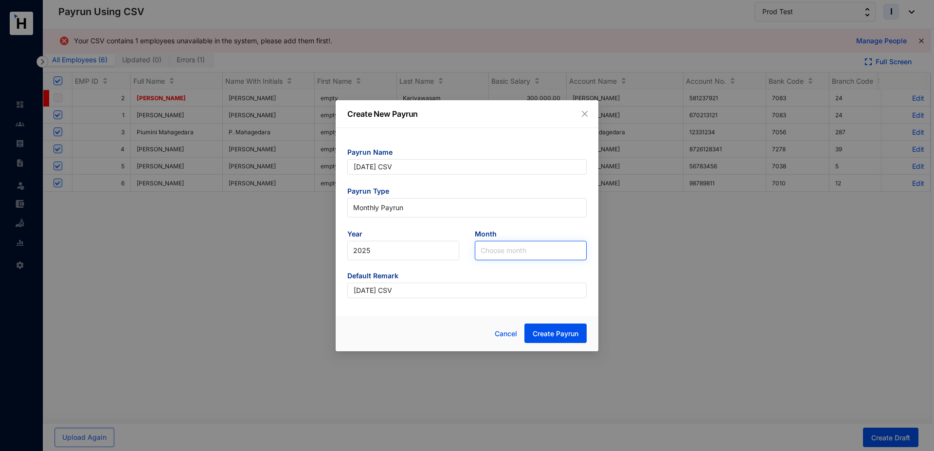
click at [484, 252] on input "search" at bounding box center [531, 250] width 100 height 18
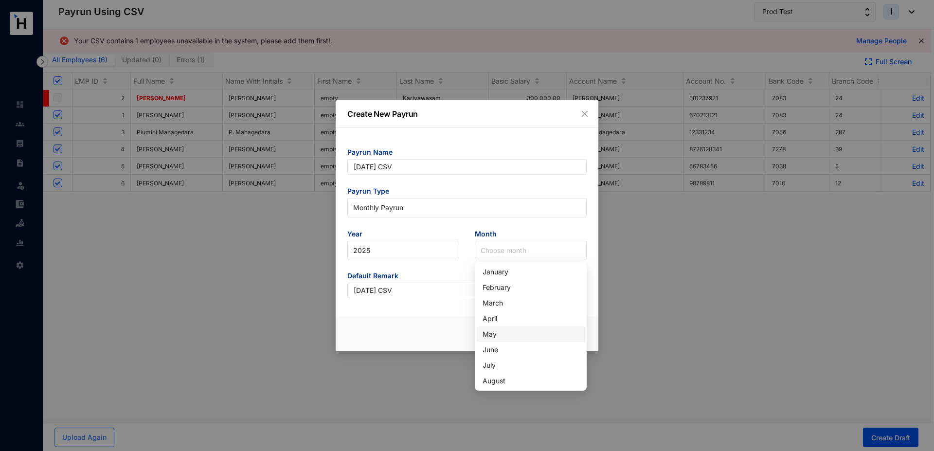
click at [500, 334] on div "May" at bounding box center [531, 334] width 96 height 11
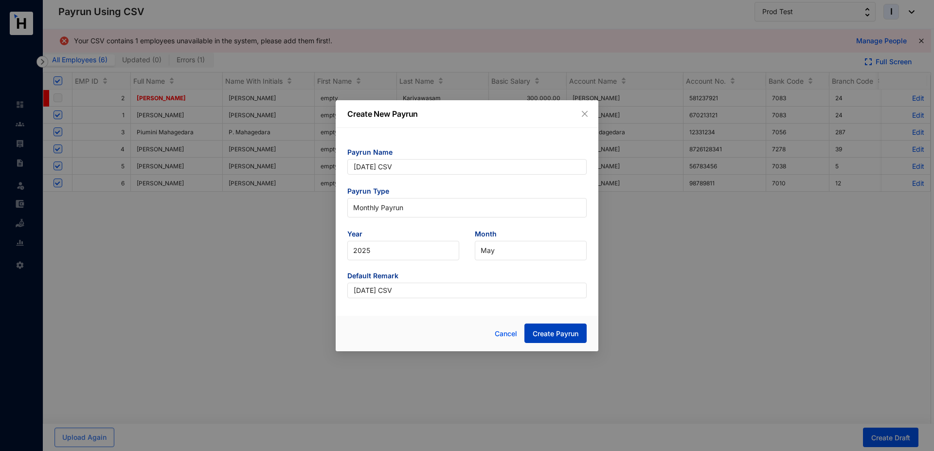
click at [556, 334] on span "Create Payrun" at bounding box center [556, 334] width 46 height 10
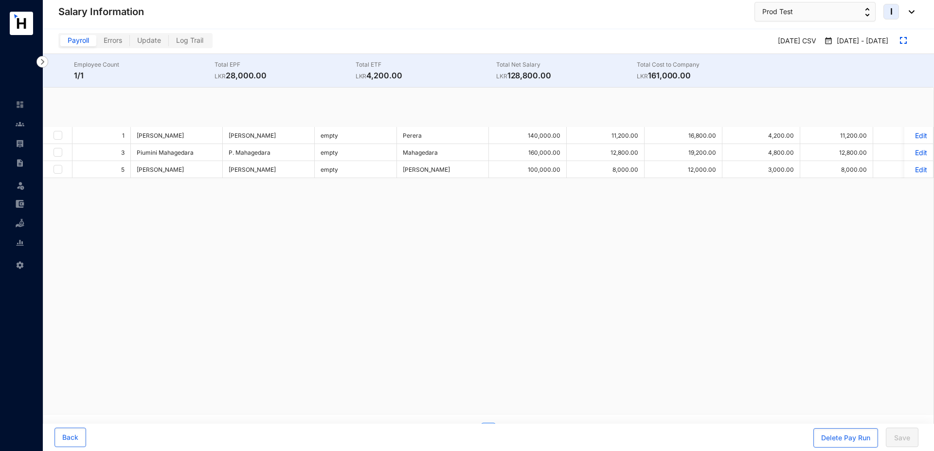
checkbox input "true"
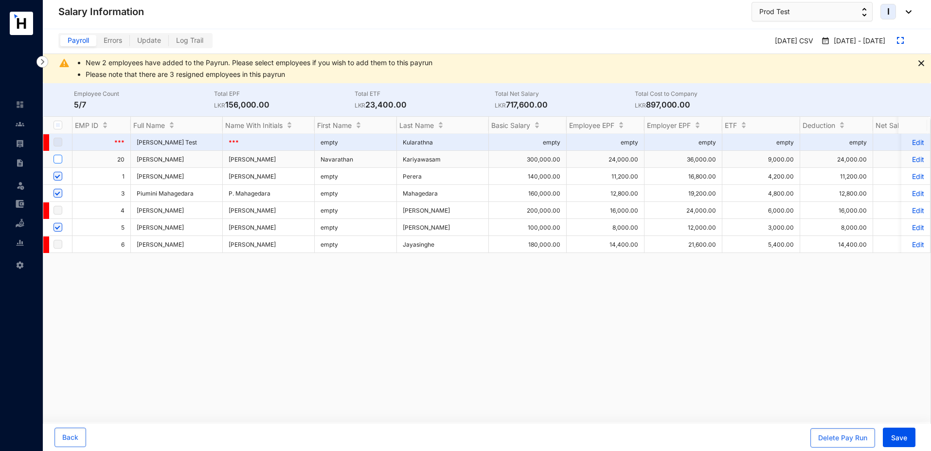
click at [58, 156] on input "checkbox" at bounding box center [58, 159] width 9 height 9
checkbox input "true"
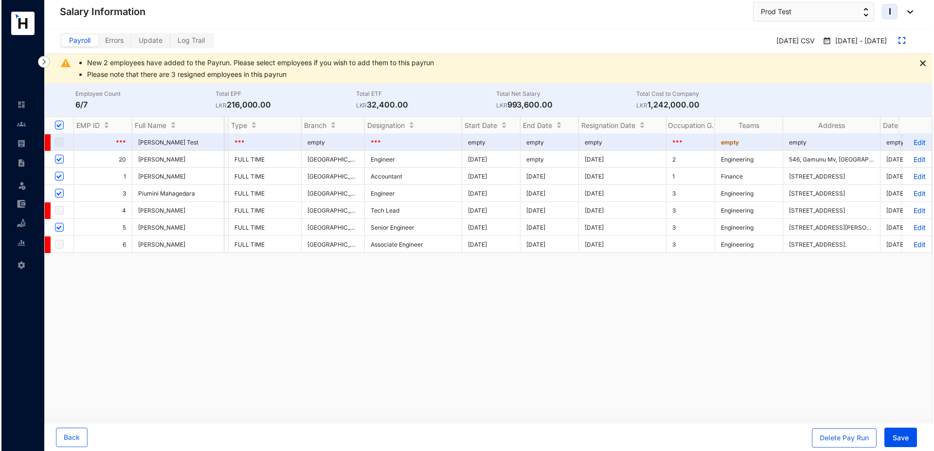
scroll to position [0, 2352]
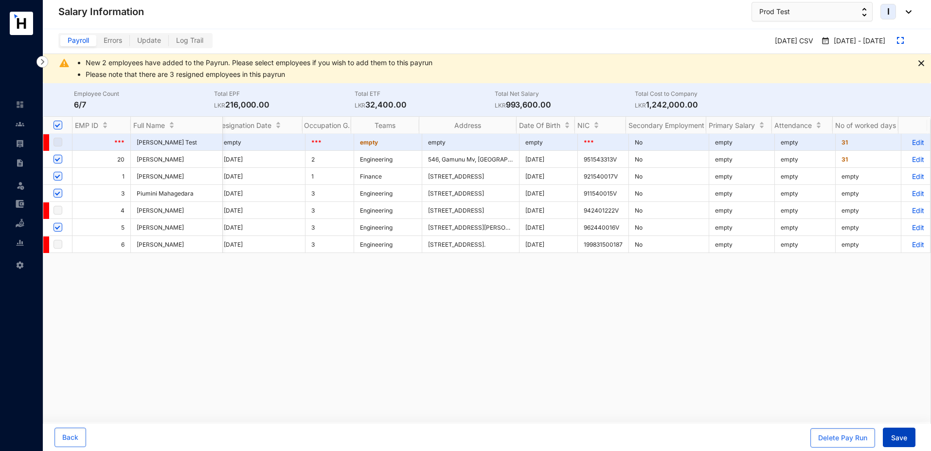
click at [902, 438] on span "Save" at bounding box center [900, 438] width 16 height 10
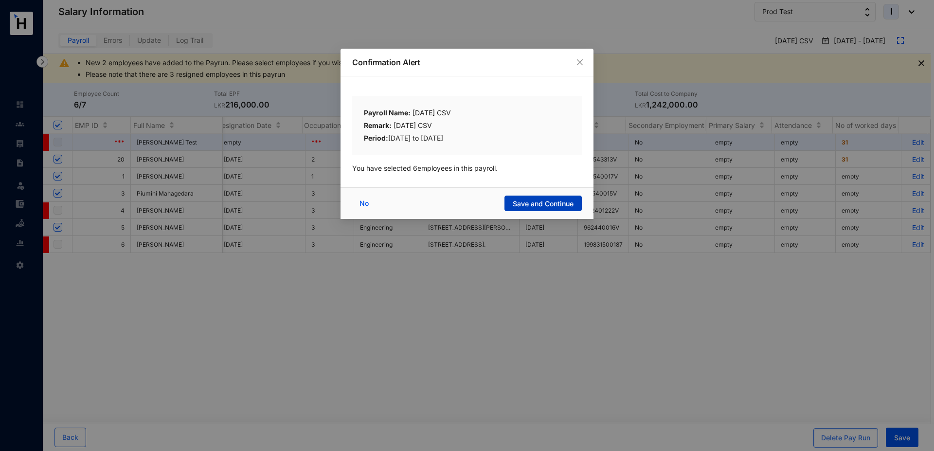
click at [522, 202] on span "Save and Continue" at bounding box center [543, 204] width 61 height 10
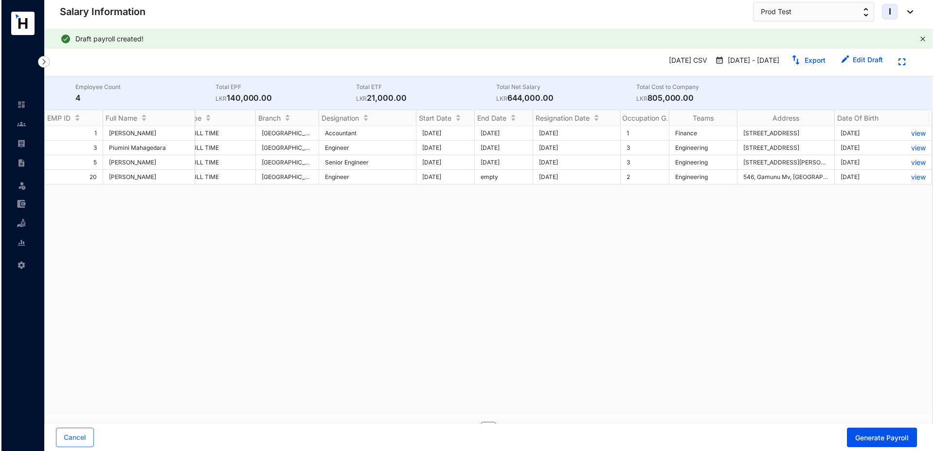
scroll to position [0, 2342]
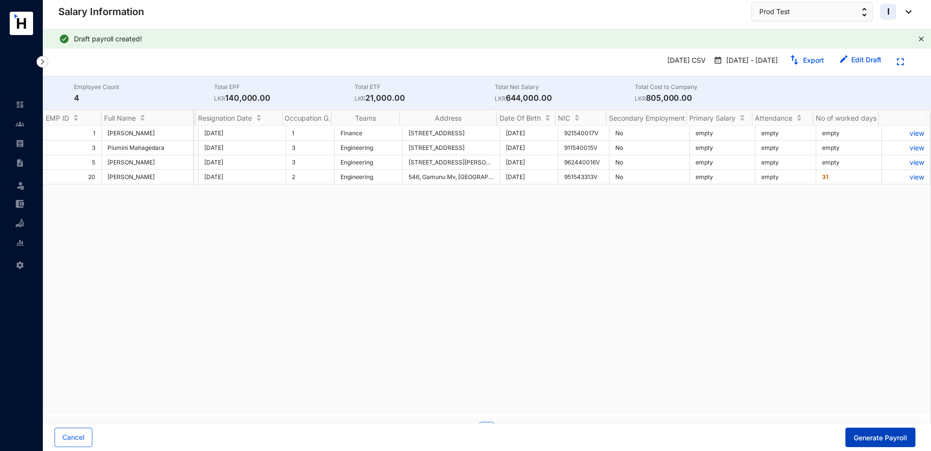
click at [877, 437] on span "Generate Payroll" at bounding box center [881, 438] width 54 height 10
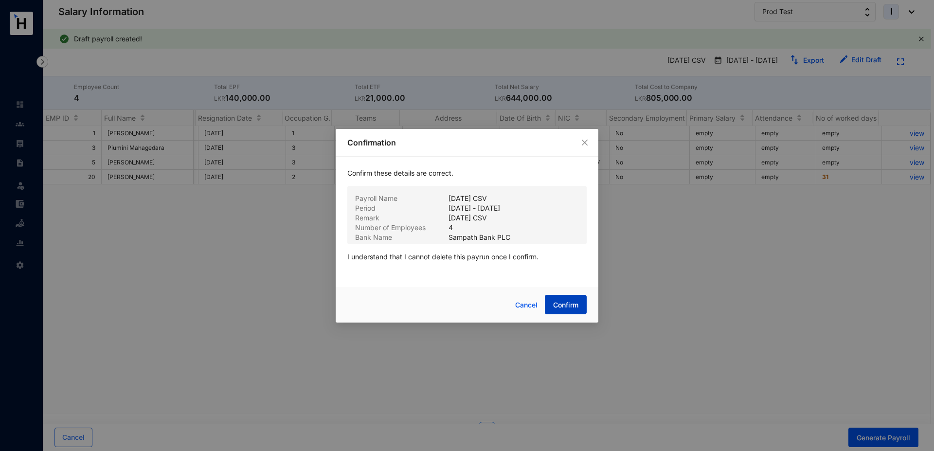
click at [561, 301] on span "Confirm" at bounding box center [565, 305] width 25 height 10
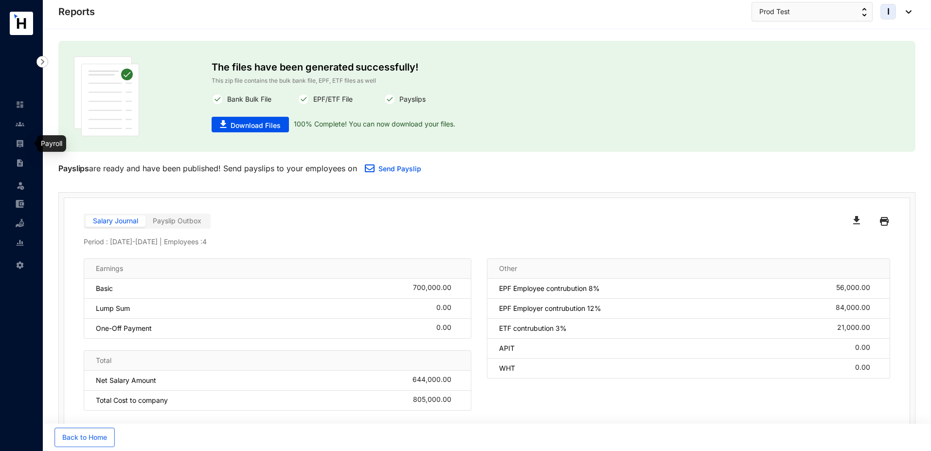
click at [21, 140] on img at bounding box center [20, 143] width 9 height 9
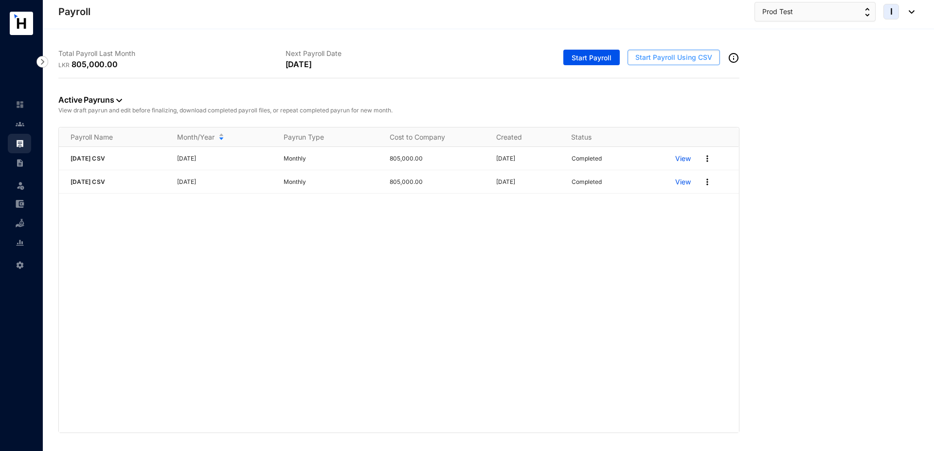
click at [665, 55] on span "Start Payroll Using CSV" at bounding box center [674, 58] width 77 height 10
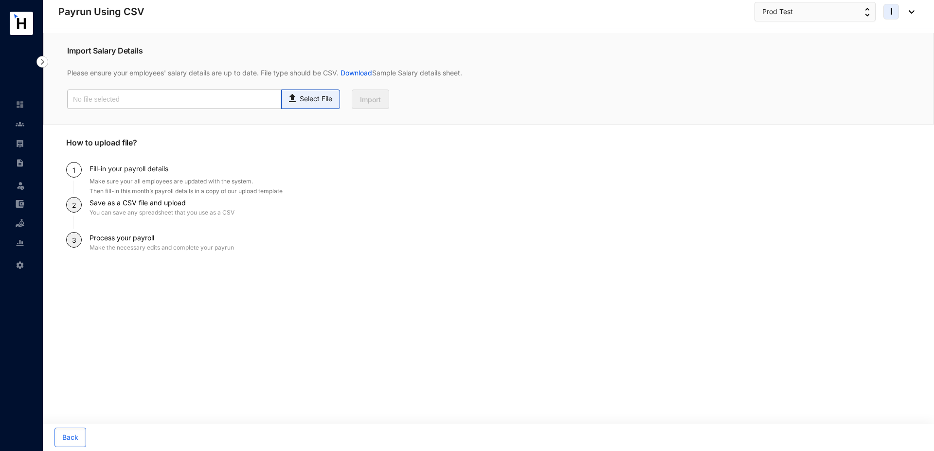
click at [304, 98] on p "Select File" at bounding box center [316, 99] width 33 height 10
click at [0, 0] on input "Select File" at bounding box center [0, 0] width 0 height 0
type input "Standard-v1.2.xlsx - Employees (1).csv"
click at [376, 103] on span "Import" at bounding box center [370, 100] width 21 height 10
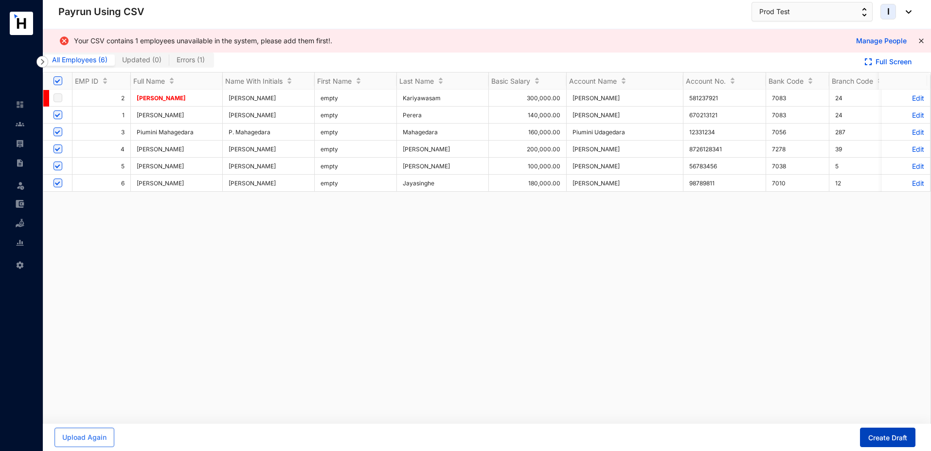
click at [903, 438] on span "Create Draft" at bounding box center [888, 438] width 39 height 10
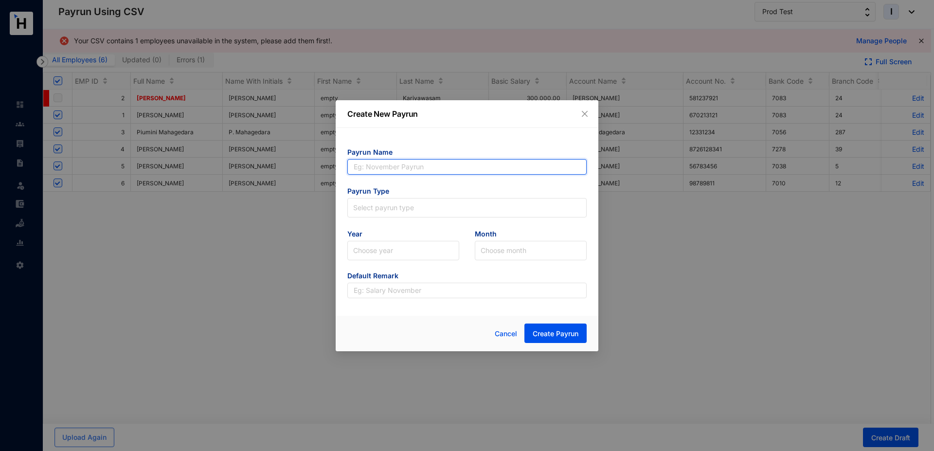
click at [378, 164] on input "text" at bounding box center [466, 167] width 239 height 16
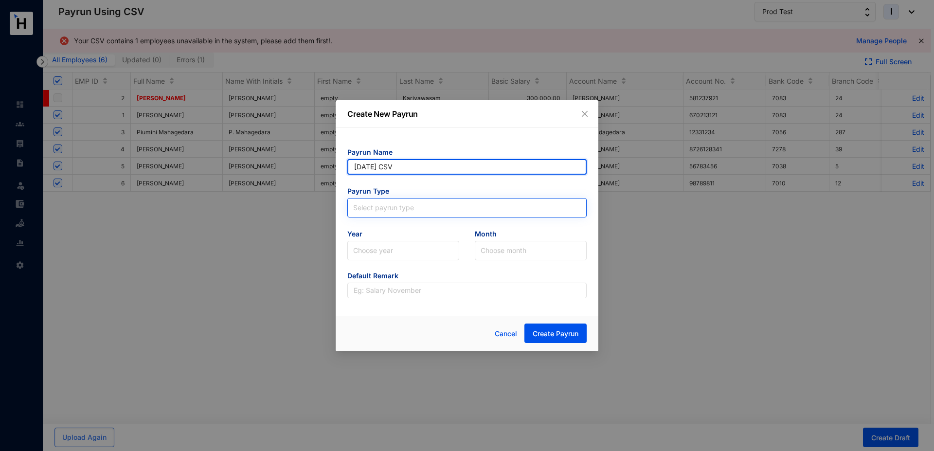
type input "[DATE] CSV"
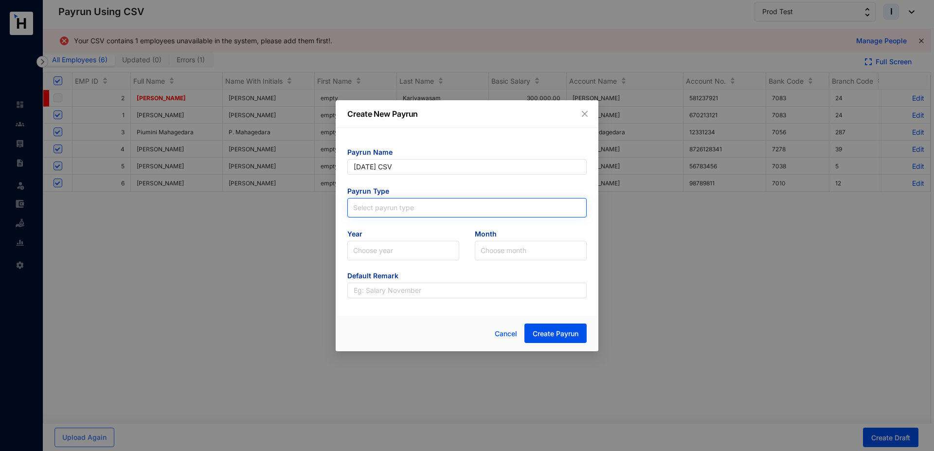
click at [405, 208] on input "search" at bounding box center [467, 206] width 228 height 15
type input "[DATE] CSV"
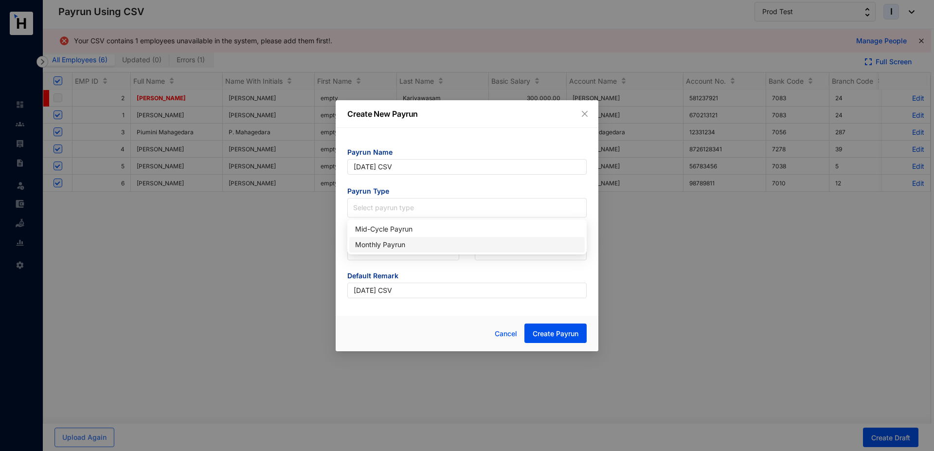
click at [398, 245] on div "Monthly Payrun" at bounding box center [467, 244] width 224 height 11
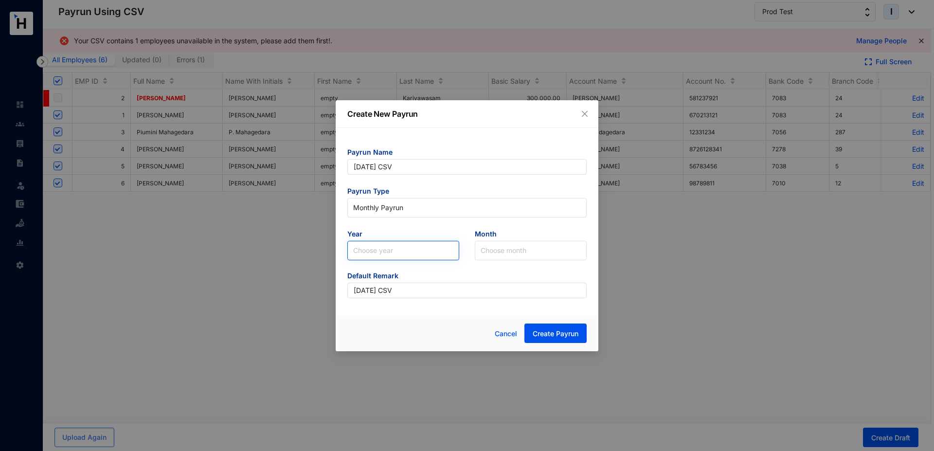
click at [378, 248] on input "search" at bounding box center [403, 250] width 100 height 18
click at [383, 289] on div "2025" at bounding box center [403, 287] width 96 height 11
click at [485, 249] on input "search" at bounding box center [531, 250] width 100 height 18
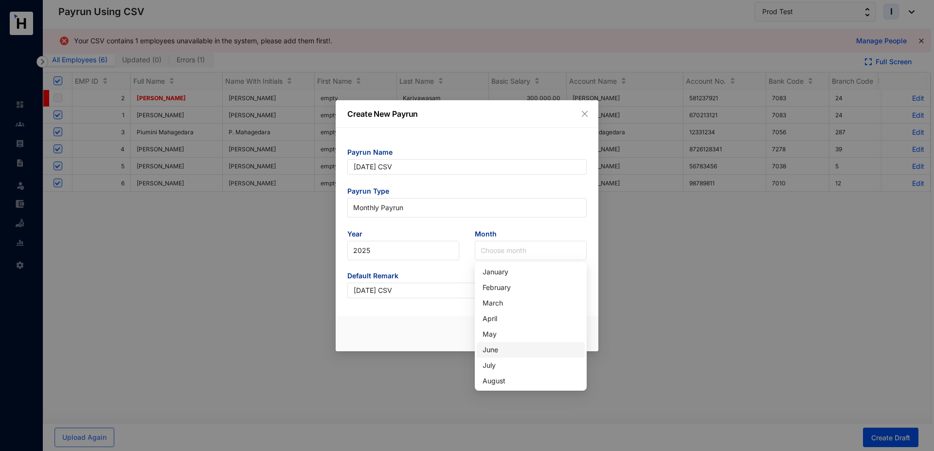
click at [497, 351] on div "June" at bounding box center [531, 350] width 96 height 11
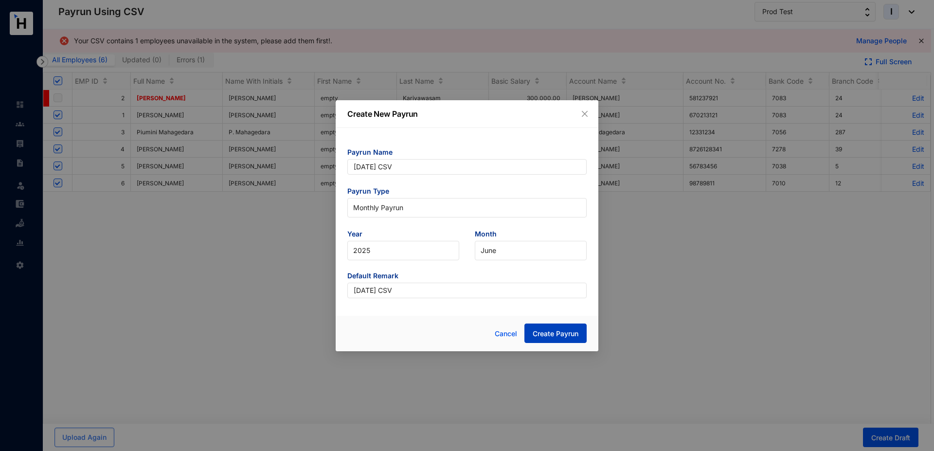
click at [553, 335] on span "Create Payrun" at bounding box center [556, 334] width 46 height 10
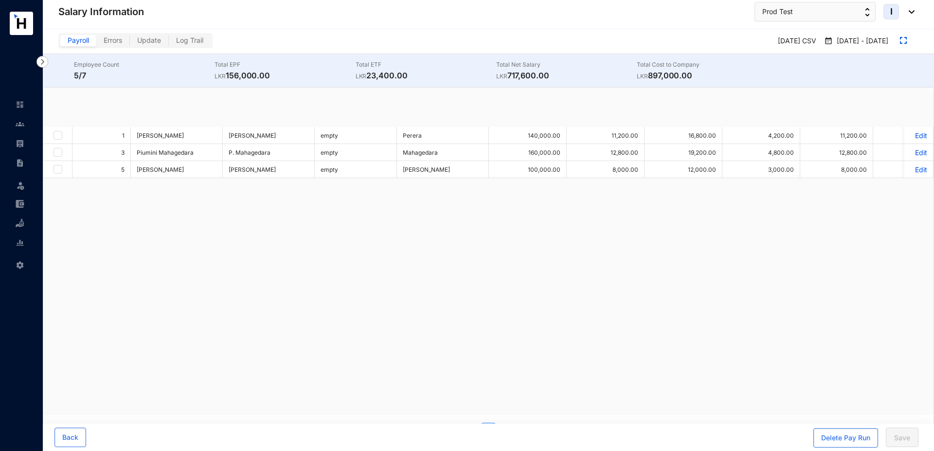
checkbox input "true"
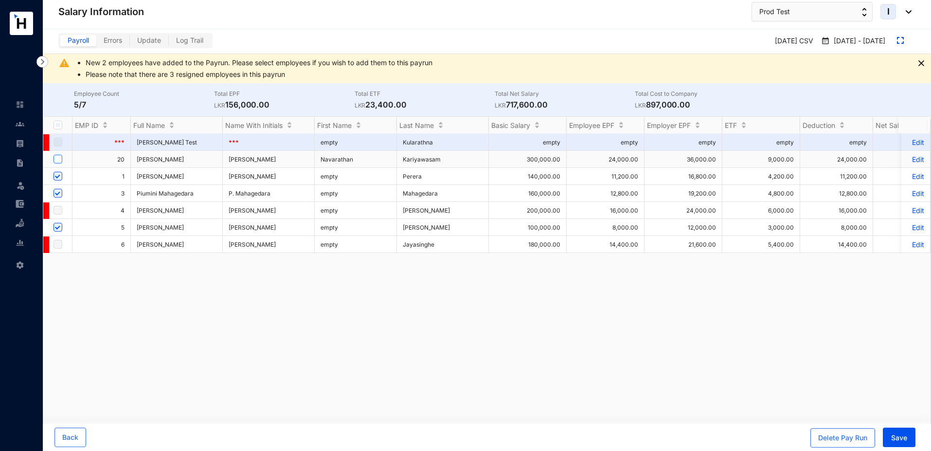
click at [56, 159] on input "checkbox" at bounding box center [58, 159] width 9 height 9
checkbox input "true"
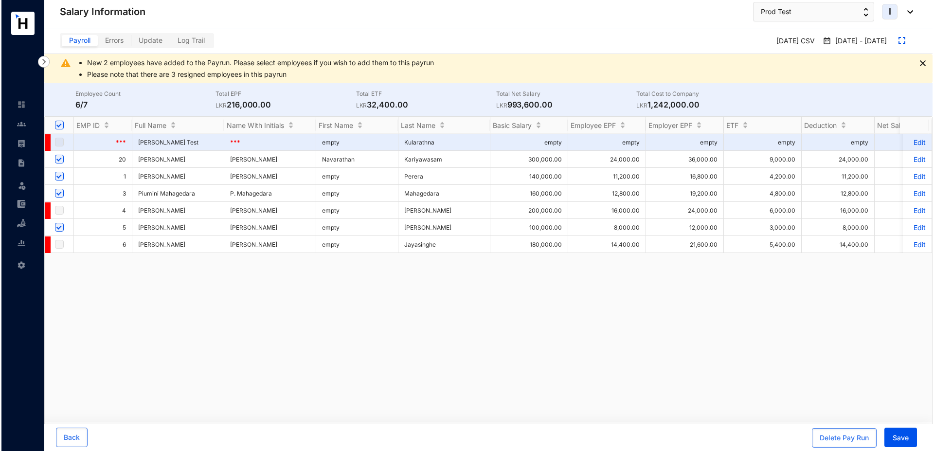
scroll to position [0, 782]
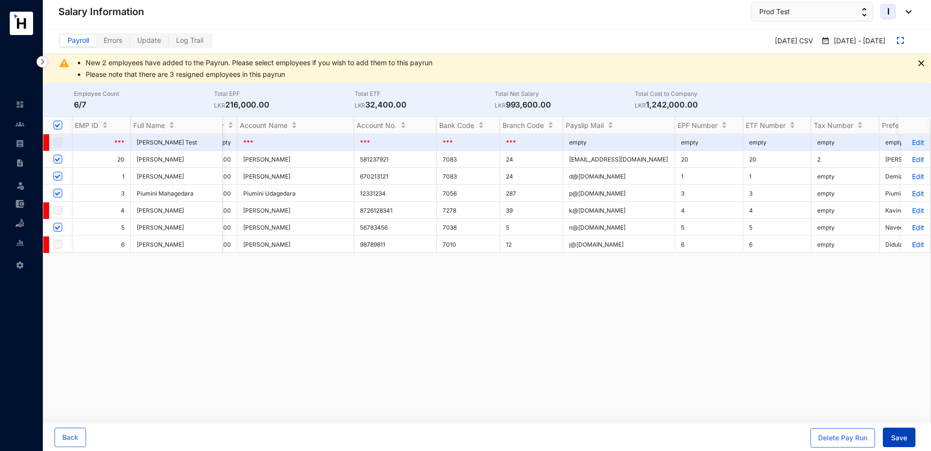
click at [905, 435] on span "Save" at bounding box center [900, 438] width 16 height 10
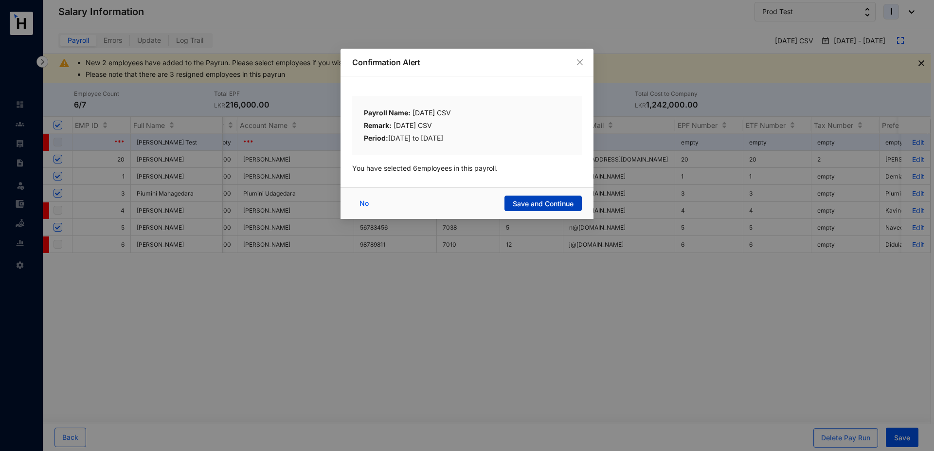
click at [537, 205] on span "Save and Continue" at bounding box center [543, 204] width 61 height 10
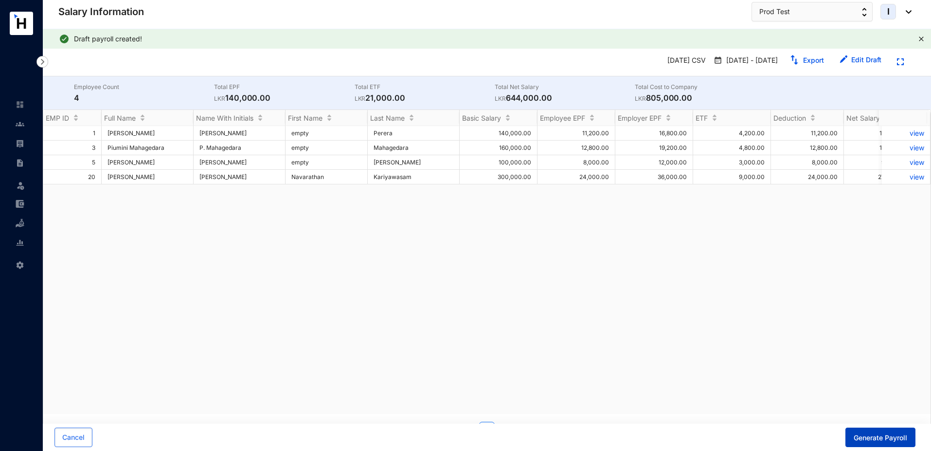
click at [884, 438] on span "Generate Payroll" at bounding box center [881, 438] width 54 height 10
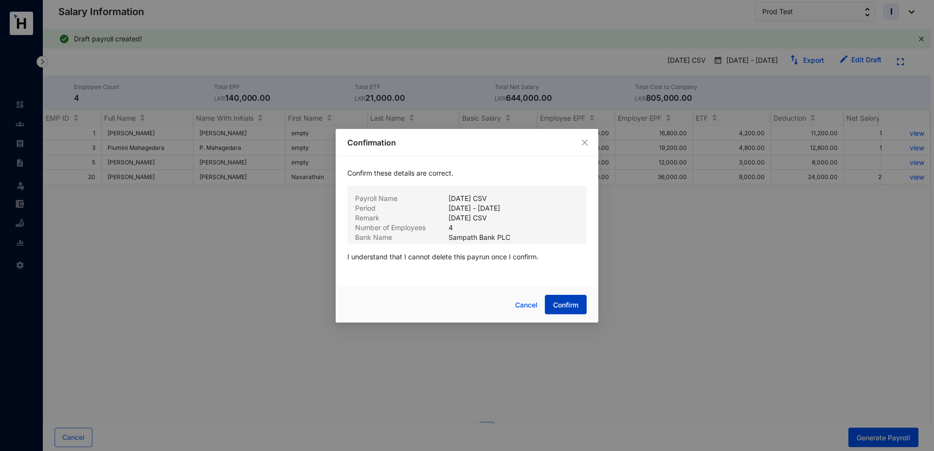
click at [559, 300] on span "Confirm" at bounding box center [565, 305] width 25 height 10
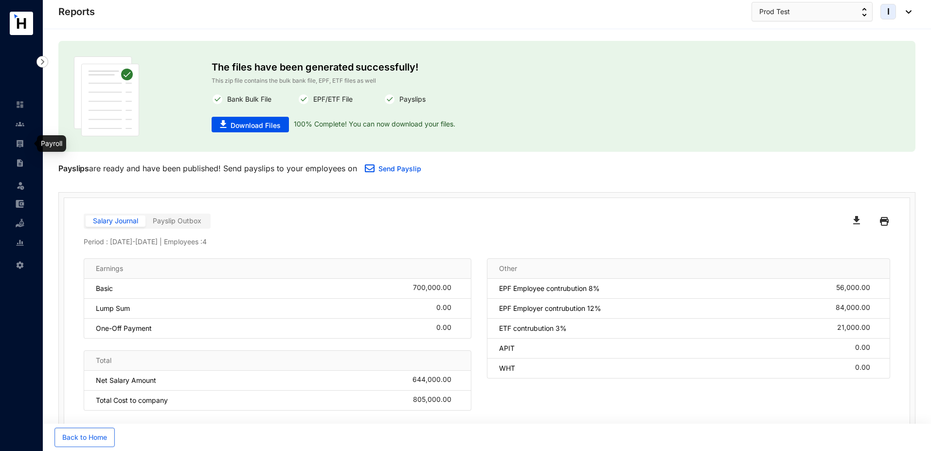
click at [21, 144] on img at bounding box center [20, 143] width 9 height 9
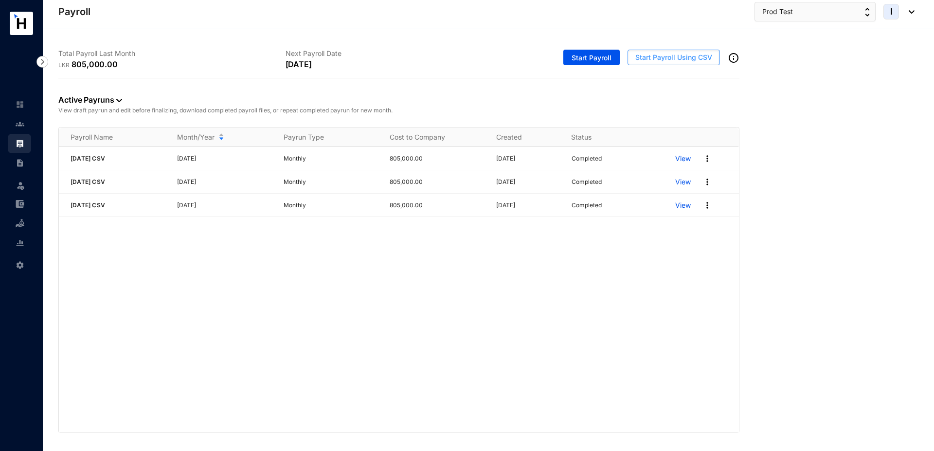
click at [649, 58] on span "Start Payroll Using CSV" at bounding box center [674, 58] width 77 height 10
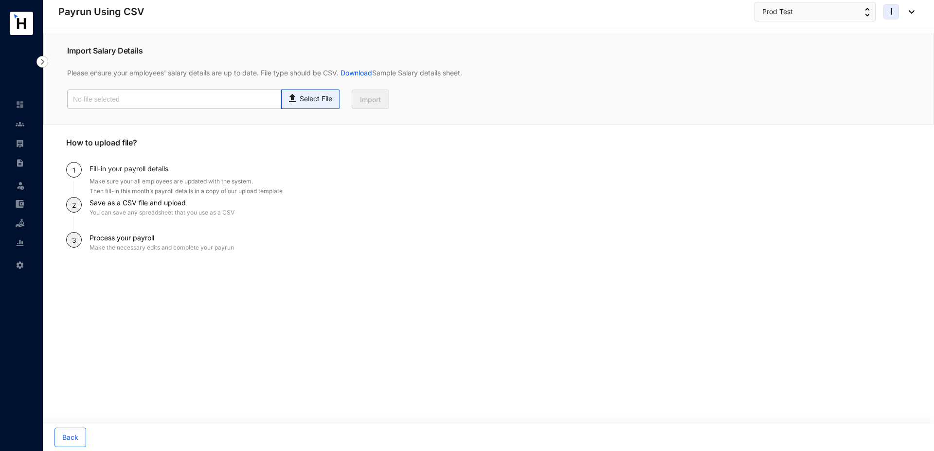
click at [307, 98] on p "Select File" at bounding box center [316, 99] width 33 height 10
click at [0, 0] on input "Select File" at bounding box center [0, 0] width 0 height 0
type input "Standard-v1.2.xlsx - Employees (1).csv"
click at [366, 105] on button "Import" at bounding box center [370, 99] width 37 height 19
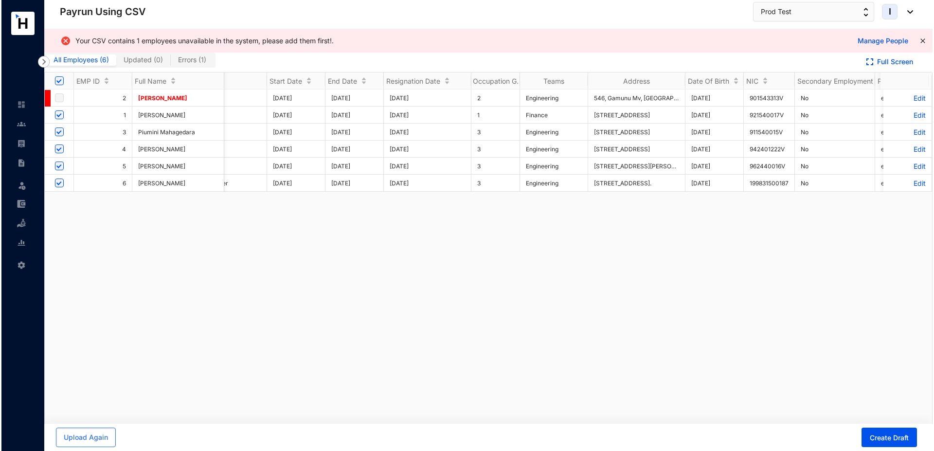
scroll to position [0, 1921]
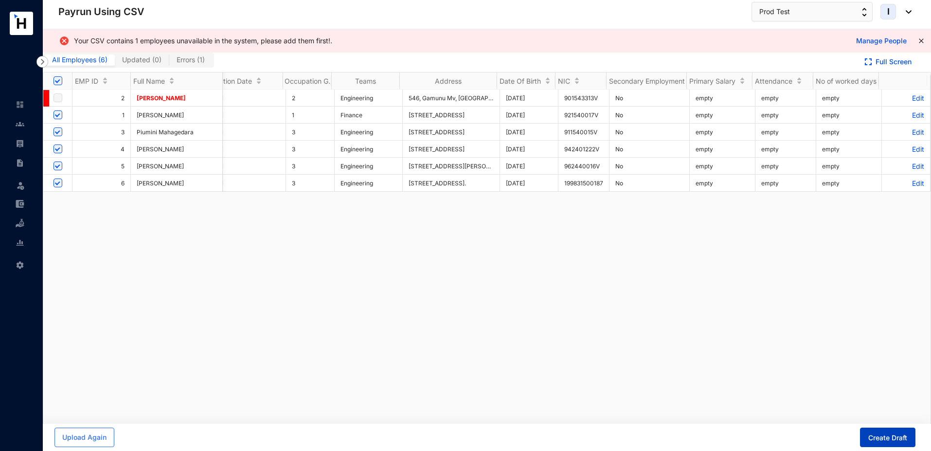
click at [881, 435] on span "Create Draft" at bounding box center [888, 438] width 39 height 10
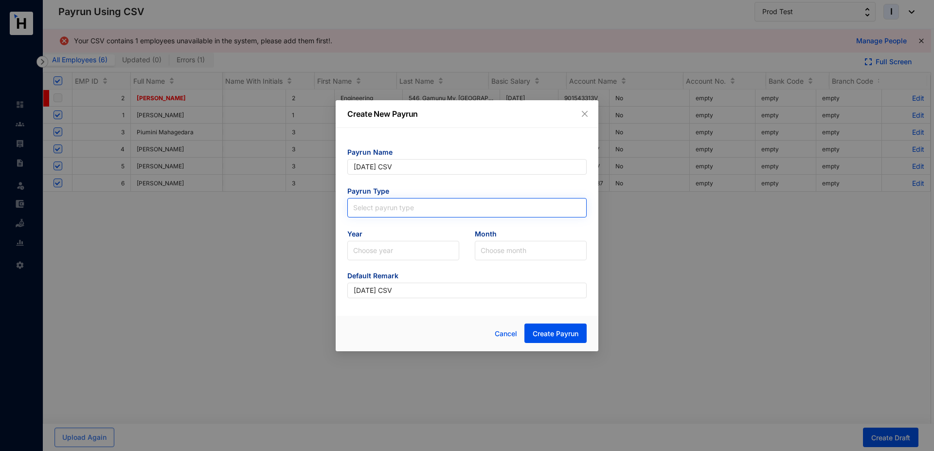
click at [415, 207] on input "search" at bounding box center [467, 206] width 228 height 15
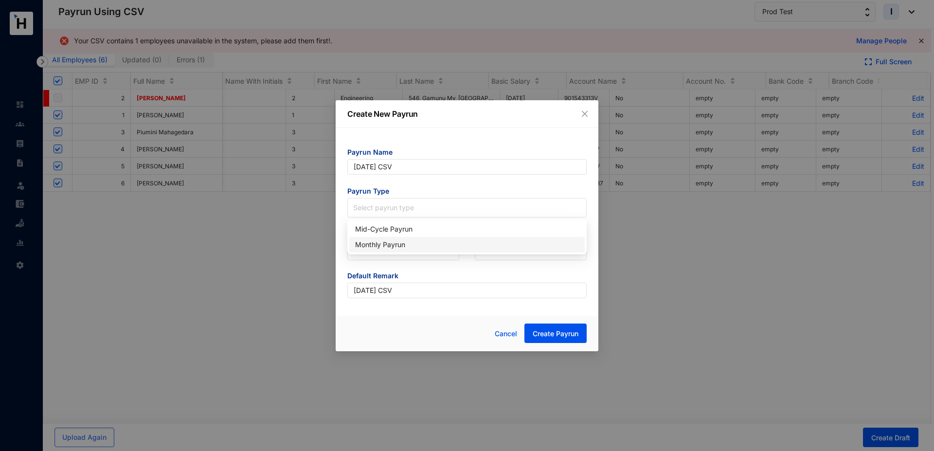
click at [393, 247] on div "Monthly Payrun" at bounding box center [467, 244] width 224 height 11
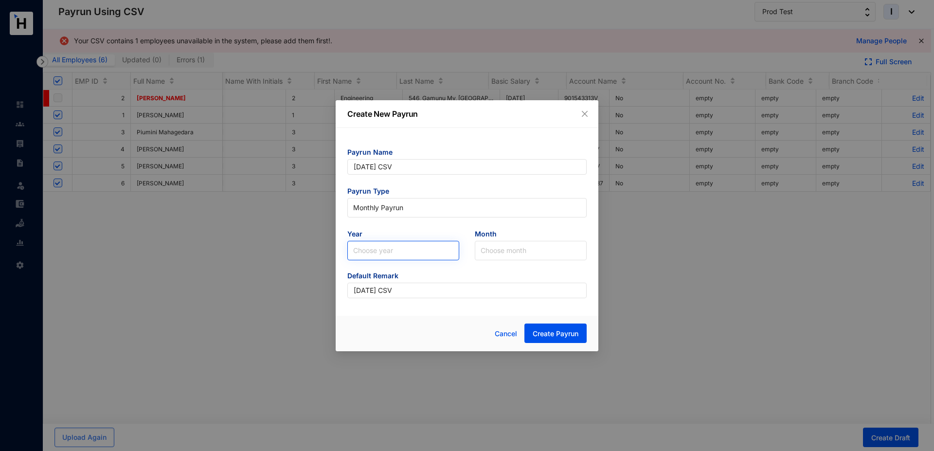
click at [392, 246] on input "search" at bounding box center [403, 250] width 100 height 18
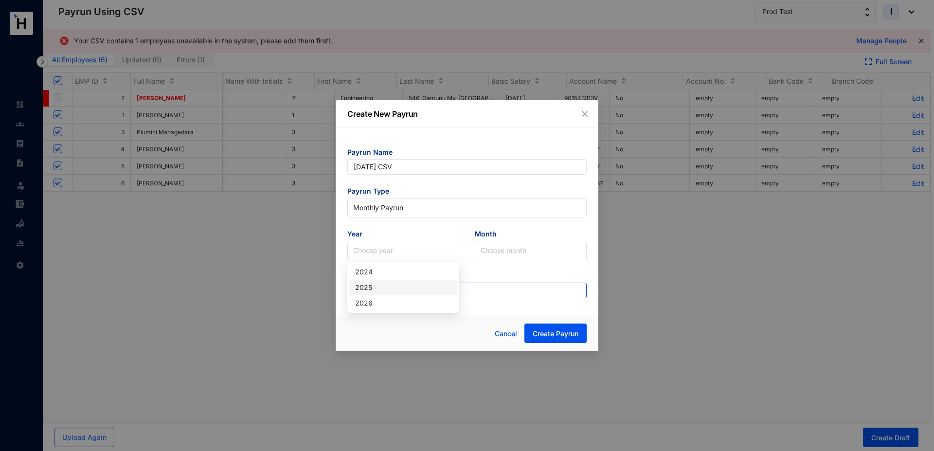
click at [379, 288] on div "2025" at bounding box center [403, 287] width 96 height 11
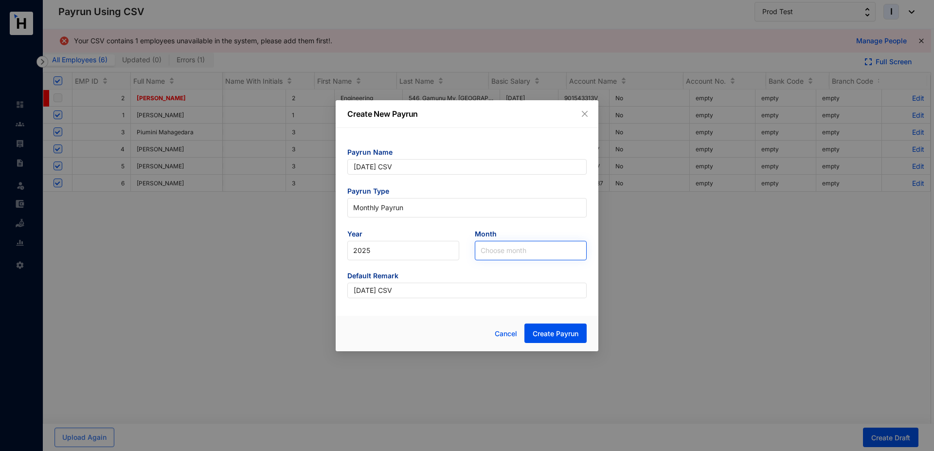
click at [503, 256] on input "search" at bounding box center [531, 250] width 100 height 18
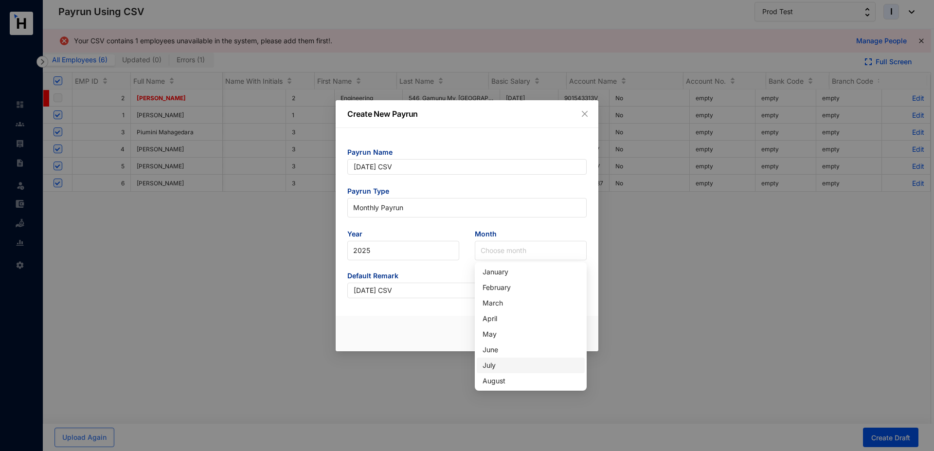
click at [501, 362] on div "July" at bounding box center [531, 365] width 96 height 11
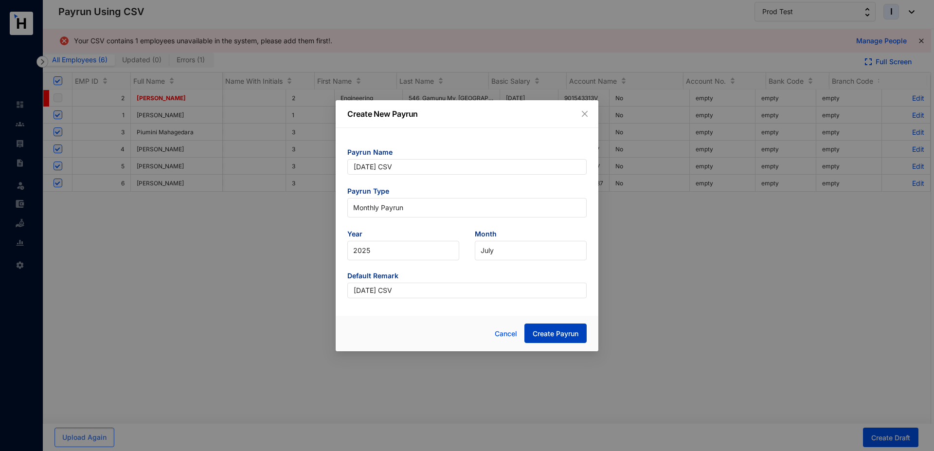
click at [565, 333] on span "Create Payrun" at bounding box center [556, 334] width 46 height 10
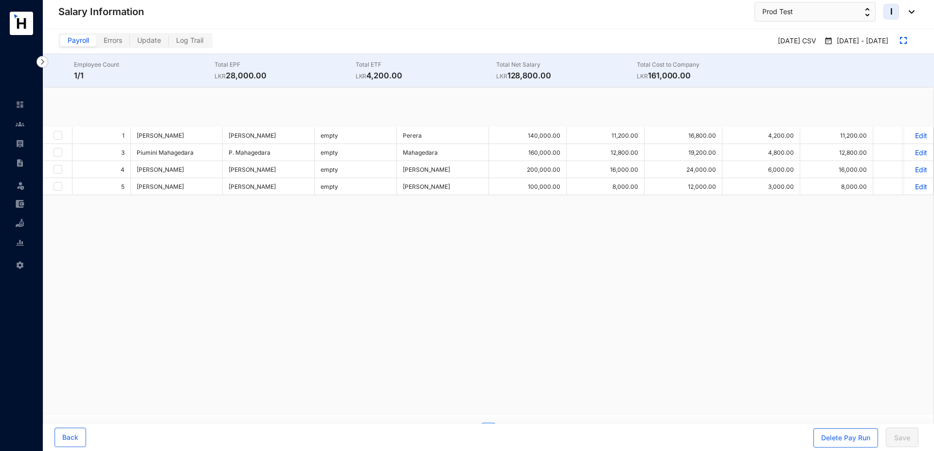
checkbox input "true"
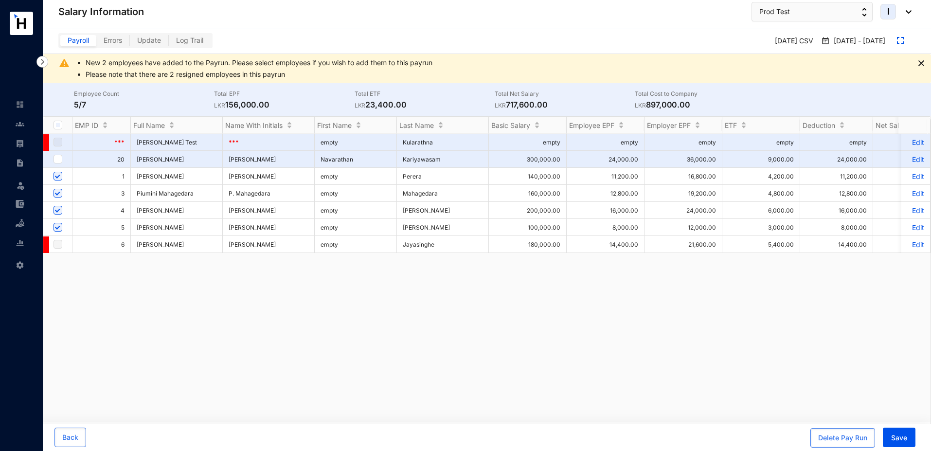
click at [915, 192] on p "Edit" at bounding box center [916, 193] width 17 height 8
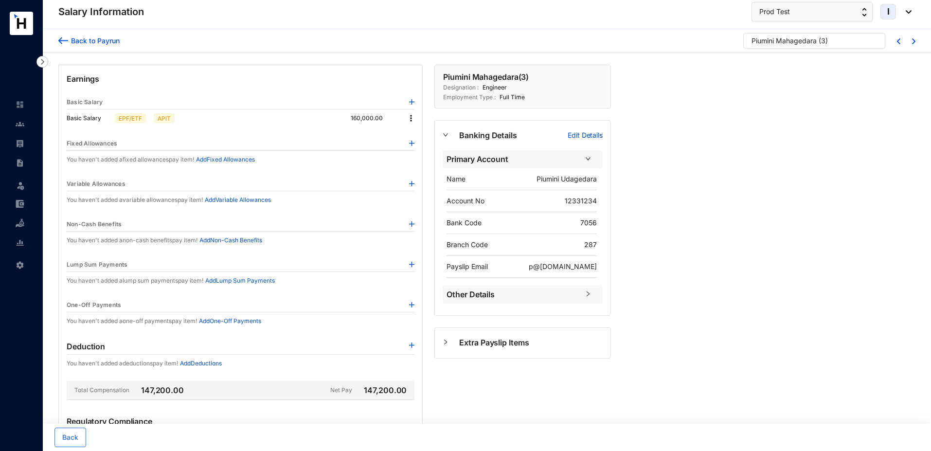
scroll to position [128, 0]
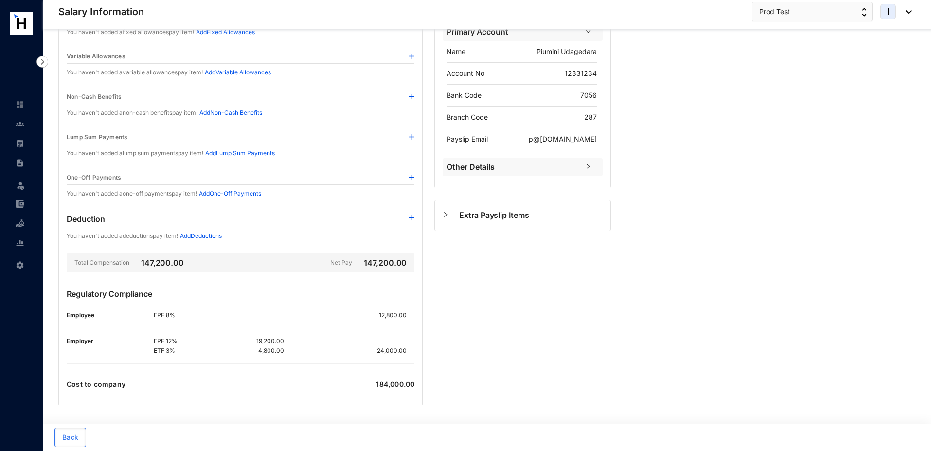
click at [413, 137] on img at bounding box center [411, 136] width 5 height 5
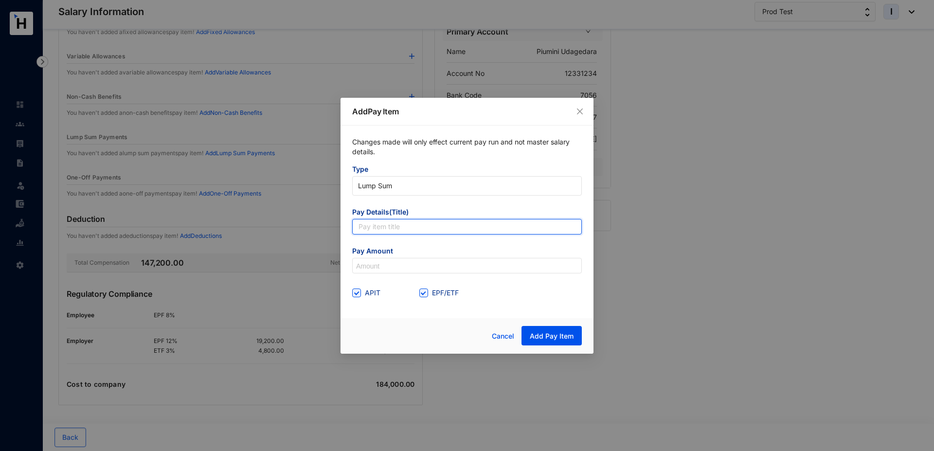
click at [395, 228] on input "text" at bounding box center [467, 227] width 230 height 16
type input "Bonus"
click at [396, 265] on input at bounding box center [467, 266] width 229 height 16
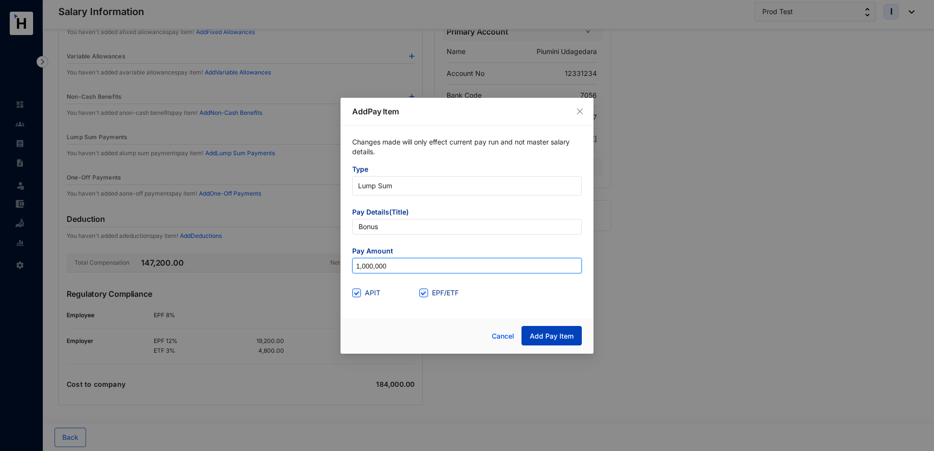
type input "1,000,000"
click at [546, 339] on span "Add Pay Item" at bounding box center [552, 336] width 44 height 10
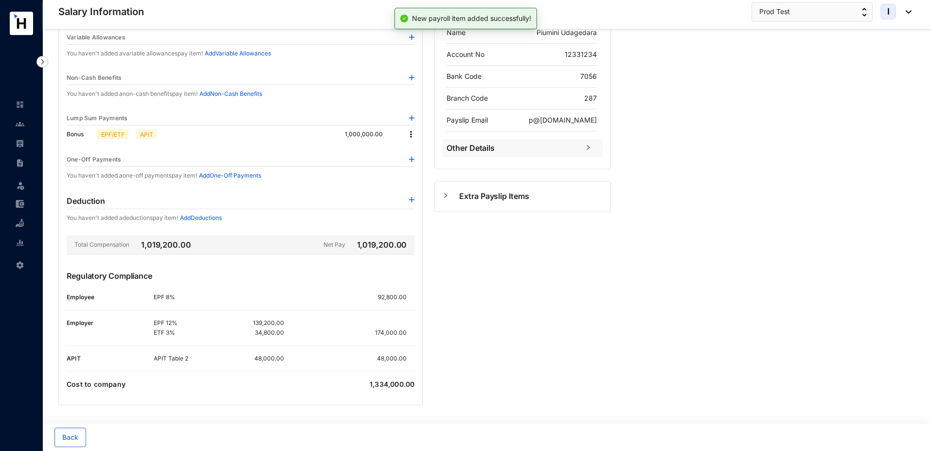
scroll to position [0, 0]
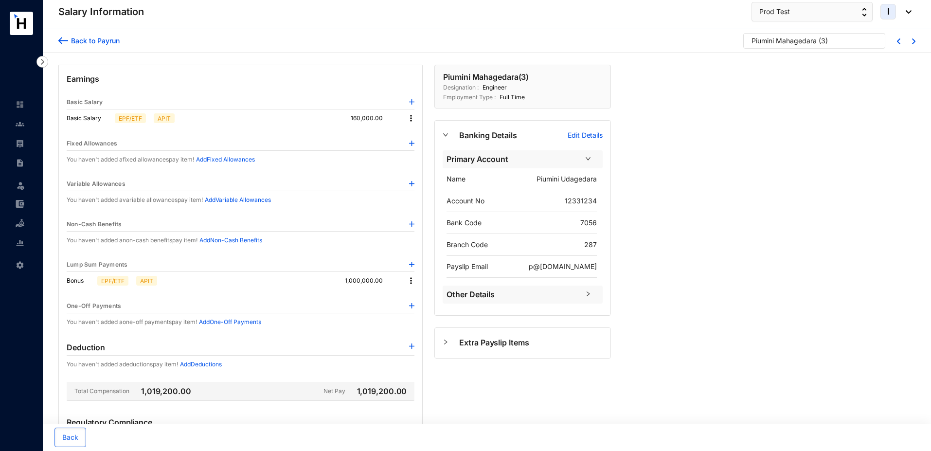
click at [73, 41] on div "Back to Payrun" at bounding box center [94, 41] width 52 height 10
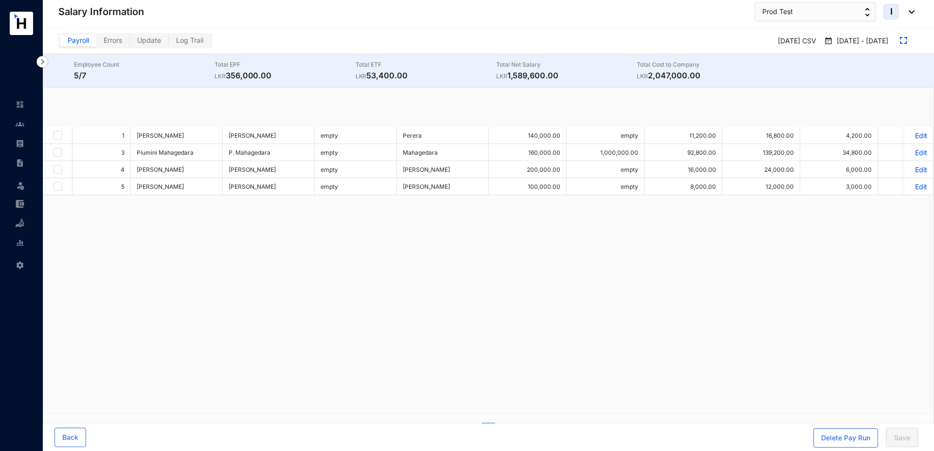
checkbox input "true"
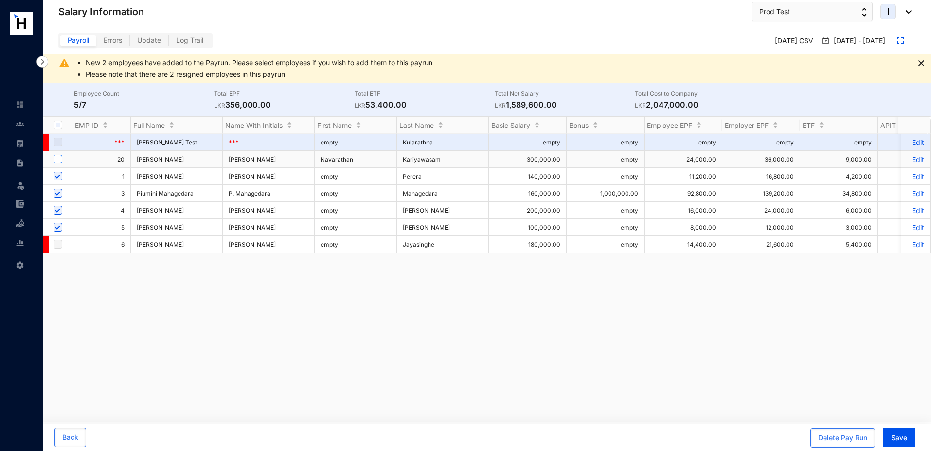
click at [61, 159] on input "checkbox" at bounding box center [58, 159] width 9 height 9
checkbox input "true"
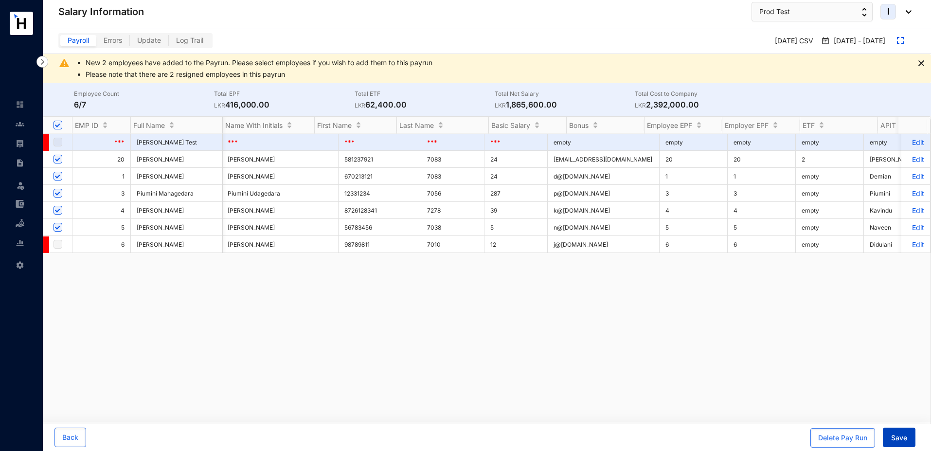
click at [902, 438] on span "Save" at bounding box center [900, 438] width 16 height 10
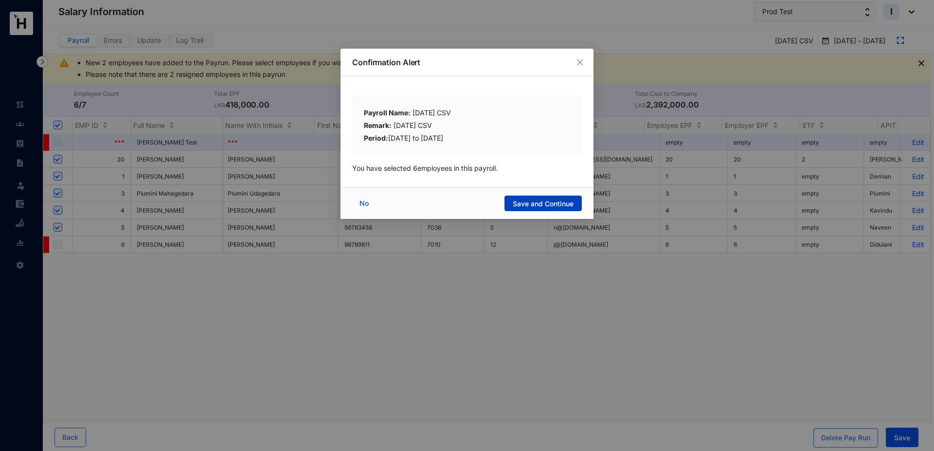
click at [531, 203] on span "Save and Continue" at bounding box center [543, 204] width 61 height 10
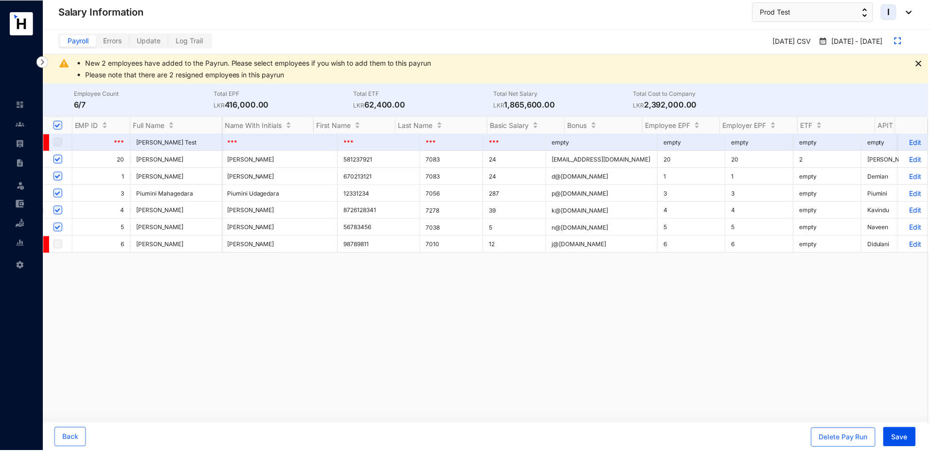
scroll to position [0, 953]
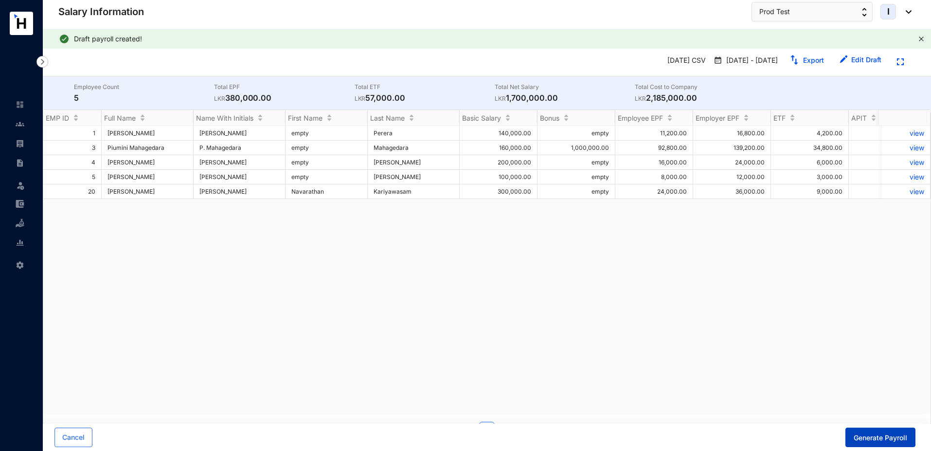
click at [867, 436] on span "Generate Payroll" at bounding box center [881, 438] width 54 height 10
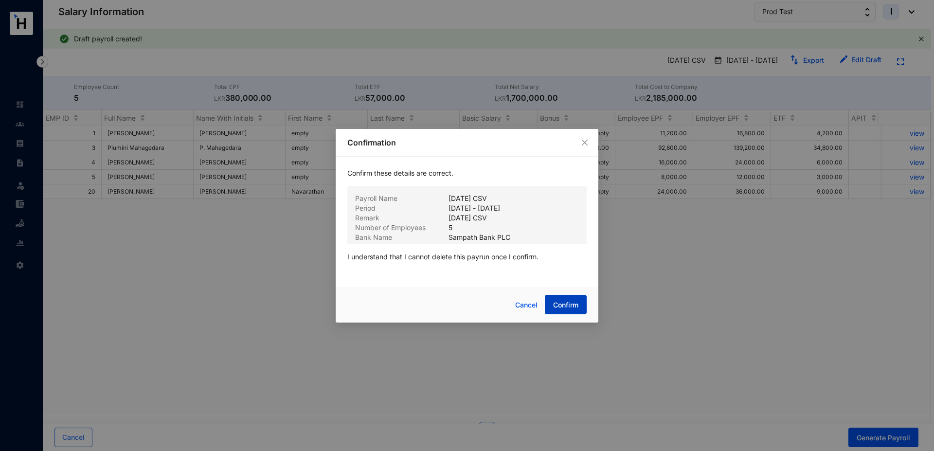
click at [564, 304] on span "Confirm" at bounding box center [565, 305] width 25 height 10
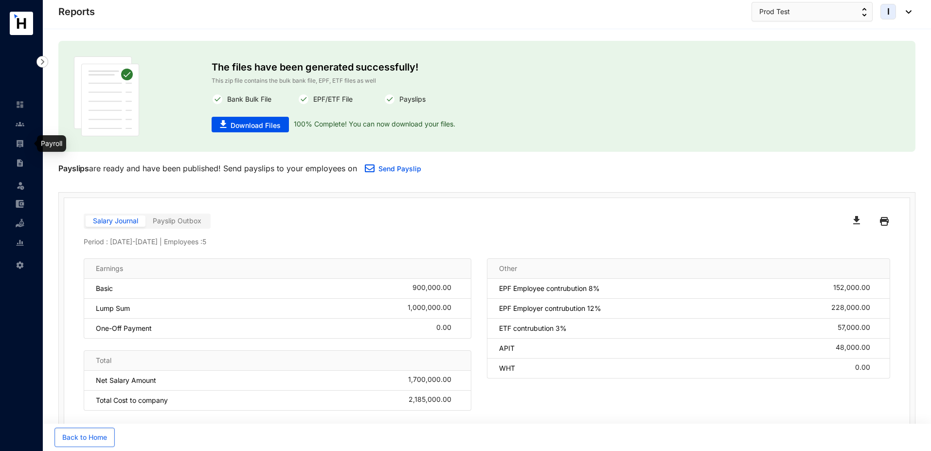
click at [20, 146] on img at bounding box center [20, 143] width 9 height 9
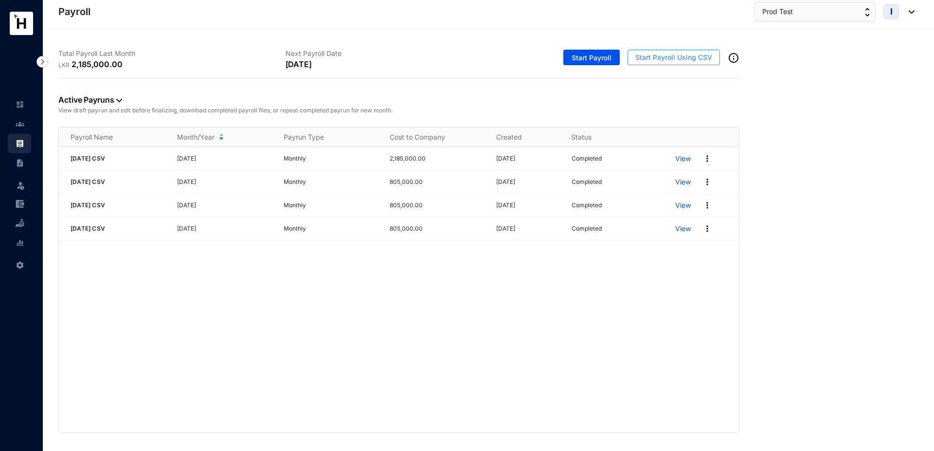
click at [668, 60] on span "Start Payroll Using CSV" at bounding box center [674, 58] width 77 height 10
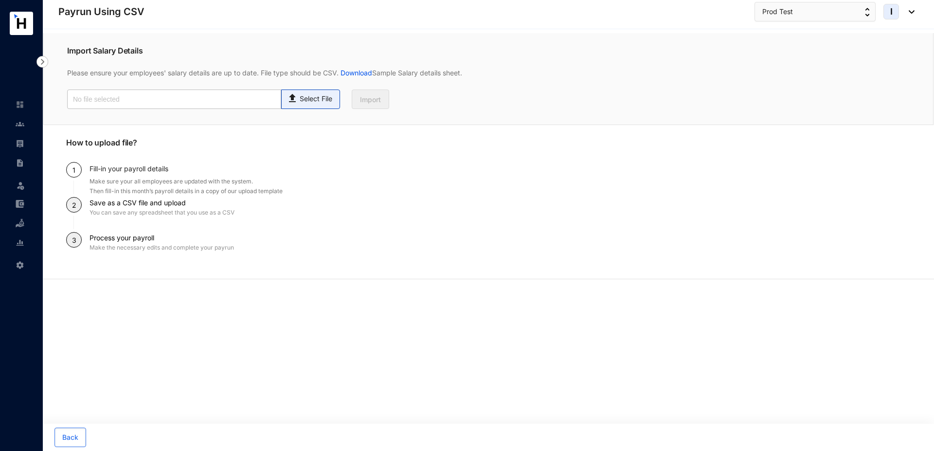
click at [326, 100] on p "Select File" at bounding box center [316, 99] width 33 height 10
click at [0, 0] on input "Select File" at bounding box center [0, 0] width 0 height 0
type input "Standard-v1.2.xlsx - Employees (1).csv"
click at [355, 107] on button "Import" at bounding box center [370, 99] width 37 height 19
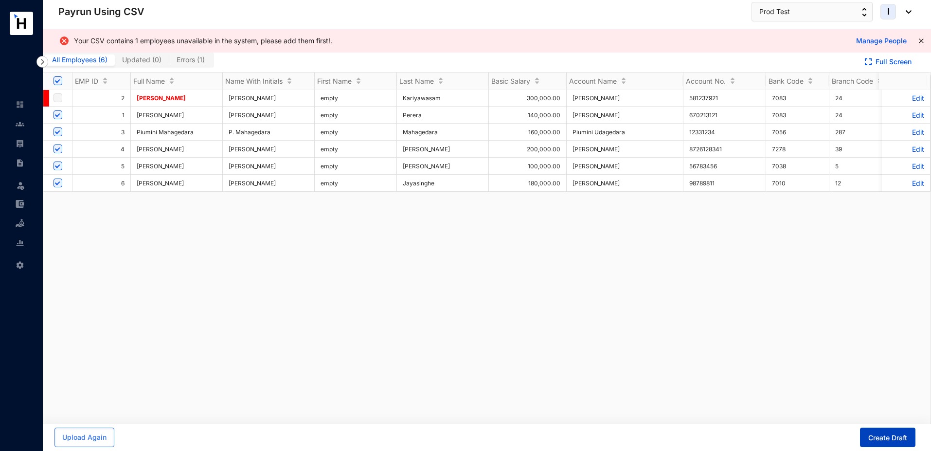
click at [885, 435] on span "Create Draft" at bounding box center [888, 438] width 39 height 10
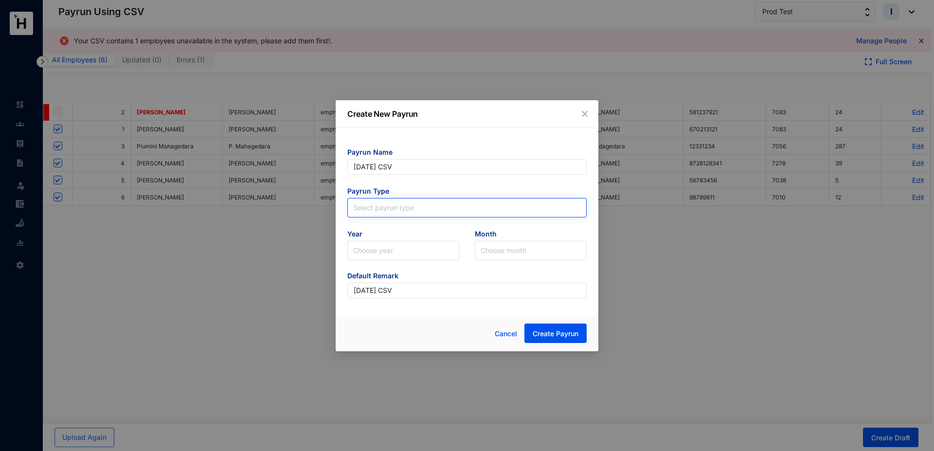
click at [398, 208] on input "search" at bounding box center [467, 206] width 228 height 15
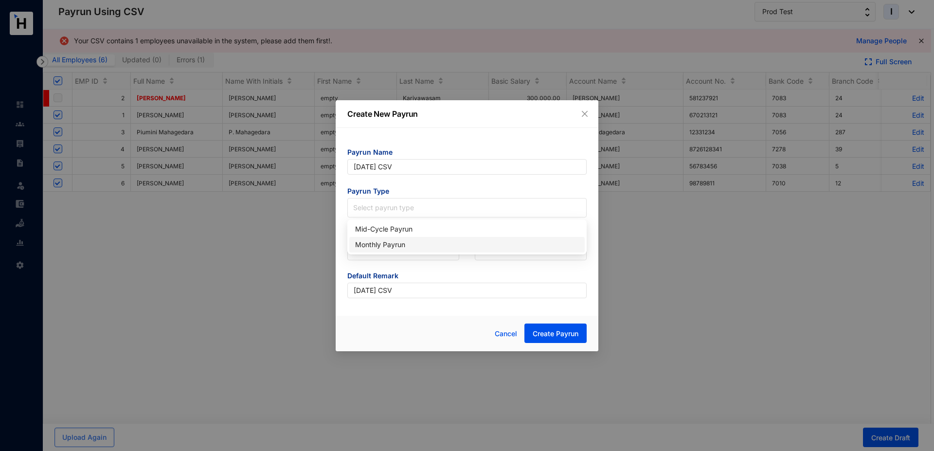
click at [373, 244] on div "Monthly Payrun" at bounding box center [467, 244] width 224 height 11
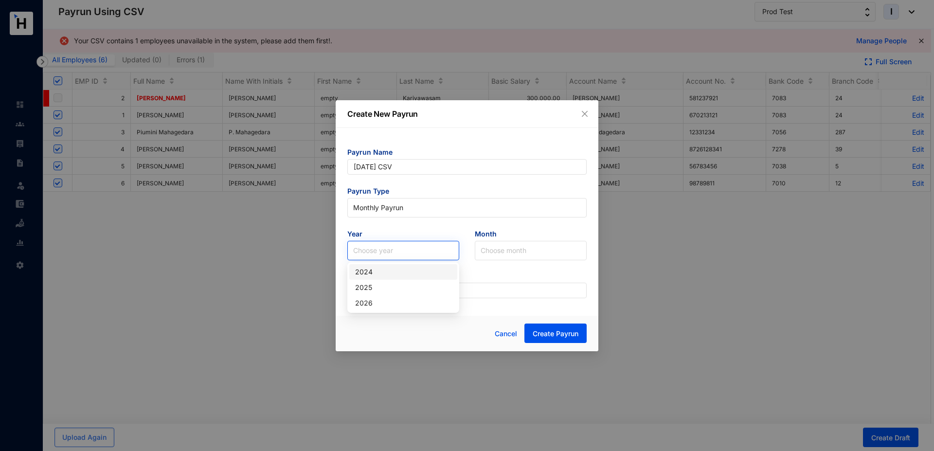
click at [369, 253] on input "search" at bounding box center [403, 250] width 100 height 18
click at [372, 286] on div "2025" at bounding box center [403, 287] width 96 height 11
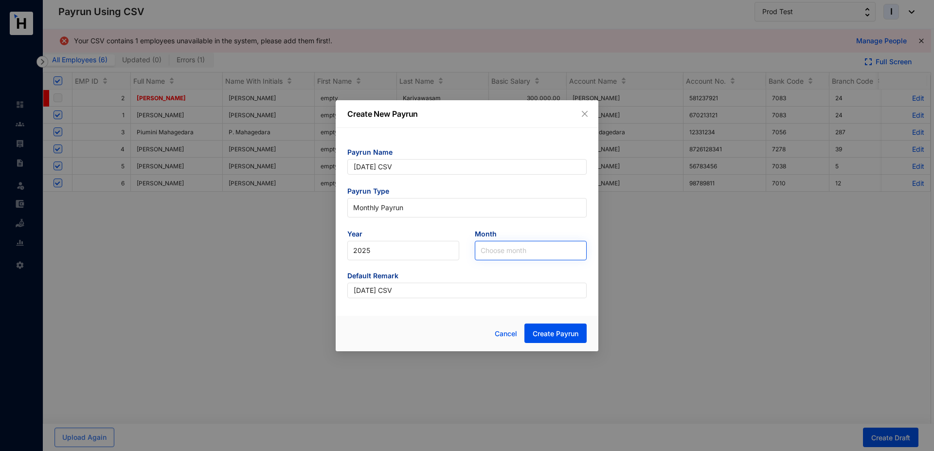
click at [498, 249] on input "search" at bounding box center [531, 250] width 100 height 18
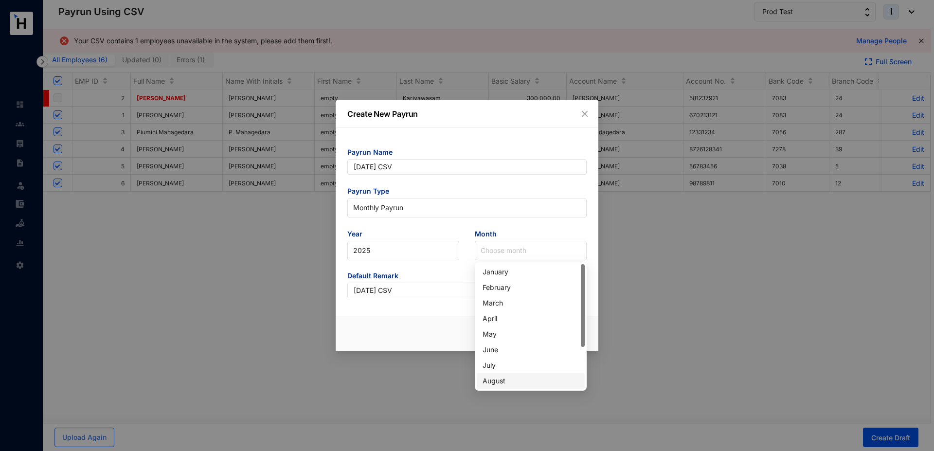
click at [511, 381] on div "August" at bounding box center [531, 381] width 96 height 11
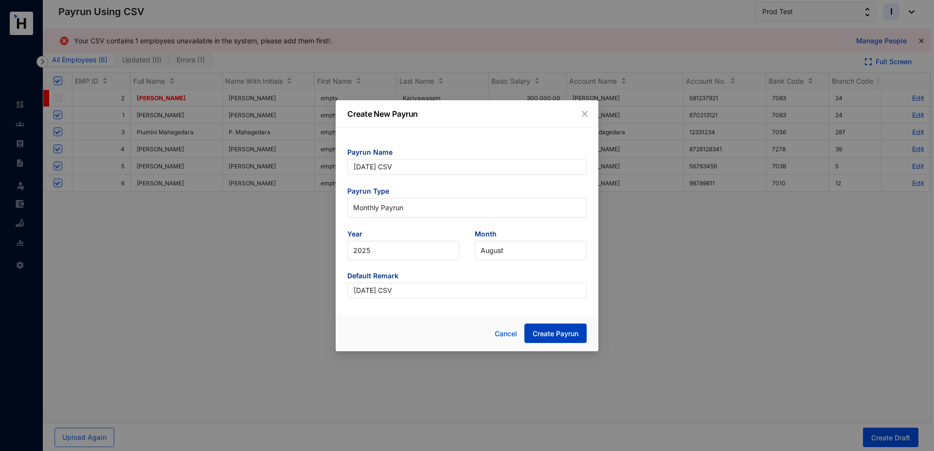
click at [572, 331] on span "Create Payrun" at bounding box center [556, 334] width 46 height 10
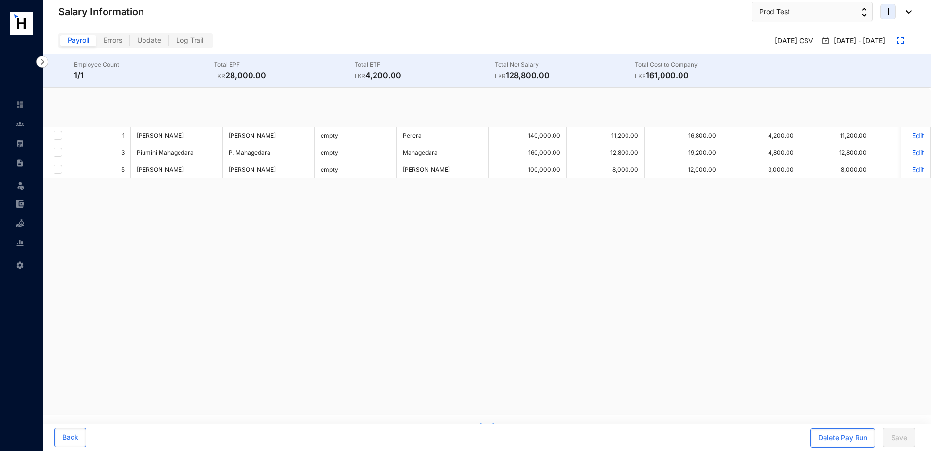
checkbox input "true"
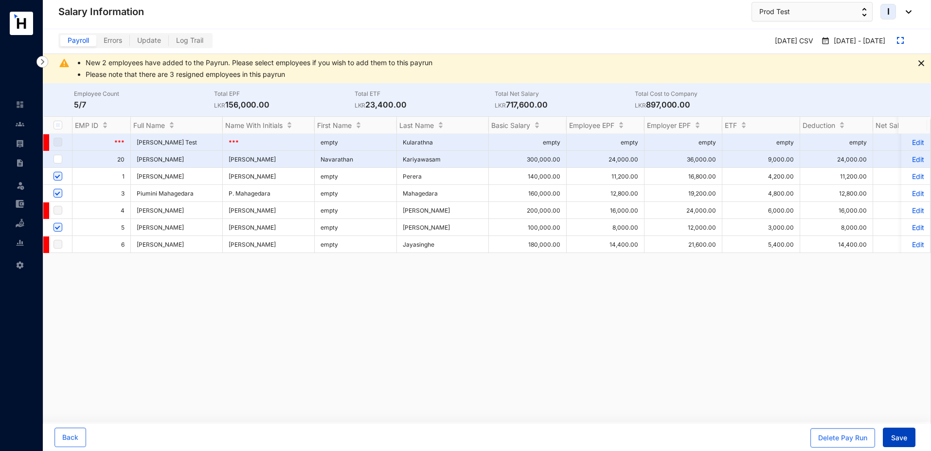
click at [894, 438] on span "Save" at bounding box center [900, 438] width 16 height 10
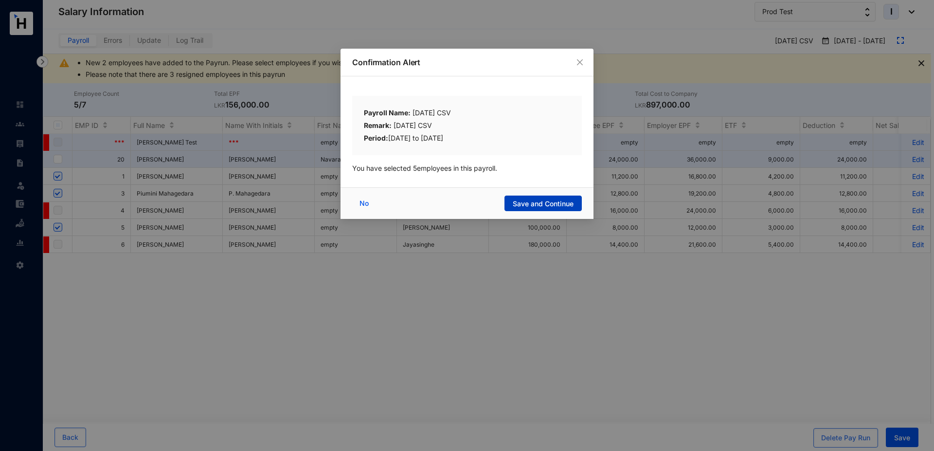
click at [542, 207] on span "Save and Continue" at bounding box center [543, 204] width 61 height 10
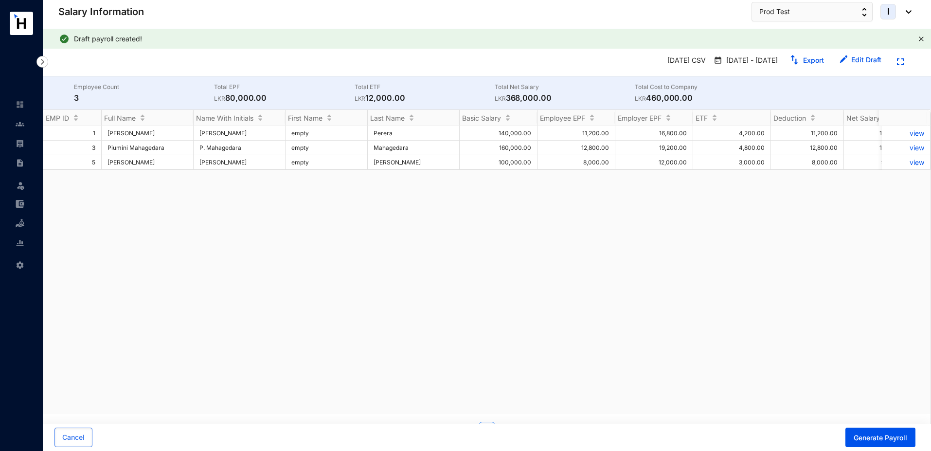
click at [264, 308] on div "1 Demian Perera D. Perera empty Perera 140,000.00 11,200.00 16,800.00 4,200.00 …" at bounding box center [487, 270] width 888 height 288
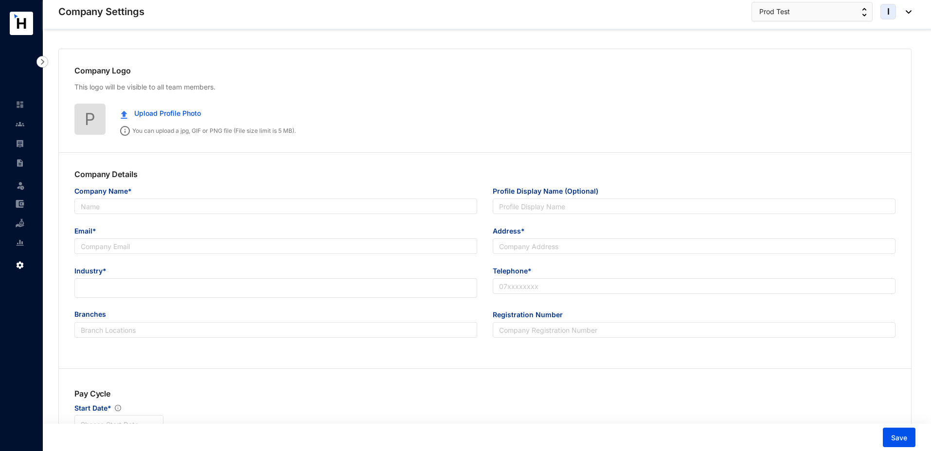
type input "2"
type input "3"
type input "Prod Test"
type input "[EMAIL_ADDRESS][DOMAIN_NAME]"
type input "[GEOGRAPHIC_DATA], [GEOGRAPHIC_DATA]"
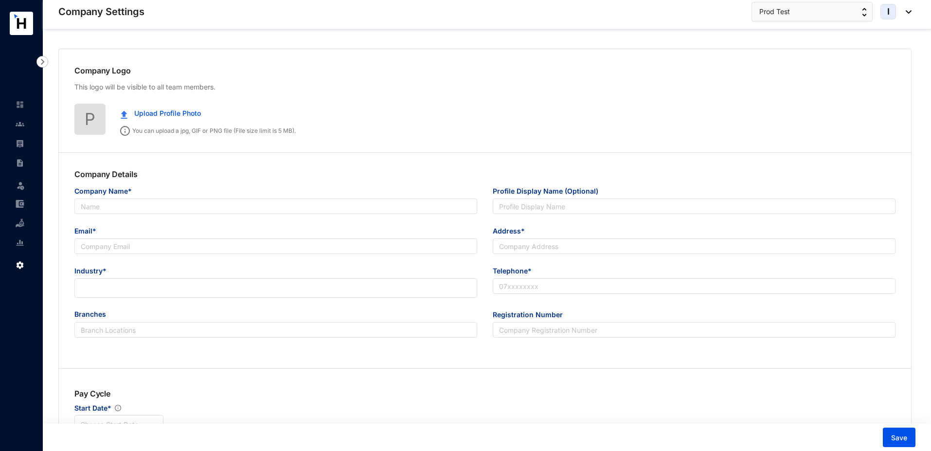
type input "3827323829"
type input "A"
type input "123"
type input "8"
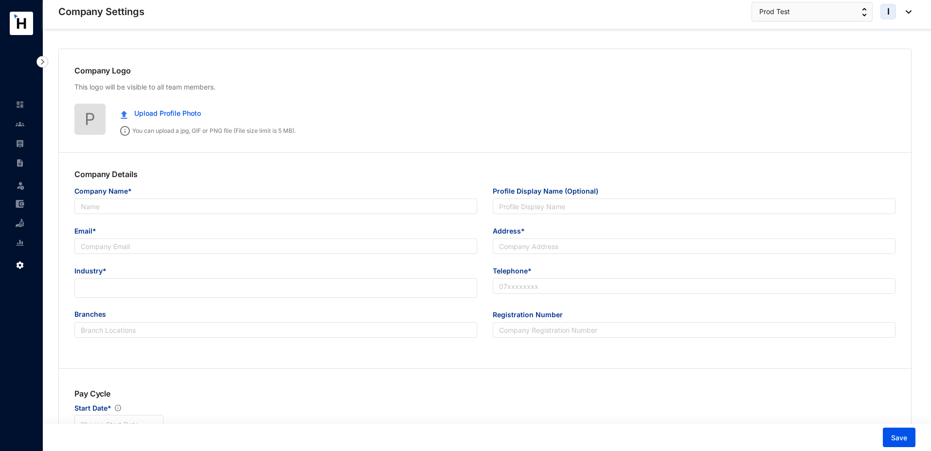
radio input "true"
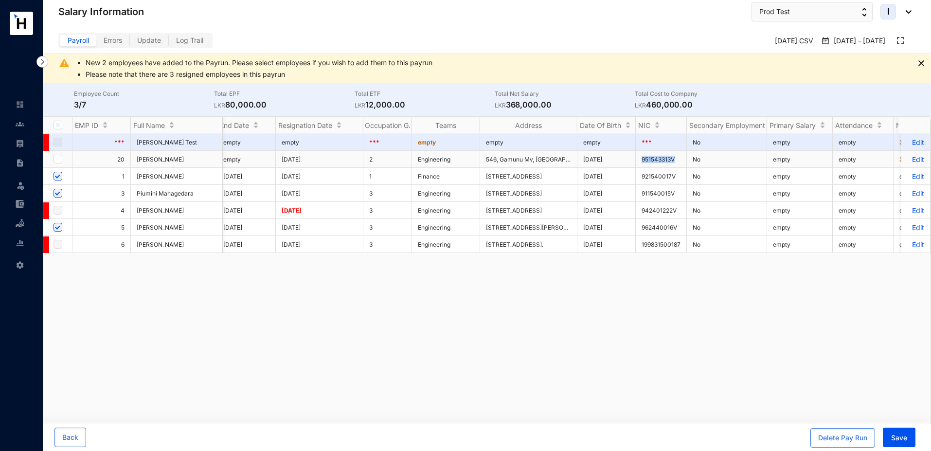
drag, startPoint x: 673, startPoint y: 160, endPoint x: 638, endPoint y: 161, distance: 34.1
click at [638, 161] on td "951543313V" at bounding box center [661, 159] width 51 height 17
copy td "951543313V"
click at [60, 159] on input "checkbox" at bounding box center [58, 159] width 9 height 9
checkbox input "true"
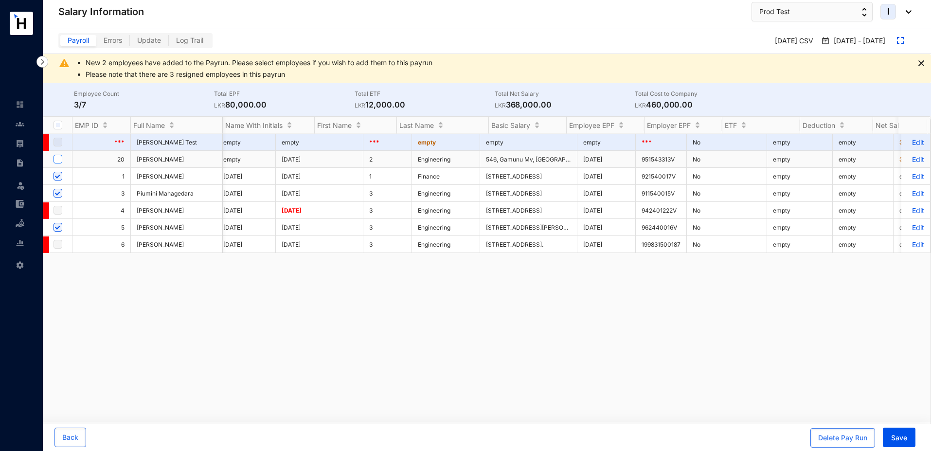
checkbox input "true"
click at [905, 438] on span "Save" at bounding box center [900, 438] width 16 height 10
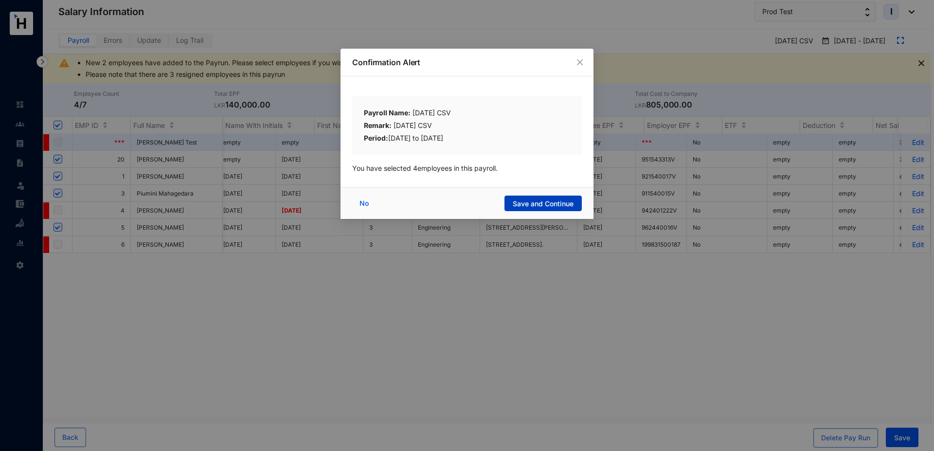
click at [513, 202] on span "Save and Continue" at bounding box center [543, 204] width 61 height 10
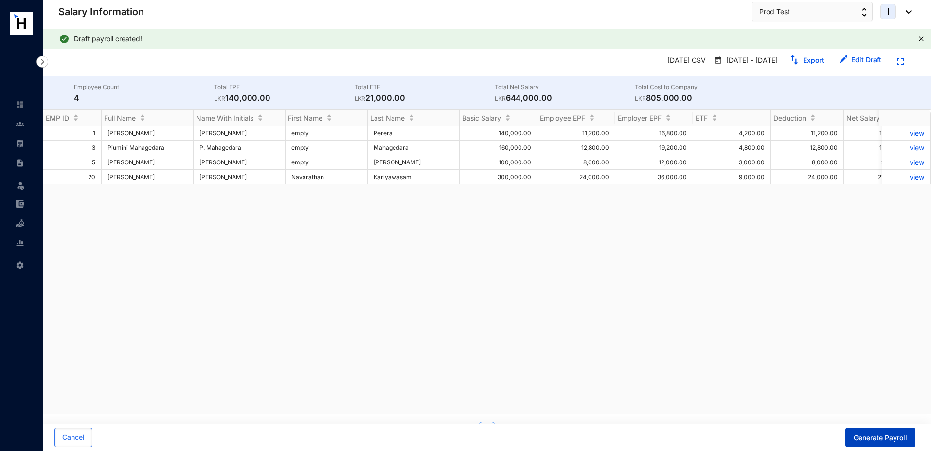
click at [880, 439] on span "Generate Payroll" at bounding box center [881, 438] width 54 height 10
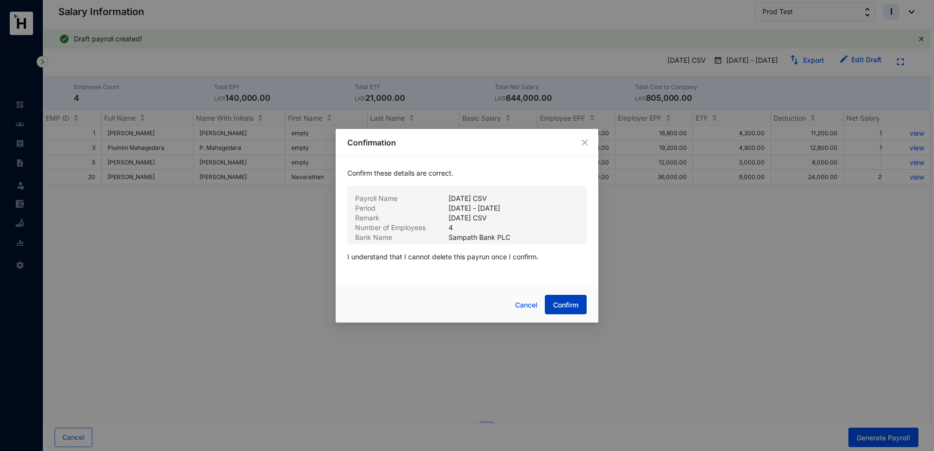
click at [550, 305] on button "Confirm" at bounding box center [566, 304] width 42 height 19
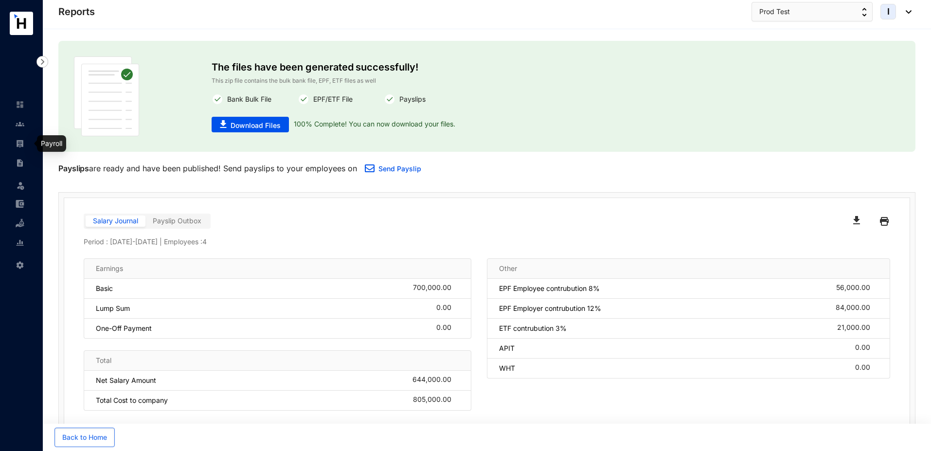
click at [24, 146] on img at bounding box center [20, 143] width 9 height 9
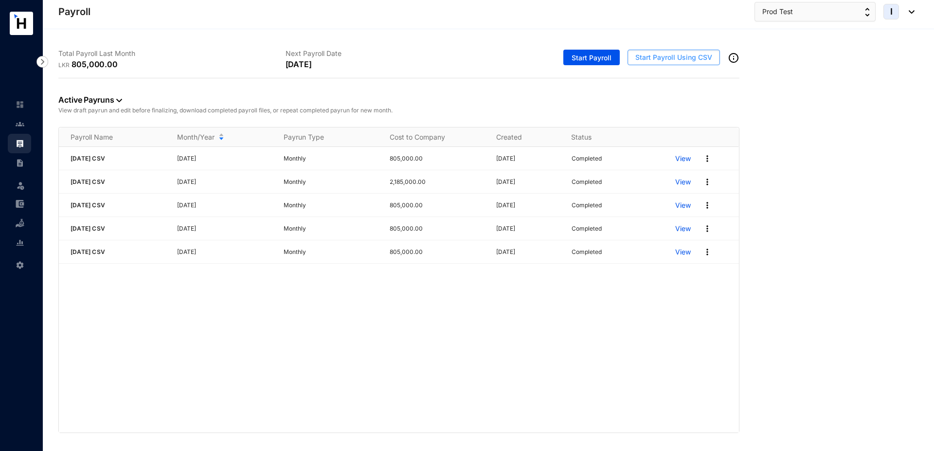
click at [669, 57] on span "Start Payroll Using CSV" at bounding box center [674, 58] width 77 height 10
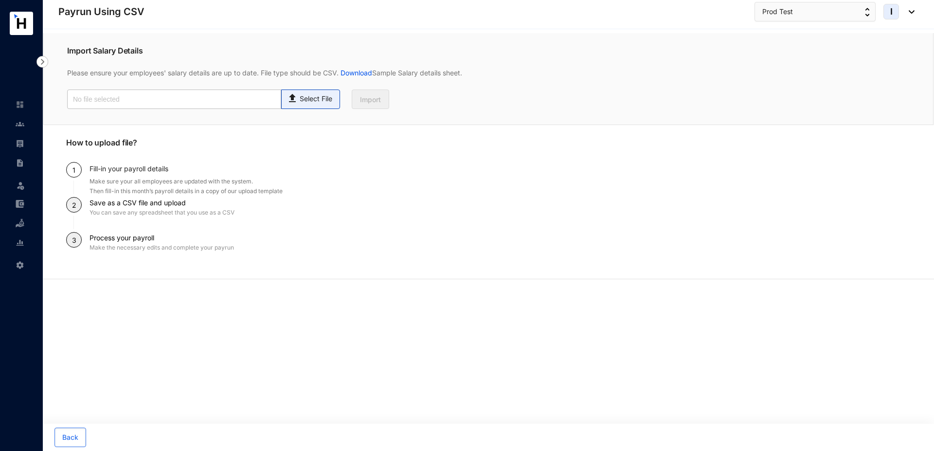
click at [315, 105] on span "Select File" at bounding box center [310, 99] width 59 height 19
click at [0, 0] on input "Select File" at bounding box center [0, 0] width 0 height 0
type input "Standard T5- Payroll (2).csv"
click at [365, 99] on span "Import" at bounding box center [370, 100] width 21 height 10
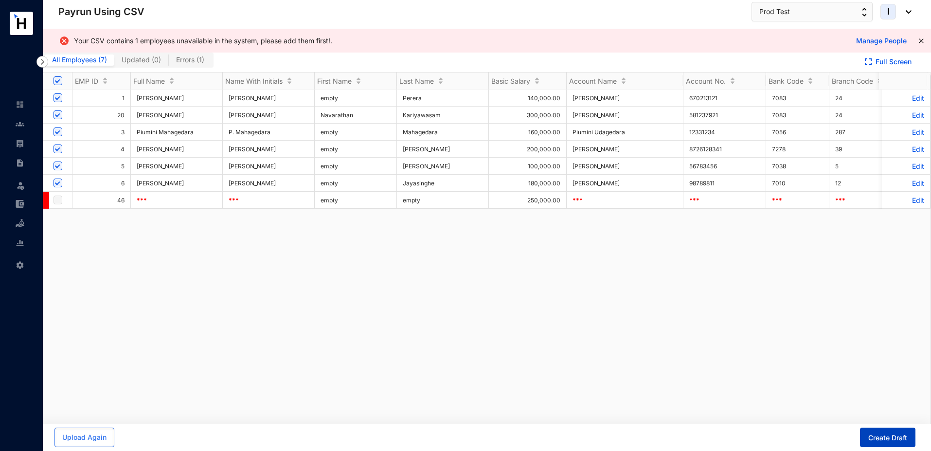
click at [874, 438] on span "Create Draft" at bounding box center [888, 438] width 39 height 10
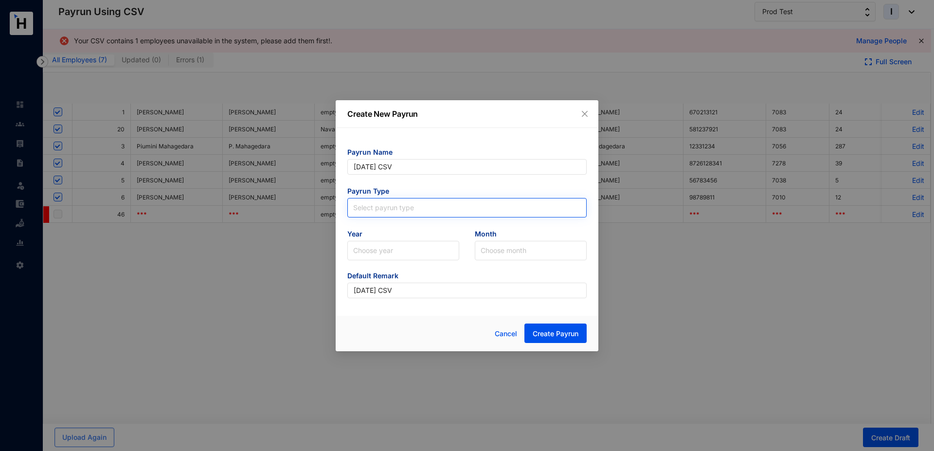
click at [396, 205] on input "search" at bounding box center [467, 206] width 228 height 15
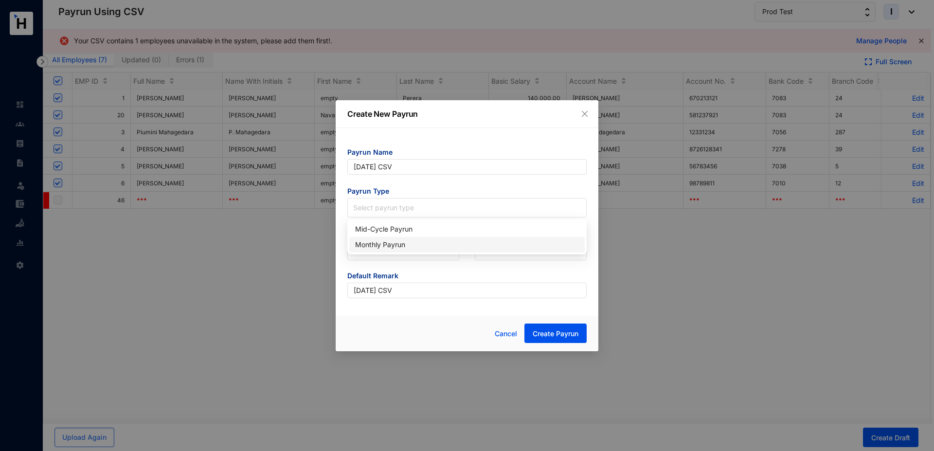
click at [383, 244] on div "Monthly Payrun" at bounding box center [467, 244] width 224 height 11
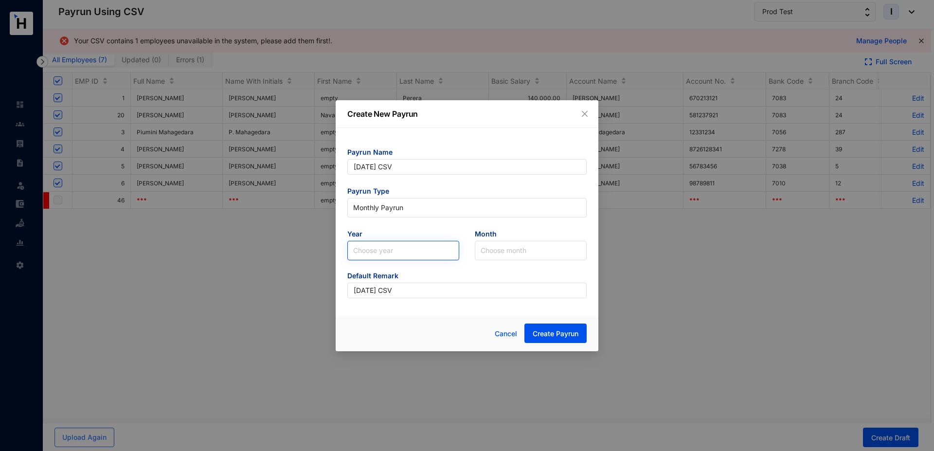
click at [372, 254] on input "search" at bounding box center [403, 250] width 100 height 18
click at [359, 287] on div "2025" at bounding box center [403, 287] width 96 height 11
click at [490, 255] on input "search" at bounding box center [531, 250] width 100 height 18
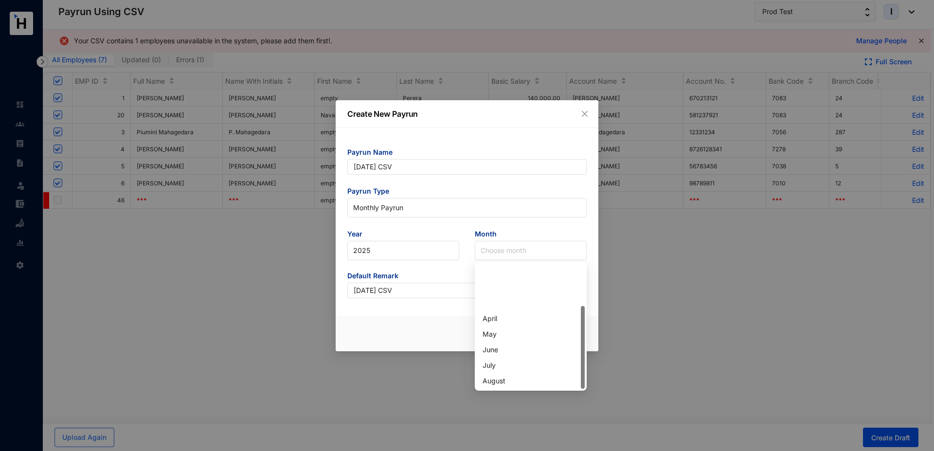
scroll to position [62, 0]
click at [517, 335] on div "September" at bounding box center [531, 334] width 96 height 11
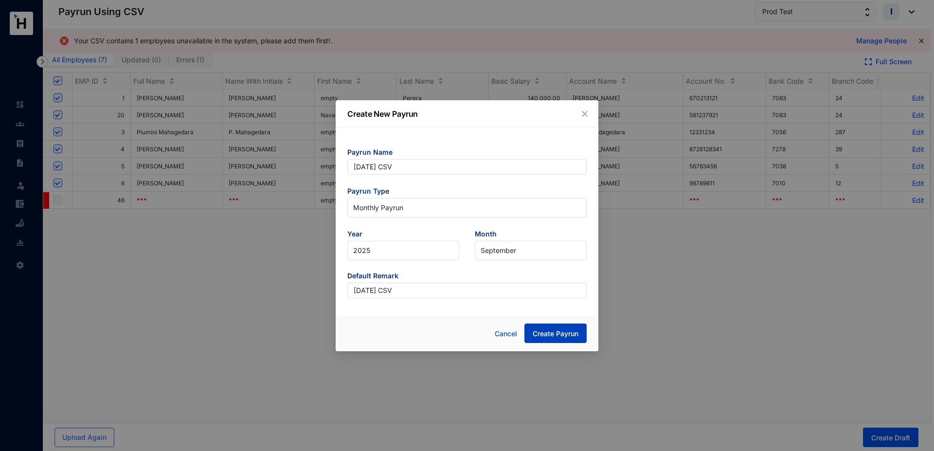
click at [529, 334] on button "Create Payrun" at bounding box center [556, 333] width 62 height 19
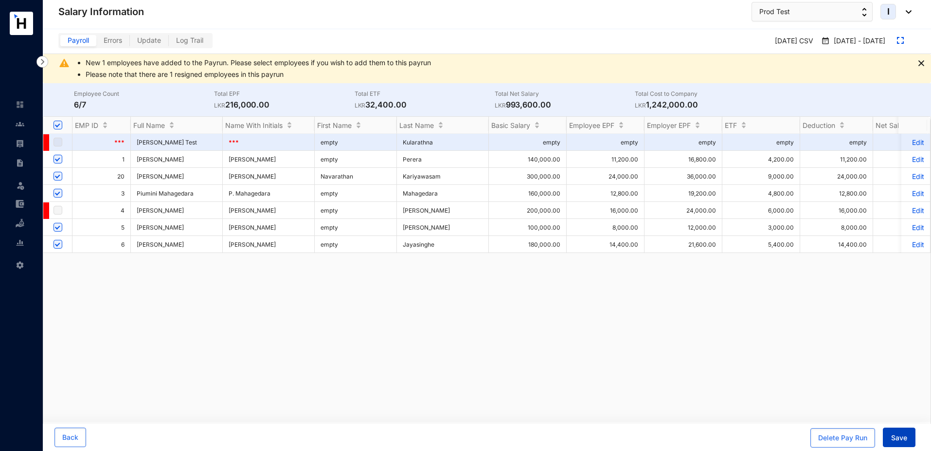
click at [897, 440] on span "Save" at bounding box center [900, 438] width 16 height 10
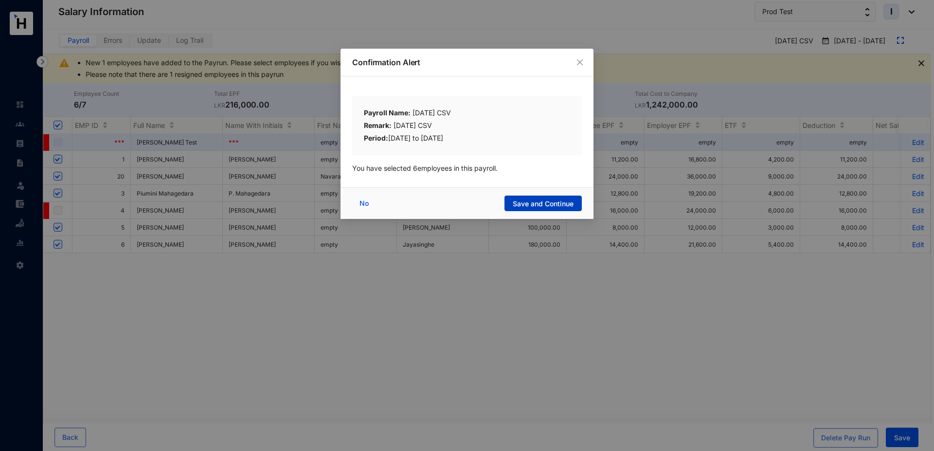
click at [535, 201] on span "Save and Continue" at bounding box center [543, 204] width 61 height 10
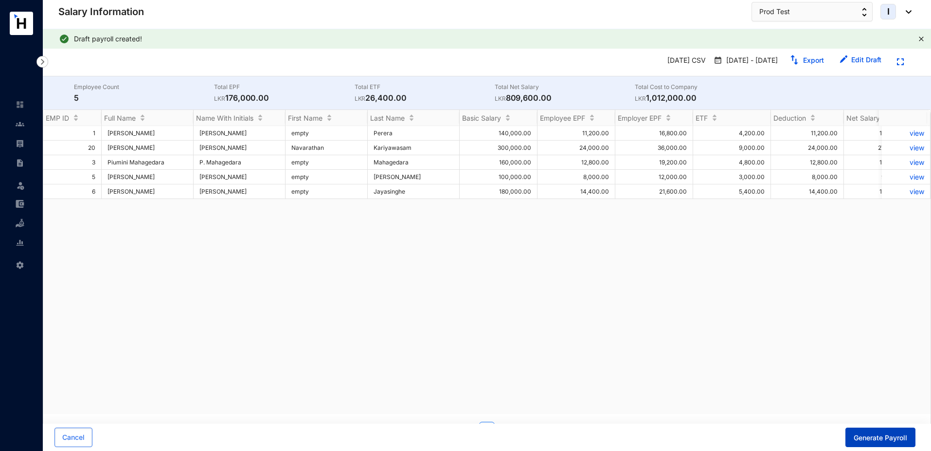
click at [891, 436] on span "Generate Payroll" at bounding box center [881, 438] width 54 height 10
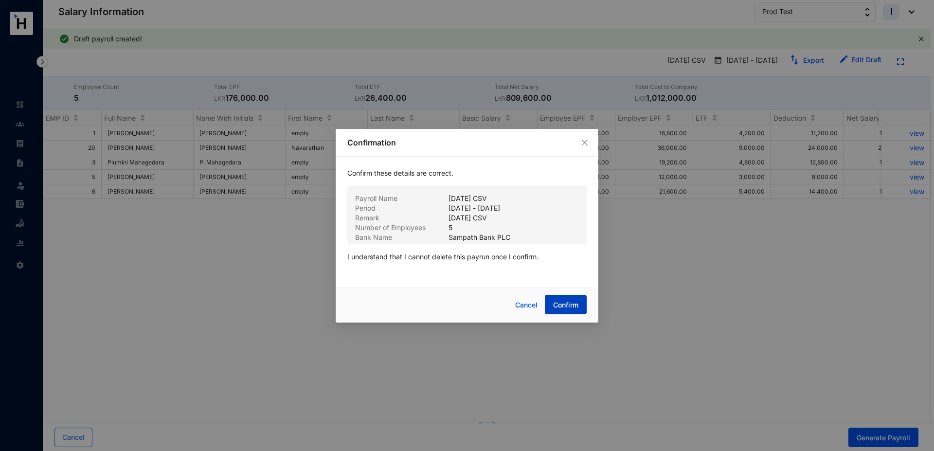
click at [554, 305] on span "Confirm" at bounding box center [565, 305] width 25 height 10
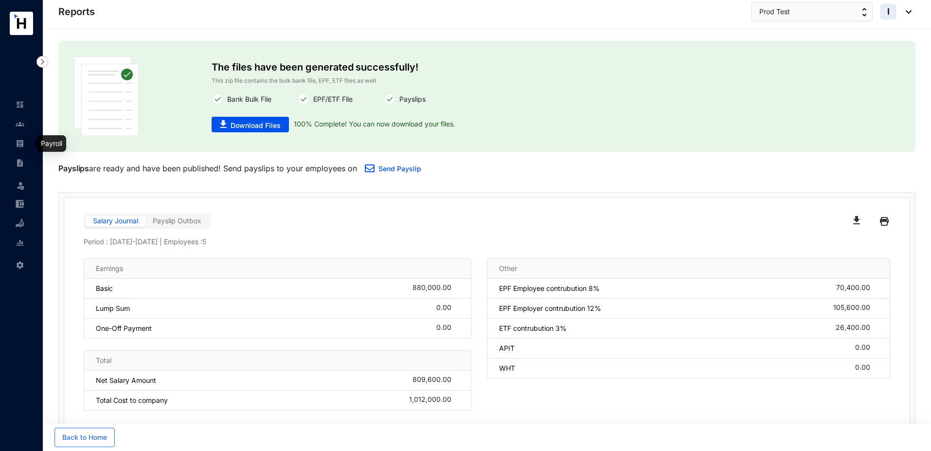
click at [20, 146] on img at bounding box center [20, 143] width 9 height 9
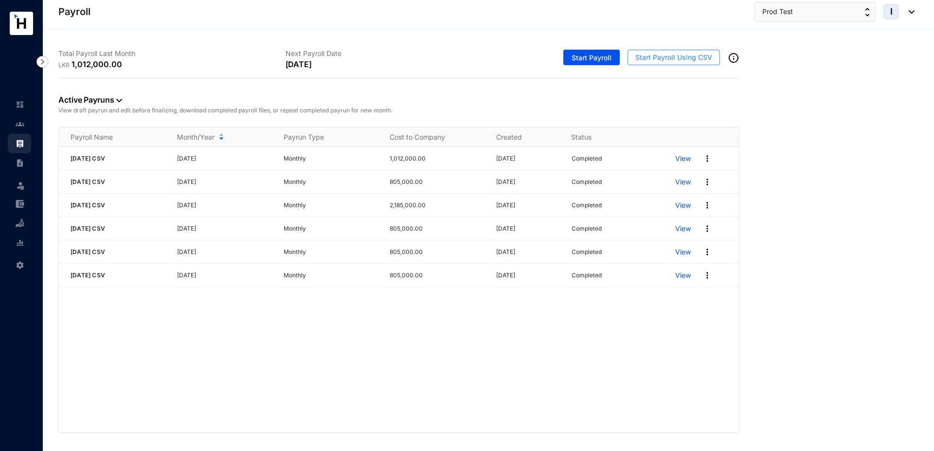
click at [654, 59] on span "Start Payroll Using CSV" at bounding box center [674, 58] width 77 height 10
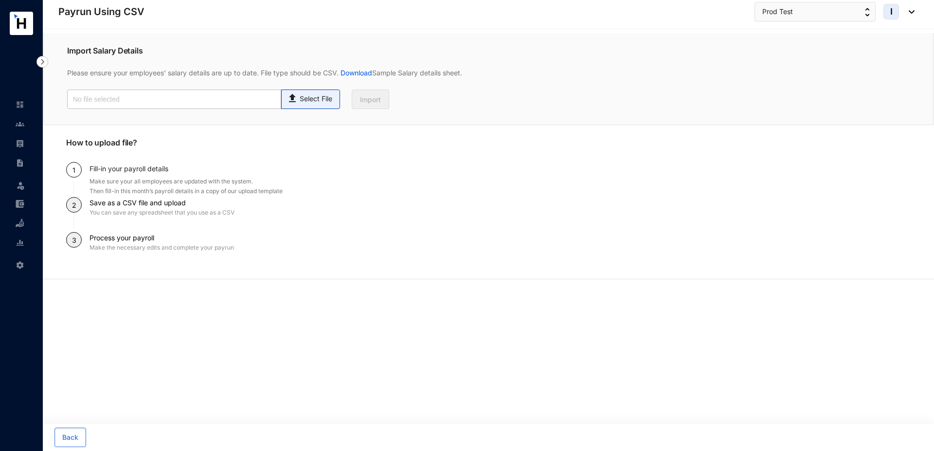
click at [315, 93] on div "Select File" at bounding box center [311, 97] width 48 height 14
click at [0, 0] on input "Select File" at bounding box center [0, 0] width 0 height 0
type input "Standard T5- Payroll (2).csv"
click at [362, 102] on span "Import" at bounding box center [370, 100] width 21 height 10
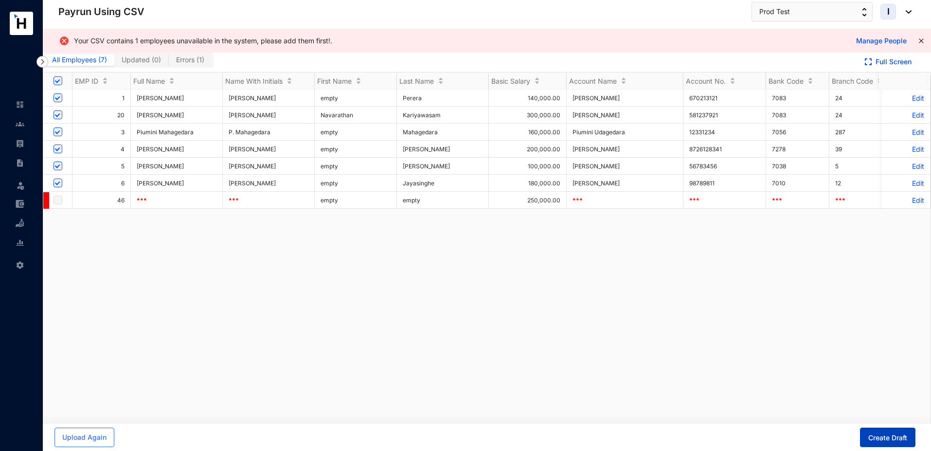
click at [882, 436] on span "Create Draft" at bounding box center [888, 438] width 39 height 10
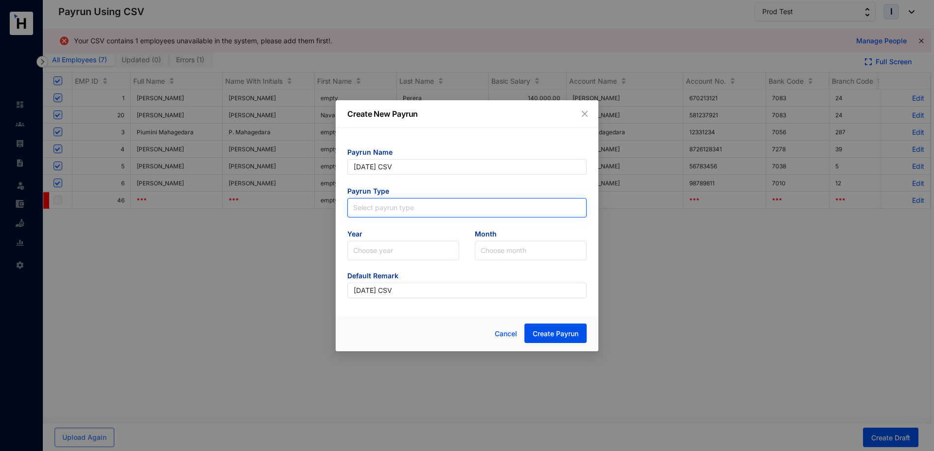
click at [376, 213] on span at bounding box center [467, 208] width 228 height 18
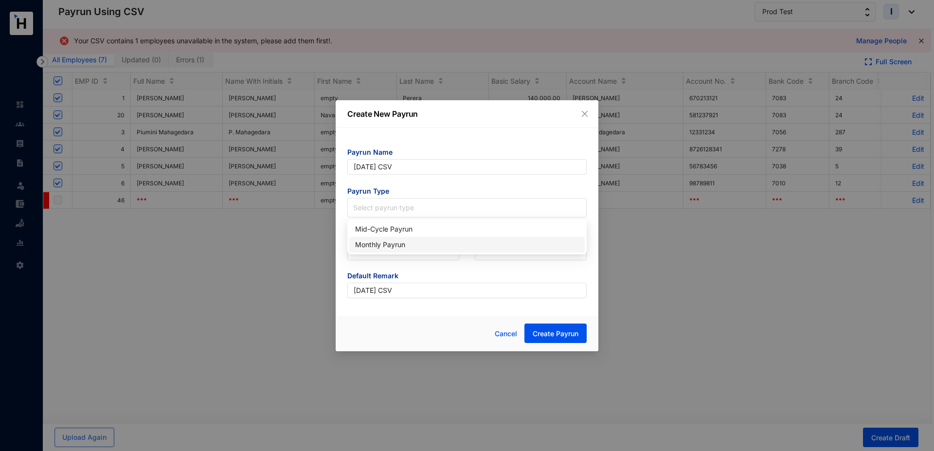
click at [383, 244] on div "Monthly Payrun" at bounding box center [467, 244] width 224 height 11
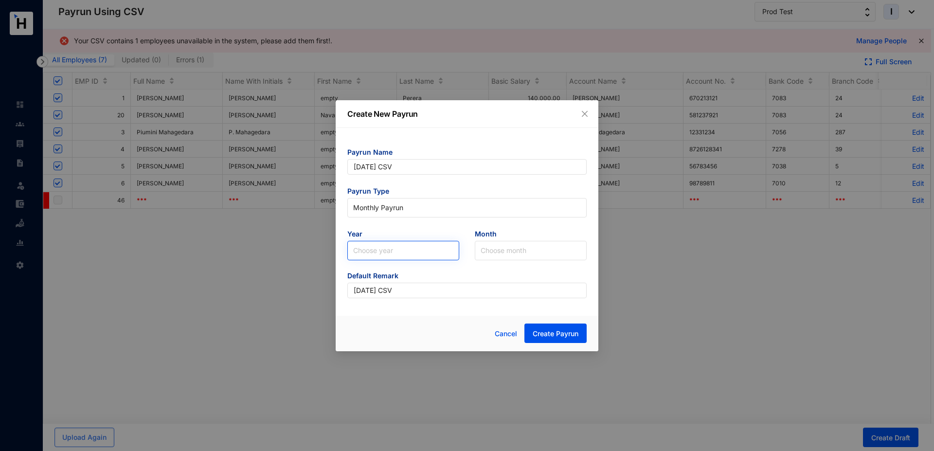
click at [391, 250] on input "search" at bounding box center [403, 250] width 100 height 18
click at [384, 288] on div "2025" at bounding box center [403, 287] width 96 height 11
click at [543, 255] on input "search" at bounding box center [531, 250] width 100 height 18
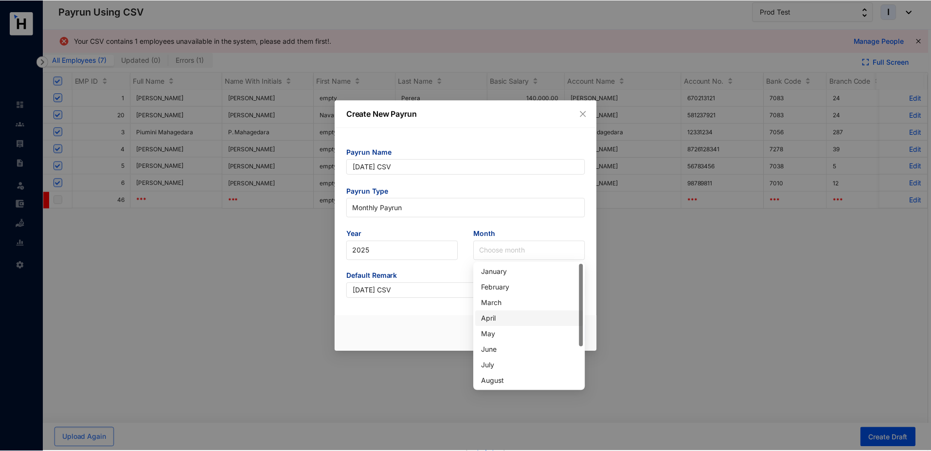
scroll to position [62, 0]
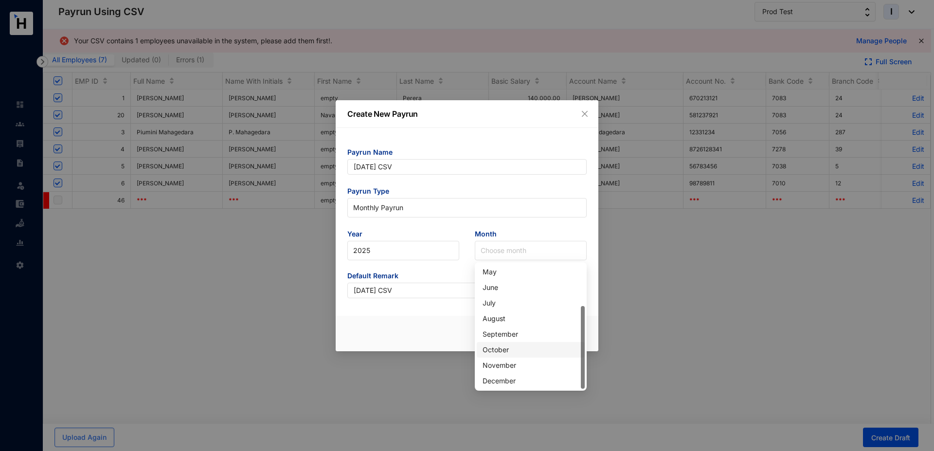
click at [504, 352] on div "October" at bounding box center [531, 350] width 96 height 11
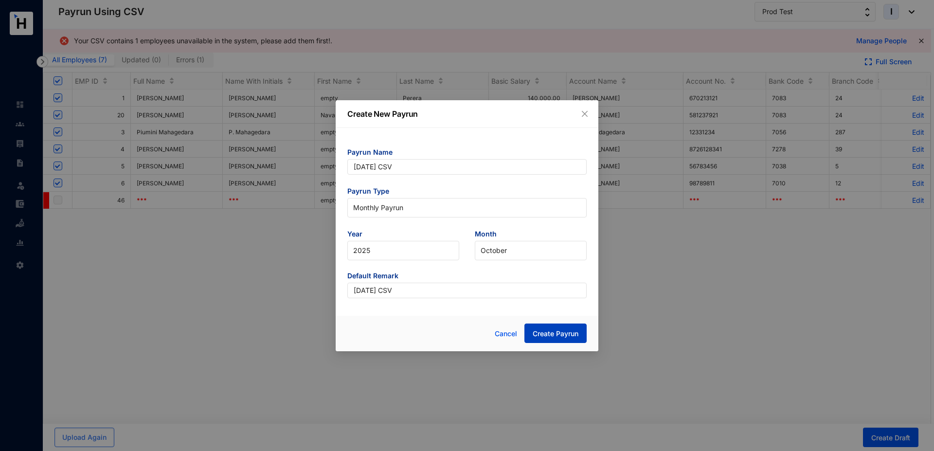
click at [569, 335] on span "Create Payrun" at bounding box center [556, 334] width 46 height 10
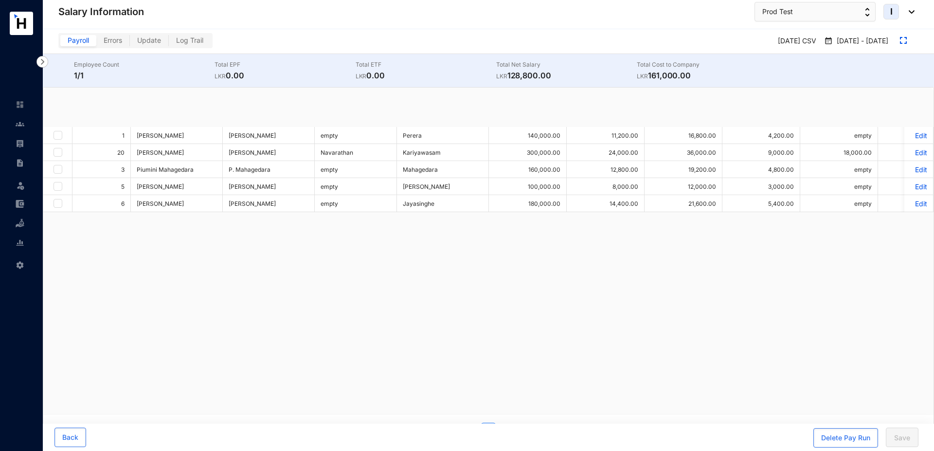
checkbox input "true"
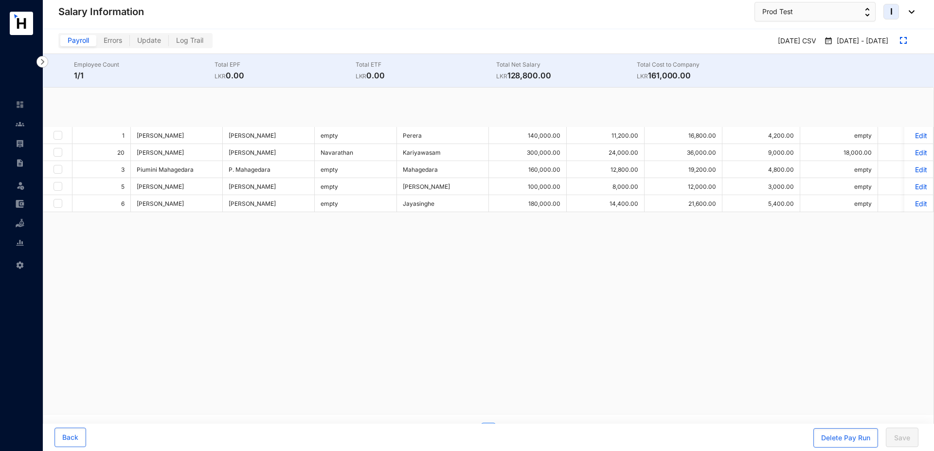
checkbox input "true"
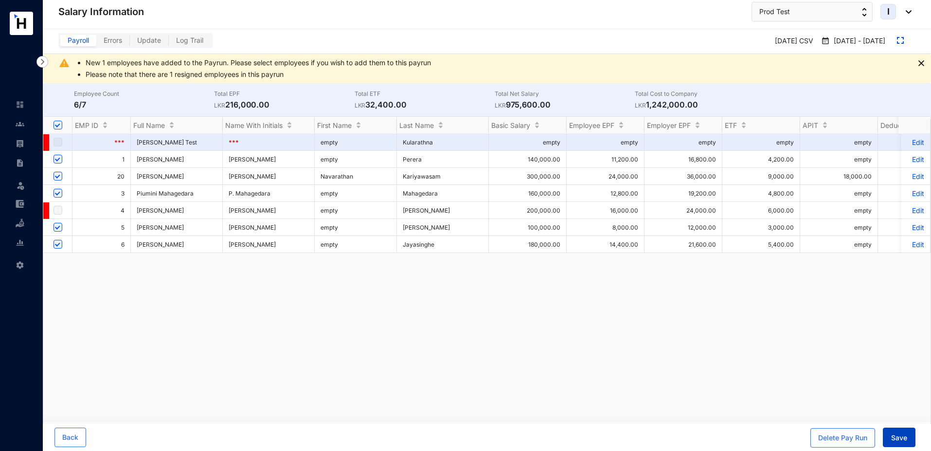
click at [899, 442] on span "Save" at bounding box center [900, 438] width 16 height 10
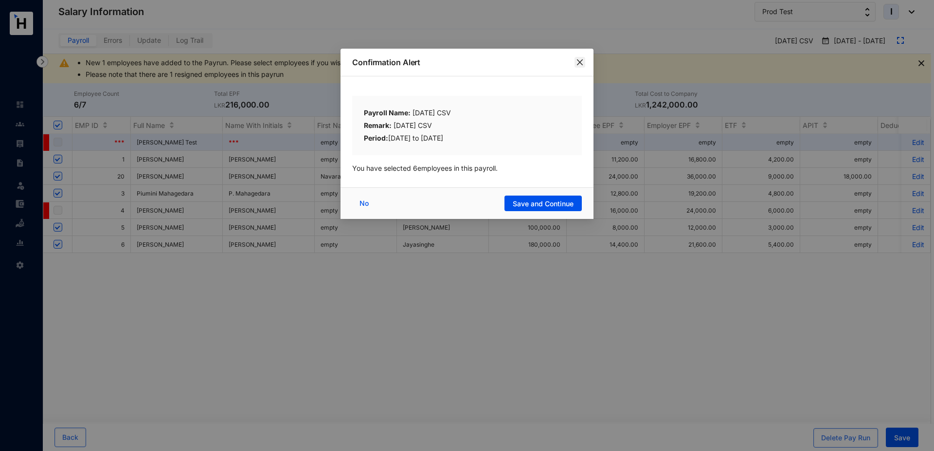
click at [582, 58] on icon "close" at bounding box center [580, 62] width 8 height 8
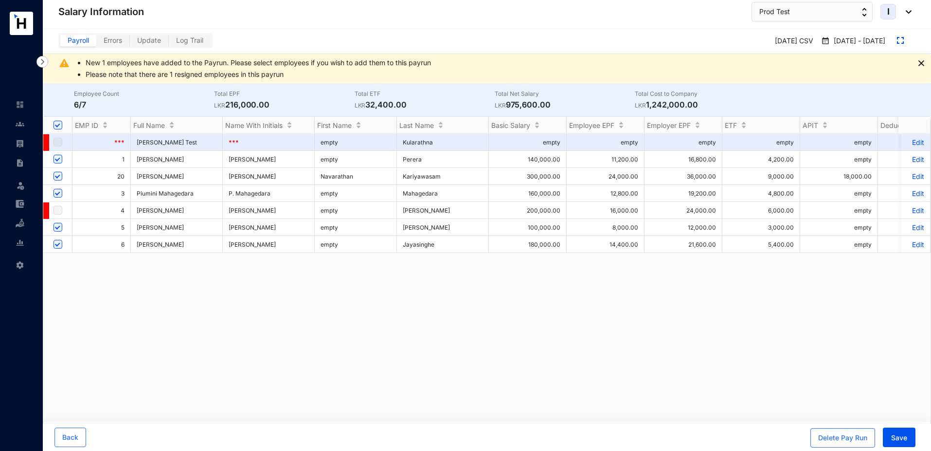
drag, startPoint x: 349, startPoint y: 179, endPoint x: 304, endPoint y: 184, distance: 45.1
click at [898, 443] on button "Save" at bounding box center [899, 437] width 33 height 19
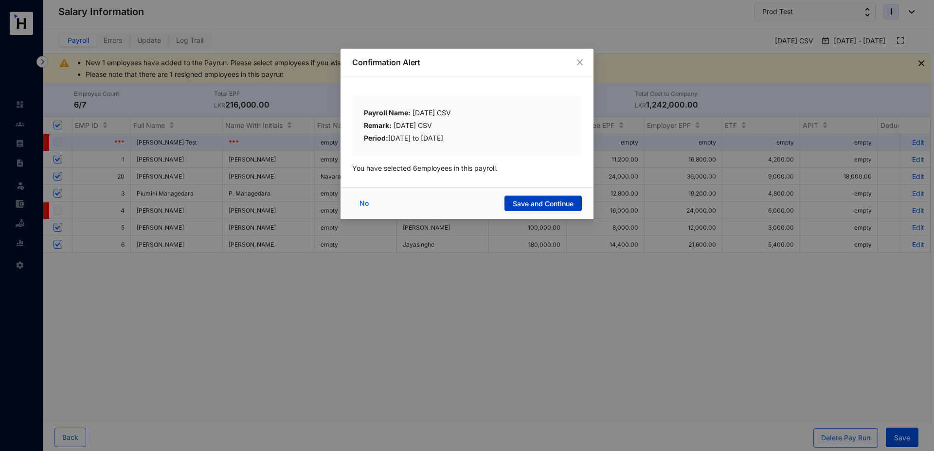
click at [517, 205] on span "Save and Continue" at bounding box center [543, 204] width 61 height 10
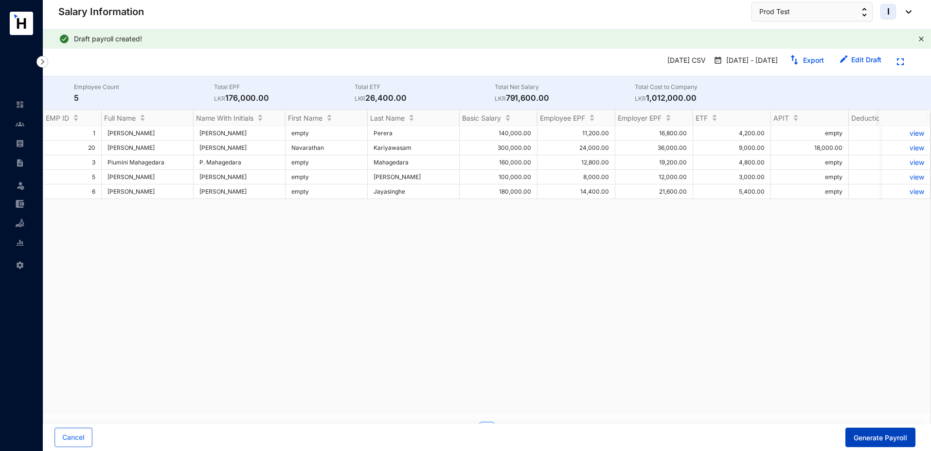
click at [869, 444] on button "Generate Payroll" at bounding box center [881, 437] width 70 height 19
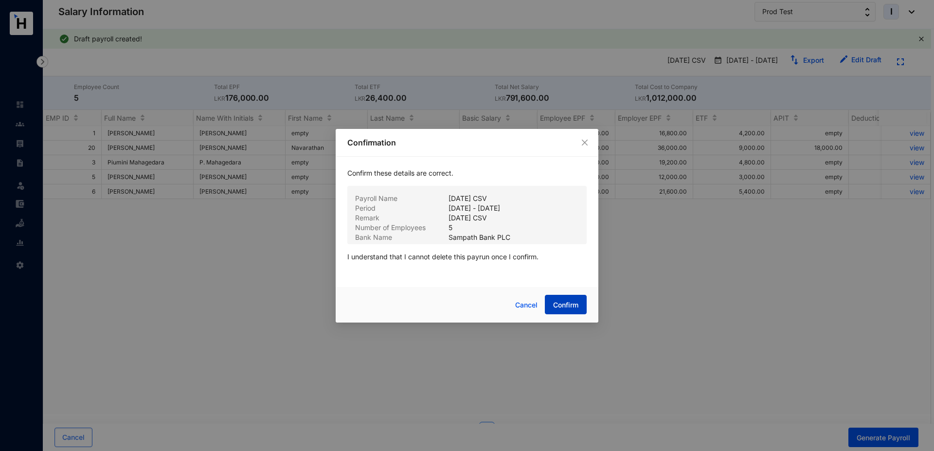
click at [565, 305] on span "Confirm" at bounding box center [565, 305] width 25 height 10
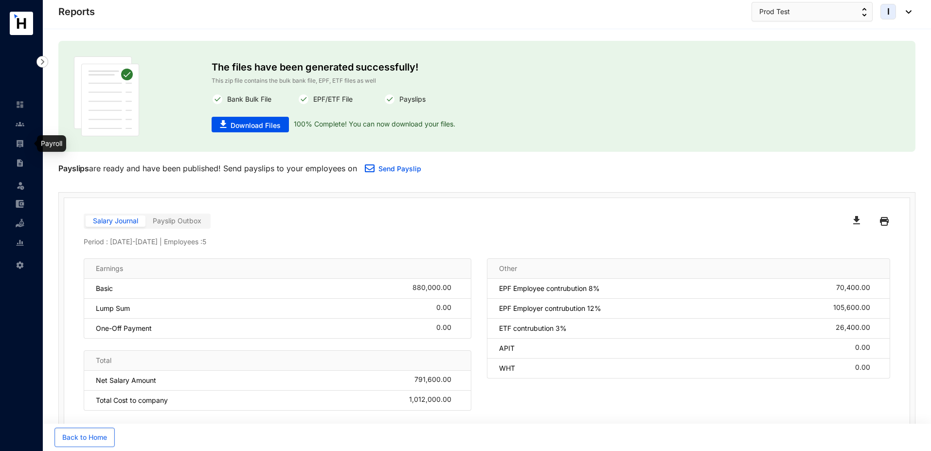
click at [24, 147] on link at bounding box center [28, 144] width 24 height 10
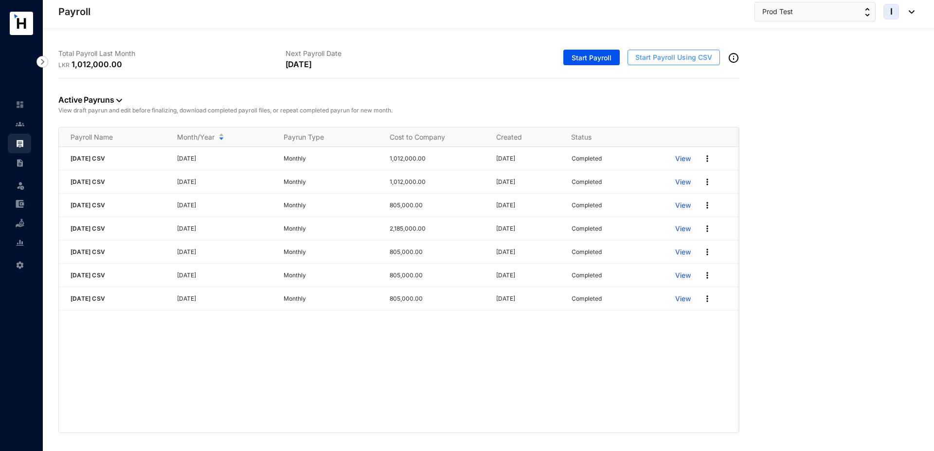
click at [656, 55] on span "Start Payroll Using CSV" at bounding box center [674, 58] width 77 height 10
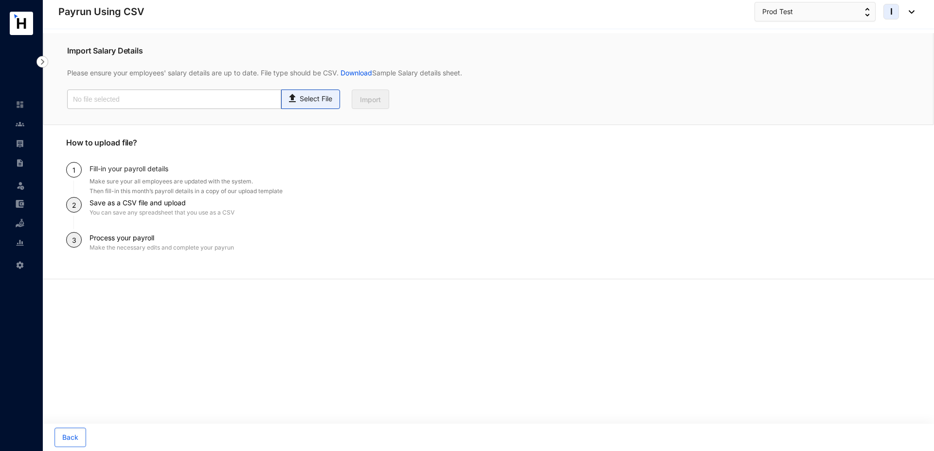
click at [310, 103] on p "Select File" at bounding box center [316, 99] width 33 height 10
click at [0, 0] on input "Select File" at bounding box center [0, 0] width 0 height 0
type input "Standard T5- Payroll (2).csv"
click at [374, 103] on span "Import" at bounding box center [370, 100] width 21 height 10
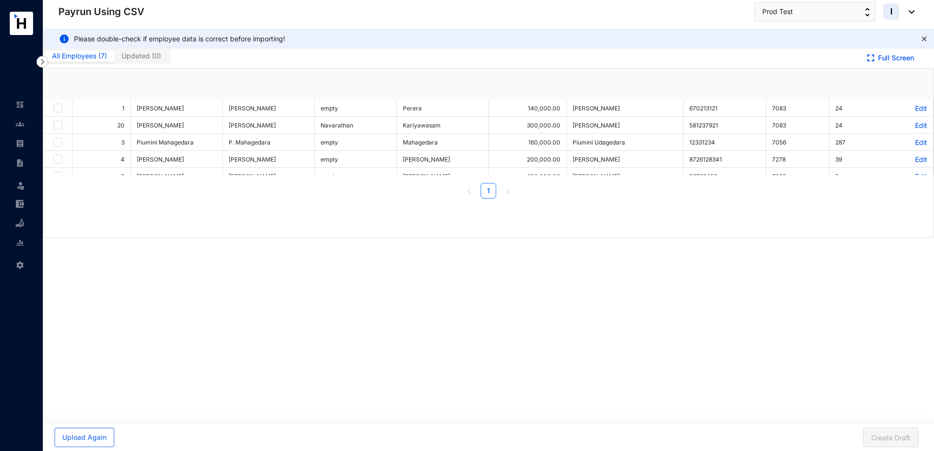
checkbox input "true"
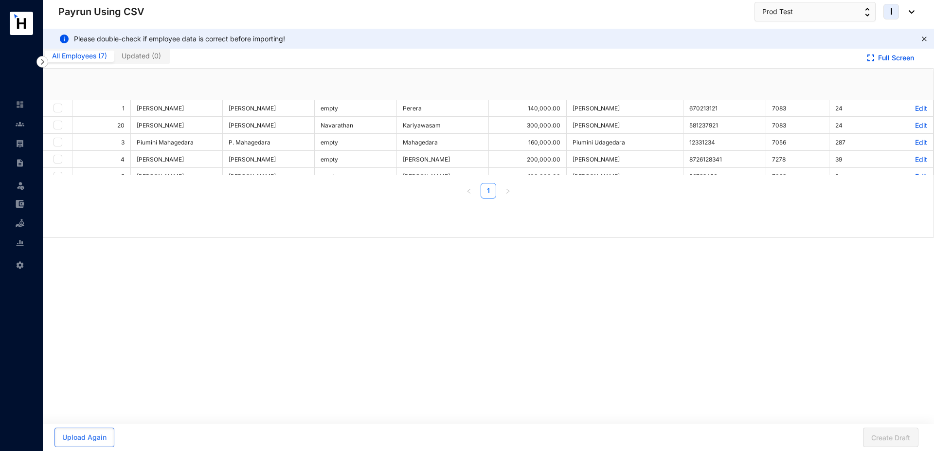
checkbox input "true"
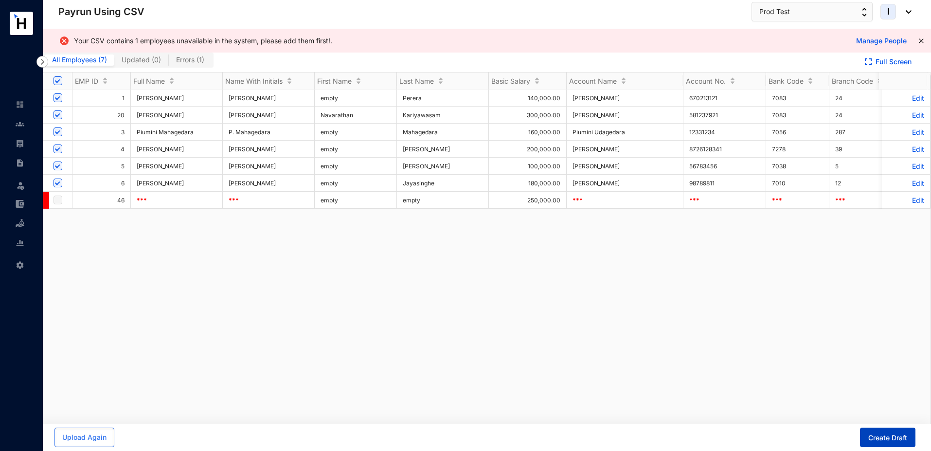
click at [880, 440] on span "Create Draft" at bounding box center [888, 438] width 39 height 10
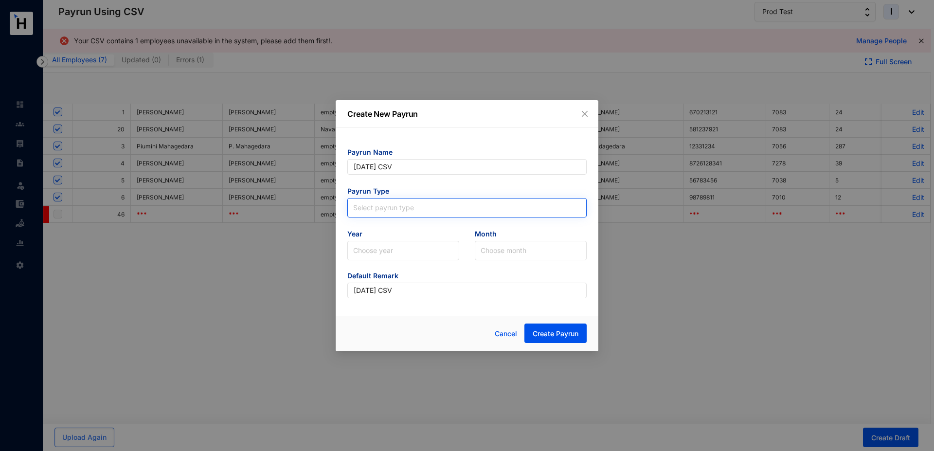
click at [397, 208] on input "search" at bounding box center [467, 206] width 228 height 15
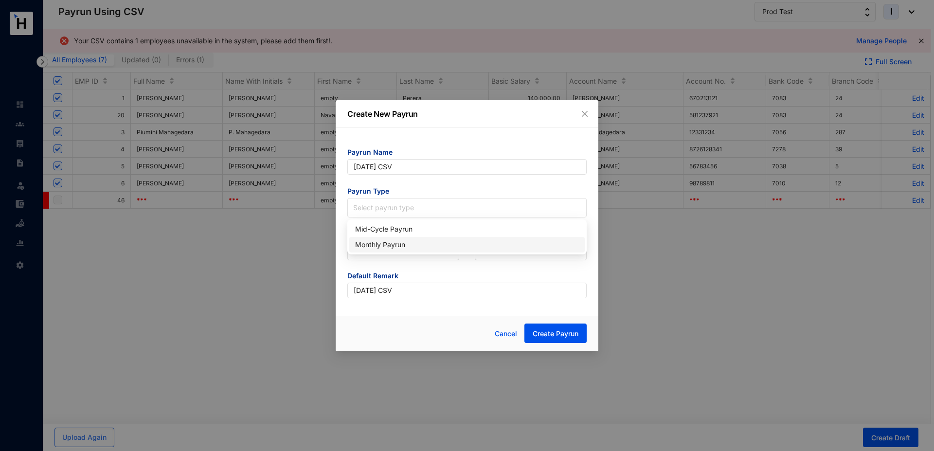
click at [384, 245] on div "Monthly Payrun" at bounding box center [467, 244] width 224 height 11
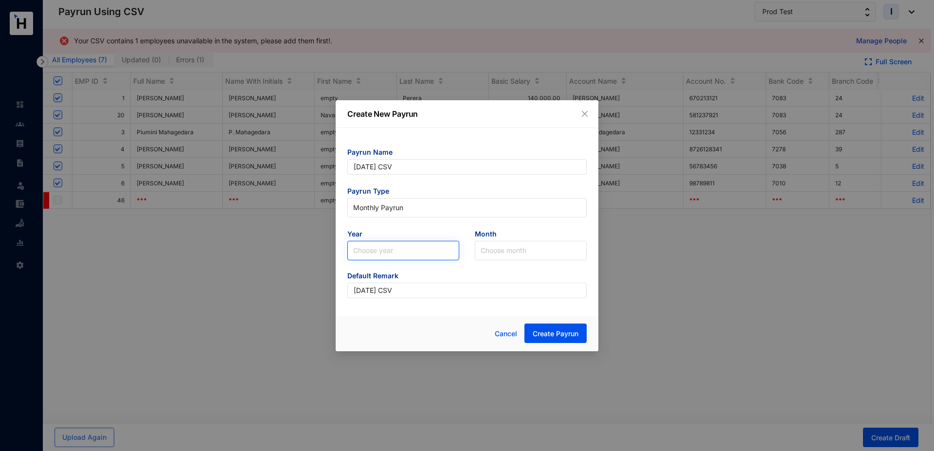
click at [364, 256] on input "search" at bounding box center [403, 250] width 100 height 18
click at [378, 289] on div "2025" at bounding box center [403, 287] width 96 height 11
click at [501, 245] on input "search" at bounding box center [531, 250] width 100 height 18
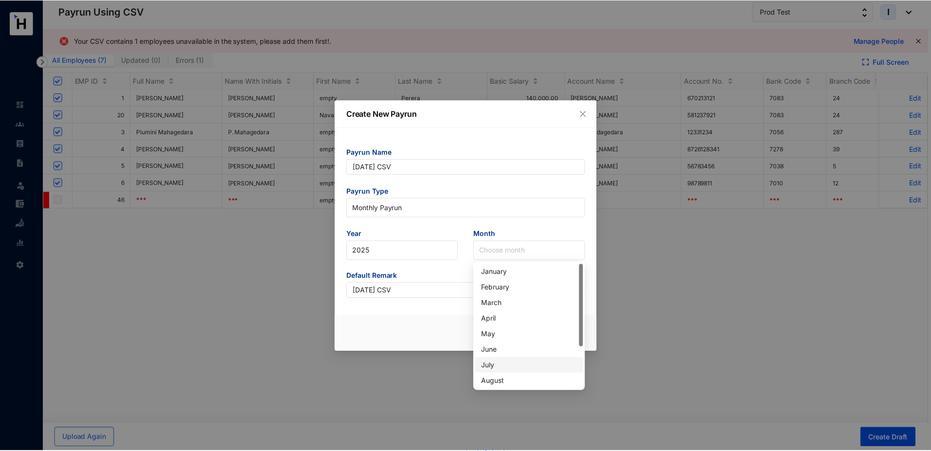
scroll to position [62, 0]
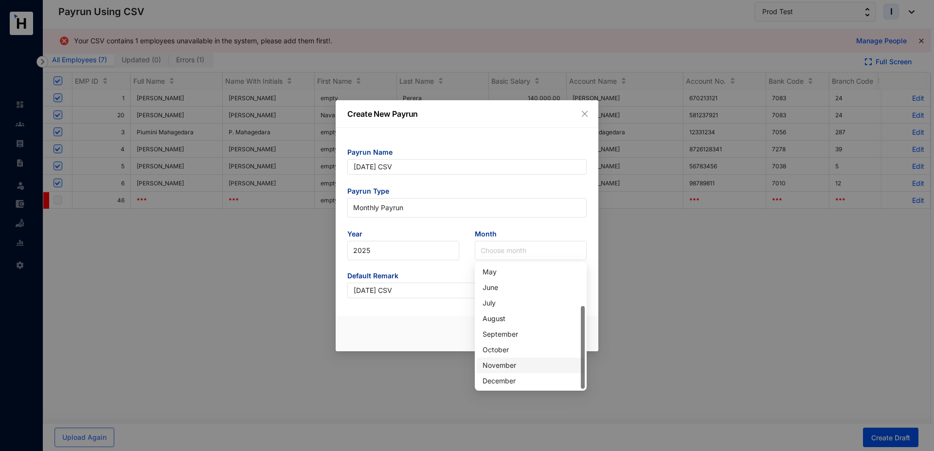
click at [503, 365] on div "November" at bounding box center [531, 365] width 96 height 11
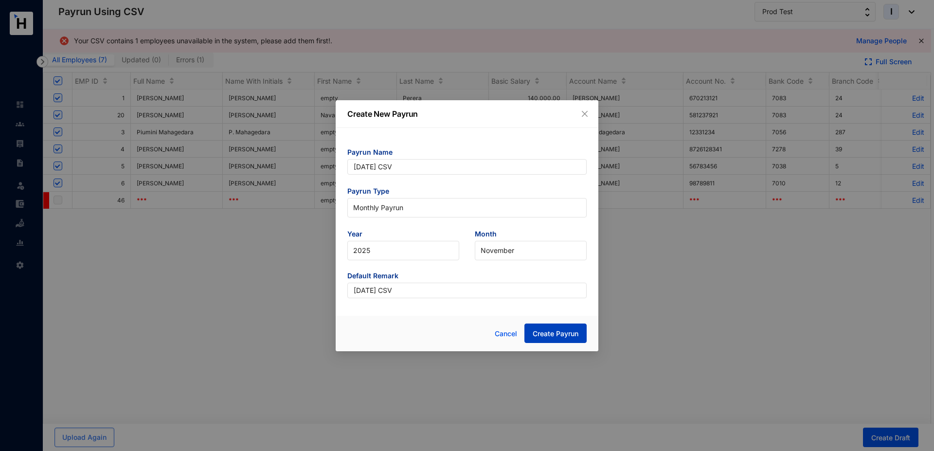
click at [564, 329] on span "Create Payrun" at bounding box center [556, 334] width 46 height 10
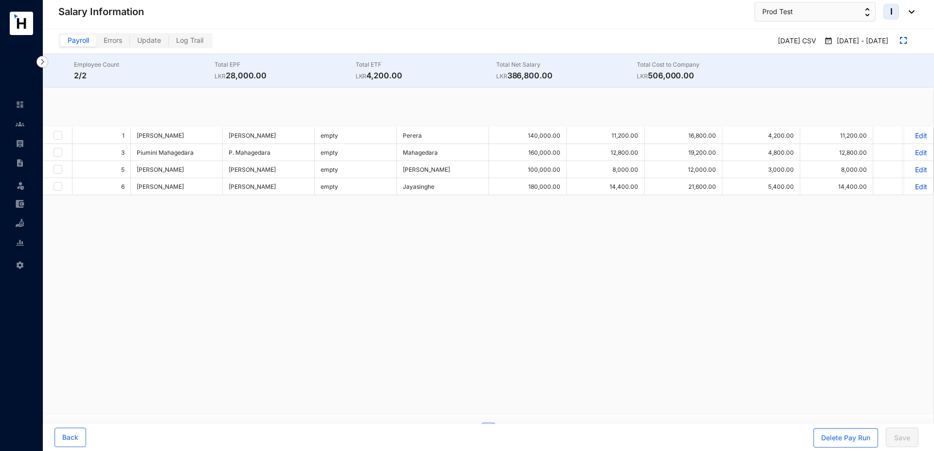
checkbox input "true"
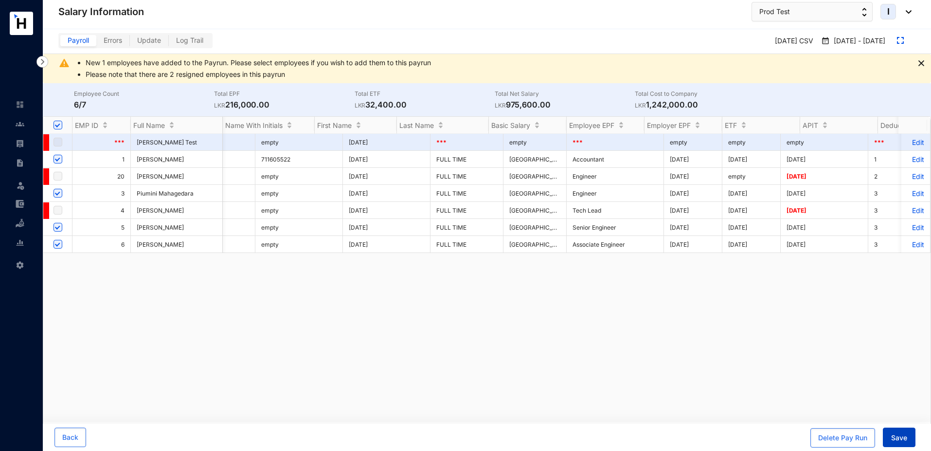
click at [899, 440] on span "Save" at bounding box center [900, 438] width 16 height 10
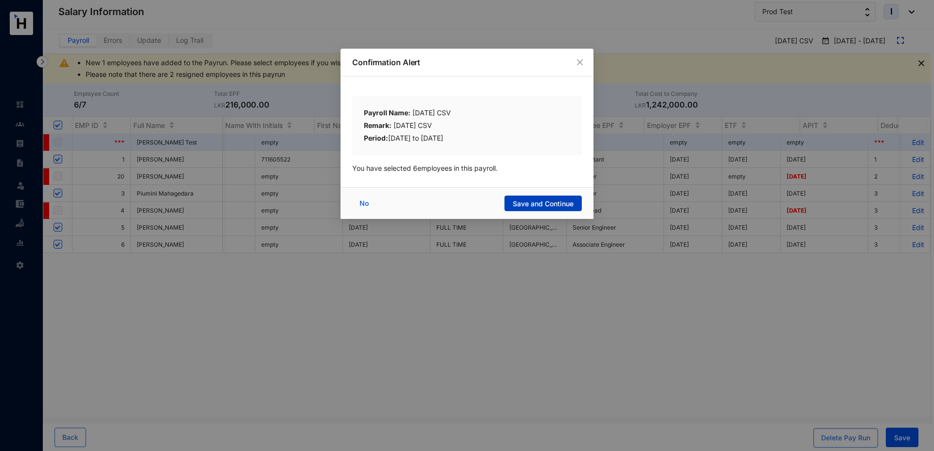
click at [535, 203] on span "Save and Continue" at bounding box center [543, 204] width 61 height 10
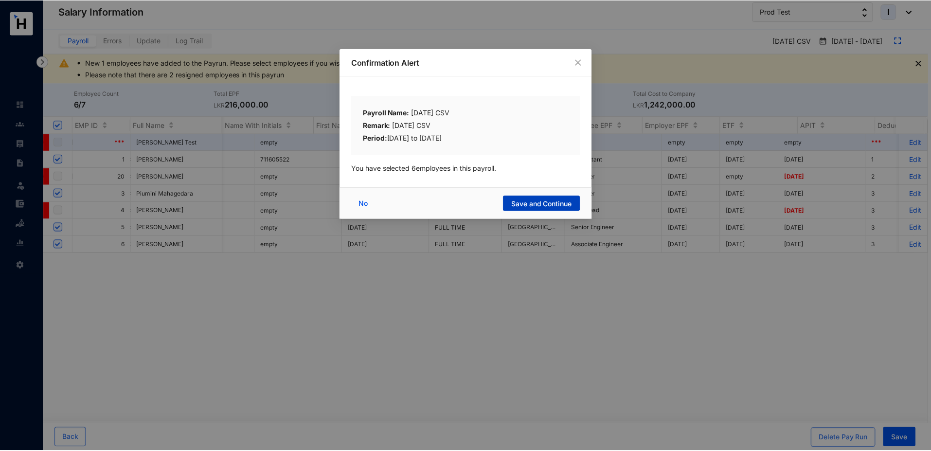
scroll to position [0, 1863]
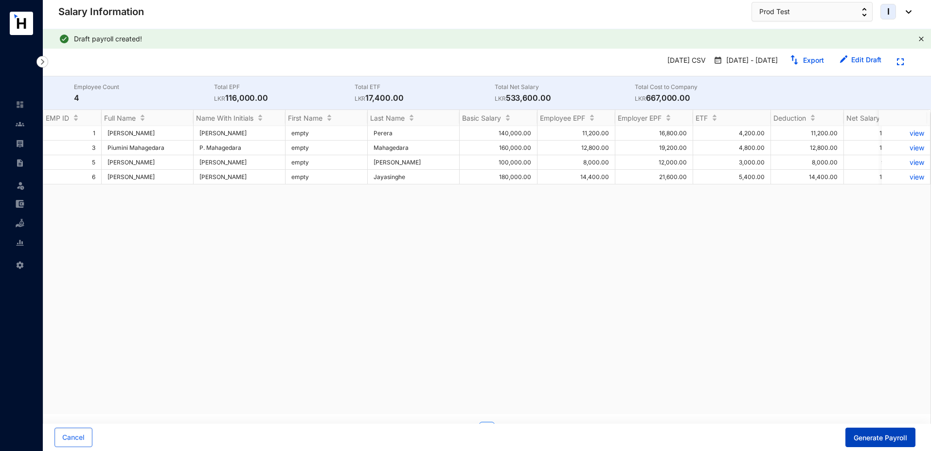
click at [867, 441] on span "Generate Payroll" at bounding box center [881, 438] width 54 height 10
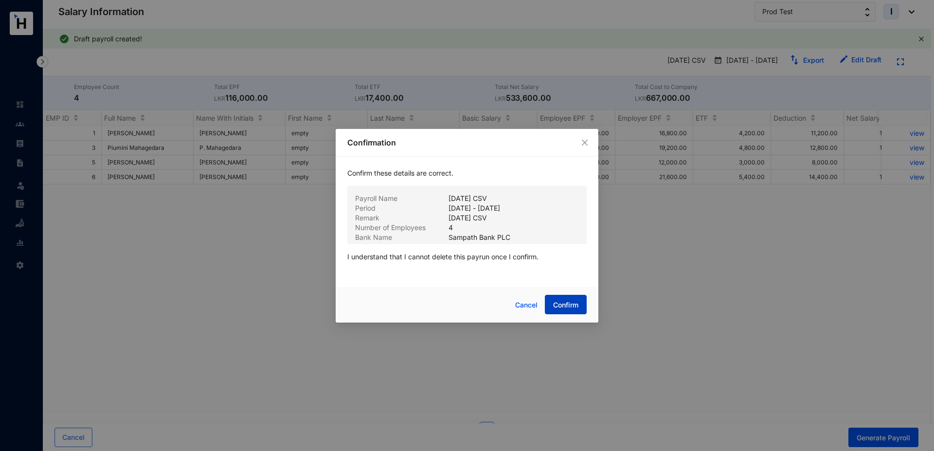
click at [557, 304] on span "Confirm" at bounding box center [565, 305] width 25 height 10
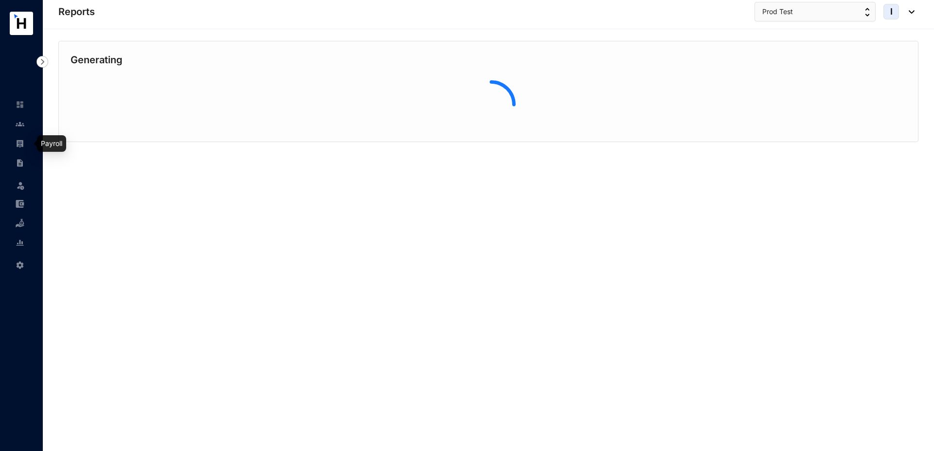
click at [18, 148] on link at bounding box center [28, 144] width 24 height 10
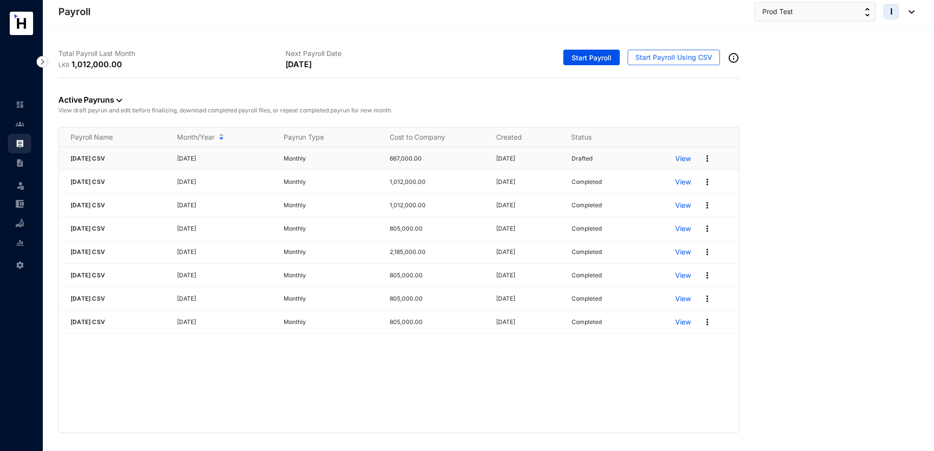
click at [708, 161] on img at bounding box center [708, 159] width 10 height 10
click at [685, 198] on p "Edit" at bounding box center [670, 200] width 69 height 17
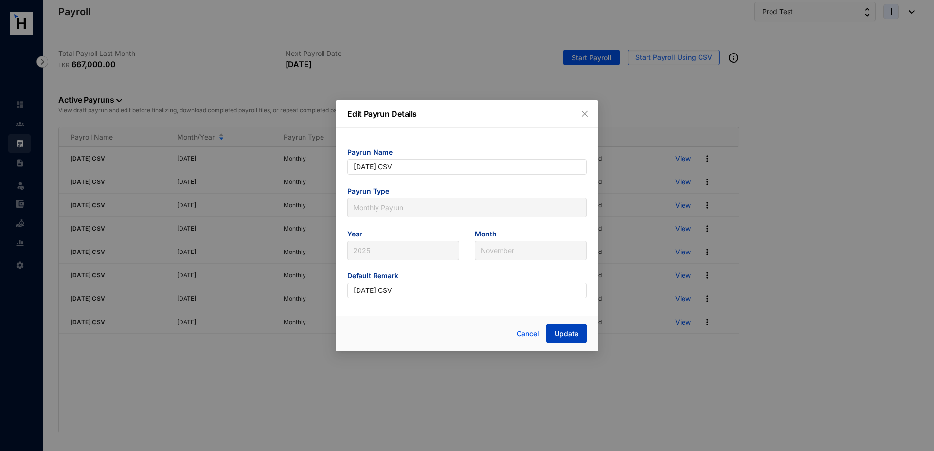
click at [565, 332] on span "Update" at bounding box center [567, 334] width 24 height 10
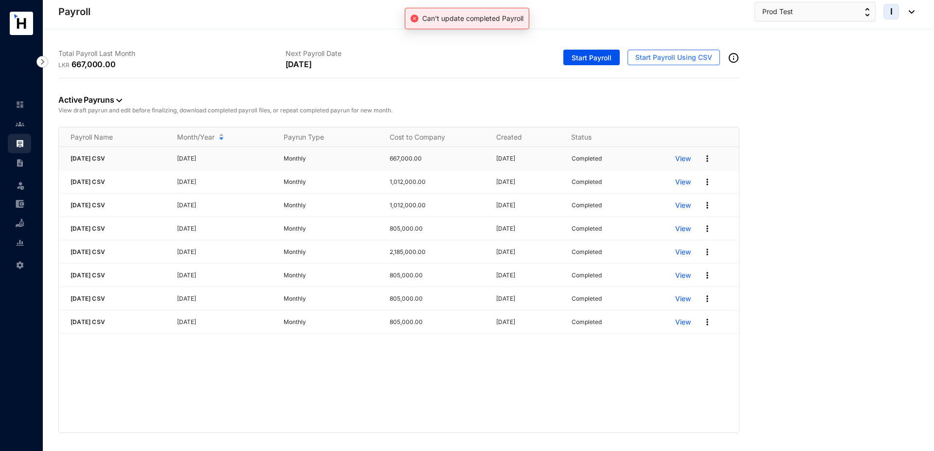
click at [706, 156] on img at bounding box center [708, 159] width 10 height 10
click at [678, 241] on p "Edit Pay Run" at bounding box center [670, 244] width 69 height 17
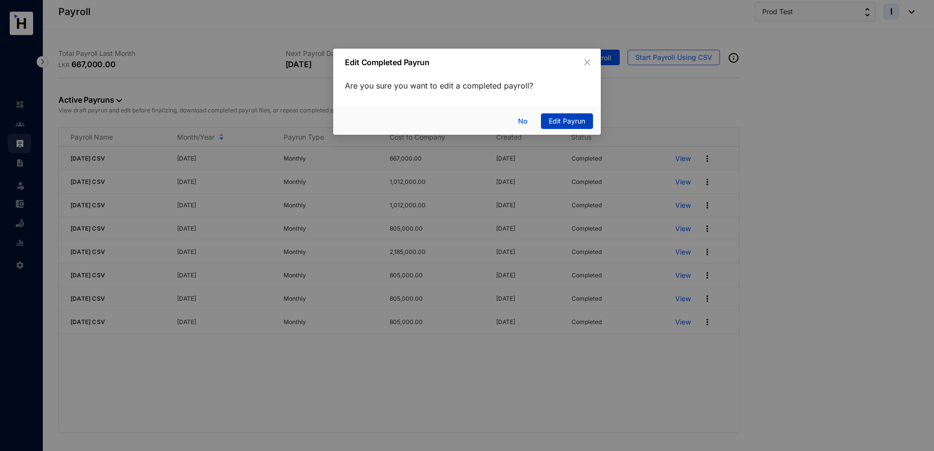
click at [549, 120] on span "Edit Payrun" at bounding box center [567, 121] width 36 height 11
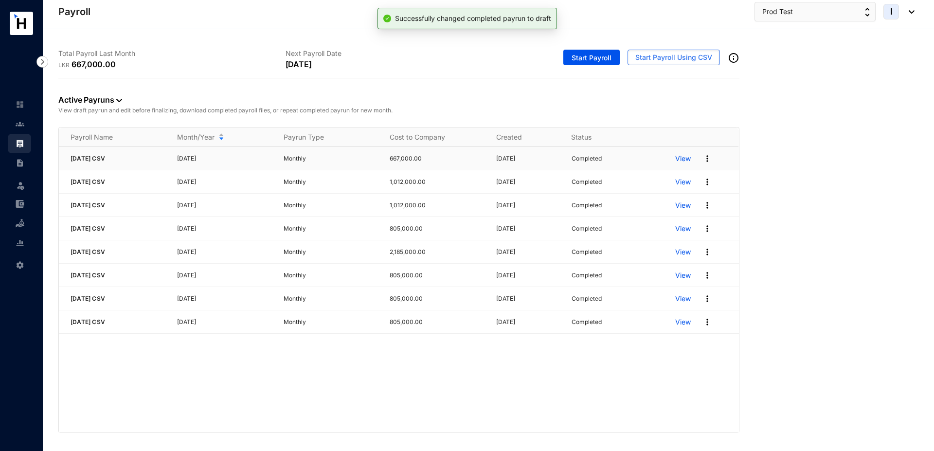
click at [687, 161] on p "View" at bounding box center [683, 159] width 16 height 10
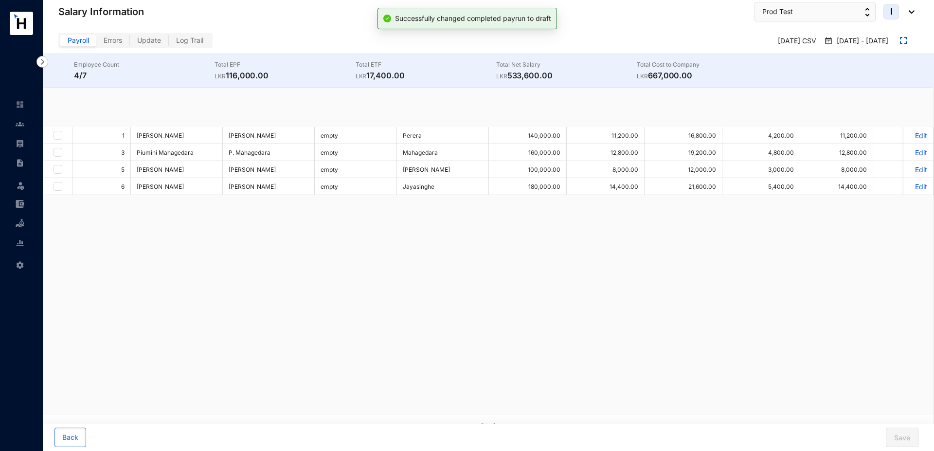
checkbox input "true"
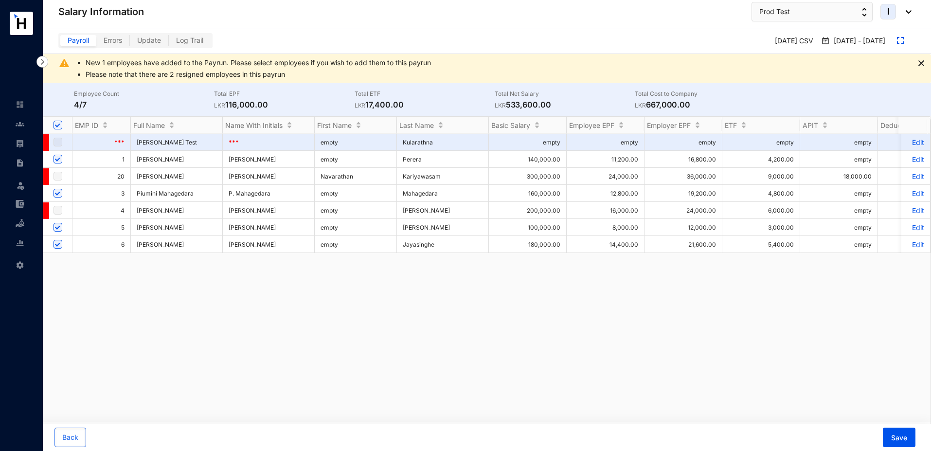
click at [911, 157] on p "Edit" at bounding box center [916, 159] width 17 height 8
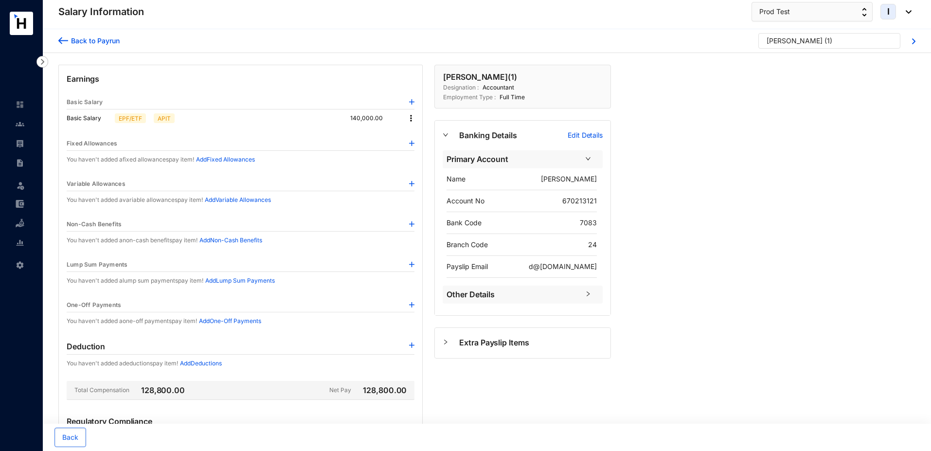
click at [414, 266] on img at bounding box center [411, 264] width 5 height 5
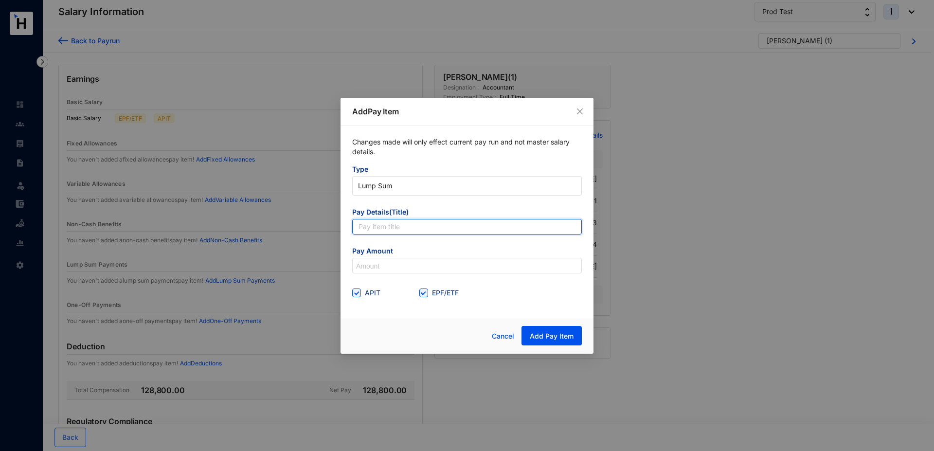
click at [370, 231] on input "text" at bounding box center [467, 227] width 230 height 16
type input "Bonus"
click at [369, 266] on input at bounding box center [467, 266] width 229 height 16
type input "1,200,000"
click at [566, 334] on span "Add Pay Item" at bounding box center [552, 336] width 44 height 10
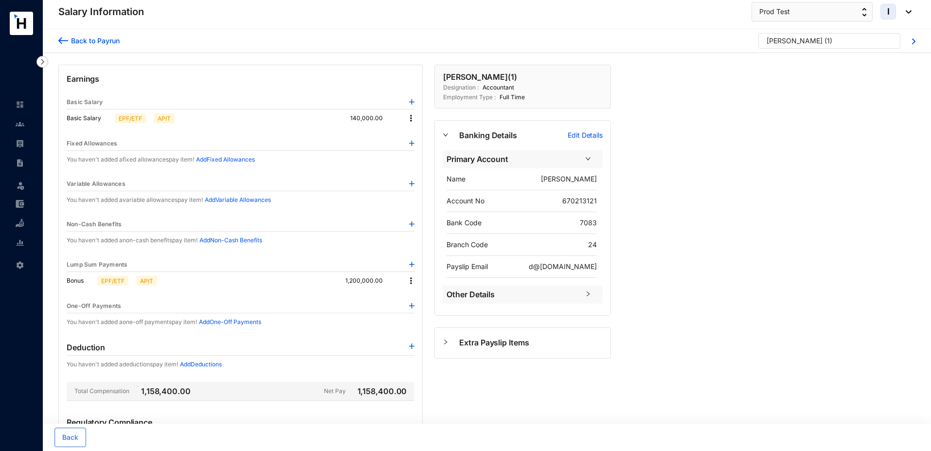
click at [795, 44] on div "[PERSON_NAME]" at bounding box center [795, 41] width 56 height 10
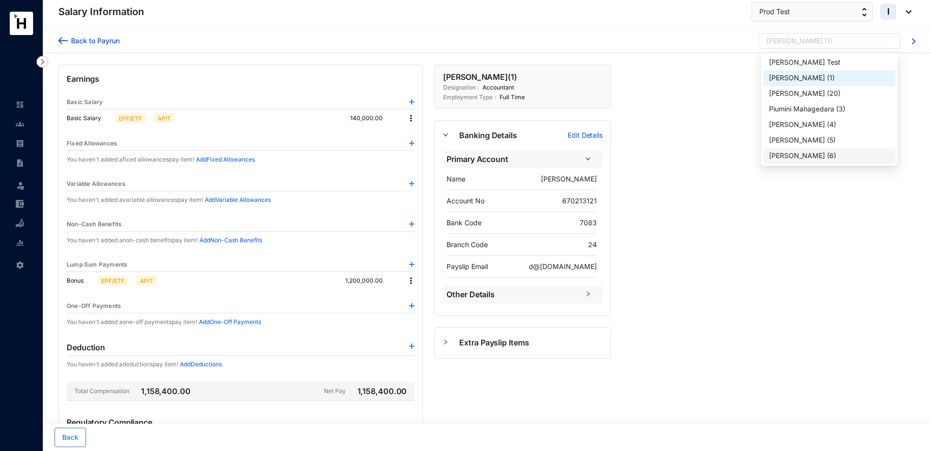
click at [794, 156] on div "[PERSON_NAME]" at bounding box center [797, 156] width 56 height 10
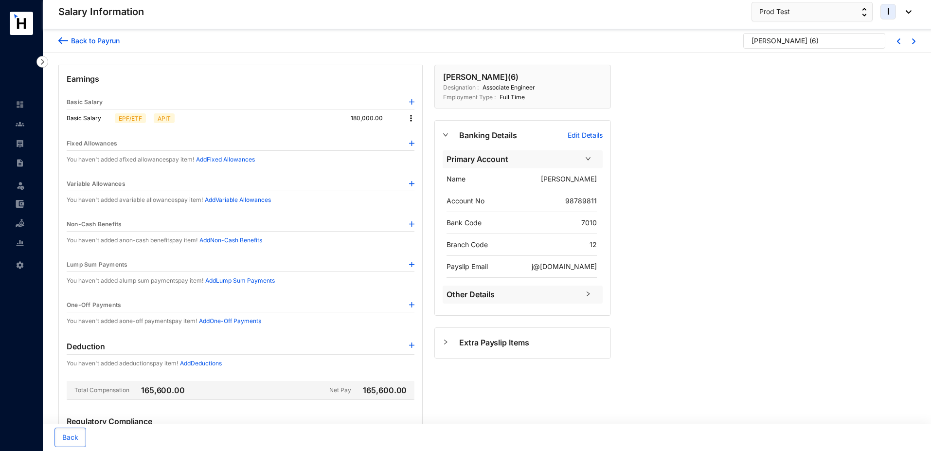
scroll to position [48, 0]
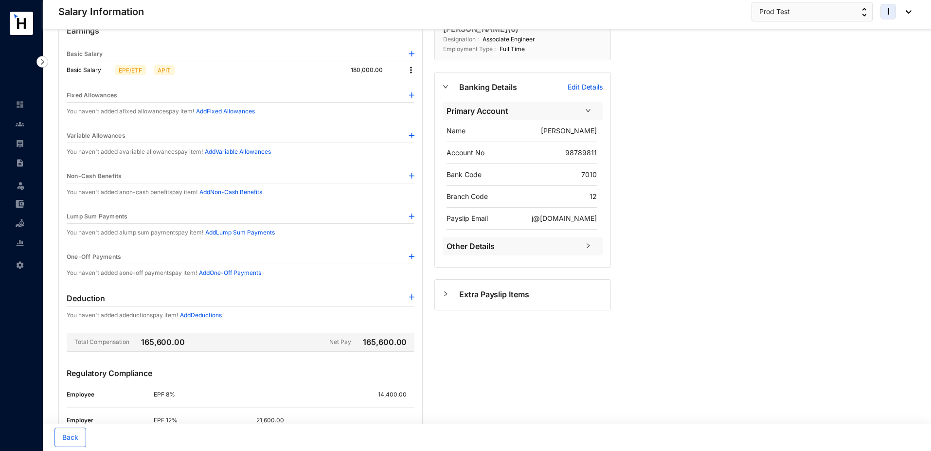
click at [412, 214] on img at bounding box center [411, 216] width 5 height 5
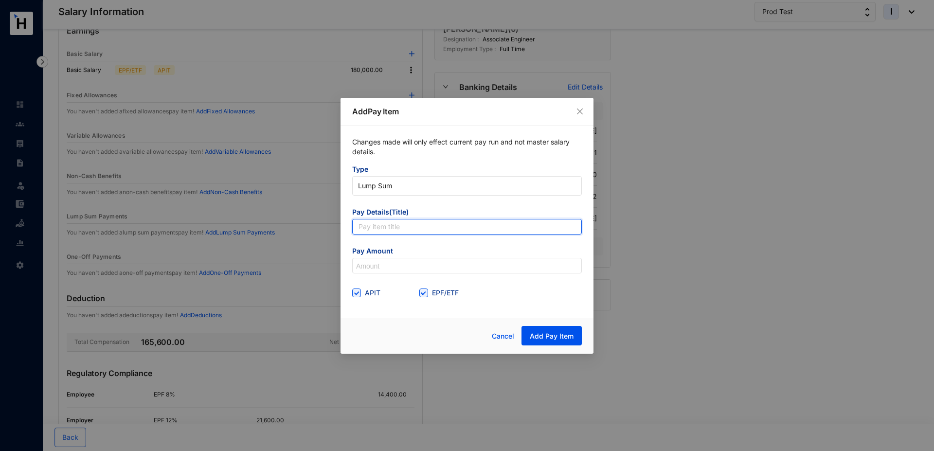
click at [413, 230] on input "text" at bounding box center [467, 227] width 230 height 16
type input "Bonus"
click at [376, 264] on input at bounding box center [467, 266] width 229 height 16
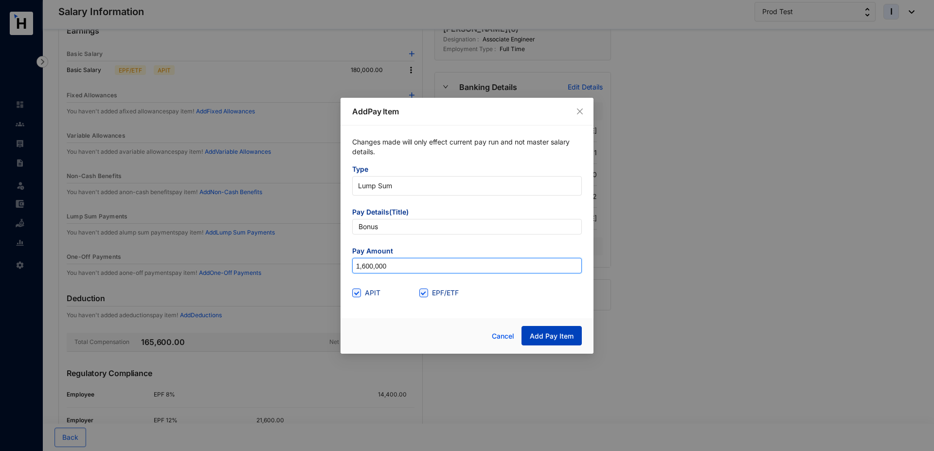
type input "1,600,000"
click at [549, 333] on span "Add Pay Item" at bounding box center [552, 336] width 44 height 10
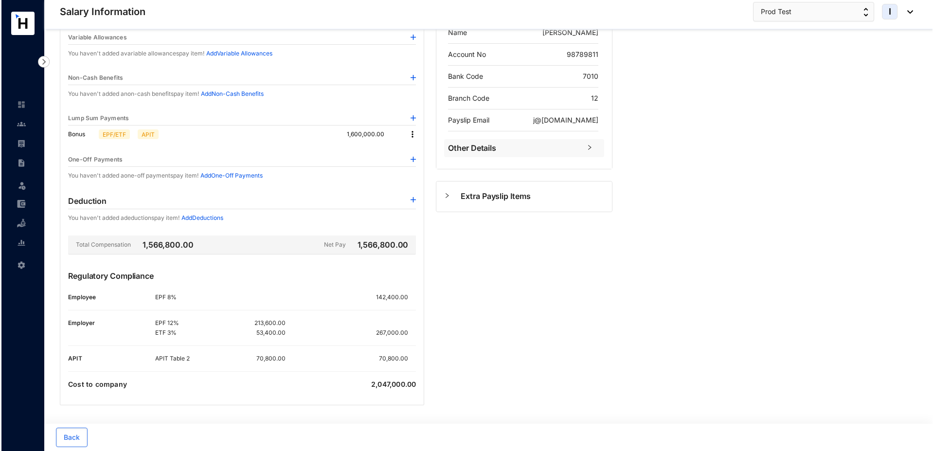
scroll to position [0, 0]
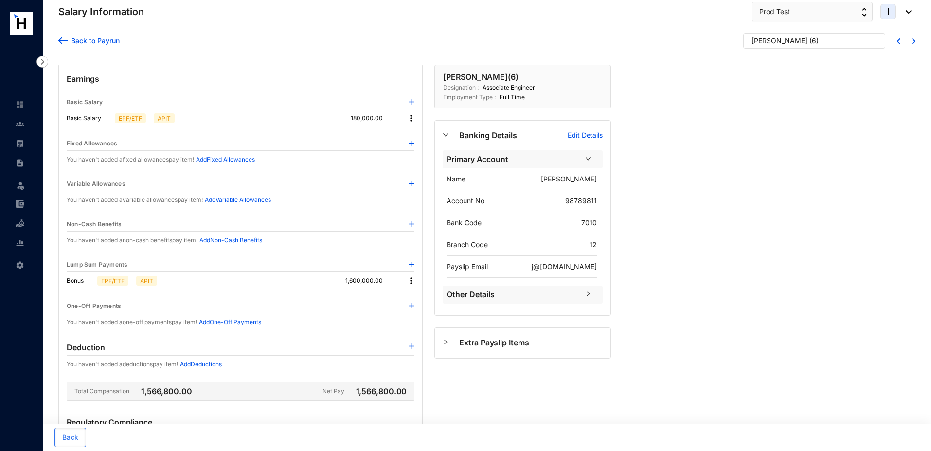
click at [86, 40] on div "Back to Payrun" at bounding box center [94, 41] width 52 height 10
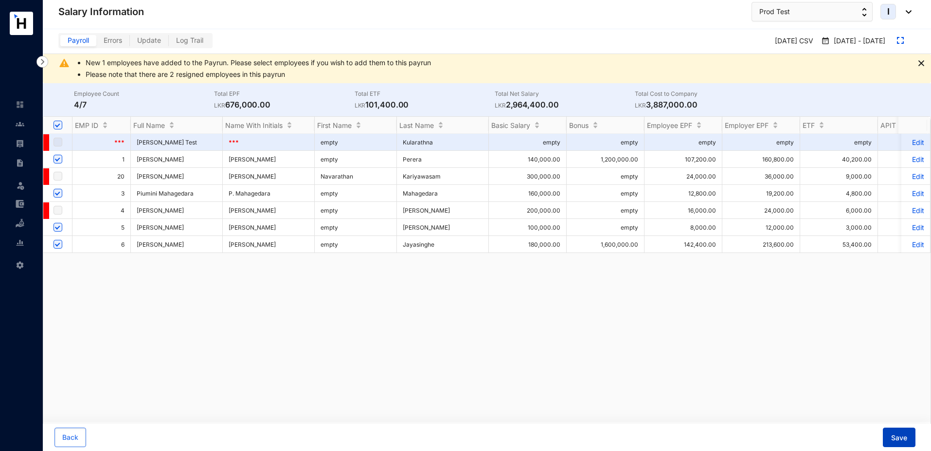
click at [894, 438] on span "Save" at bounding box center [900, 438] width 16 height 10
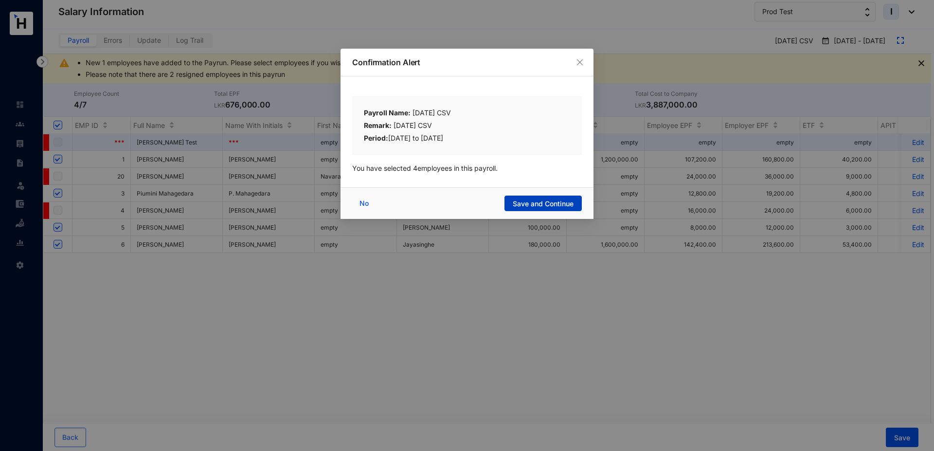
click at [557, 206] on span "Save and Continue" at bounding box center [543, 204] width 61 height 10
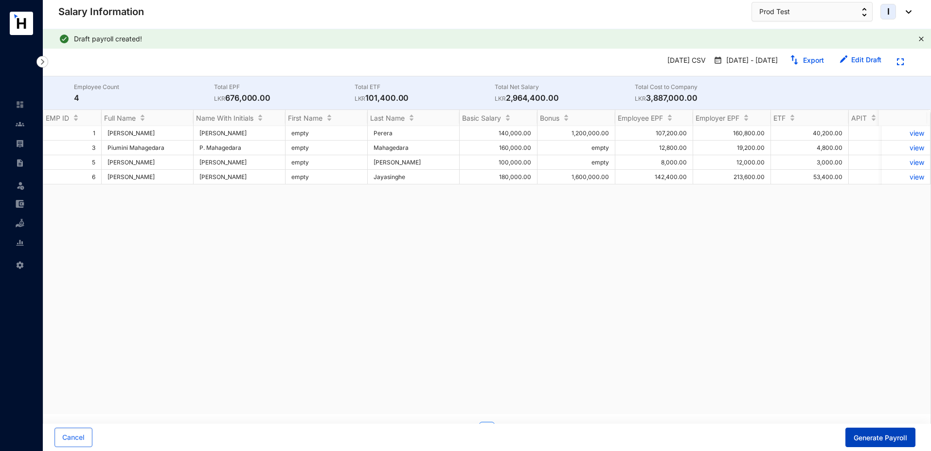
click at [871, 437] on span "Generate Payroll" at bounding box center [881, 438] width 54 height 10
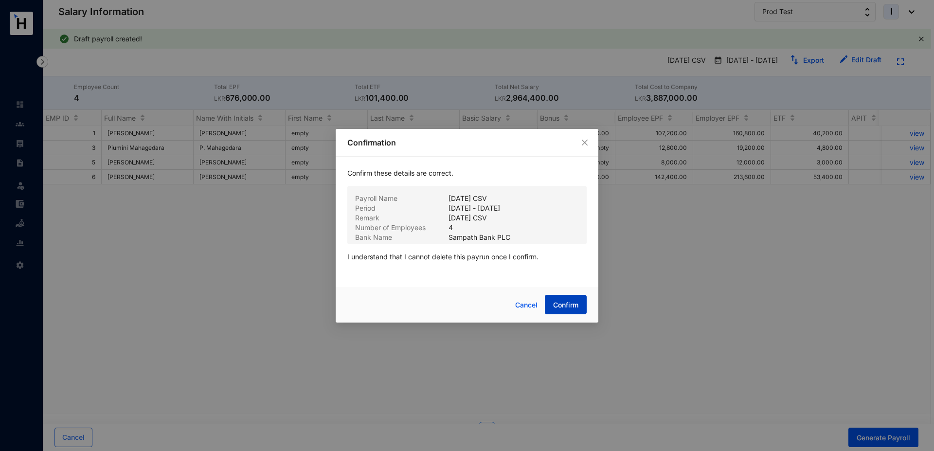
click at [562, 304] on span "Confirm" at bounding box center [565, 305] width 25 height 10
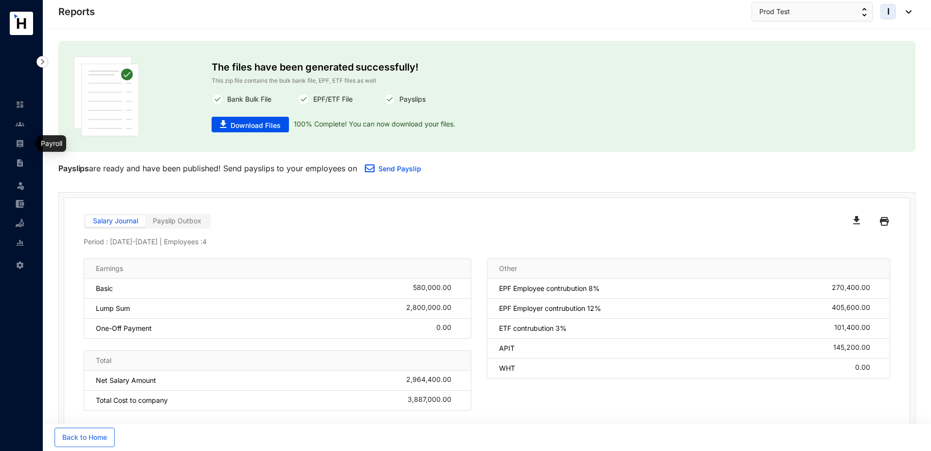
click at [16, 146] on img at bounding box center [20, 143] width 9 height 9
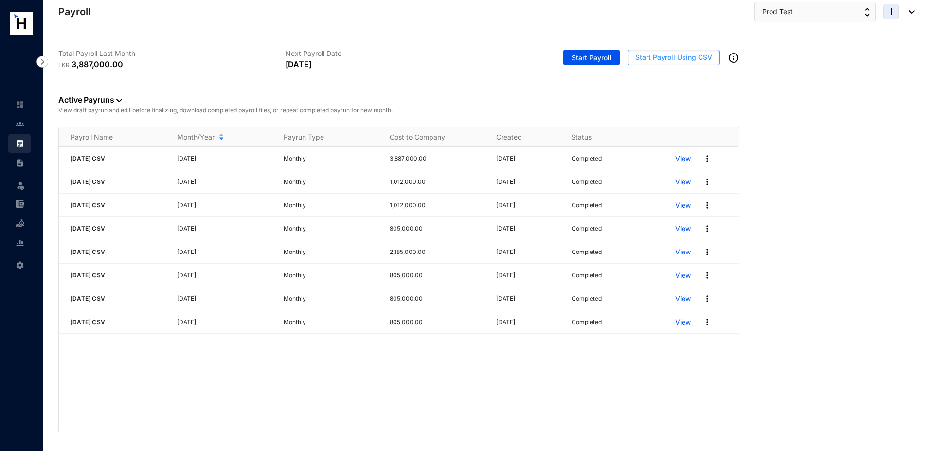
click at [675, 59] on span "Start Payroll Using CSV" at bounding box center [674, 58] width 77 height 10
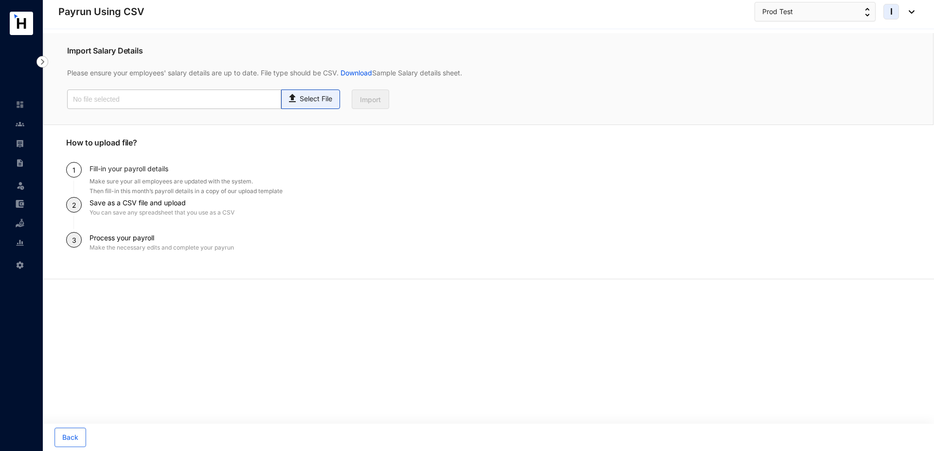
click at [313, 104] on p "Select File" at bounding box center [316, 99] width 33 height 10
click at [0, 0] on input "Select File" at bounding box center [0, 0] width 0 height 0
type input "Standard T5- Payroll (2).csv"
click at [366, 101] on span "Import" at bounding box center [370, 100] width 21 height 10
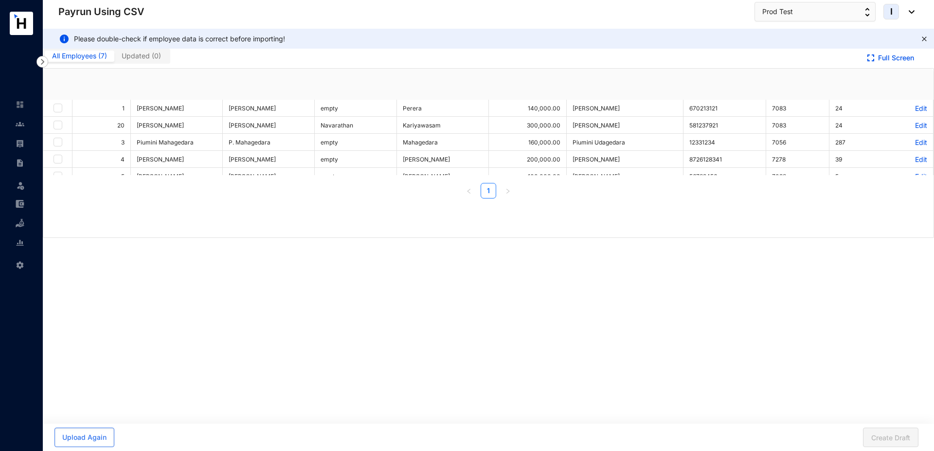
checkbox input "true"
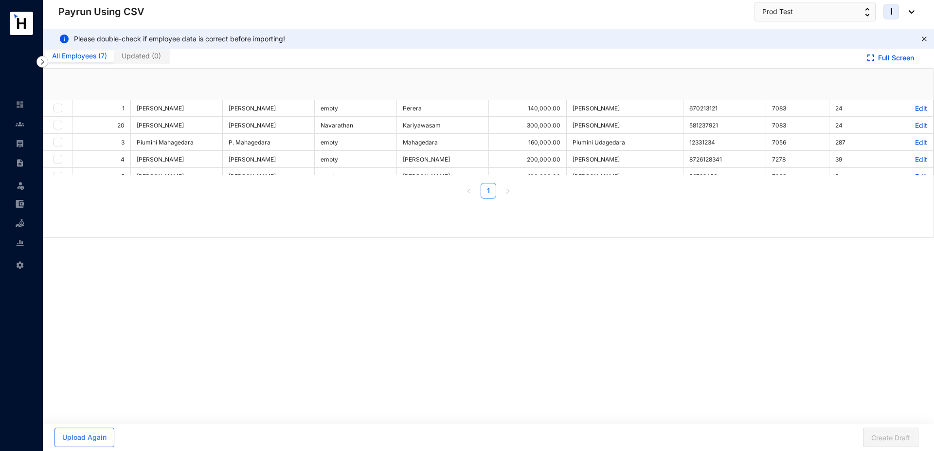
checkbox input "true"
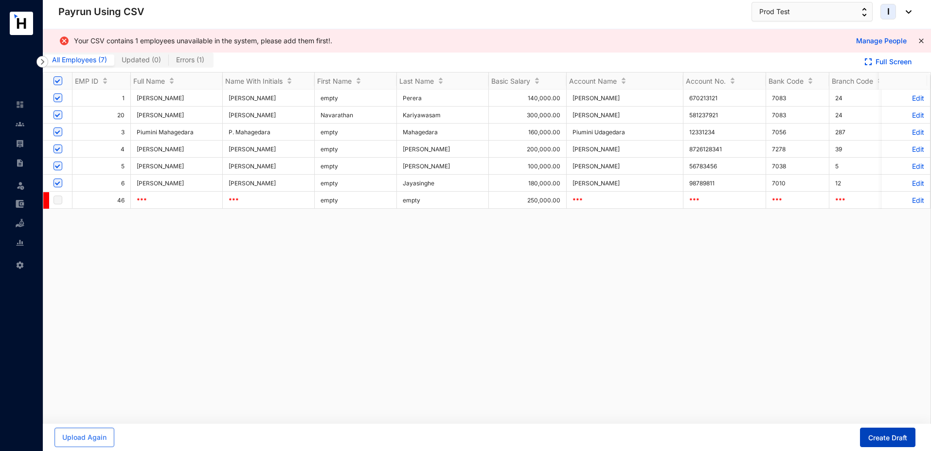
click at [889, 436] on span "Create Draft" at bounding box center [888, 438] width 39 height 10
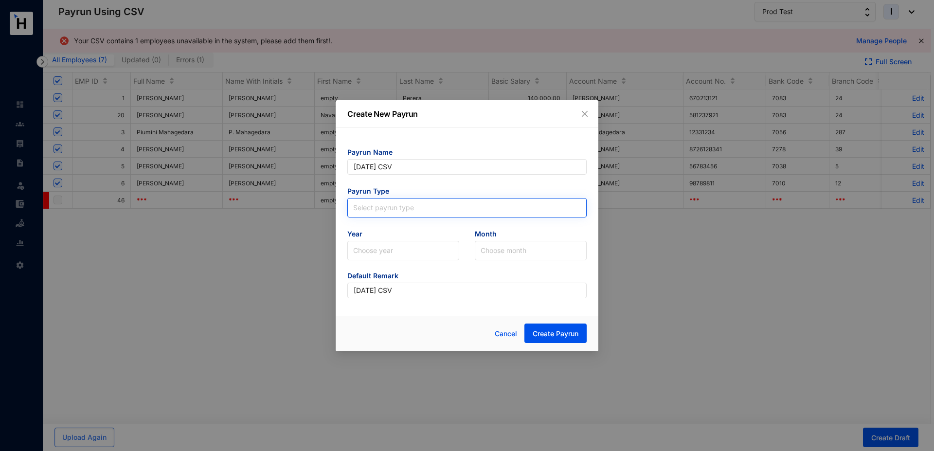
click at [378, 210] on input "search" at bounding box center [467, 206] width 228 height 15
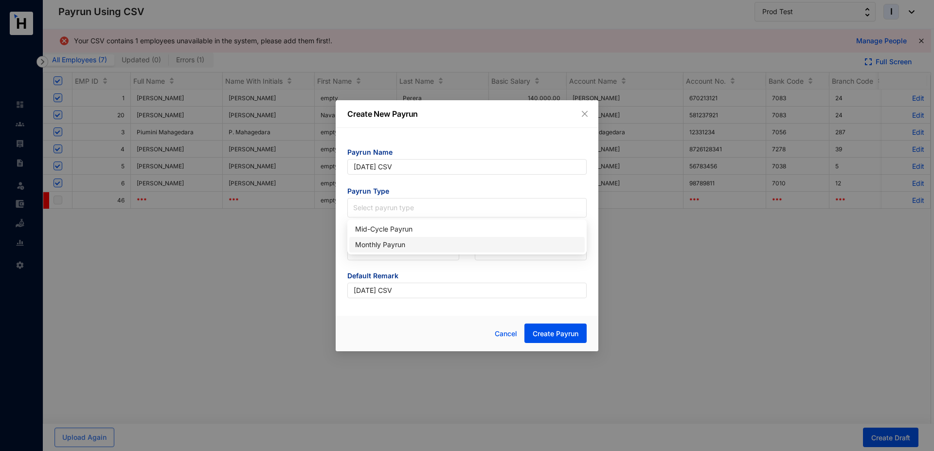
click at [365, 249] on div "Monthly Payrun" at bounding box center [467, 245] width 236 height 16
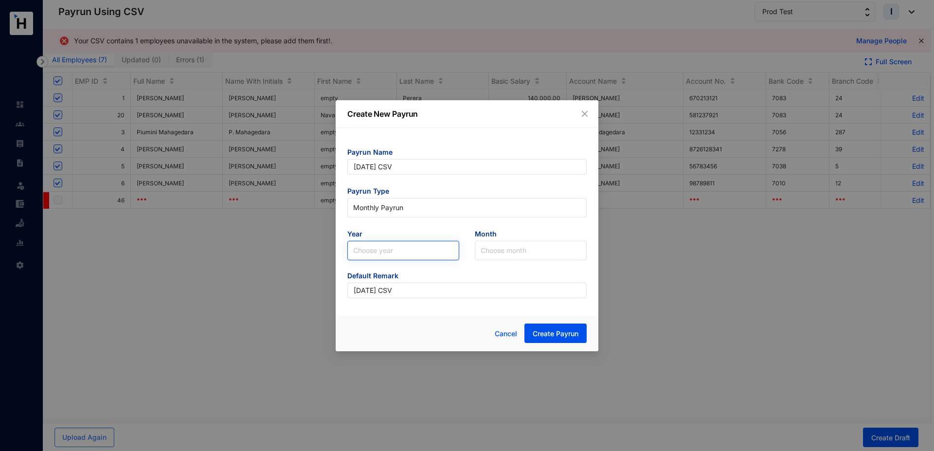
click at [367, 251] on input "search" at bounding box center [403, 250] width 100 height 18
click at [372, 290] on div "2025" at bounding box center [403, 287] width 96 height 11
click at [490, 247] on input "search" at bounding box center [531, 250] width 100 height 18
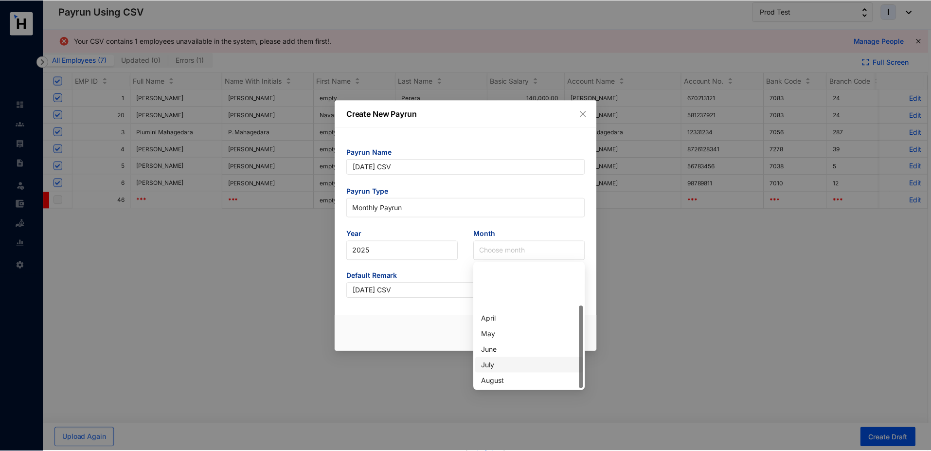
scroll to position [62, 0]
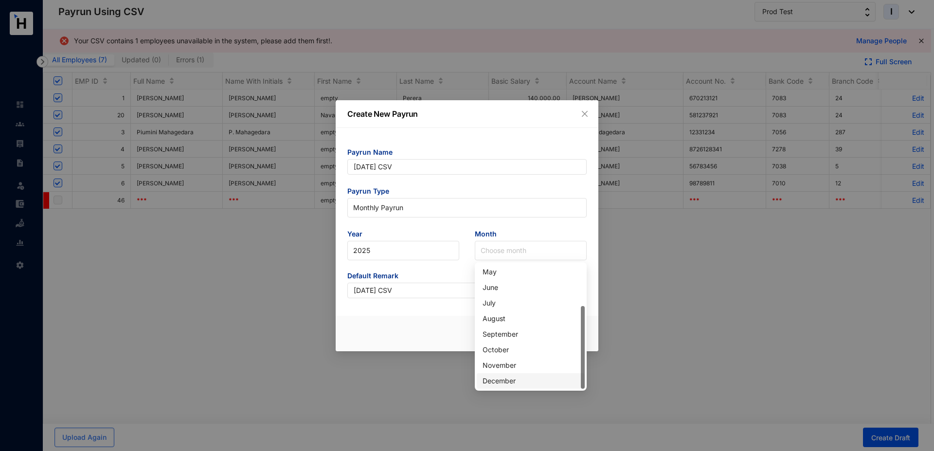
click at [506, 384] on div "December" at bounding box center [531, 381] width 96 height 11
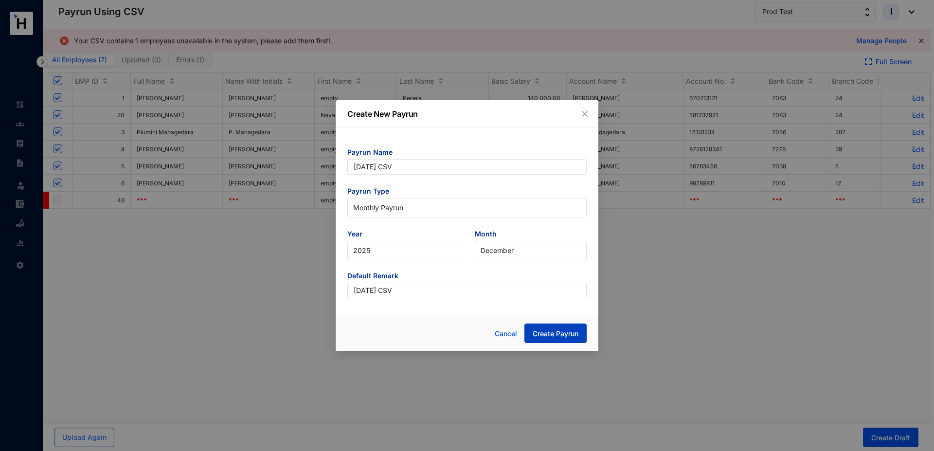
click at [558, 330] on span "Create Payrun" at bounding box center [556, 334] width 46 height 10
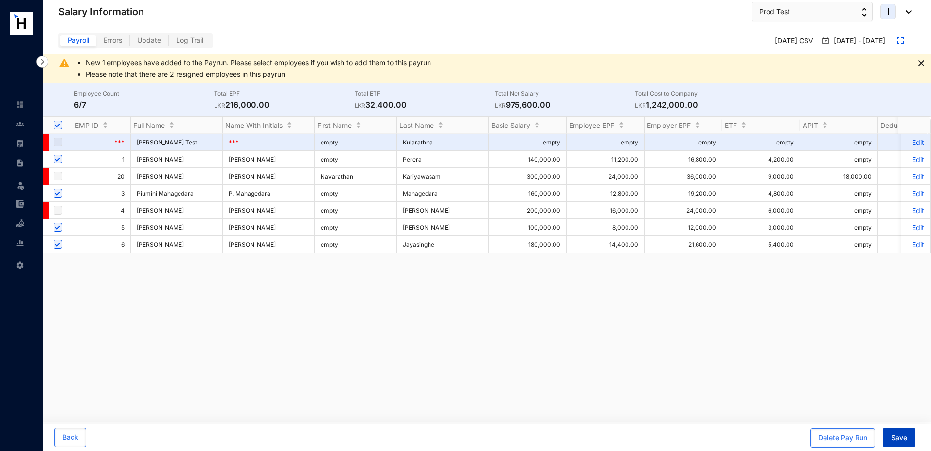
click at [894, 442] on span "Save" at bounding box center [900, 438] width 16 height 10
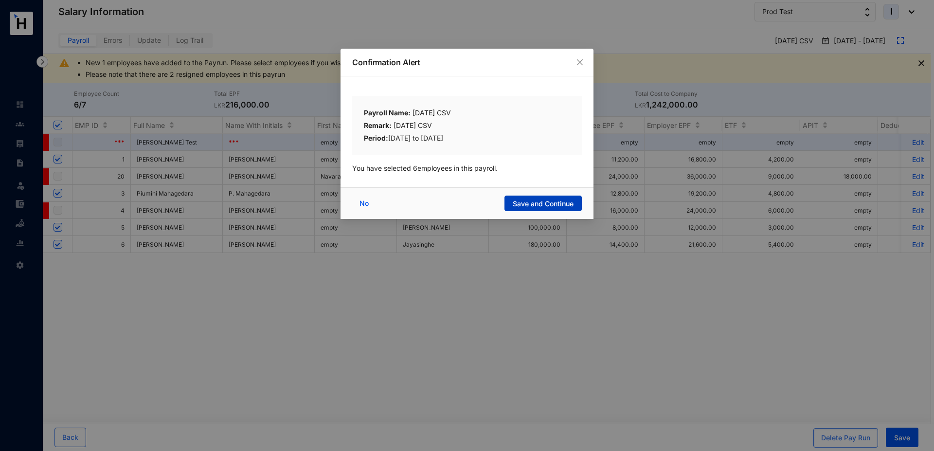
click at [528, 207] on span "Save and Continue" at bounding box center [543, 204] width 61 height 10
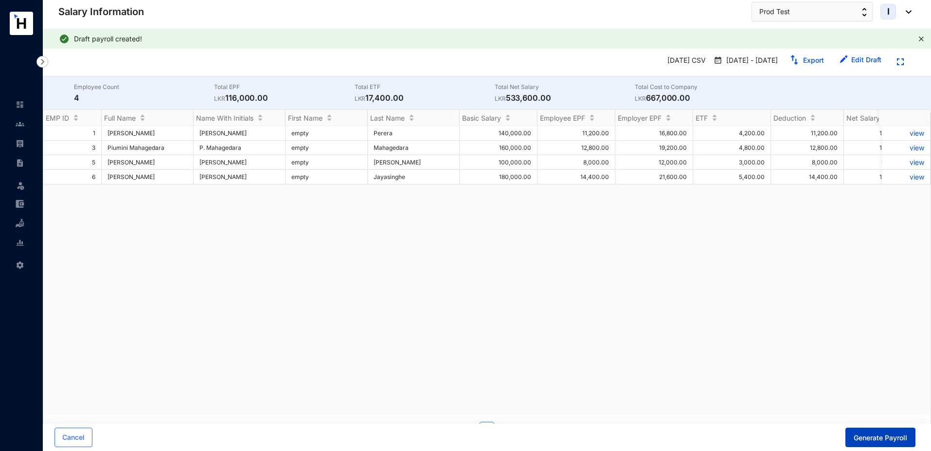
click at [863, 441] on span "Generate Payroll" at bounding box center [881, 438] width 54 height 10
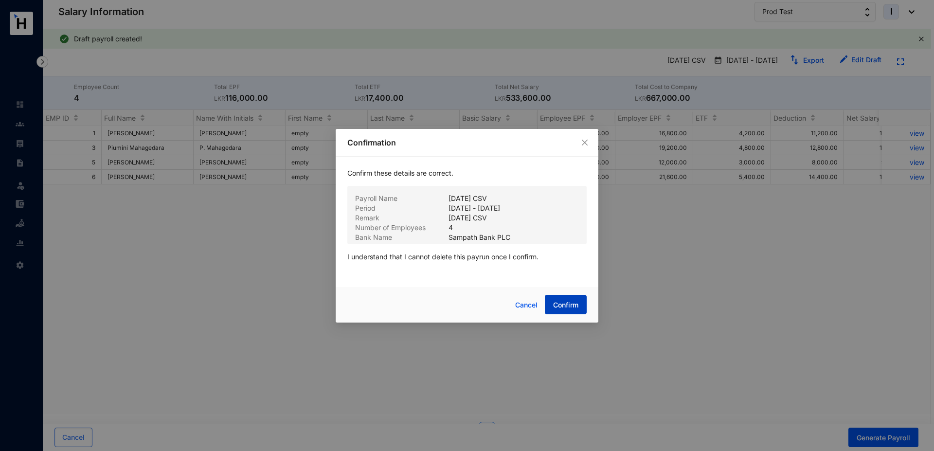
click at [563, 305] on span "Confirm" at bounding box center [565, 305] width 25 height 10
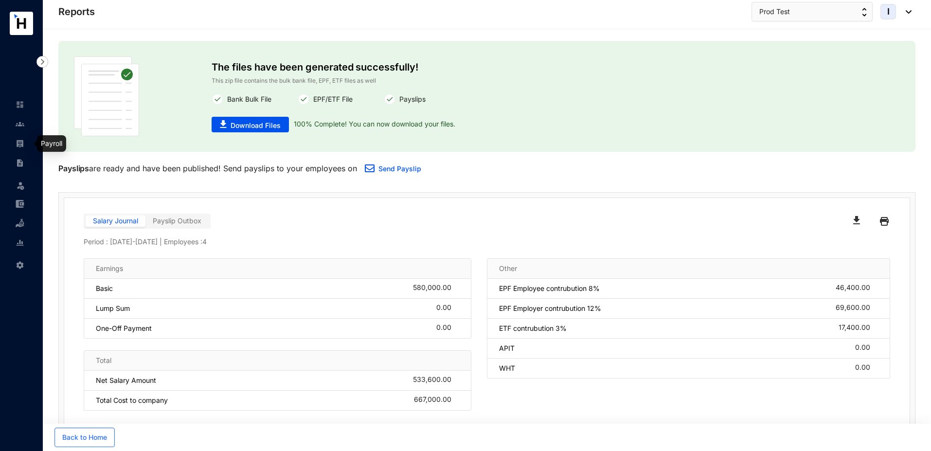
click at [18, 148] on link at bounding box center [28, 144] width 24 height 10
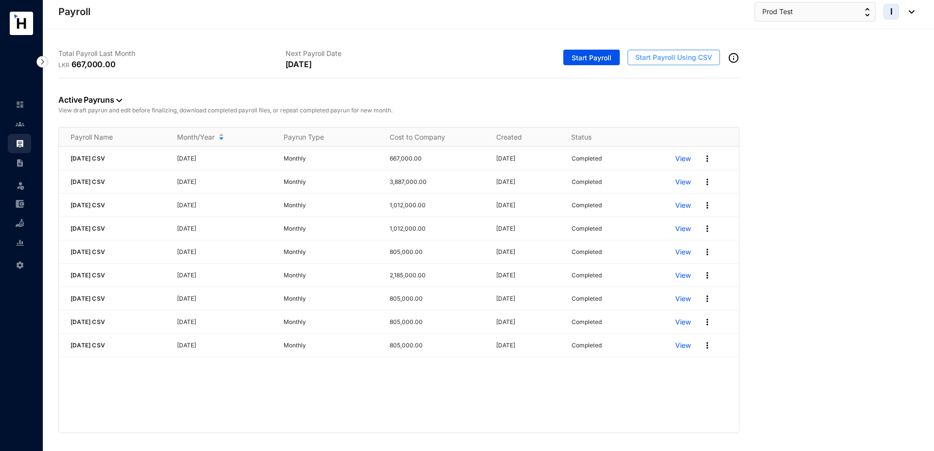
click at [665, 57] on span "Start Payroll Using CSV" at bounding box center [674, 58] width 77 height 10
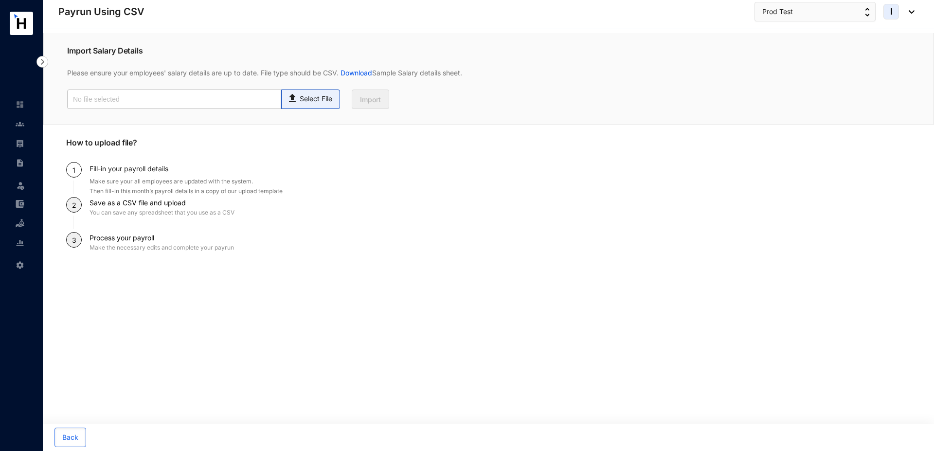
click at [309, 104] on p "Select File" at bounding box center [316, 99] width 33 height 10
click at [0, 0] on input "Select File" at bounding box center [0, 0] width 0 height 0
type input "Standard T5- Payroll (2).csv"
click at [363, 98] on span "Import" at bounding box center [370, 100] width 21 height 10
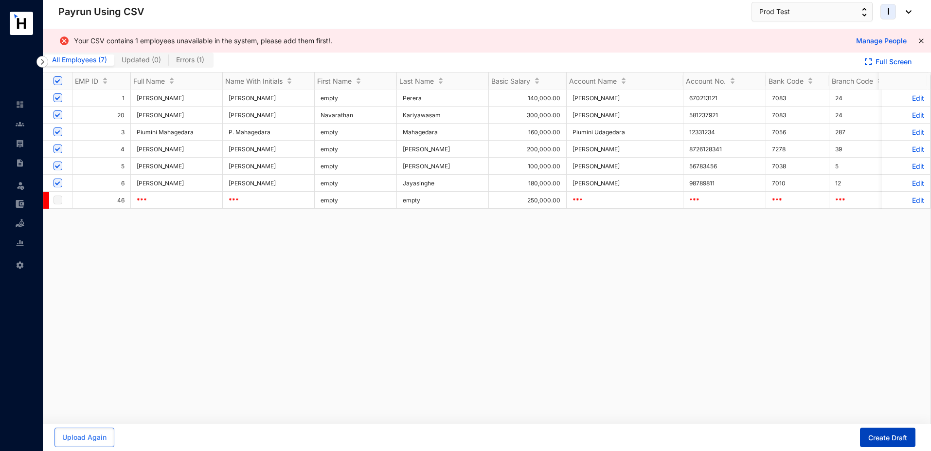
click at [885, 435] on span "Create Draft" at bounding box center [888, 438] width 39 height 10
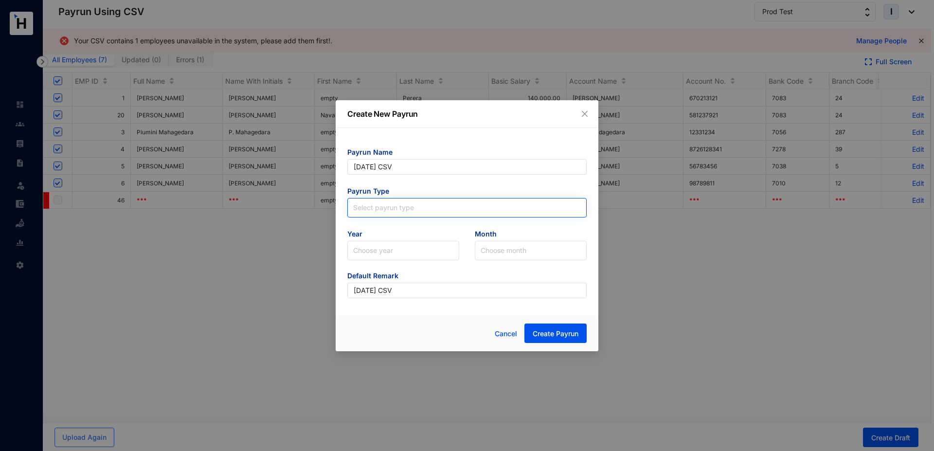
click at [440, 209] on input "search" at bounding box center [467, 206] width 228 height 15
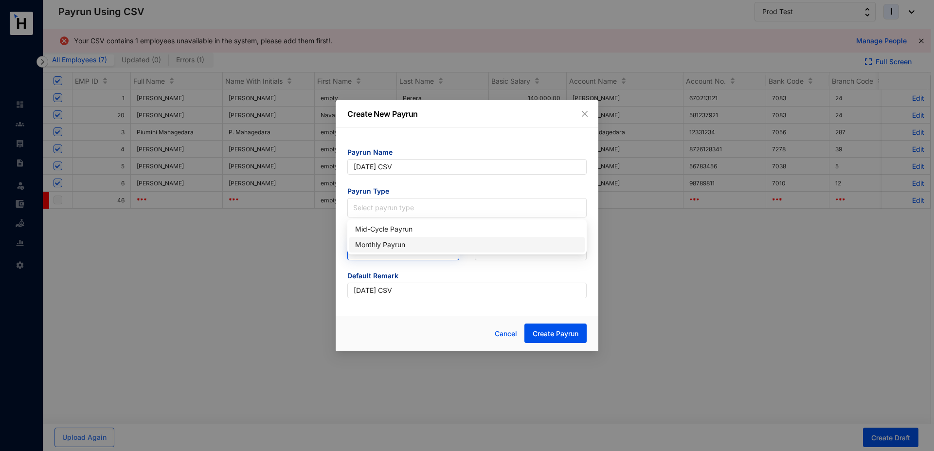
click at [388, 250] on div "Monthly Payrun" at bounding box center [467, 245] width 236 height 16
click at [385, 250] on input "search" at bounding box center [403, 250] width 100 height 18
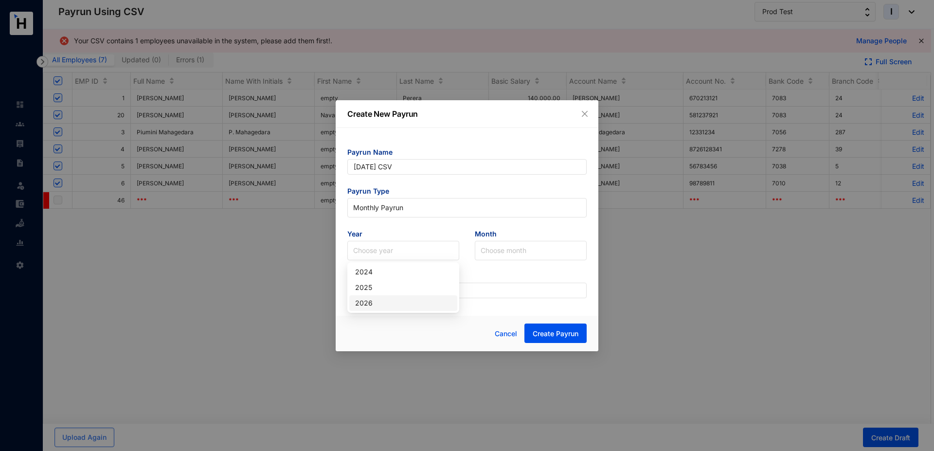
click at [376, 302] on div "2026" at bounding box center [403, 303] width 96 height 11
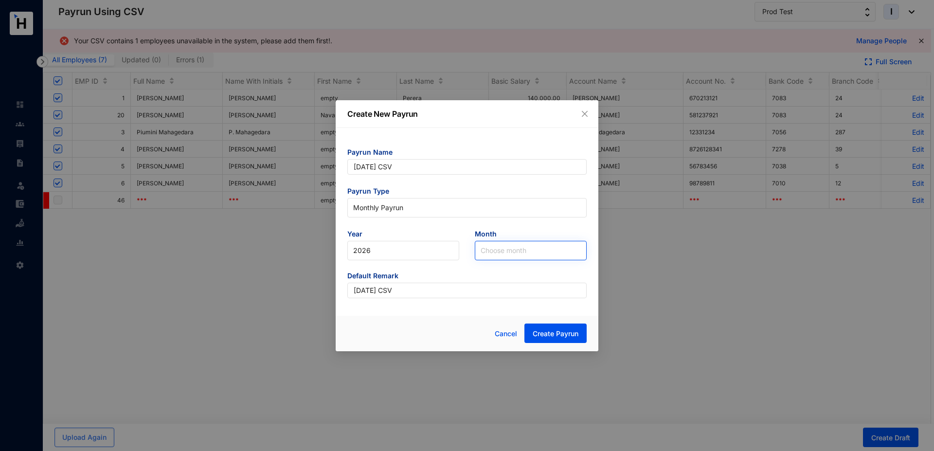
click at [500, 253] on input "search" at bounding box center [531, 250] width 100 height 18
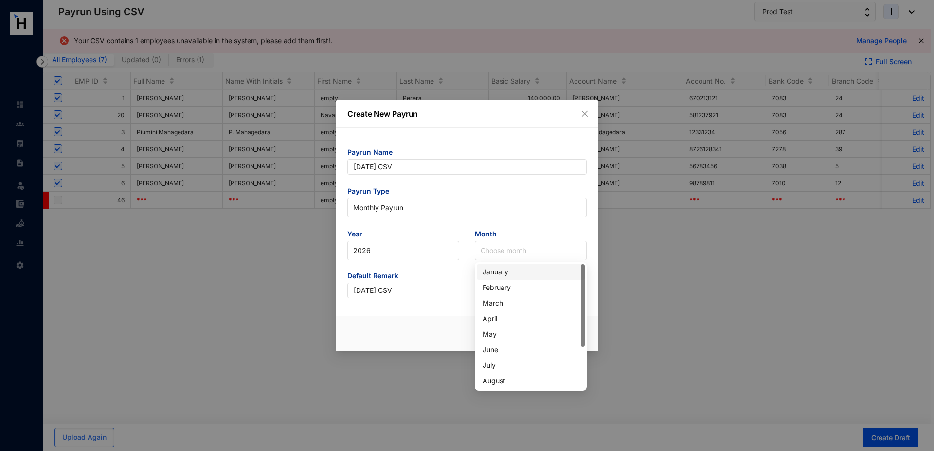
click at [497, 272] on div "January" at bounding box center [531, 272] width 96 height 11
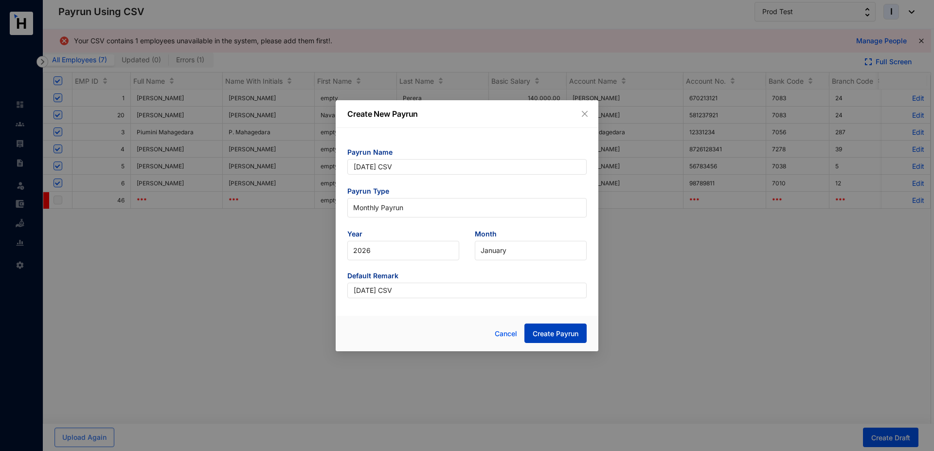
click at [554, 332] on span "Create Payrun" at bounding box center [556, 334] width 46 height 10
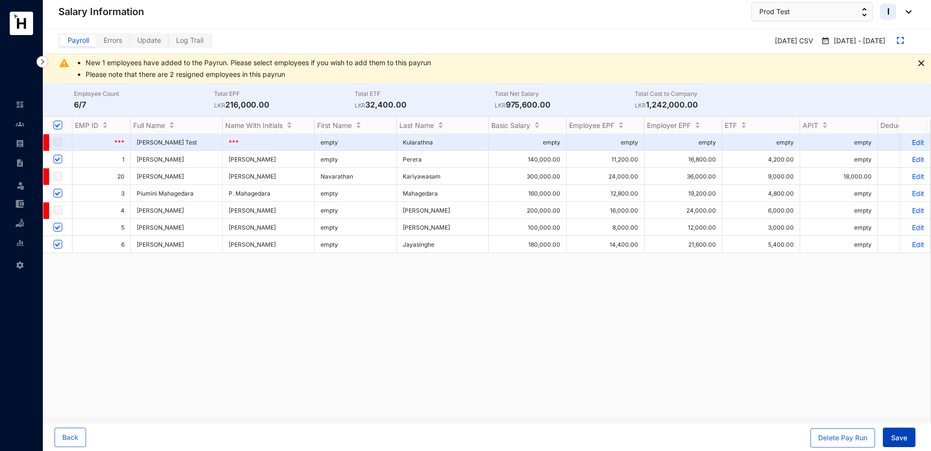
click at [895, 441] on span "Save" at bounding box center [900, 438] width 16 height 10
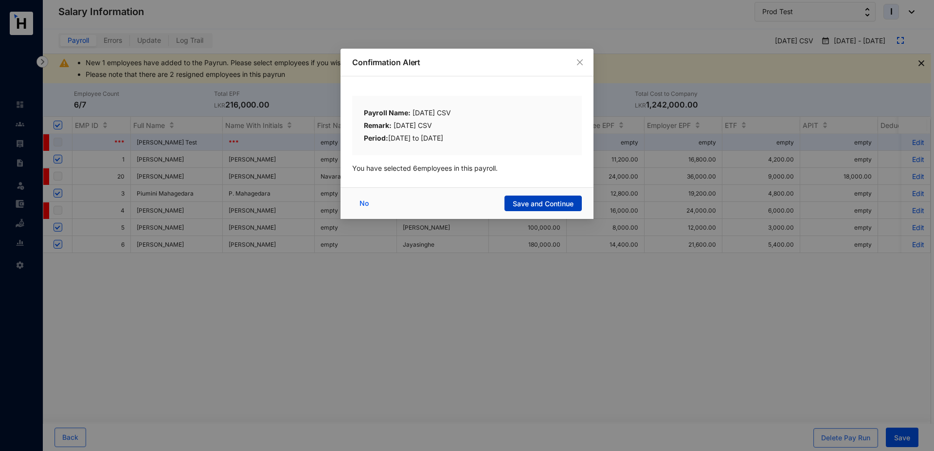
click at [558, 204] on span "Save and Continue" at bounding box center [543, 204] width 61 height 10
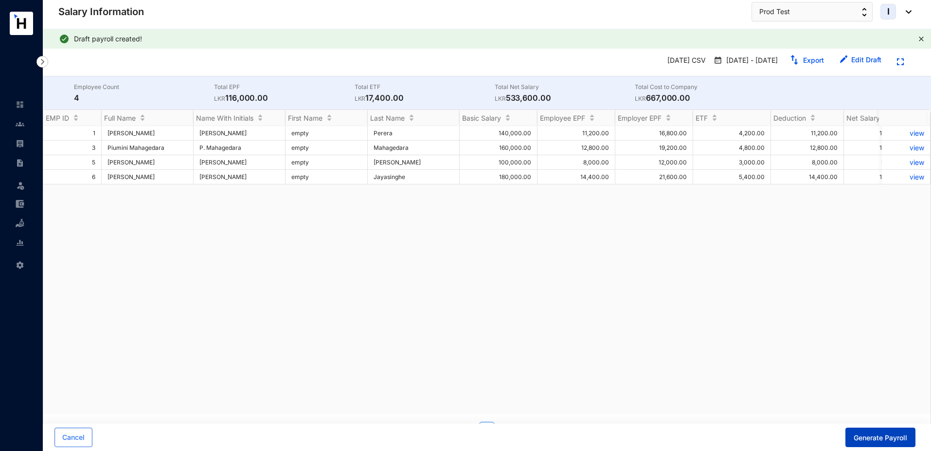
click at [865, 443] on button "Generate Payroll" at bounding box center [881, 437] width 70 height 19
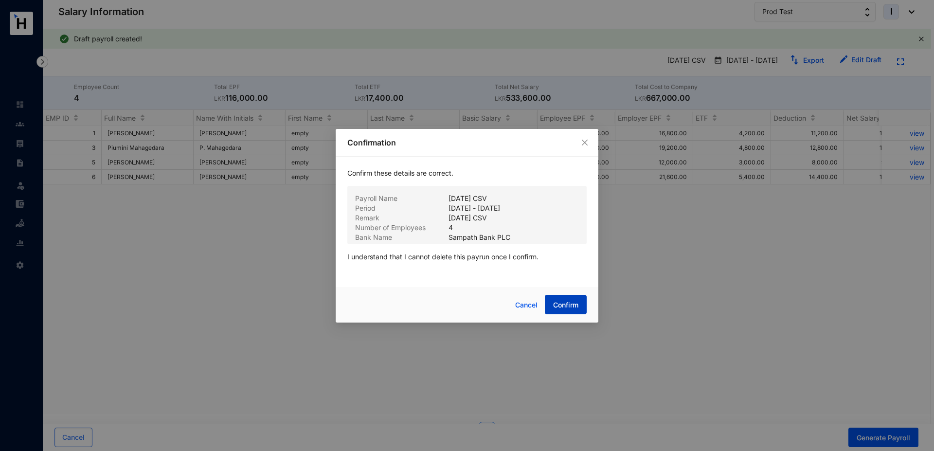
click at [566, 303] on span "Confirm" at bounding box center [565, 305] width 25 height 10
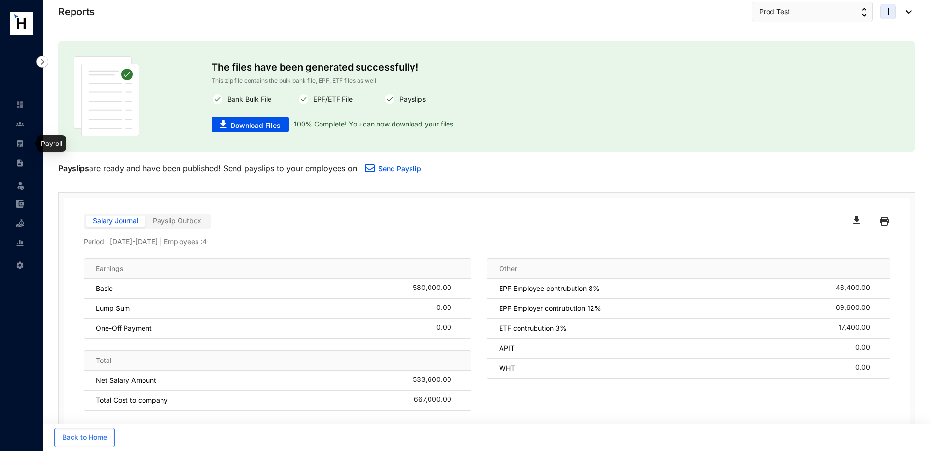
click at [21, 147] on img at bounding box center [20, 143] width 9 height 9
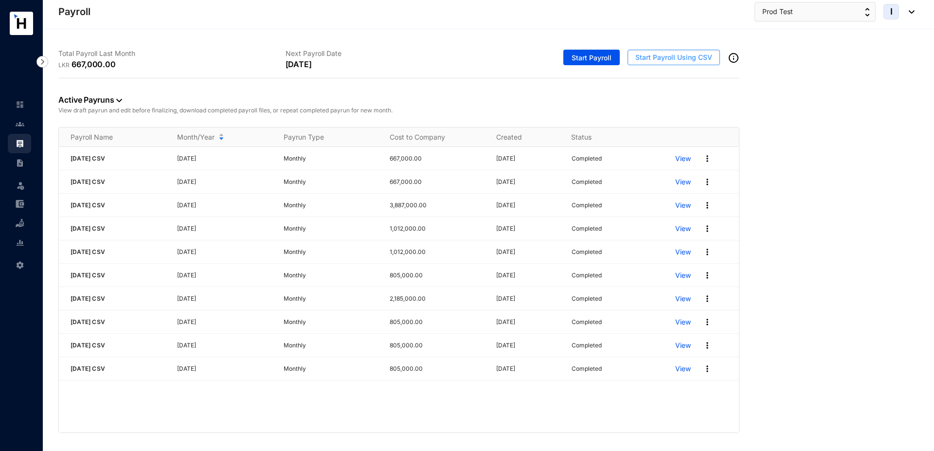
click at [648, 58] on span "Start Payroll Using CSV" at bounding box center [674, 58] width 77 height 10
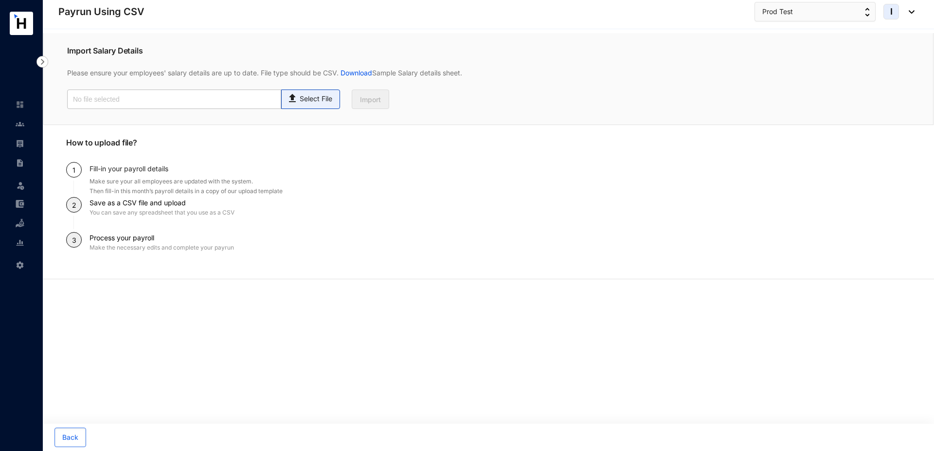
click at [310, 101] on p "Select File" at bounding box center [316, 99] width 33 height 10
click at [0, 0] on input "Select File" at bounding box center [0, 0] width 0 height 0
type input "Standard T5- Payroll (2).csv"
click at [378, 106] on button "Import" at bounding box center [370, 99] width 37 height 19
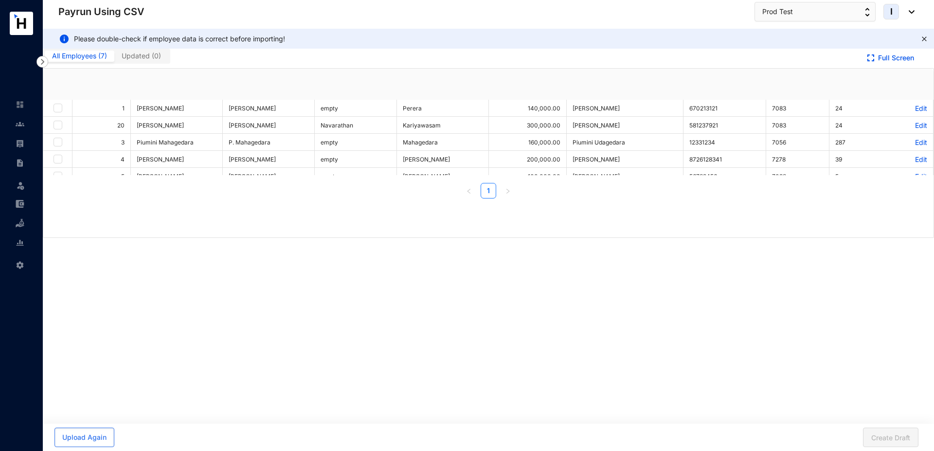
checkbox input "true"
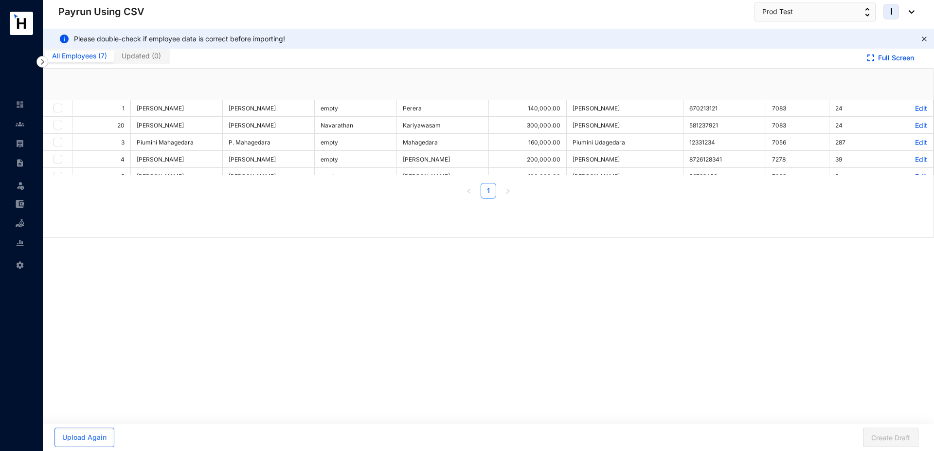
checkbox input "true"
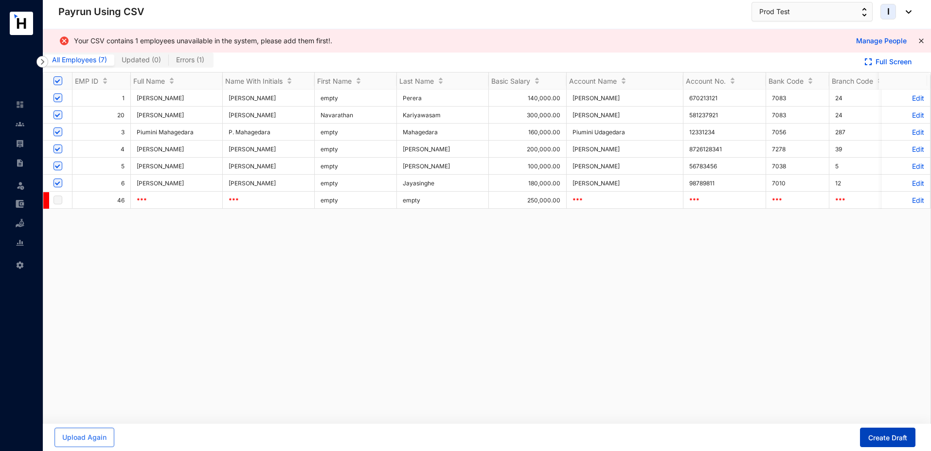
click at [878, 438] on span "Create Draft" at bounding box center [888, 438] width 39 height 10
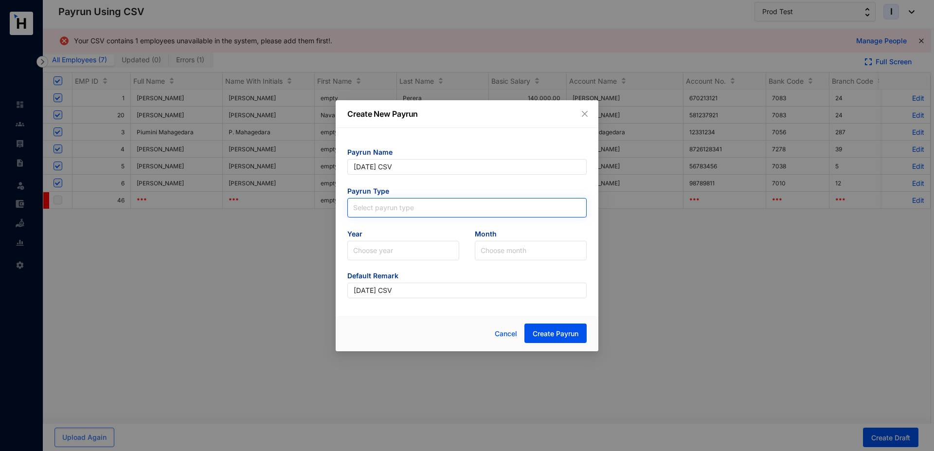
click at [369, 210] on input "search" at bounding box center [467, 206] width 228 height 15
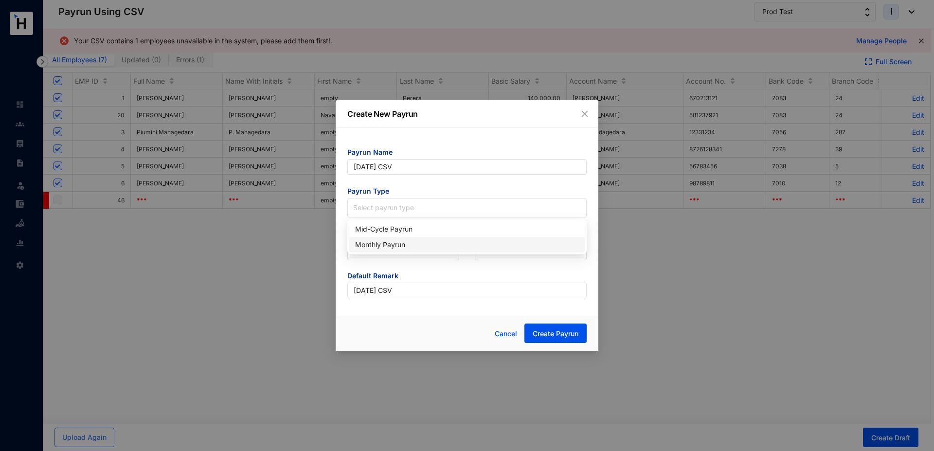
click at [373, 249] on div "Monthly Payrun" at bounding box center [467, 244] width 224 height 11
click at [373, 249] on input "search" at bounding box center [403, 250] width 100 height 18
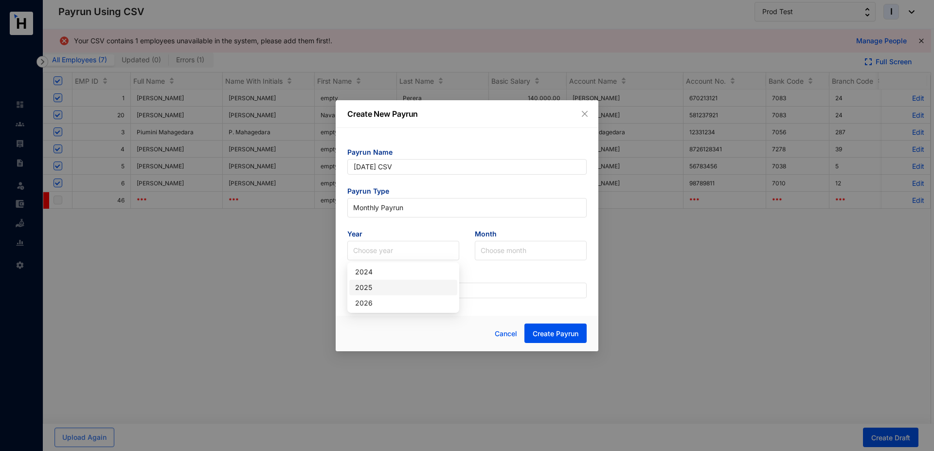
click at [373, 292] on div "2025" at bounding box center [403, 287] width 96 height 11
click at [510, 248] on input "search" at bounding box center [531, 250] width 100 height 18
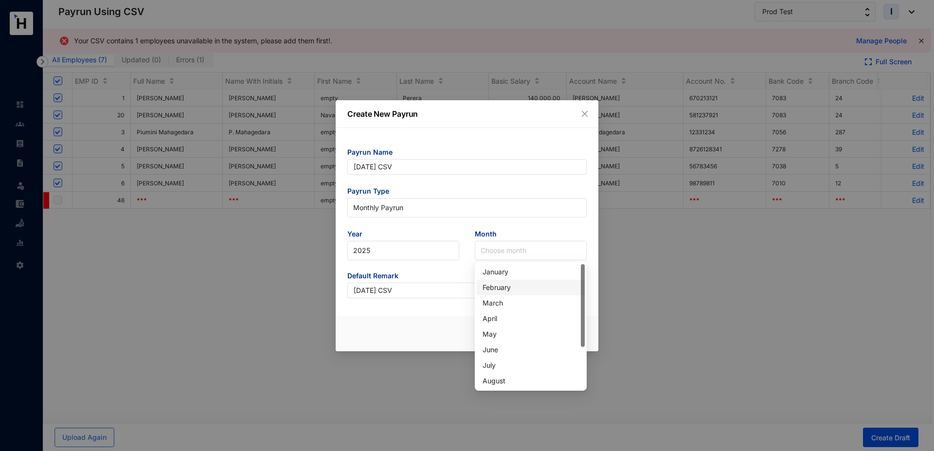
click at [501, 287] on div "February" at bounding box center [531, 287] width 96 height 11
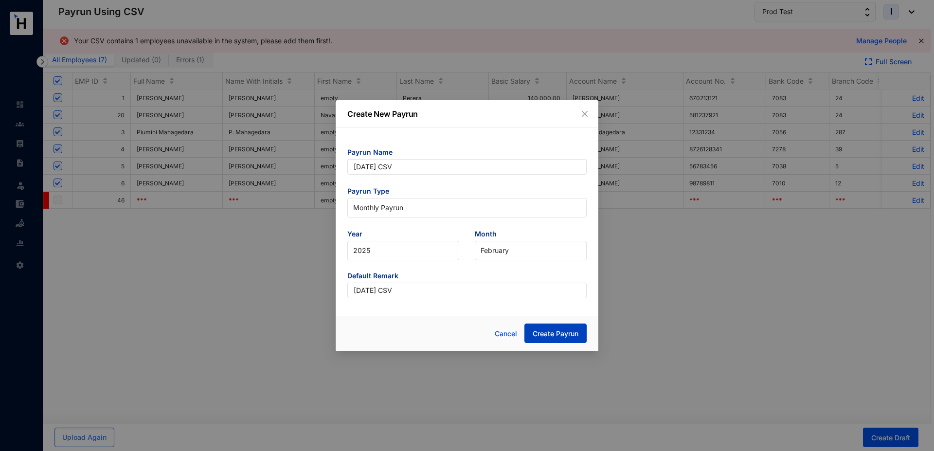
click at [564, 336] on span "Create Payrun" at bounding box center [556, 334] width 46 height 10
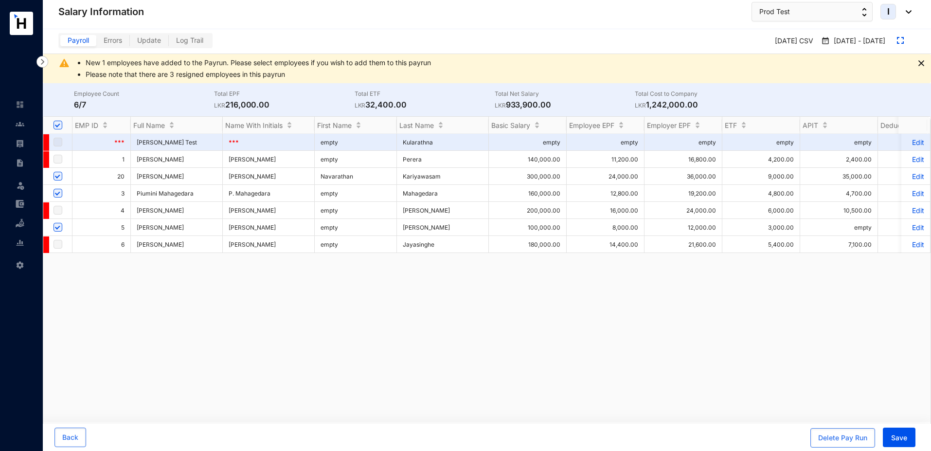
click at [910, 176] on p "Edit" at bounding box center [916, 176] width 17 height 8
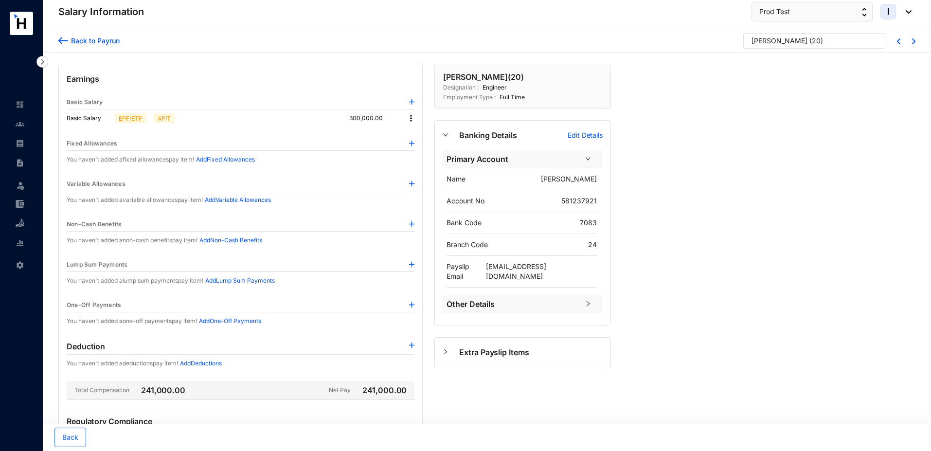
click at [73, 44] on div "Back to Payrun" at bounding box center [94, 41] width 52 height 10
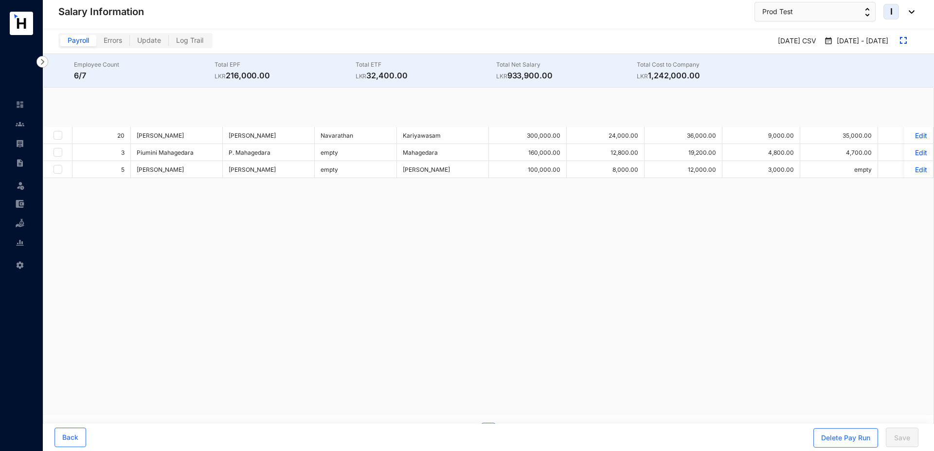
checkbox input "true"
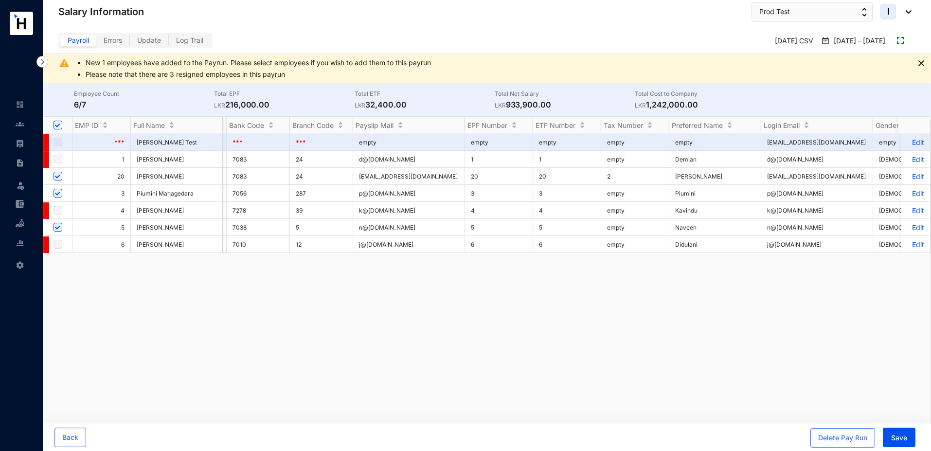
scroll to position [0, 1174]
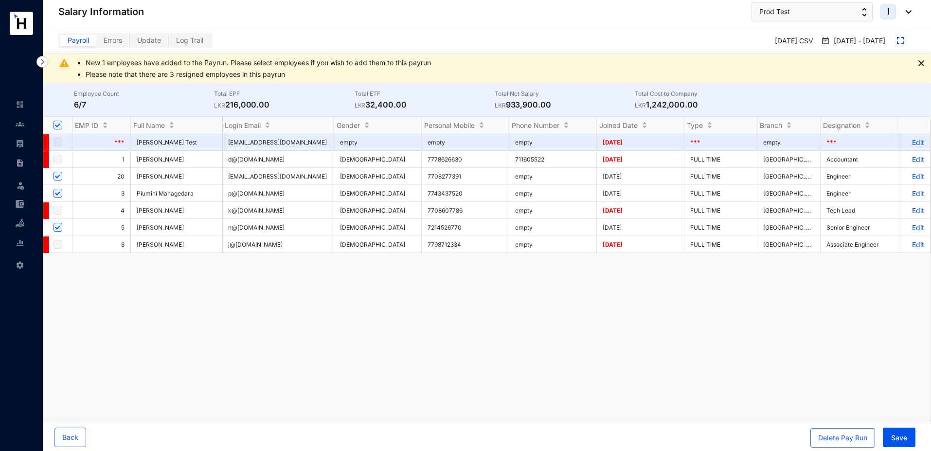
drag, startPoint x: 638, startPoint y: 178, endPoint x: 602, endPoint y: 178, distance: 35.0
click at [602, 178] on td "[DATE]" at bounding box center [641, 176] width 88 height 17
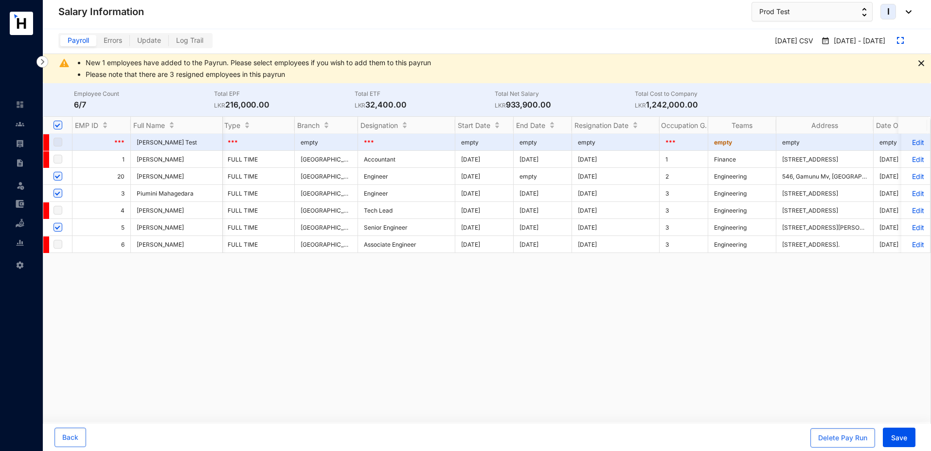
drag, startPoint x: 578, startPoint y: 178, endPoint x: 623, endPoint y: 176, distance: 45.3
click at [623, 176] on td "[DATE]" at bounding box center [616, 176] width 88 height 17
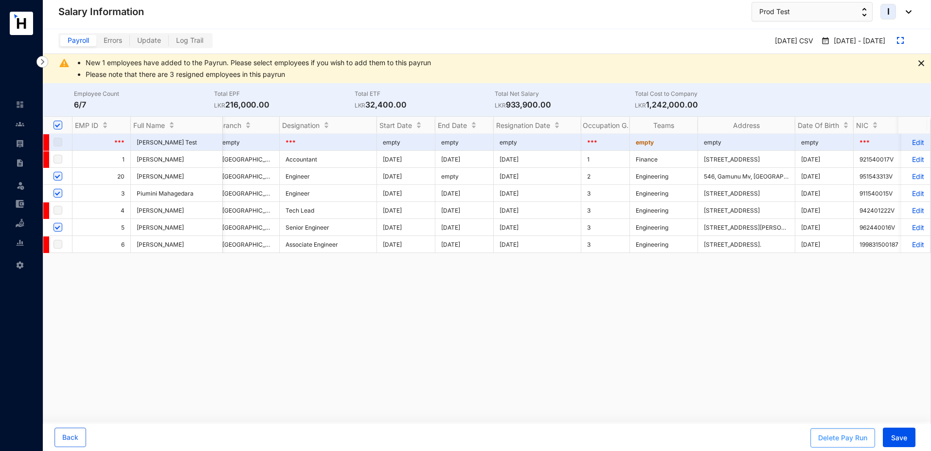
click at [828, 440] on div "Delete Pay Run" at bounding box center [843, 438] width 49 height 10
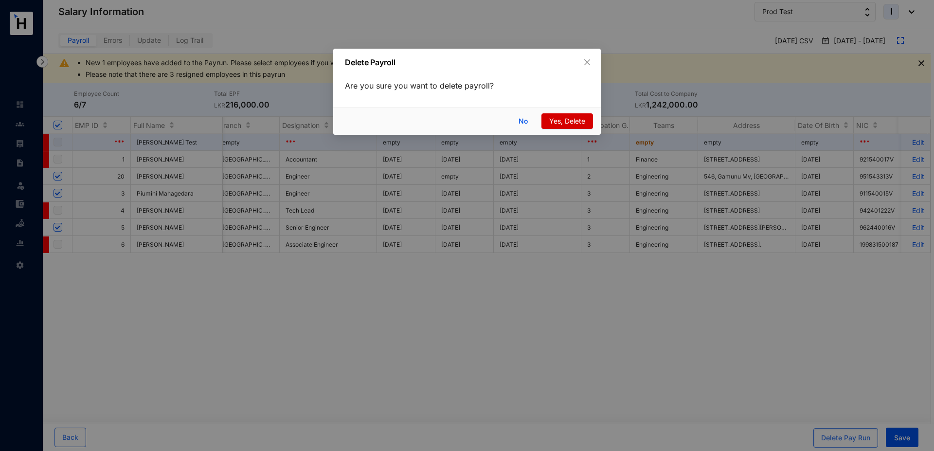
click at [575, 122] on span "Yes, Delete" at bounding box center [567, 121] width 36 height 11
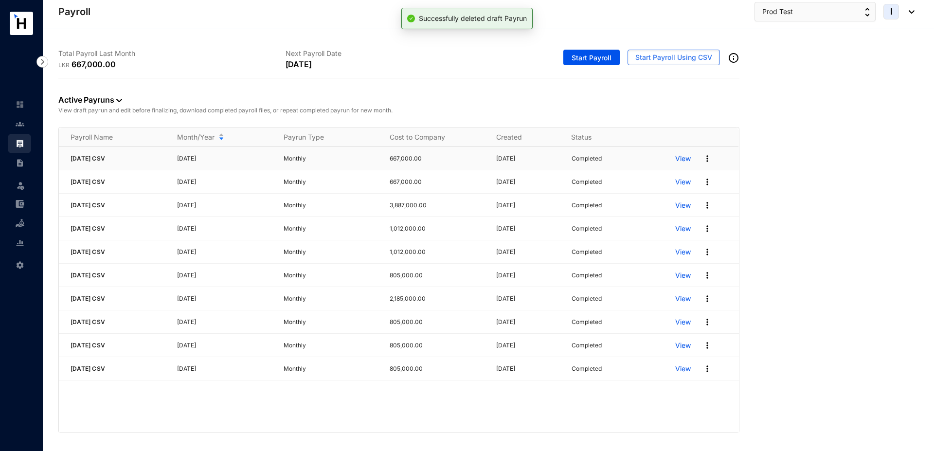
click at [681, 157] on p "View" at bounding box center [683, 159] width 16 height 10
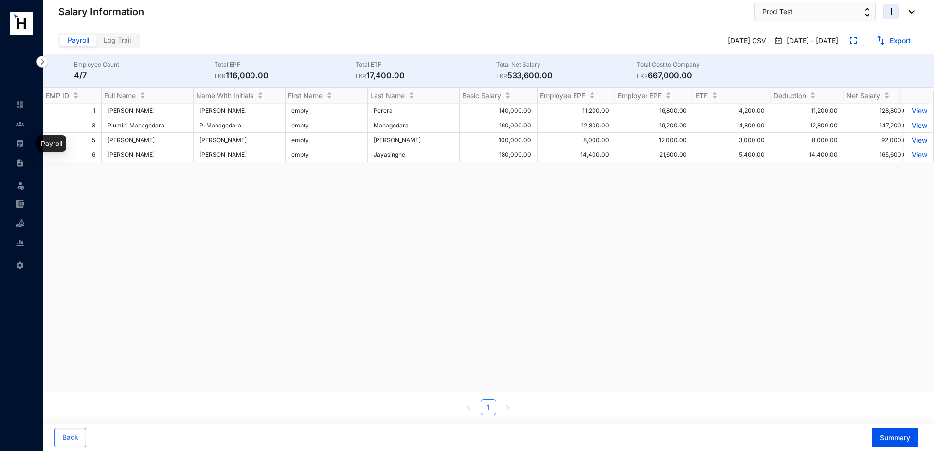
click at [16, 144] on link at bounding box center [28, 144] width 24 height 10
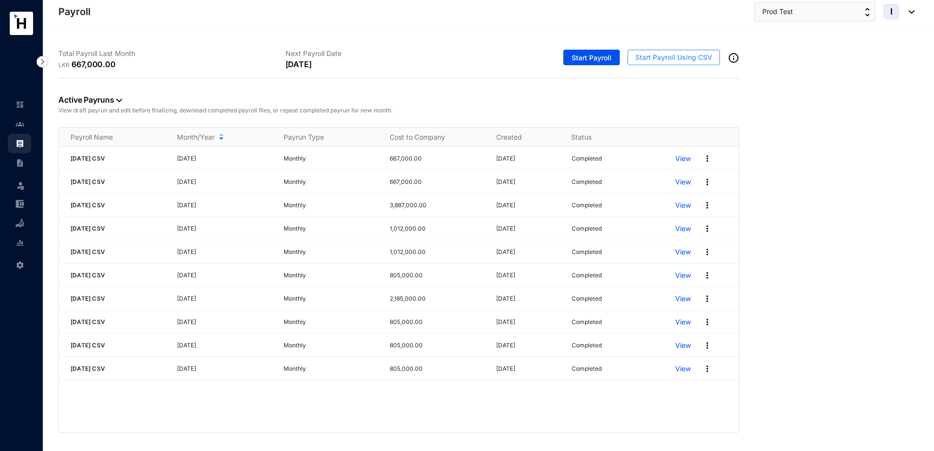
click at [646, 61] on span "Start Payroll Using CSV" at bounding box center [674, 58] width 77 height 10
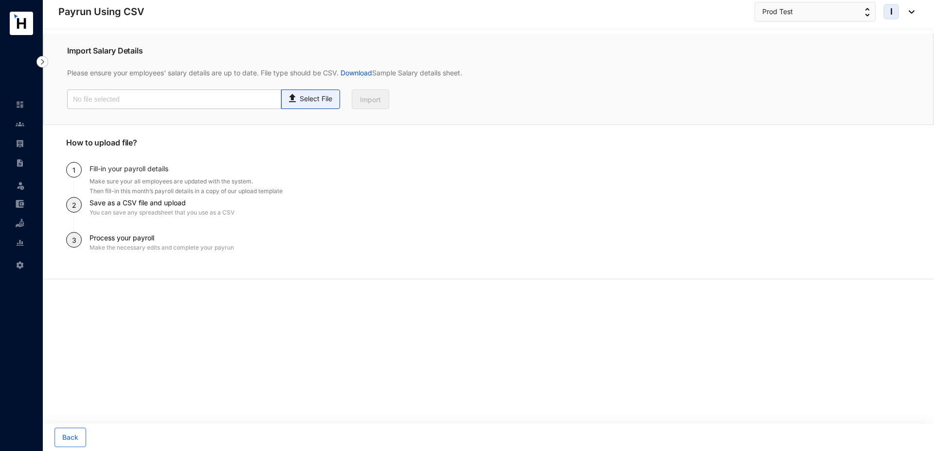
click at [323, 101] on p "Select File" at bounding box center [316, 99] width 33 height 10
click at [0, 0] on input "Select File" at bounding box center [0, 0] width 0 height 0
type input "Standard T5- Payroll (2).csv"
click at [371, 103] on span "Import" at bounding box center [370, 100] width 21 height 10
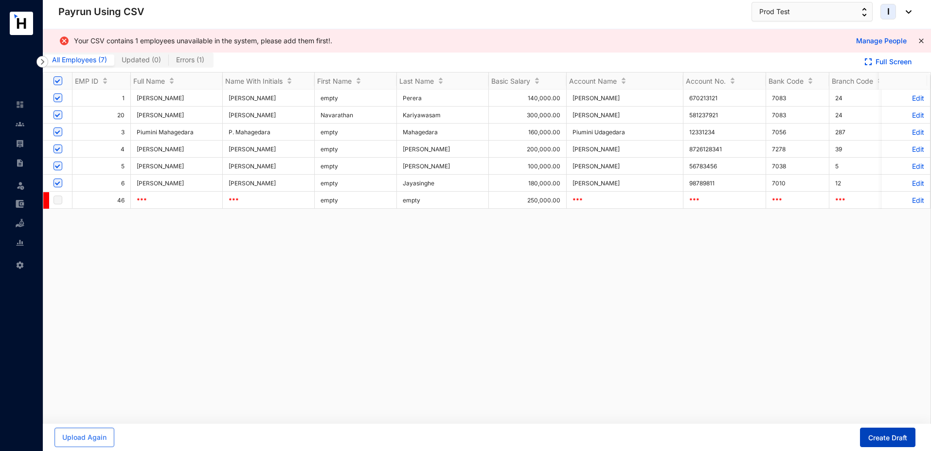
click at [871, 435] on span "Create Draft" at bounding box center [888, 438] width 39 height 10
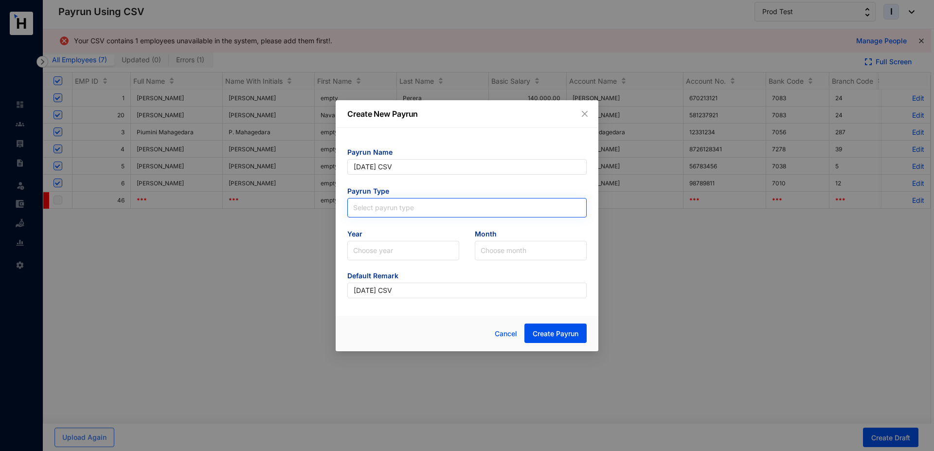
click at [401, 210] on input "search" at bounding box center [467, 206] width 228 height 15
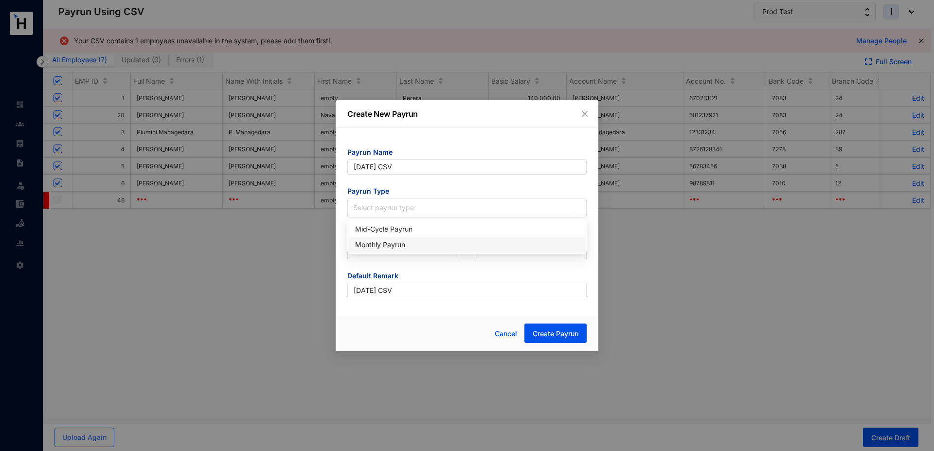
click at [389, 245] on div "Monthly Payrun" at bounding box center [467, 244] width 224 height 11
click at [389, 245] on input "search" at bounding box center [403, 250] width 100 height 18
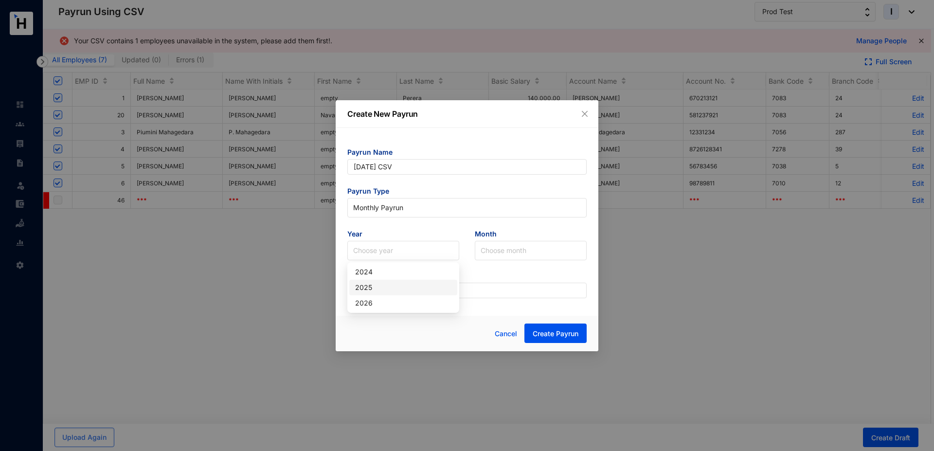
click at [376, 287] on div "2025" at bounding box center [403, 287] width 96 height 11
click at [482, 255] on input "search" at bounding box center [531, 250] width 100 height 18
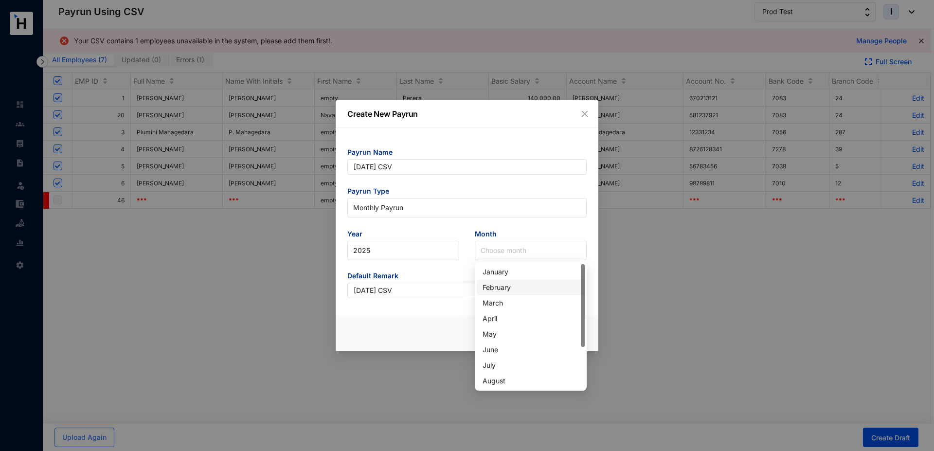
click at [486, 290] on div "February" at bounding box center [531, 287] width 96 height 11
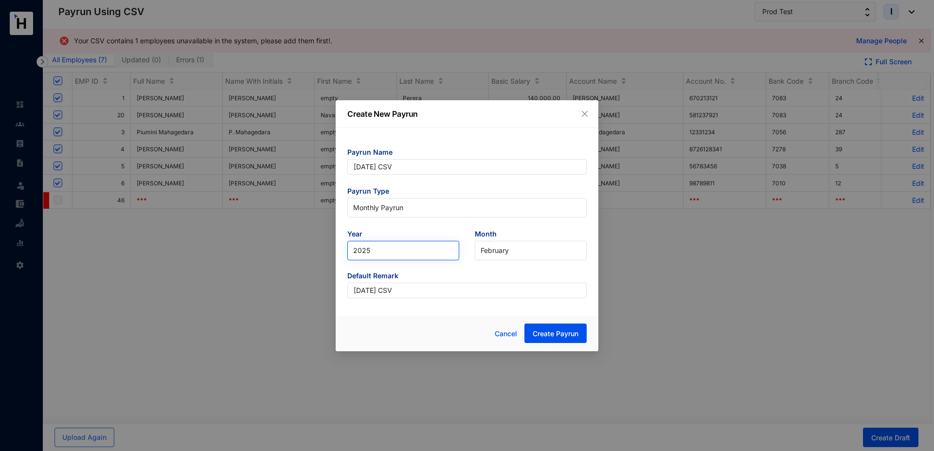
click at [396, 250] on span "2025" at bounding box center [403, 250] width 100 height 15
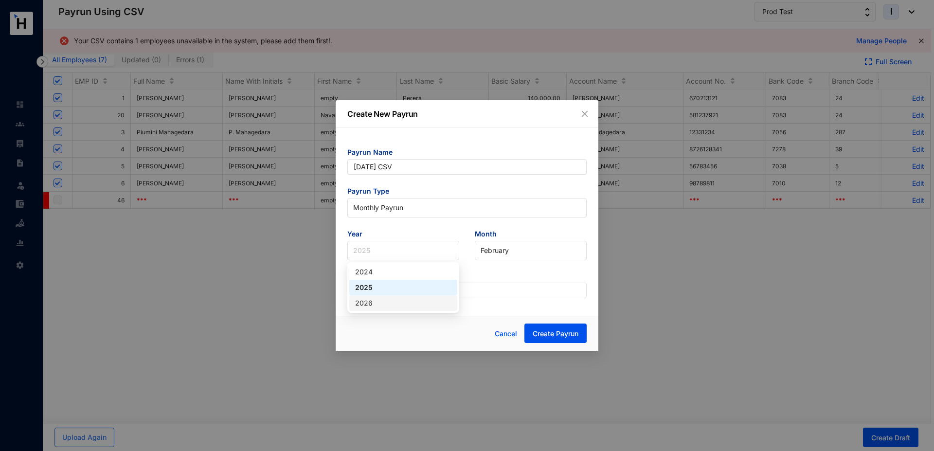
click at [370, 308] on div "2026" at bounding box center [403, 303] width 96 height 11
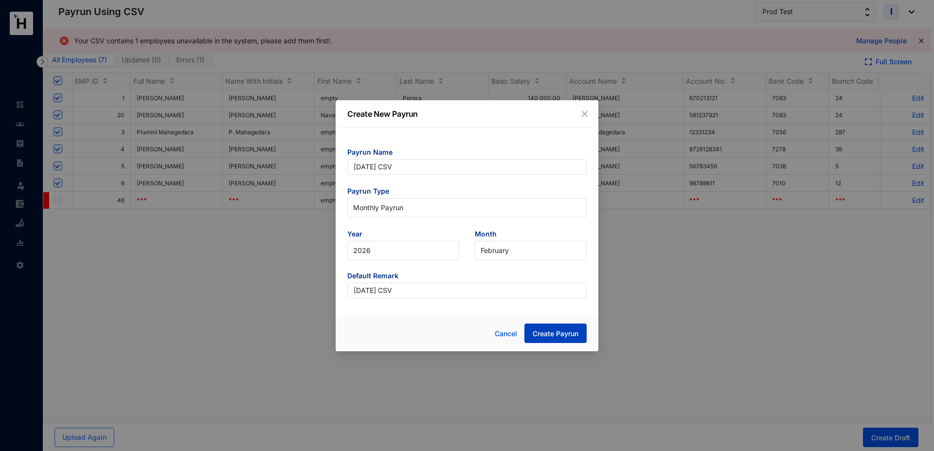
click at [539, 332] on span "Create Payrun" at bounding box center [556, 334] width 46 height 10
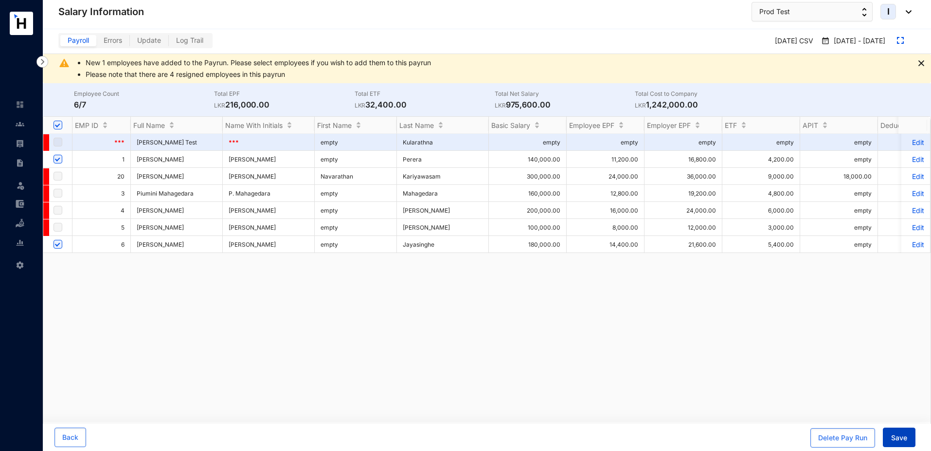
click at [902, 439] on span "Save" at bounding box center [900, 438] width 16 height 10
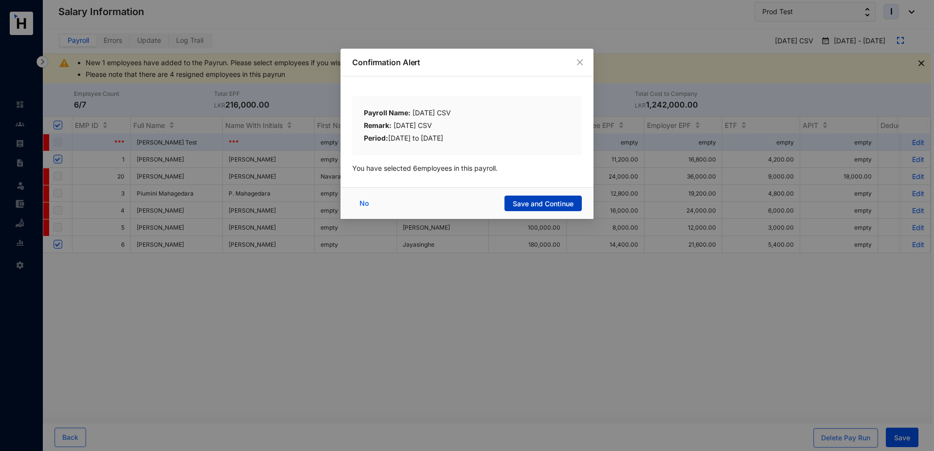
click at [547, 201] on span "Save and Continue" at bounding box center [543, 204] width 61 height 10
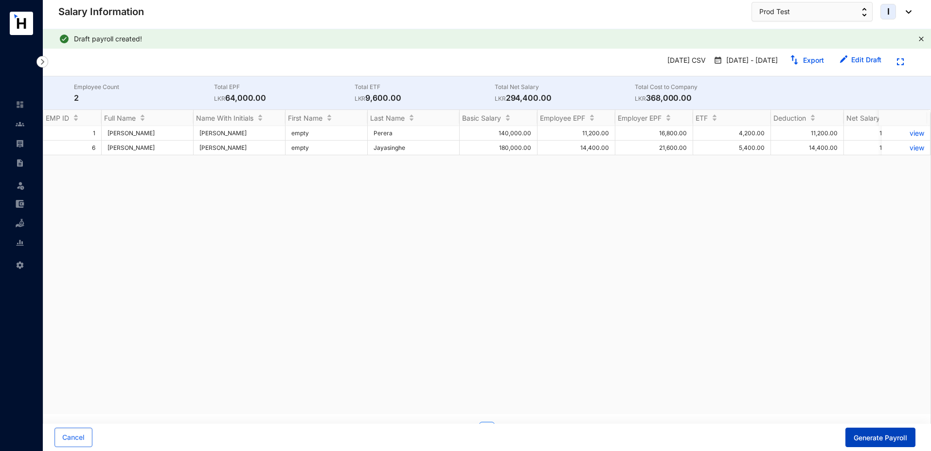
click at [868, 436] on span "Generate Payroll" at bounding box center [881, 438] width 54 height 10
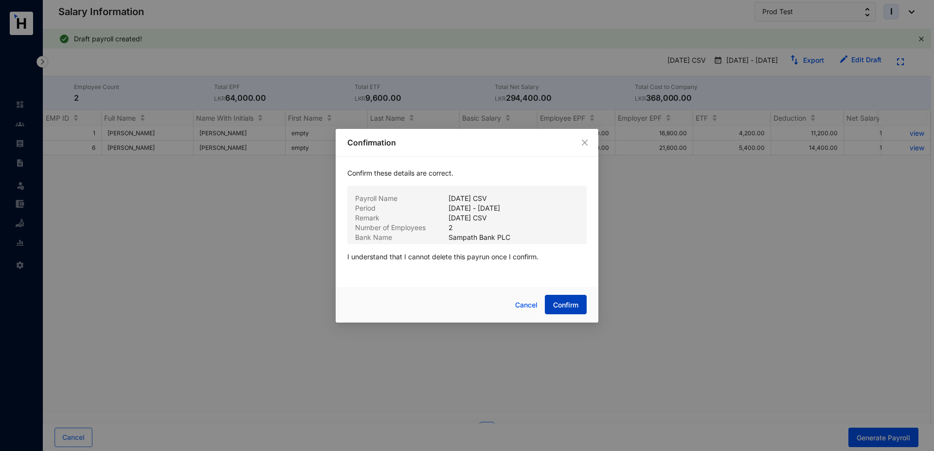
click at [576, 304] on span "Confirm" at bounding box center [565, 305] width 25 height 10
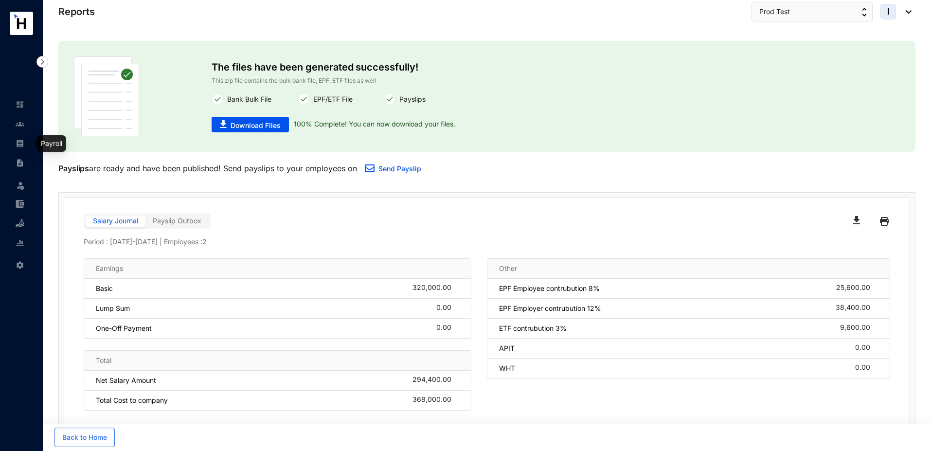
click at [24, 147] on link at bounding box center [28, 144] width 24 height 10
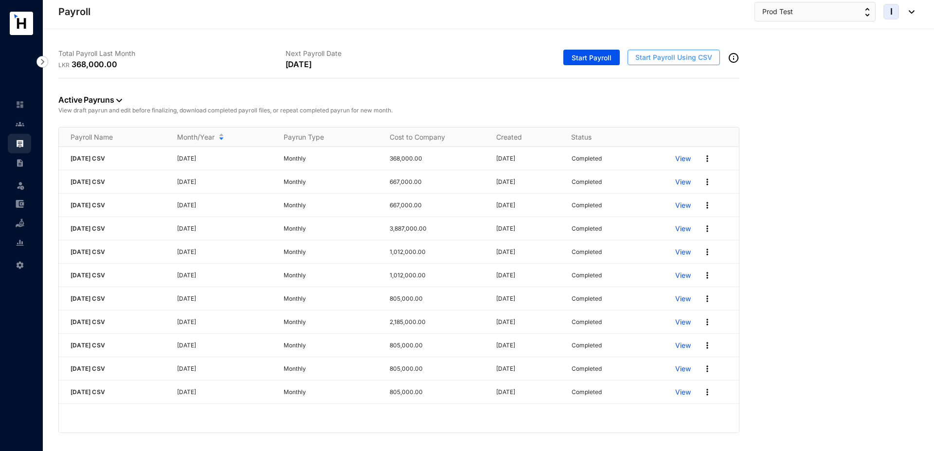
click at [650, 58] on span "Start Payroll Using CSV" at bounding box center [674, 58] width 77 height 10
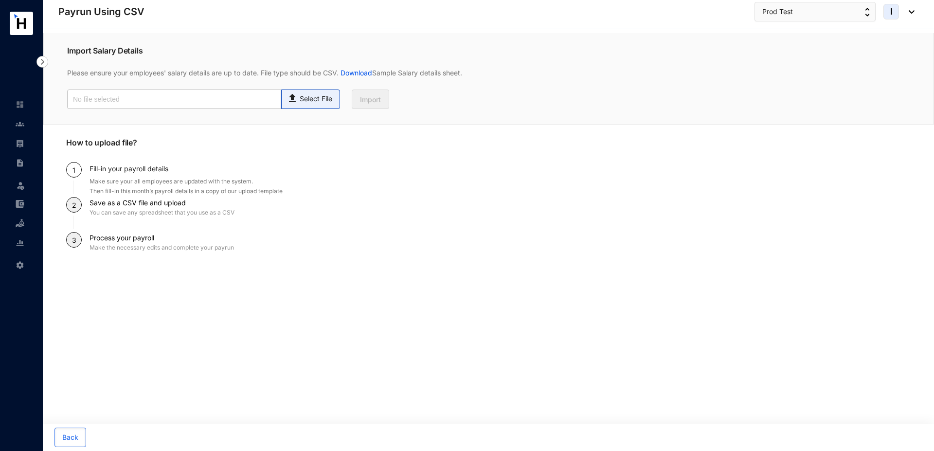
click at [318, 101] on p "Select File" at bounding box center [316, 99] width 33 height 10
click at [0, 0] on input "Select File" at bounding box center [0, 0] width 0 height 0
type input "Standard T5- Payroll (2).csv"
click at [373, 106] on button "Import" at bounding box center [370, 99] width 37 height 19
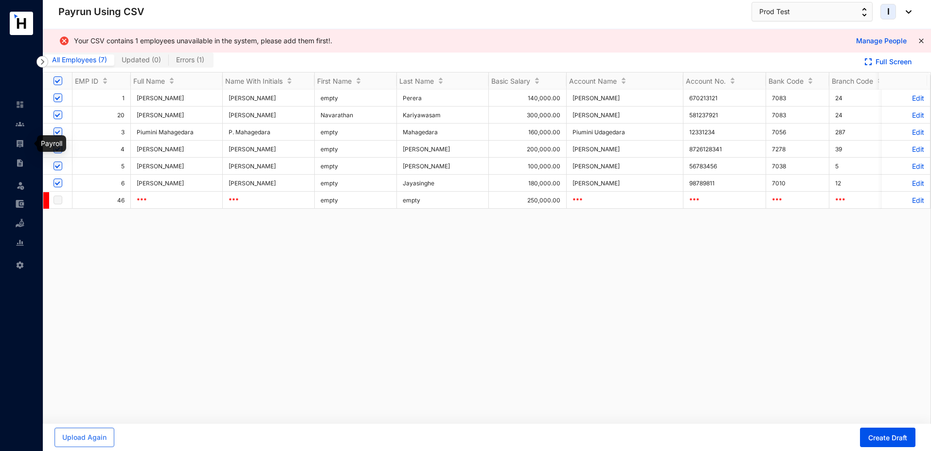
click at [24, 145] on link at bounding box center [28, 144] width 24 height 10
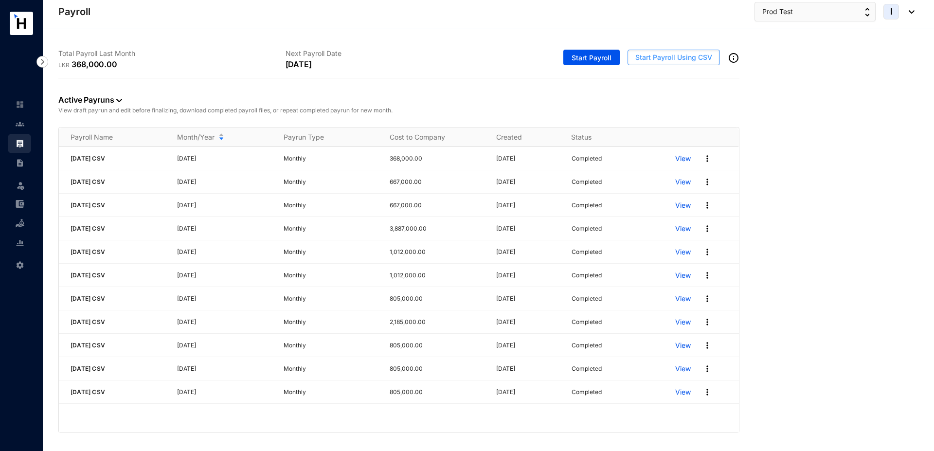
click at [653, 63] on button "Start Payroll Using CSV" at bounding box center [674, 58] width 92 height 16
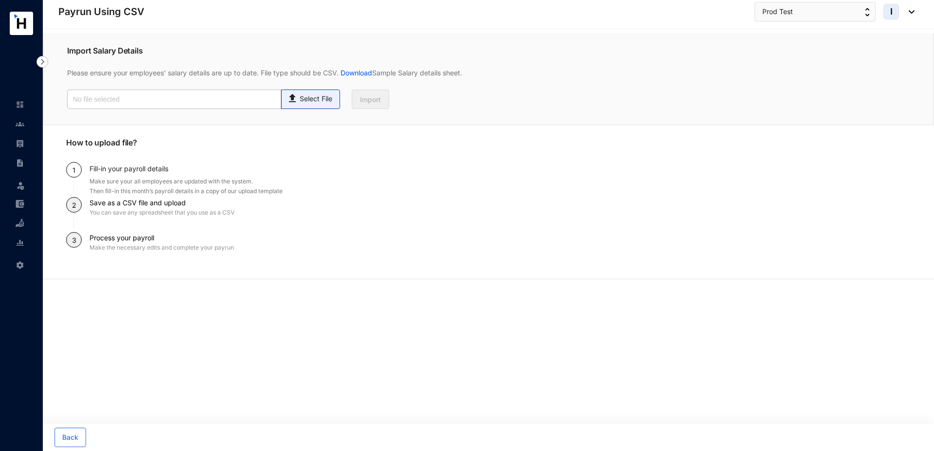
click at [304, 100] on p "Select File" at bounding box center [316, 99] width 33 height 10
click at [0, 0] on input "Select File" at bounding box center [0, 0] width 0 height 0
type input "Standard T5- Payroll (2).csv"
click at [369, 100] on span "Import" at bounding box center [370, 100] width 21 height 10
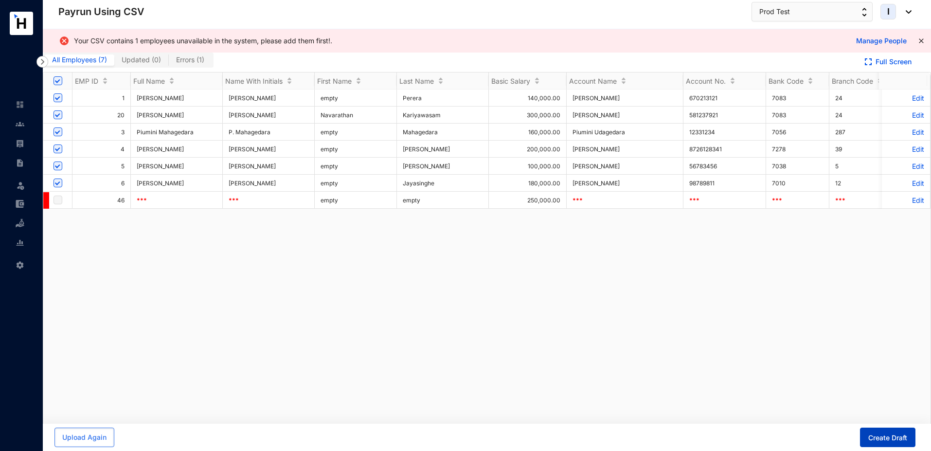
click at [874, 435] on span "Create Draft" at bounding box center [888, 438] width 39 height 10
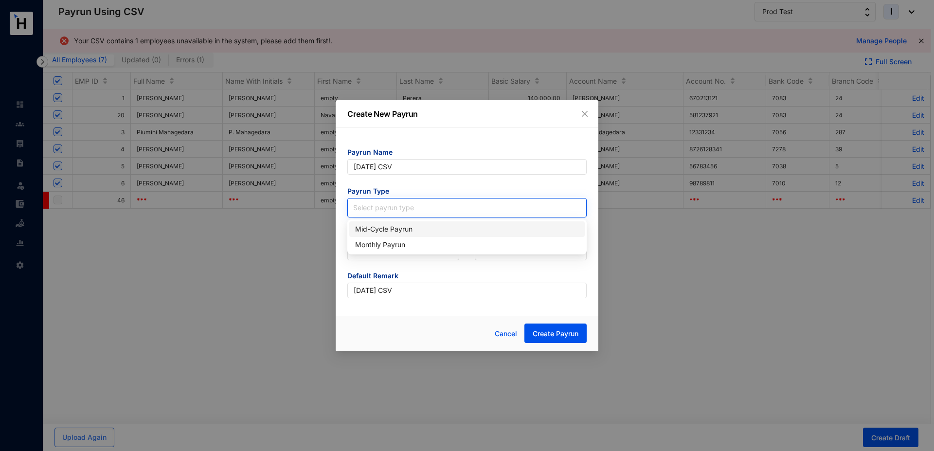
click at [449, 209] on input "search" at bounding box center [467, 206] width 228 height 15
click at [384, 244] on div "Monthly Payrun" at bounding box center [467, 244] width 224 height 11
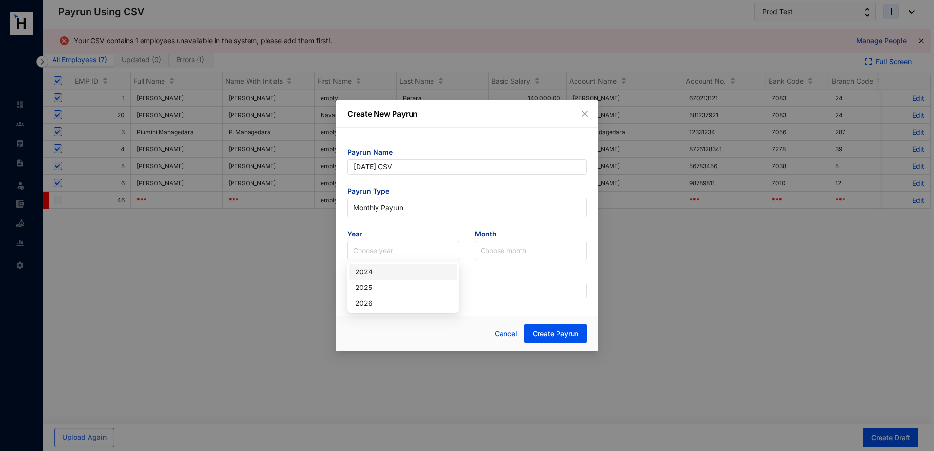
click at [384, 244] on input "search" at bounding box center [403, 250] width 100 height 18
click at [370, 308] on div "2026" at bounding box center [403, 303] width 96 height 11
click at [501, 259] on input "search" at bounding box center [531, 250] width 100 height 18
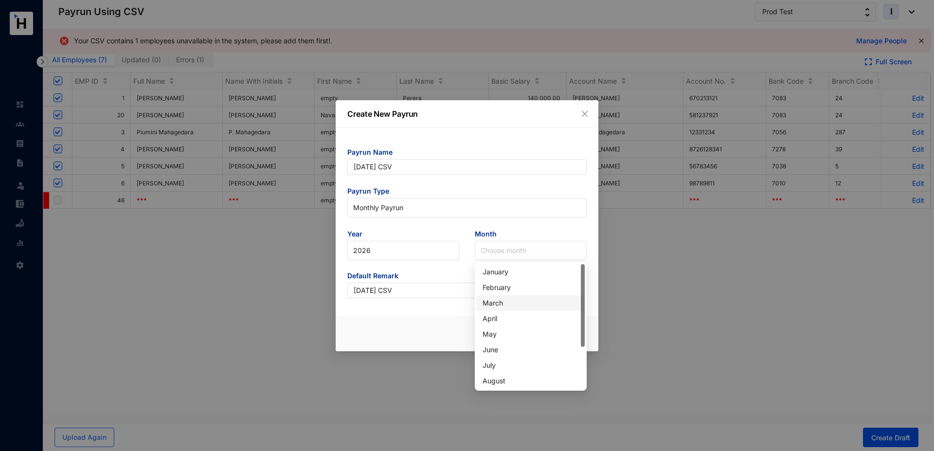
click at [494, 302] on div "March" at bounding box center [531, 303] width 96 height 11
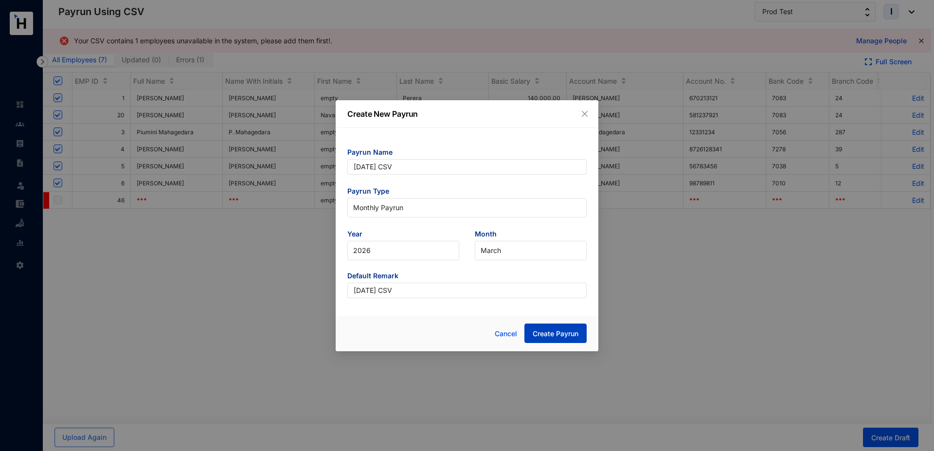
click at [561, 338] on span "Create Payrun" at bounding box center [556, 334] width 46 height 10
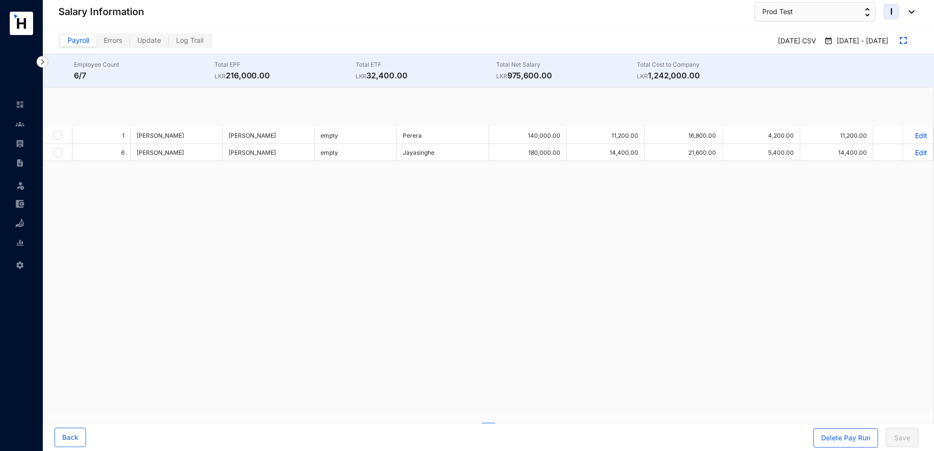
checkbox input "true"
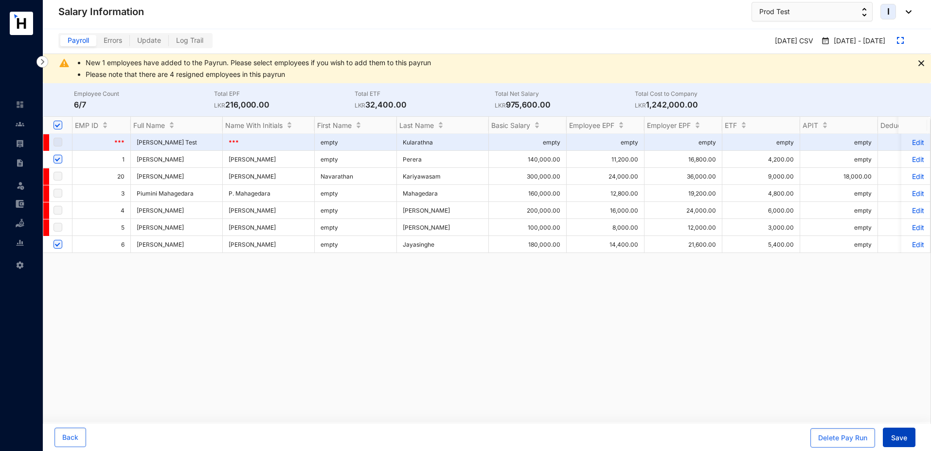
click at [900, 441] on span "Save" at bounding box center [900, 438] width 16 height 10
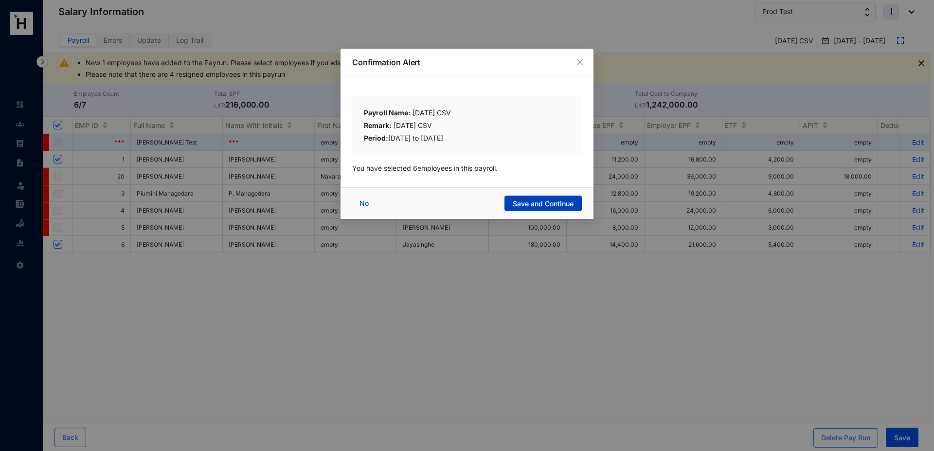
click at [541, 203] on span "Save and Continue" at bounding box center [543, 204] width 61 height 10
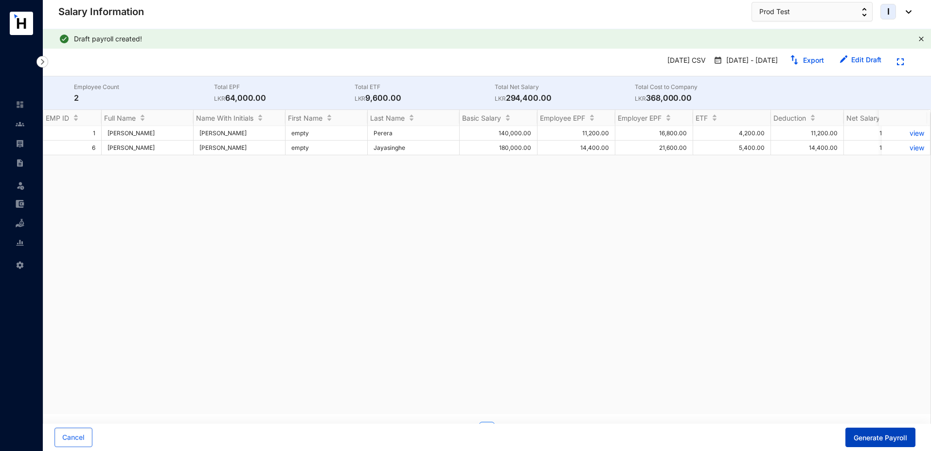
click at [869, 439] on span "Generate Payroll" at bounding box center [881, 438] width 54 height 10
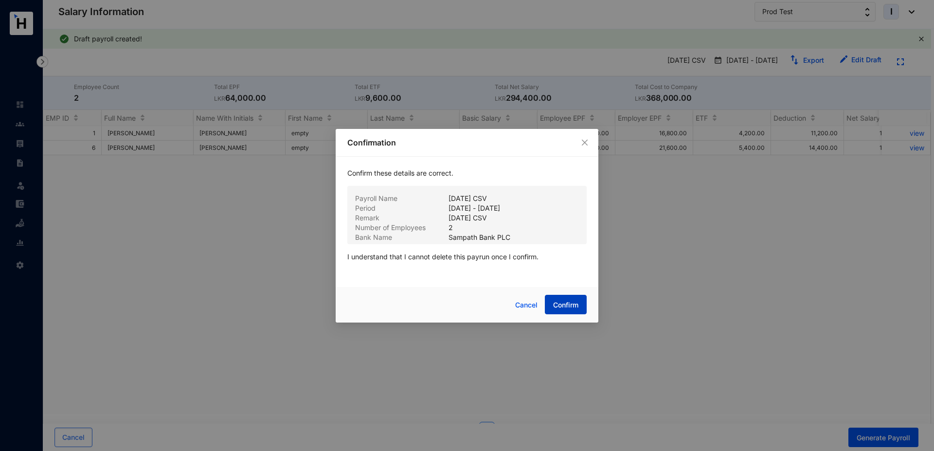
click at [568, 306] on span "Confirm" at bounding box center [565, 305] width 25 height 10
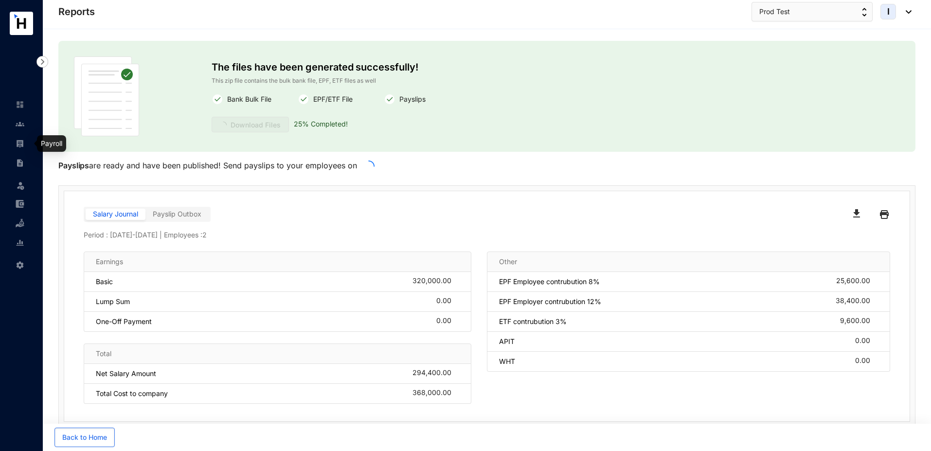
click at [18, 146] on img at bounding box center [20, 143] width 9 height 9
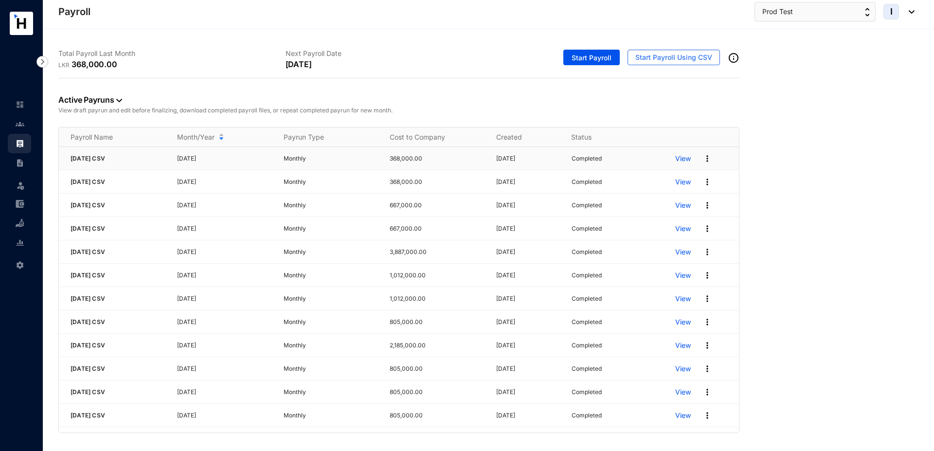
click at [682, 161] on p "View" at bounding box center [683, 159] width 16 height 10
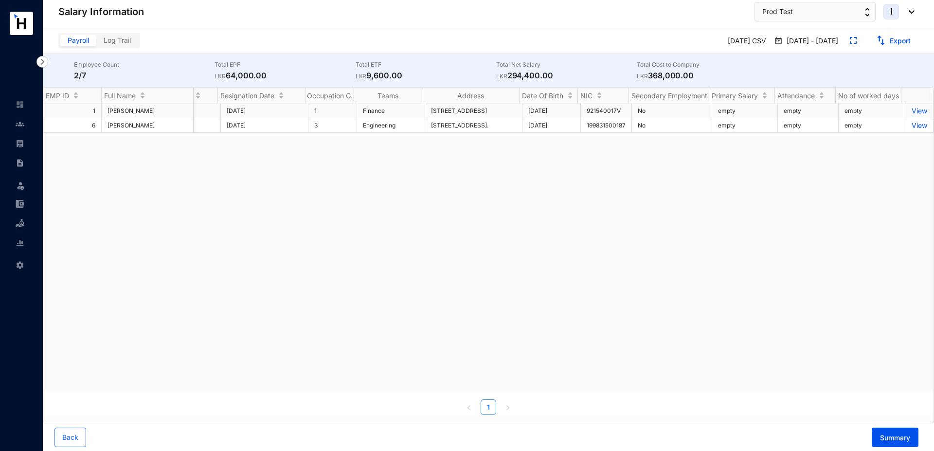
click at [913, 110] on p "View" at bounding box center [919, 111] width 17 height 8
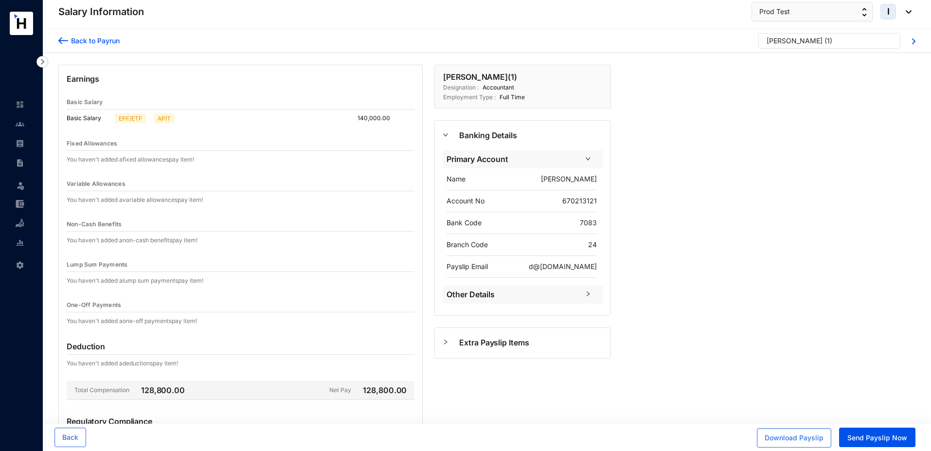
click at [809, 36] on div "[PERSON_NAME]" at bounding box center [795, 41] width 56 height 10
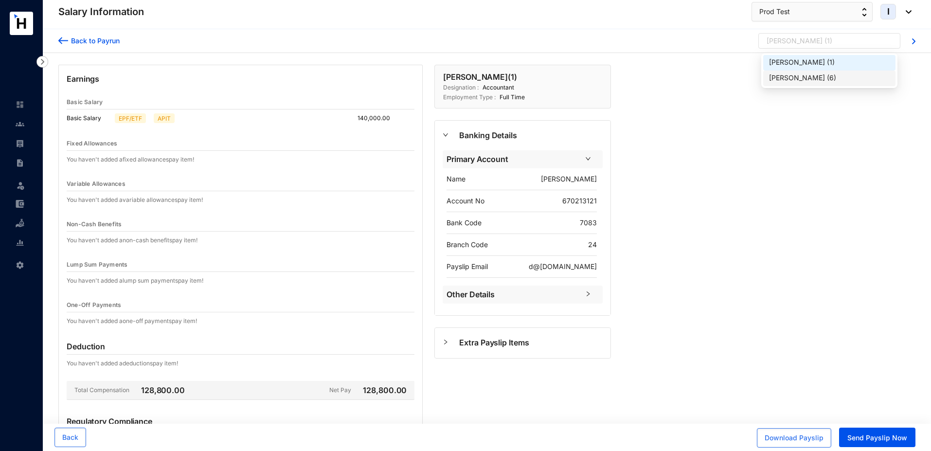
click at [814, 77] on div "[PERSON_NAME]" at bounding box center [797, 78] width 56 height 10
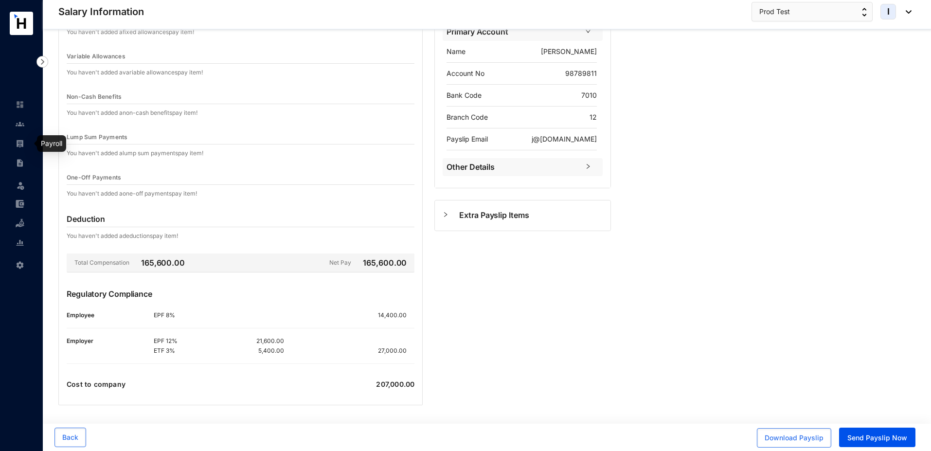
click at [19, 142] on img at bounding box center [20, 143] width 9 height 9
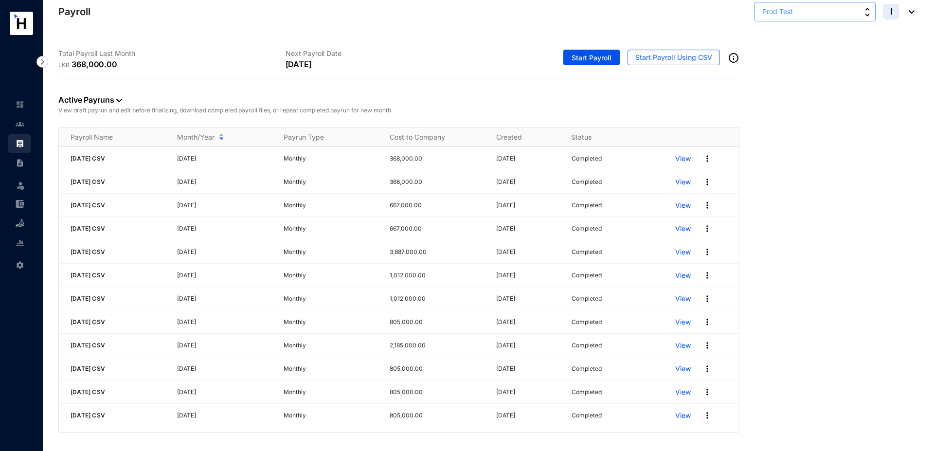
click at [800, 15] on button "Prod Test" at bounding box center [815, 11] width 121 height 19
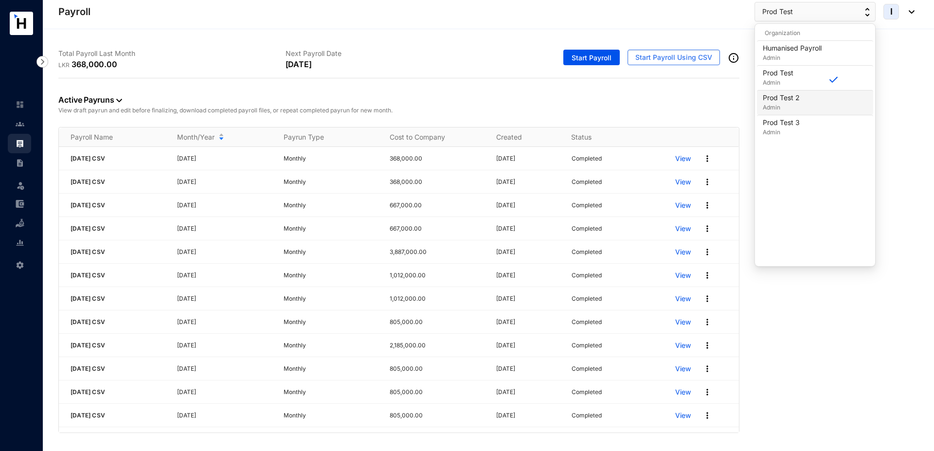
click at [798, 102] on p "Prod Test 2" at bounding box center [781, 98] width 37 height 10
